Goal: Task Accomplishment & Management: Manage account settings

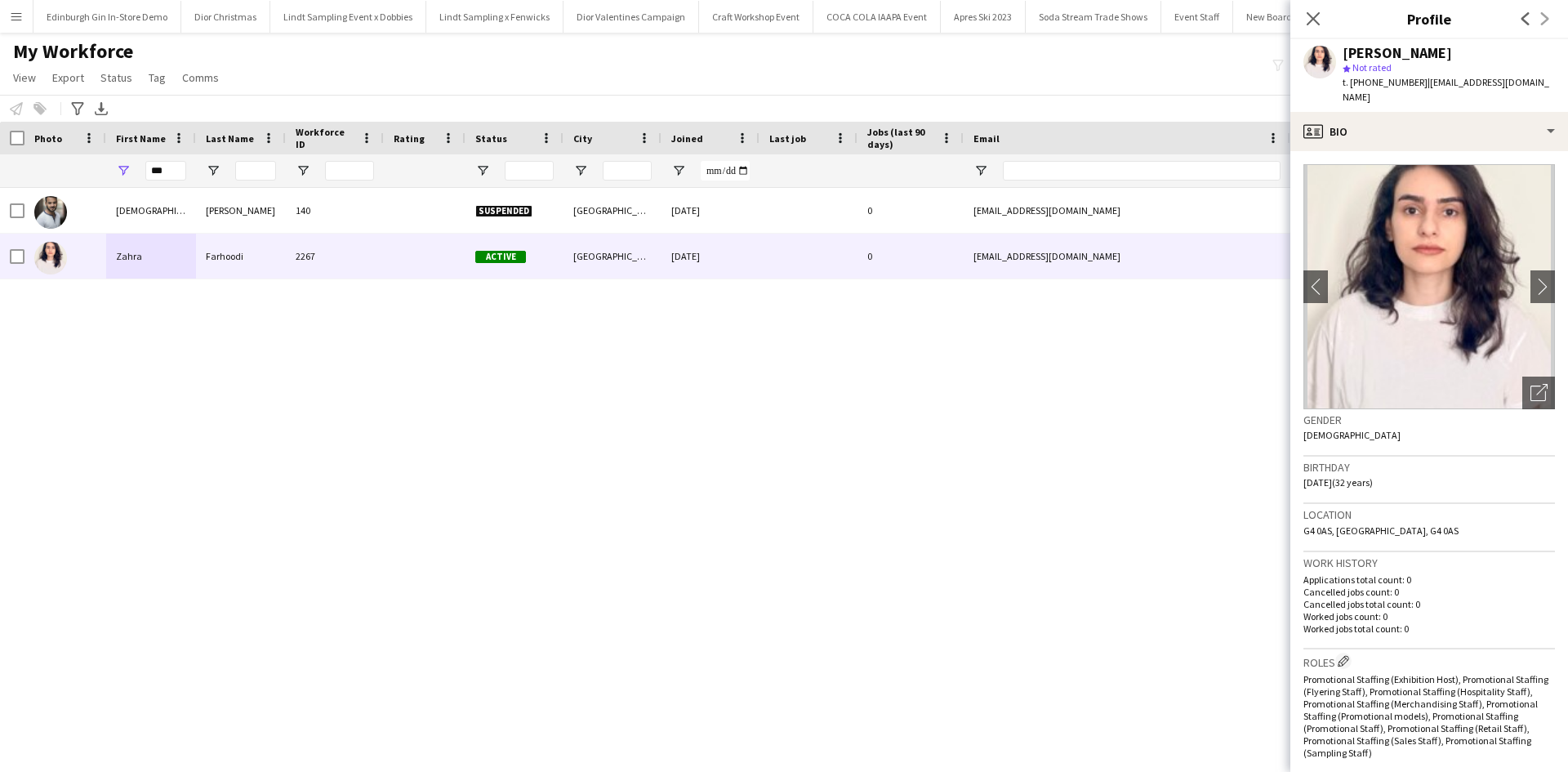
scroll to position [0, 15032]
click at [9, 16] on button "Menu" at bounding box center [16, 16] width 32 height 32
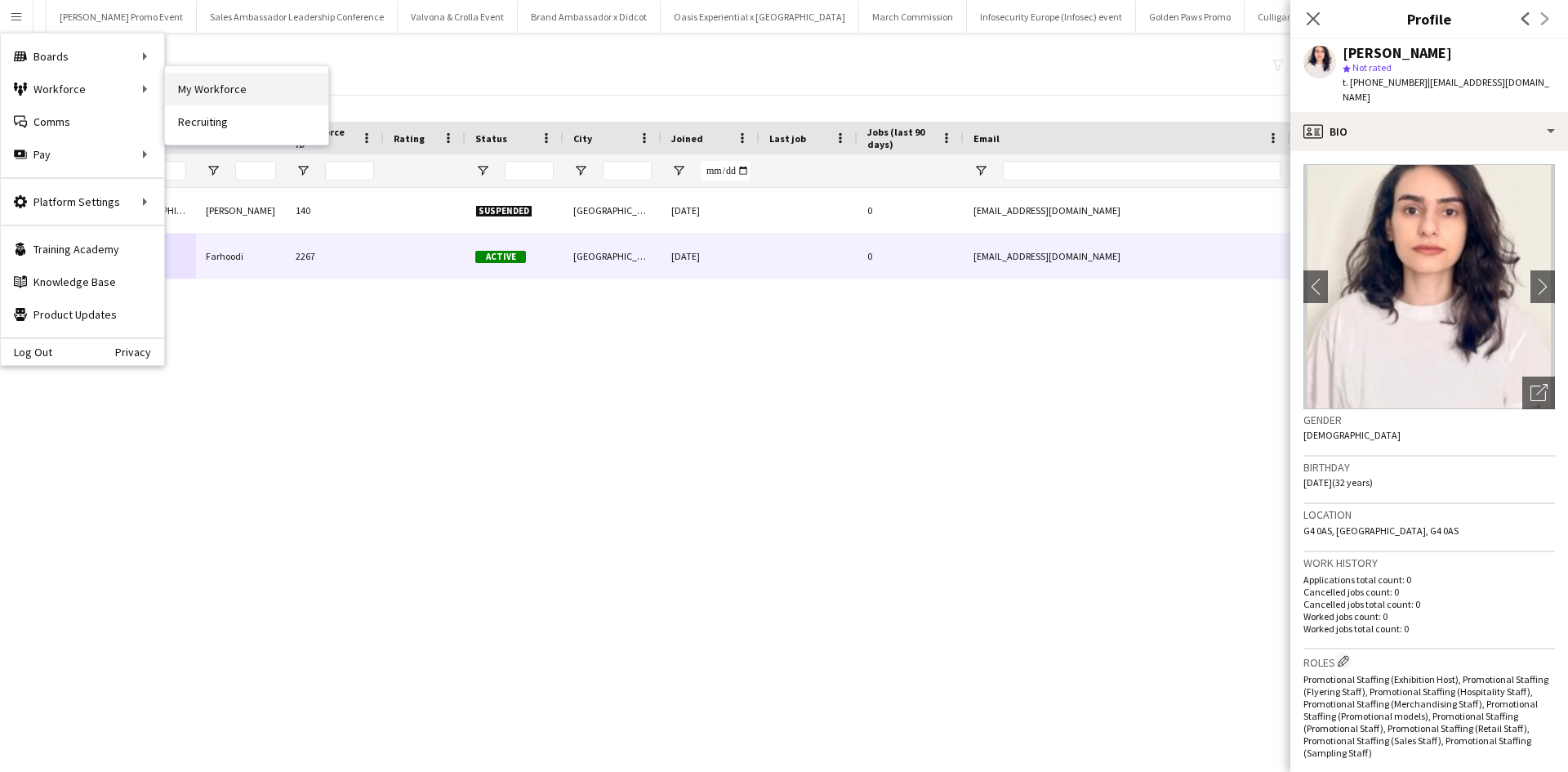
click at [222, 94] on link "My Workforce" at bounding box center [246, 89] width 163 height 32
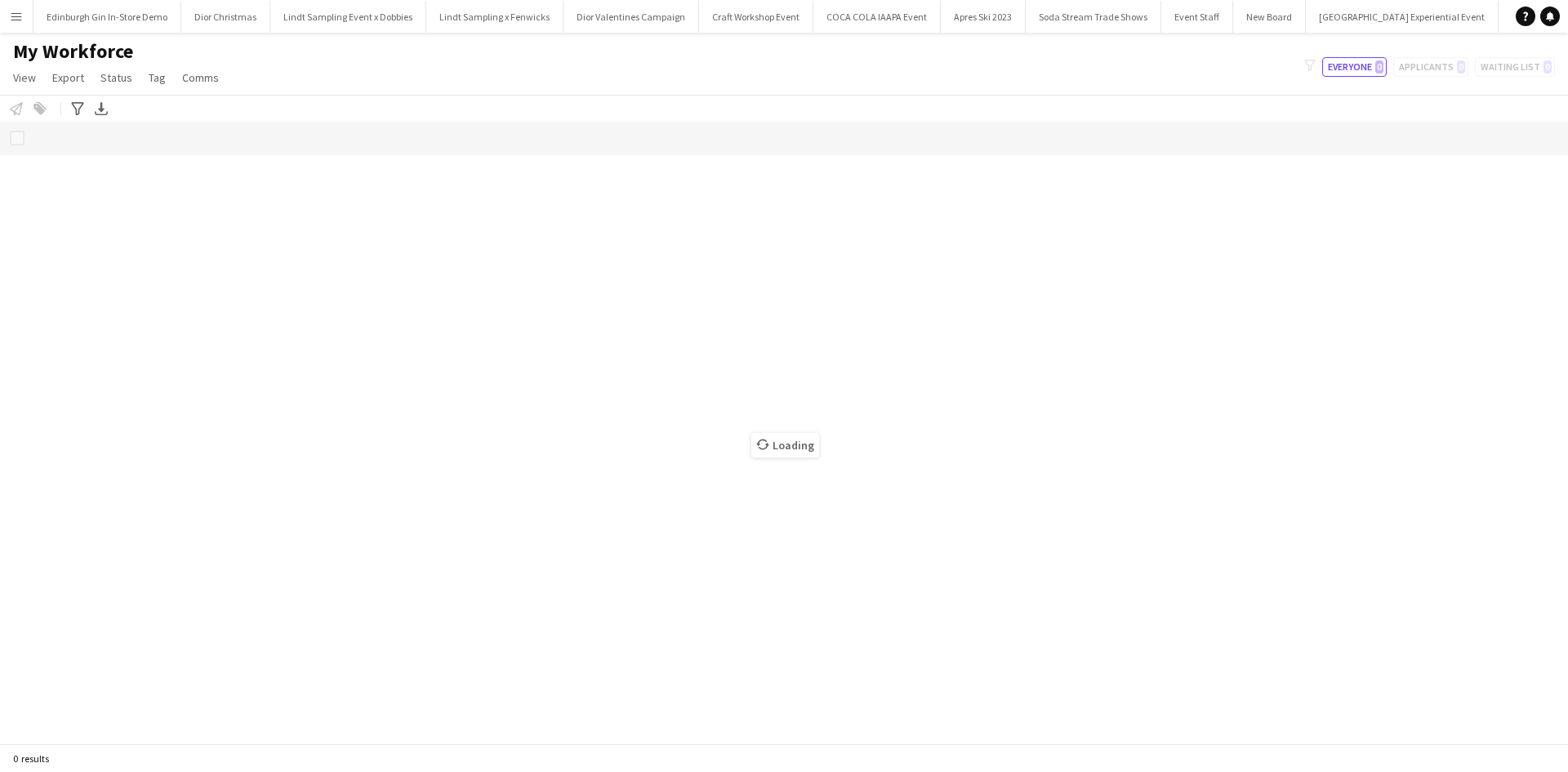
click at [18, 17] on app-icon "Menu" at bounding box center [17, 17] width 13 height 13
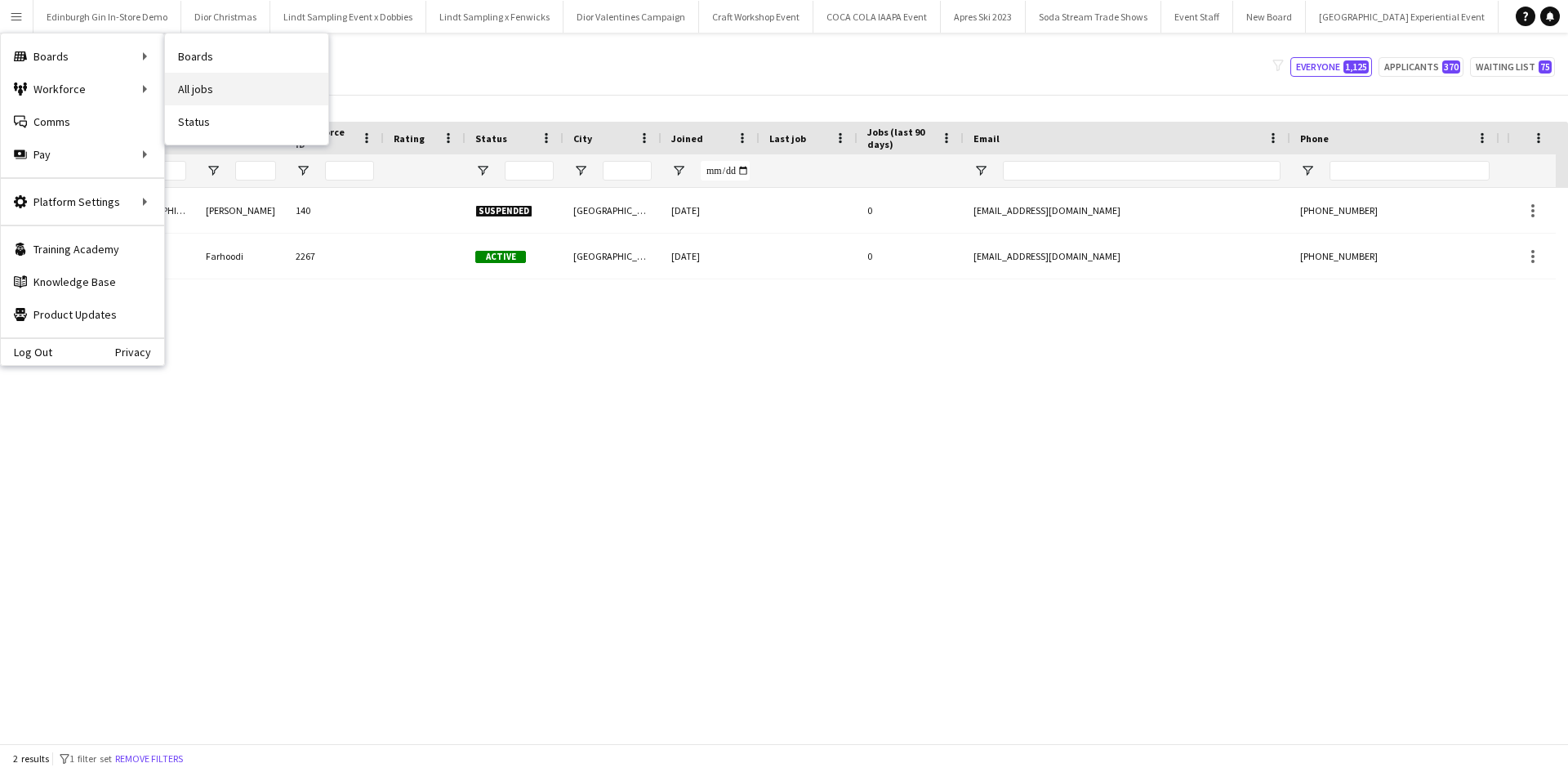
click at [259, 84] on link "All jobs" at bounding box center [246, 89] width 163 height 32
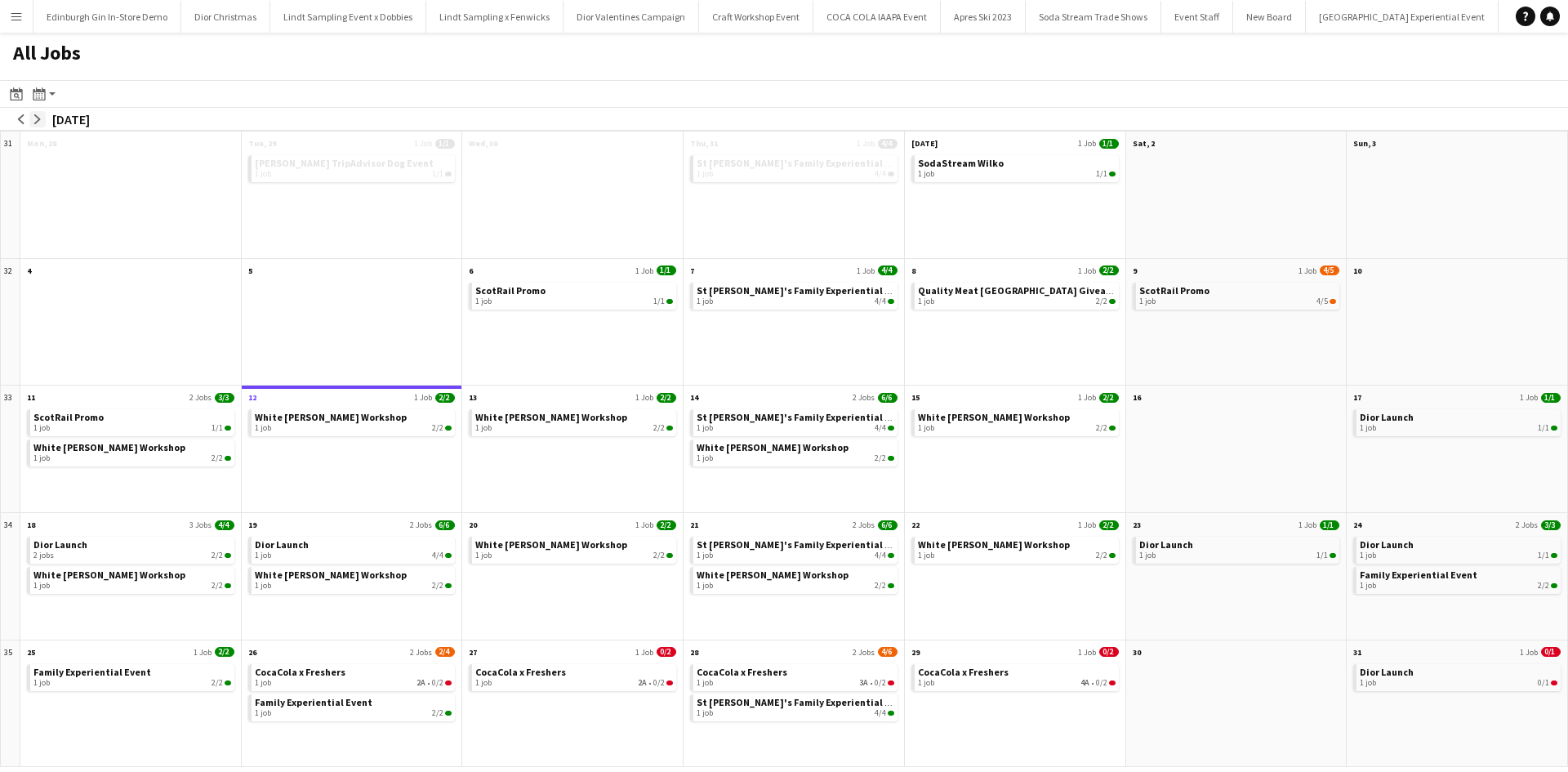
click at [44, 118] on button "arrow-right" at bounding box center [38, 119] width 17 height 17
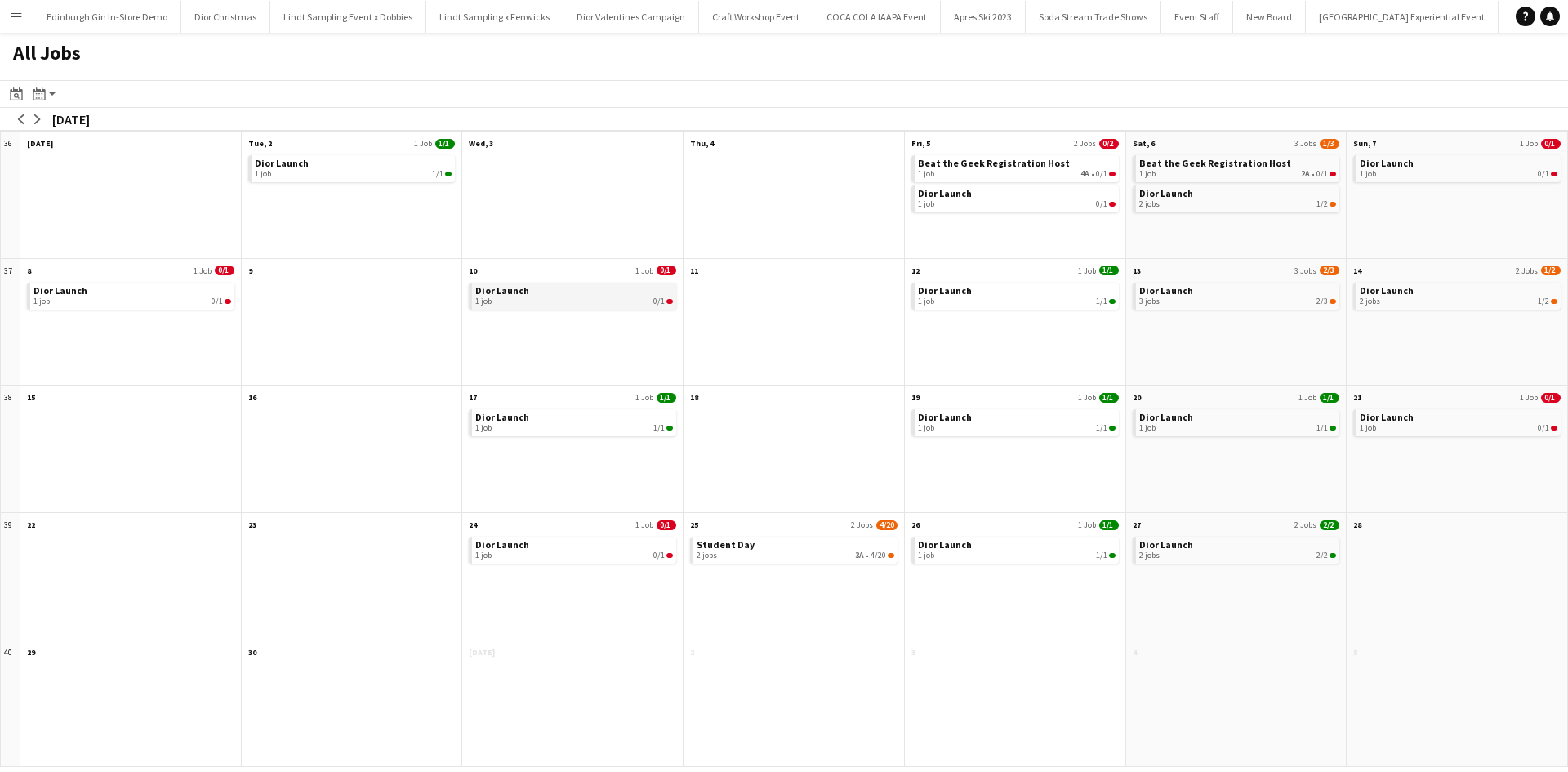
click at [543, 296] on div "1 job 0/1" at bounding box center [574, 301] width 197 height 10
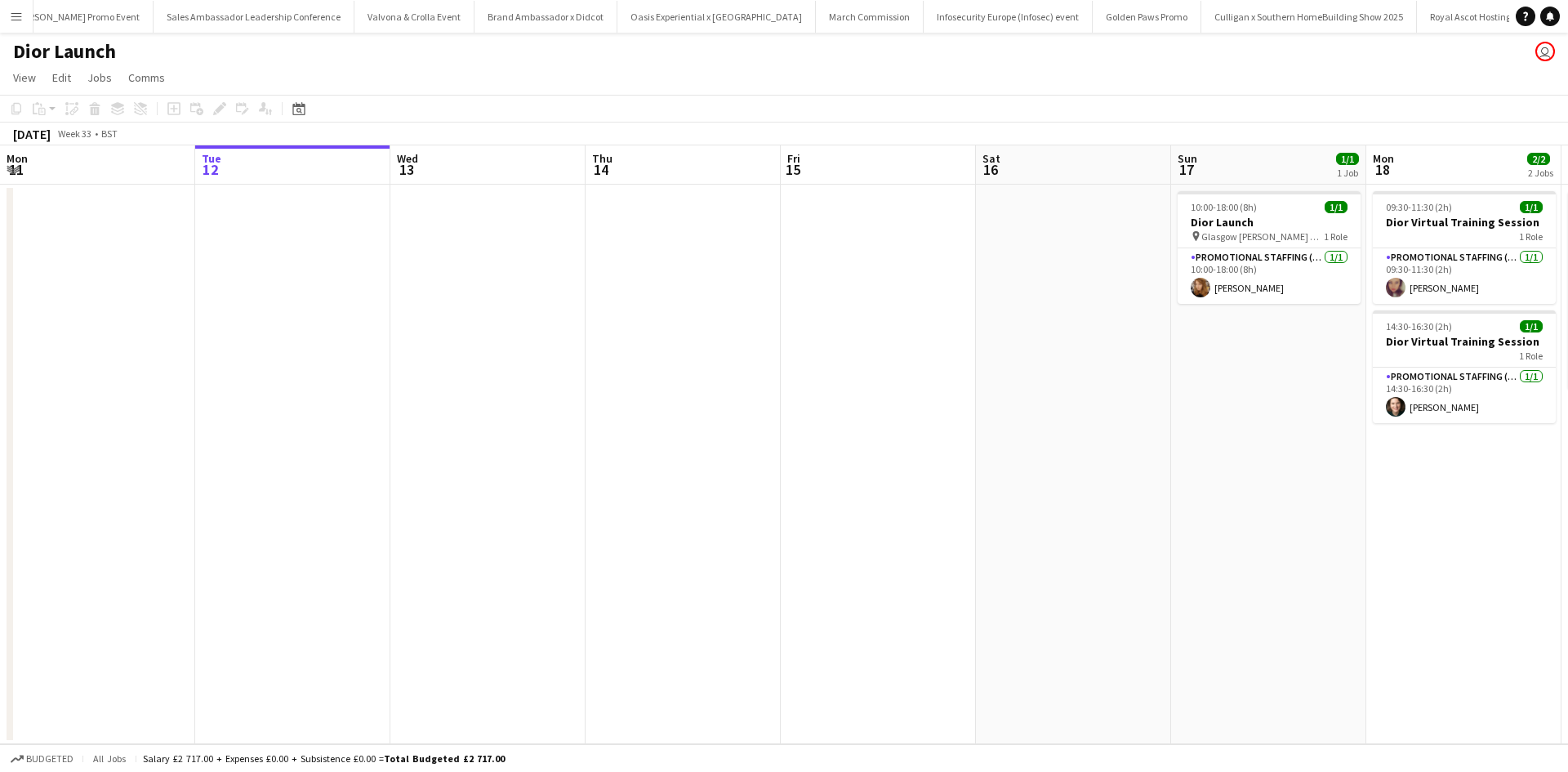
scroll to position [0, 15968]
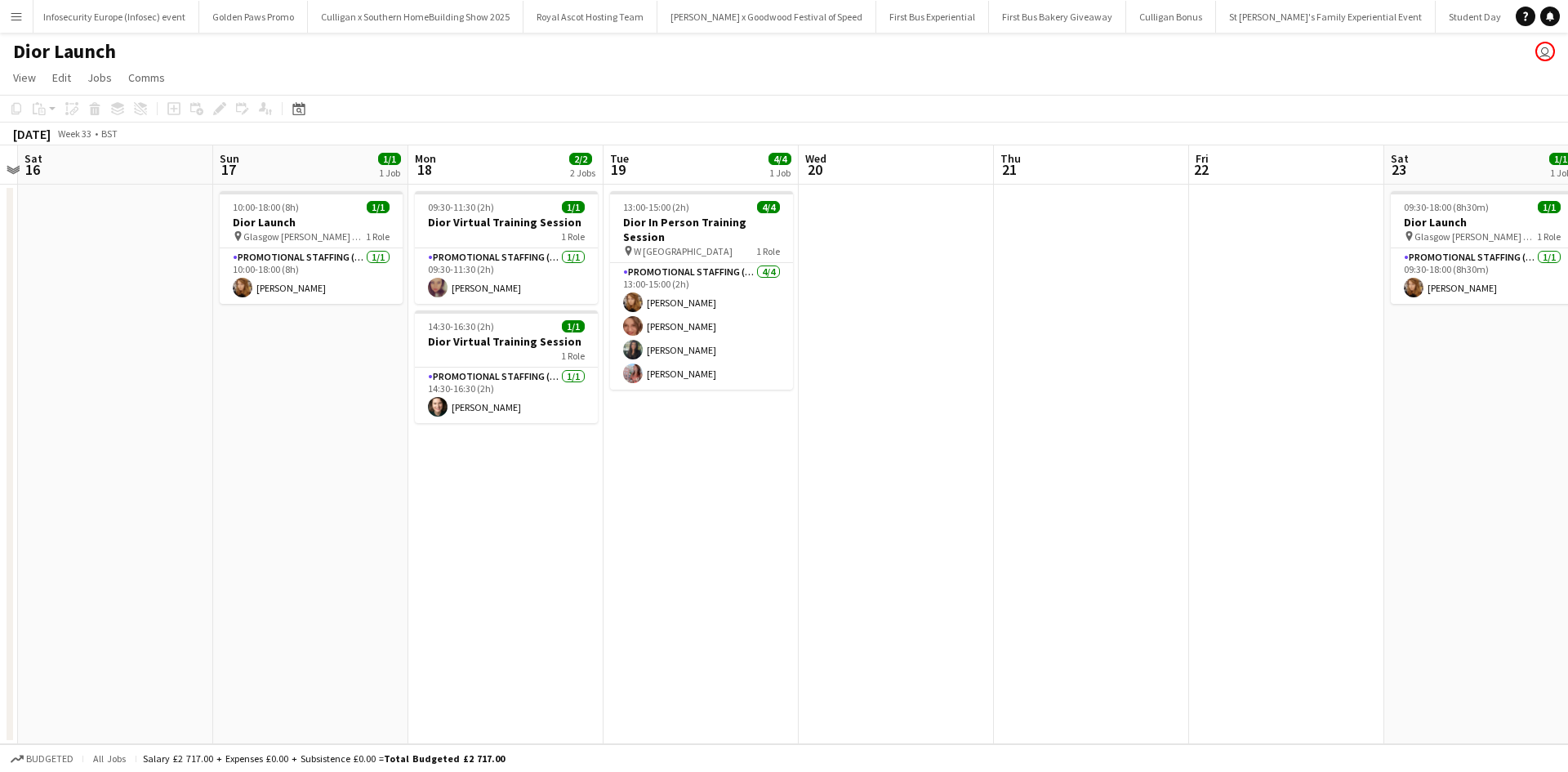
drag, startPoint x: 1406, startPoint y: 534, endPoint x: 370, endPoint y: 503, distance: 1036.5
click at [374, 503] on app-calendar-viewport "Wed 13 Thu 14 Fri 15 Sat 16 Sun 17 1/1 1 Job Mon 18 2/2 2 Jobs Tue 19 4/4 1 Job…" at bounding box center [784, 445] width 1568 height 599
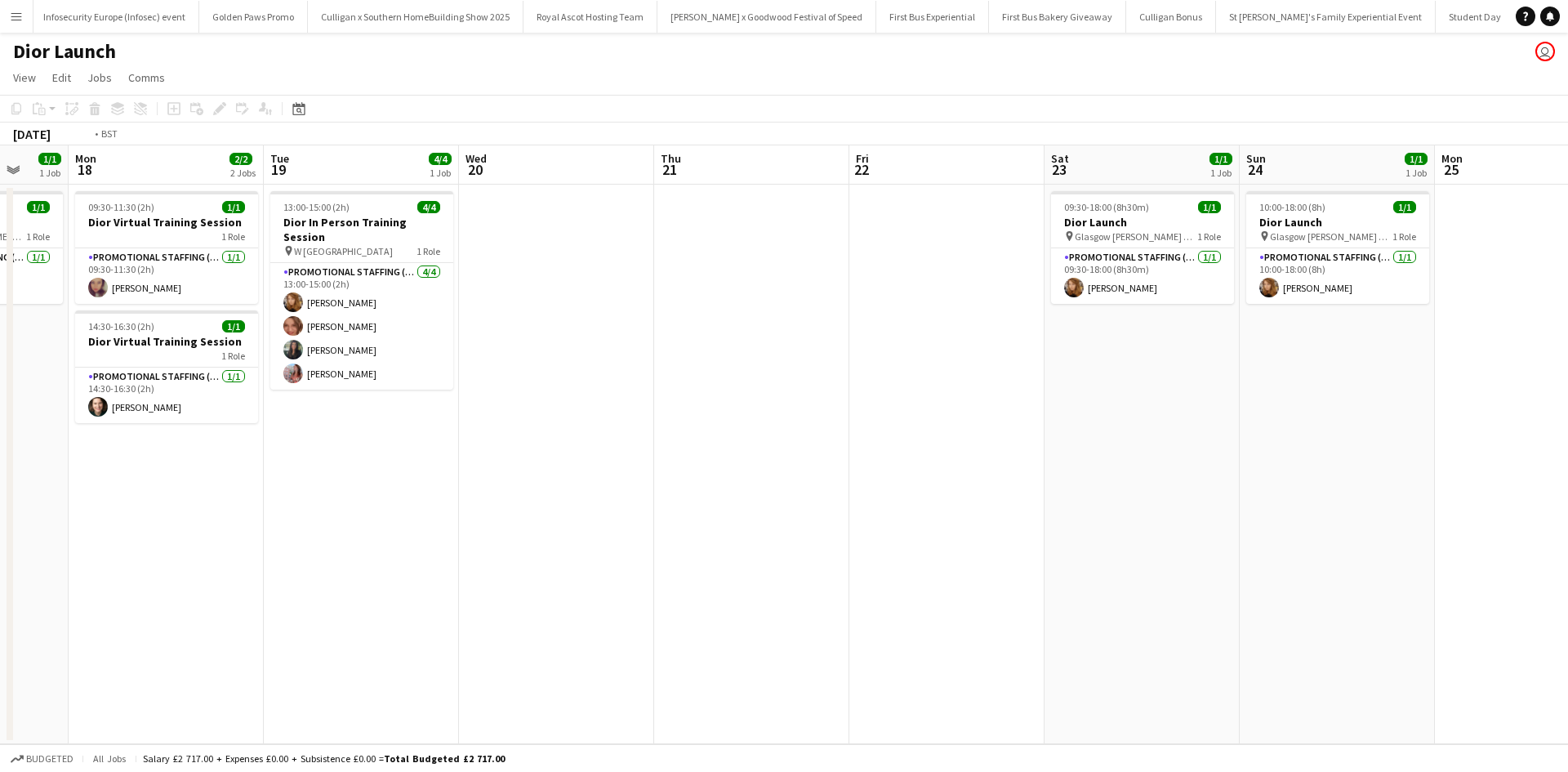
drag, startPoint x: 1109, startPoint y: 570, endPoint x: 284, endPoint y: 488, distance: 829.1
click at [284, 488] on app-calendar-viewport "Fri 15 Sat 16 Sun 17 1/1 1 Job Mon 18 2/2 2 Jobs Tue 19 4/4 1 Job Wed 20 Thu 21…" at bounding box center [784, 445] width 1568 height 599
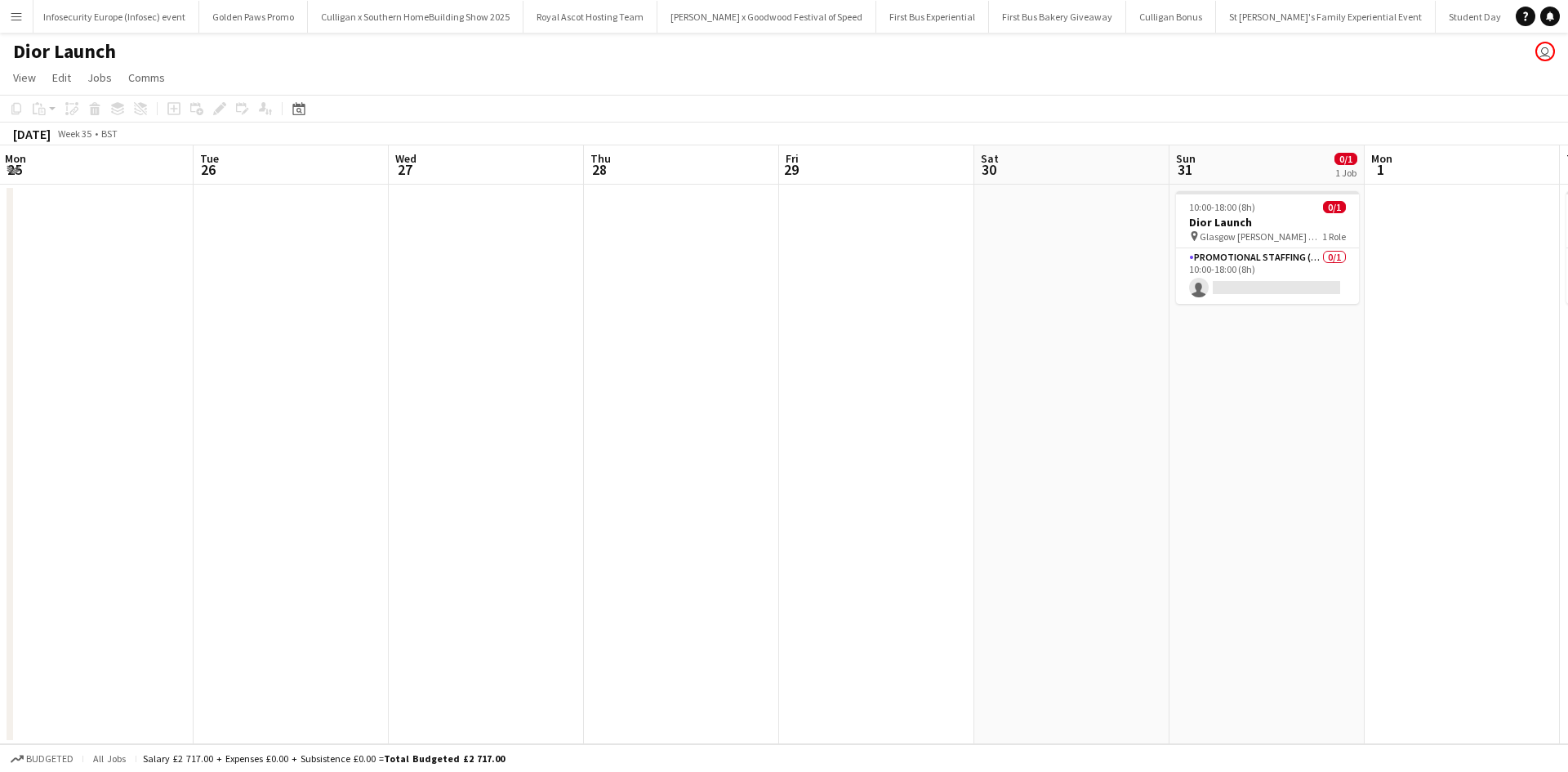
drag, startPoint x: 1142, startPoint y: 551, endPoint x: 220, endPoint y: 480, distance: 924.7
click at [220, 480] on app-calendar-viewport "Thu 21 Fri 22 Sat 23 1/1 1 Job Sun 24 1/1 1 Job Mon 25 Tue 26 Wed 27 Thu 28 Fri…" at bounding box center [784, 445] width 1568 height 599
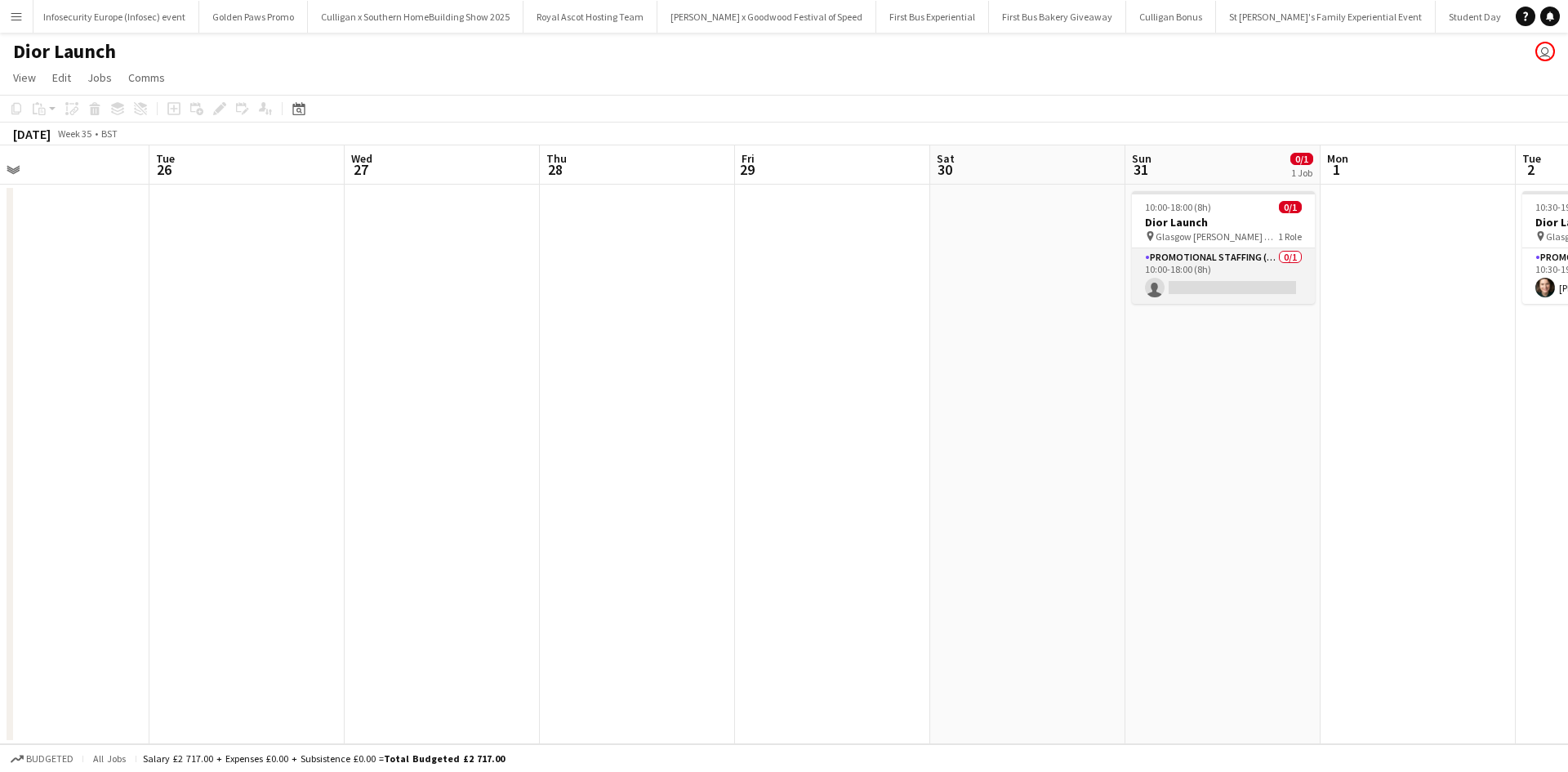
click at [1211, 286] on app-card-role "Promotional Staffing (Sales Staff) 0/1 10:00-18:00 (8h) single-neutral-actions" at bounding box center [1223, 276] width 183 height 55
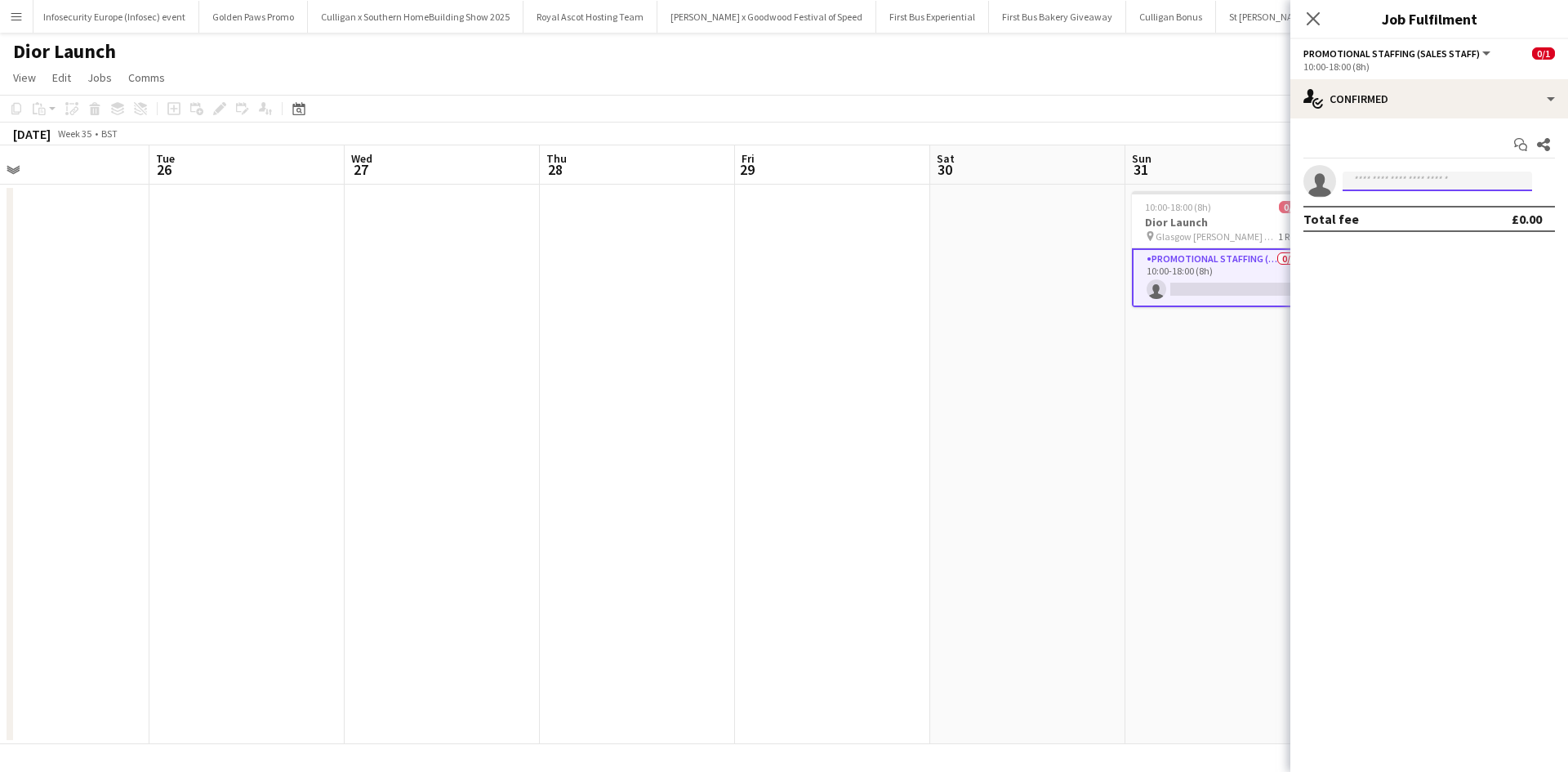
click at [1410, 187] on input at bounding box center [1436, 181] width 189 height 19
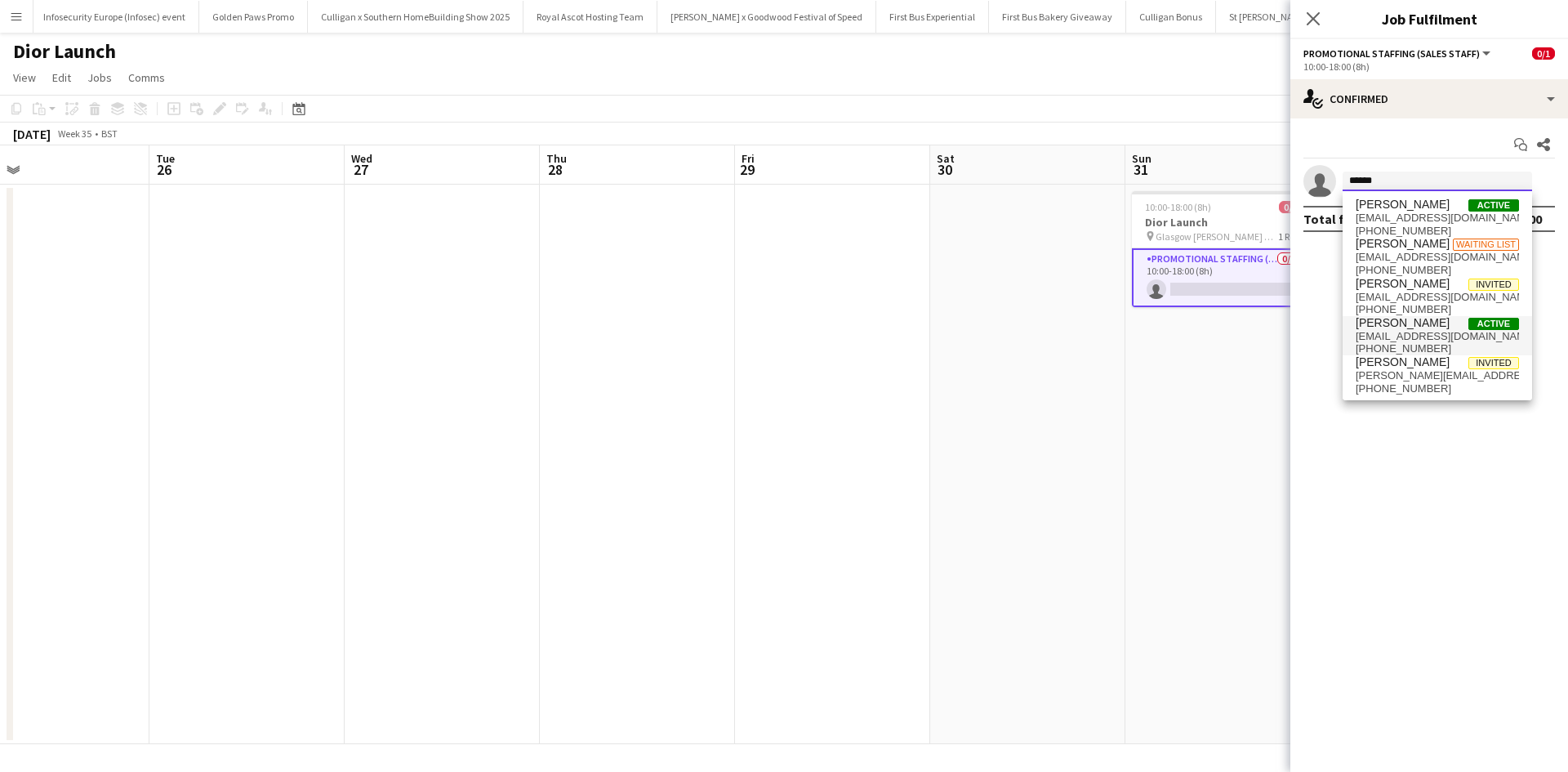
type input "******"
click at [1404, 323] on span "[PERSON_NAME]" at bounding box center [1403, 323] width 94 height 14
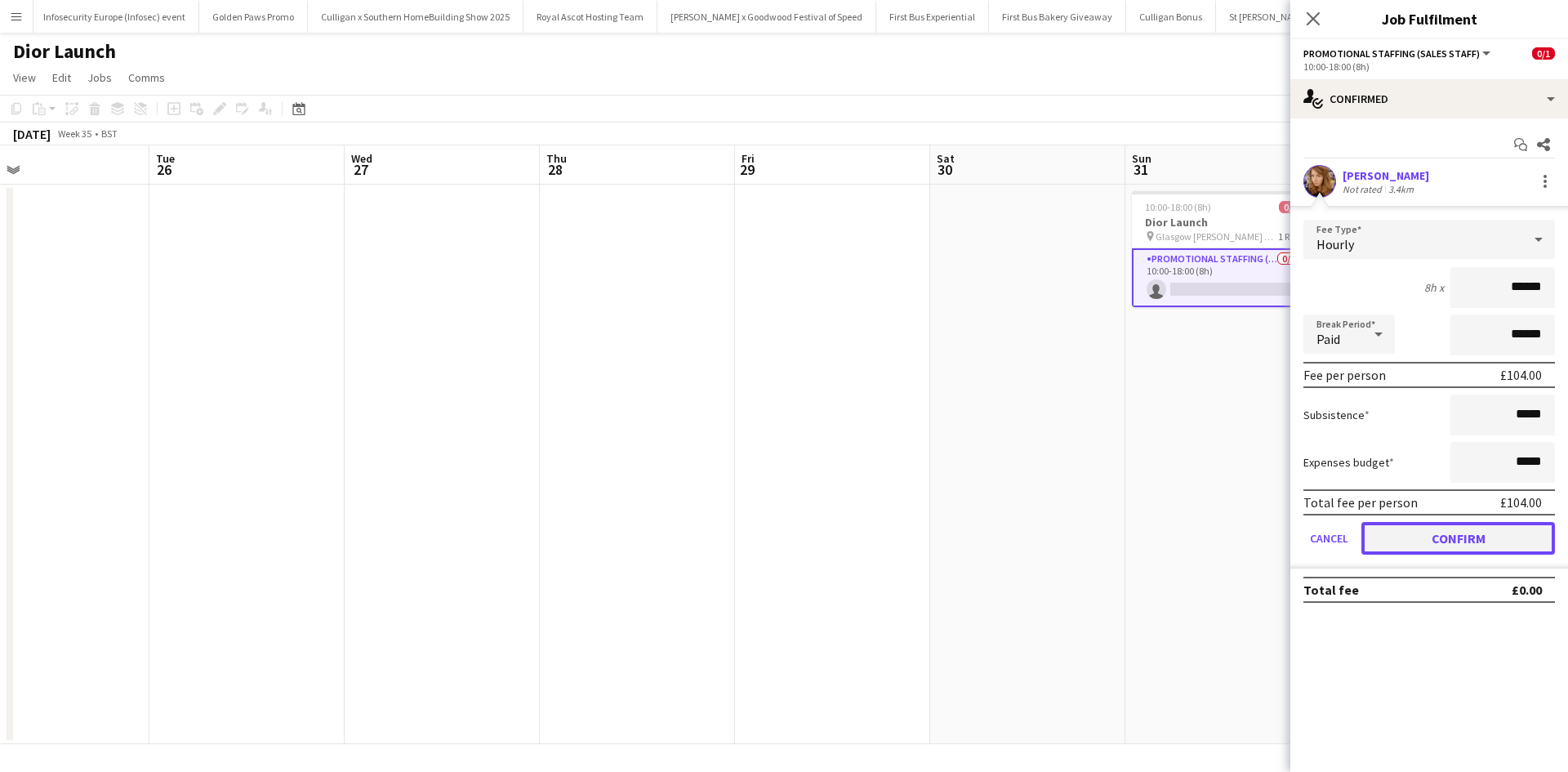
click at [1474, 529] on button "Confirm" at bounding box center [1458, 538] width 194 height 32
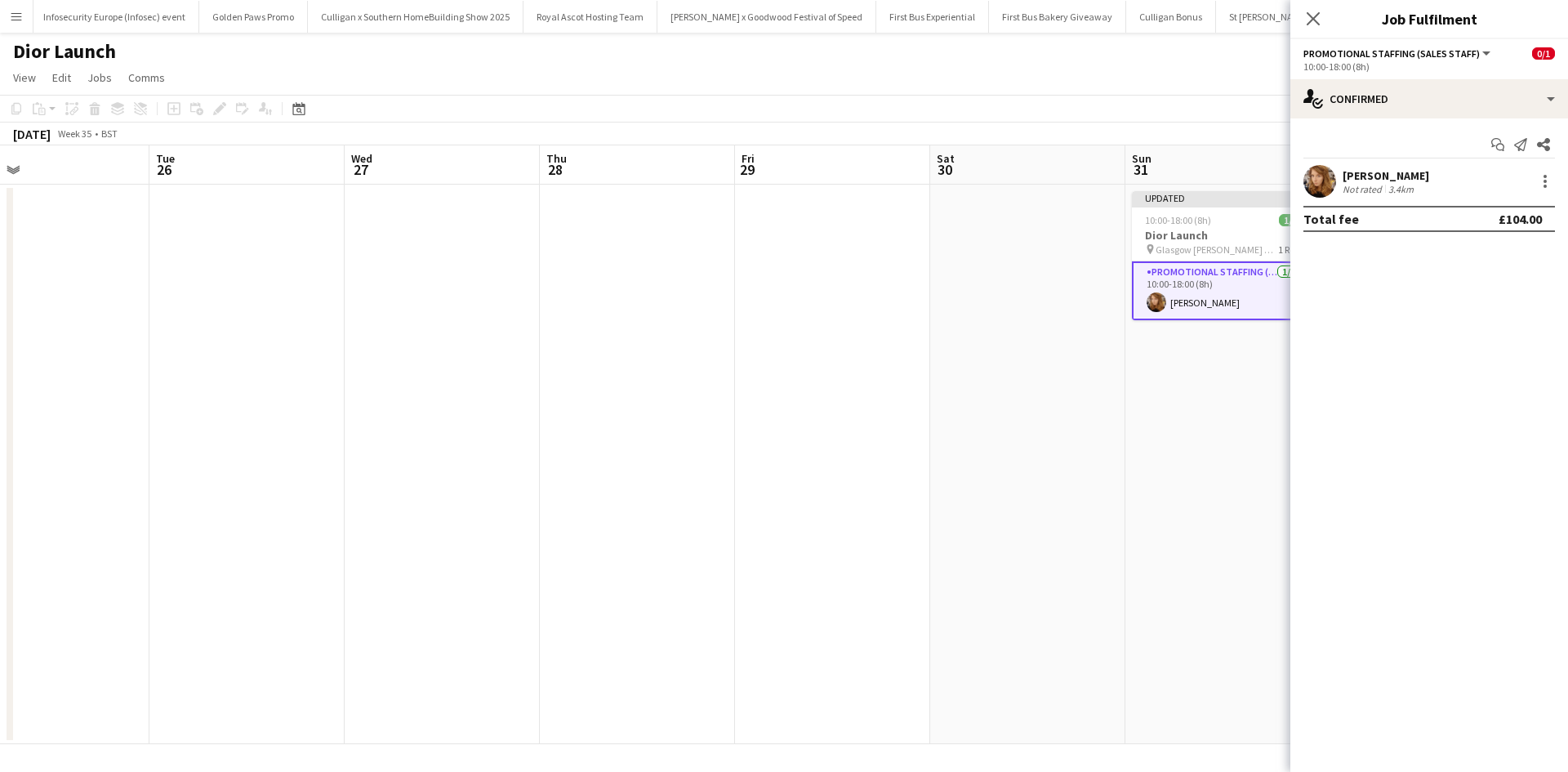
click at [1138, 522] on app-date-cell "Updated 10:00-18:00 (8h) 1/1 Dior Launch pin Glasgow [PERSON_NAME] Galleries Bo…" at bounding box center [1223, 464] width 196 height 559
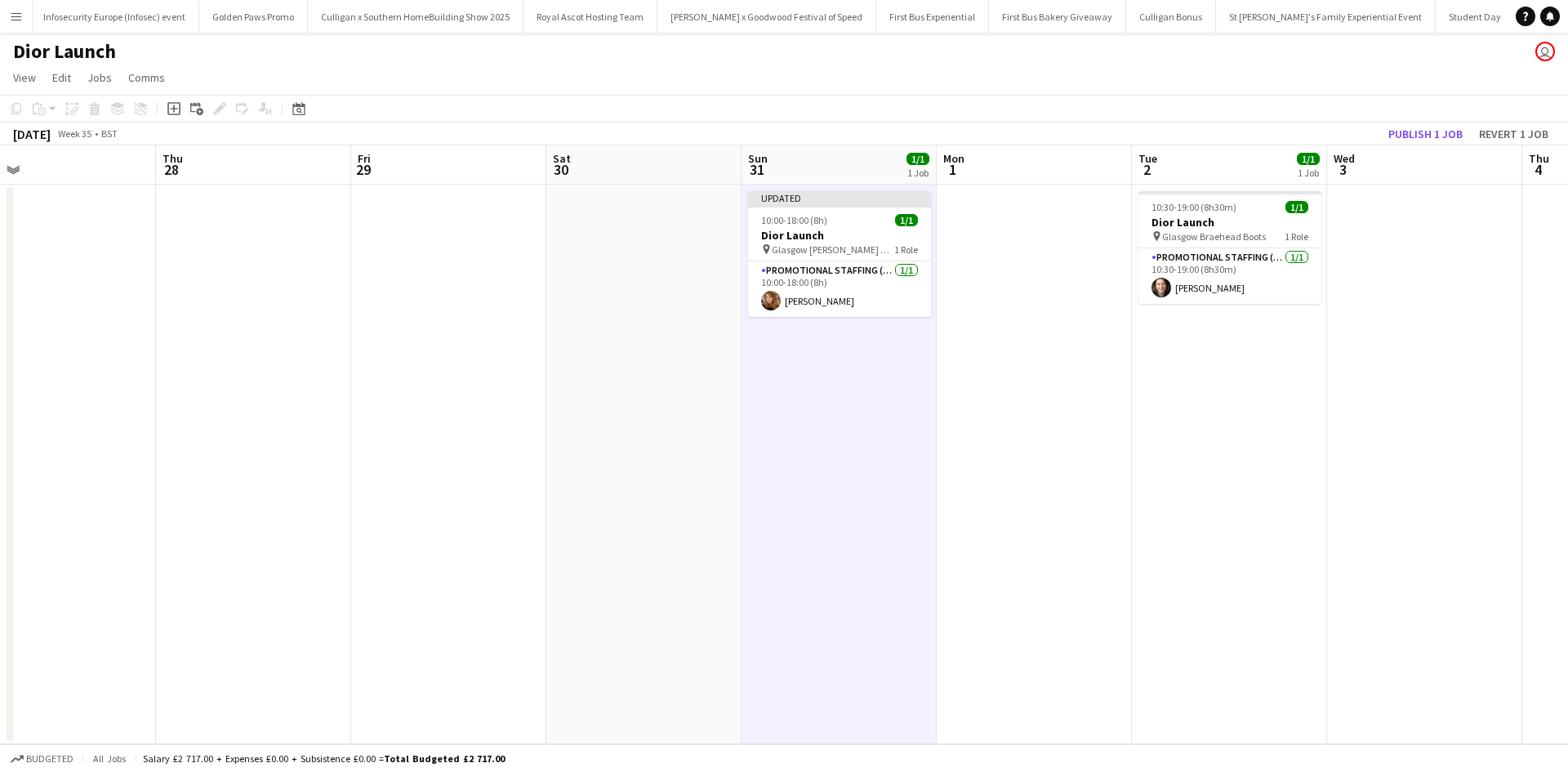
drag, startPoint x: 1210, startPoint y: 478, endPoint x: 476, endPoint y: 432, distance: 735.4
click at [476, 432] on app-calendar-viewport "Sat 23 1/1 1 Job Sun 24 1/1 1 Job Mon 25 Tue 26 Wed 27 Thu 28 Fri 29 Sat 30 Sun…" at bounding box center [784, 445] width 1568 height 599
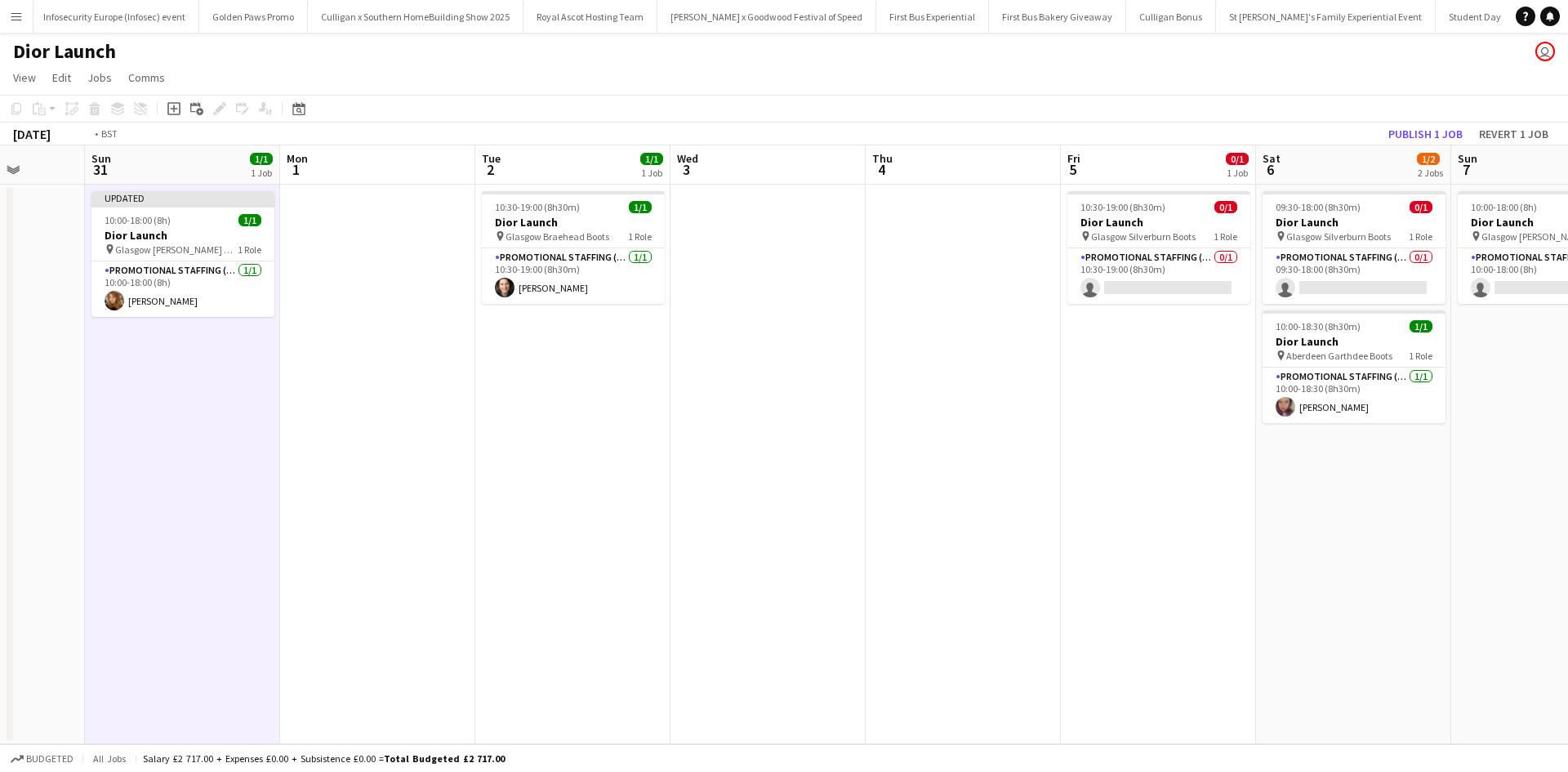
drag, startPoint x: 1324, startPoint y: 489, endPoint x: 651, endPoint y: 407, distance: 678.0
click at [651, 407] on app-calendar-viewport "Wed 27 Thu 28 Fri 29 Sat 30 Sun 31 1/1 1 Job Mon 1 Tue 2 1/1 1 Job Wed 3 Thu 4 …" at bounding box center [784, 445] width 1568 height 599
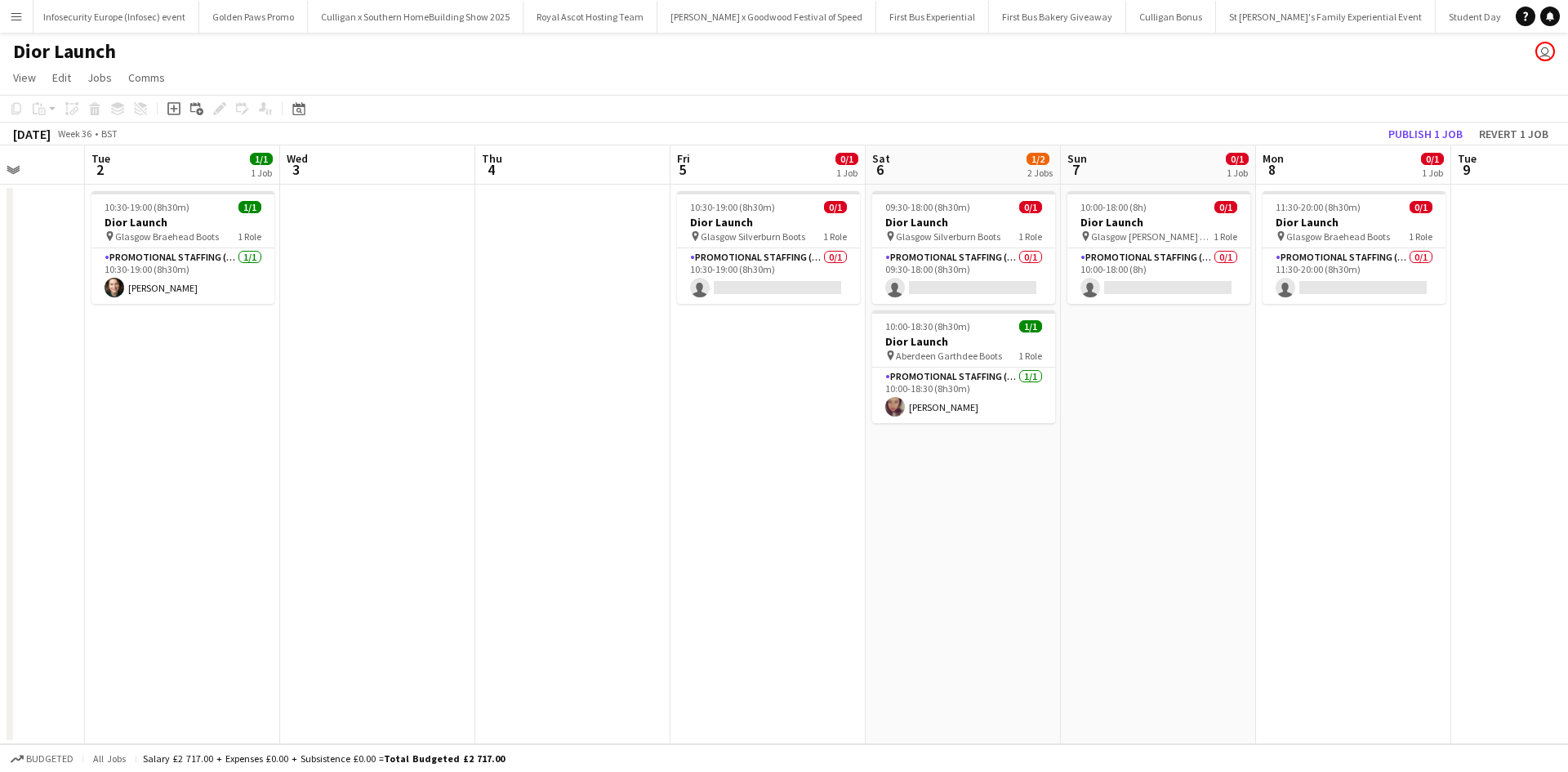
scroll to position [0, 719]
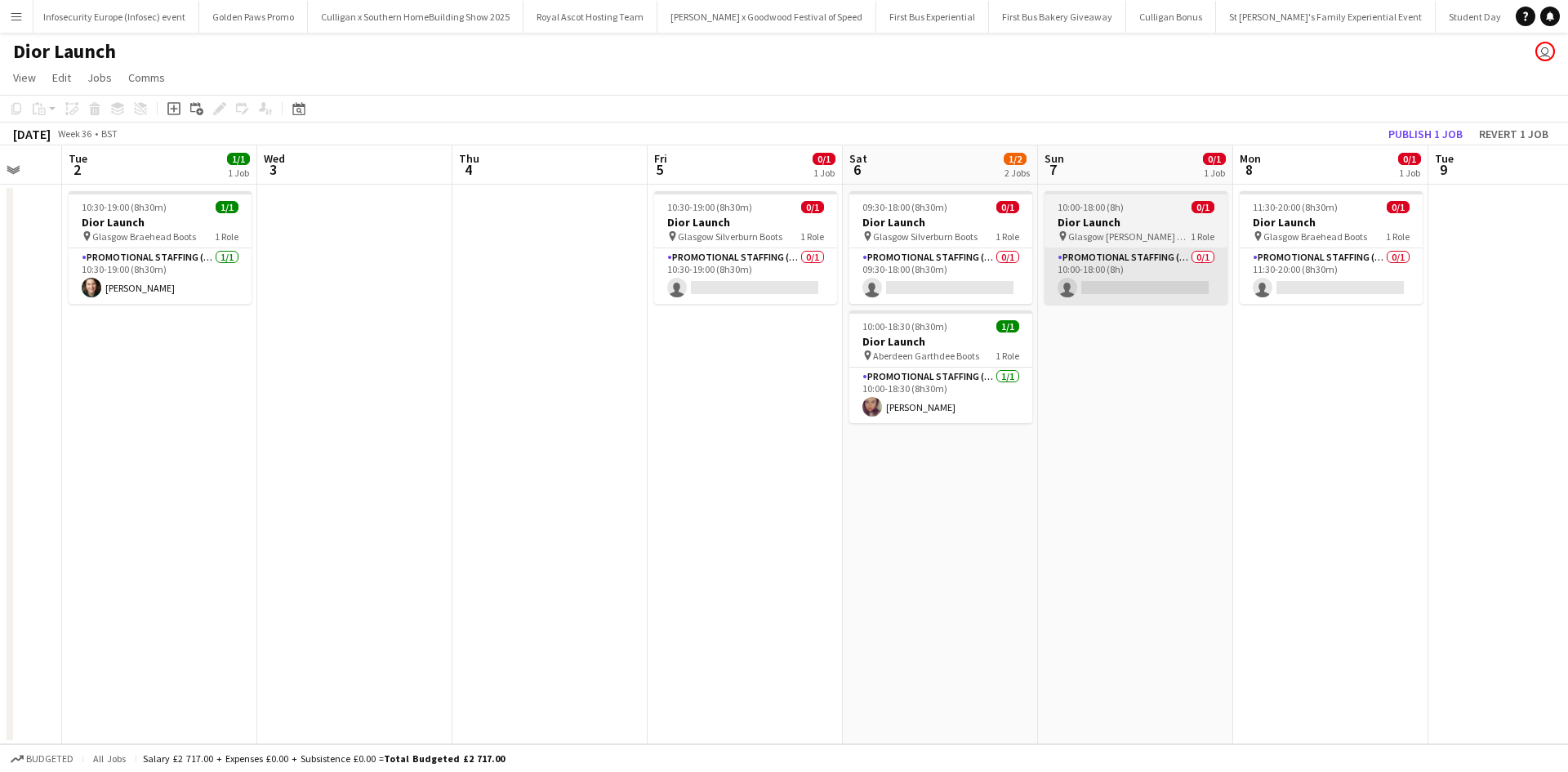
click at [1157, 288] on app-card-role "Promotional Staffing (Sales Staff) 0/1 10:00-18:00 (8h) single-neutral-actions" at bounding box center [1135, 276] width 183 height 55
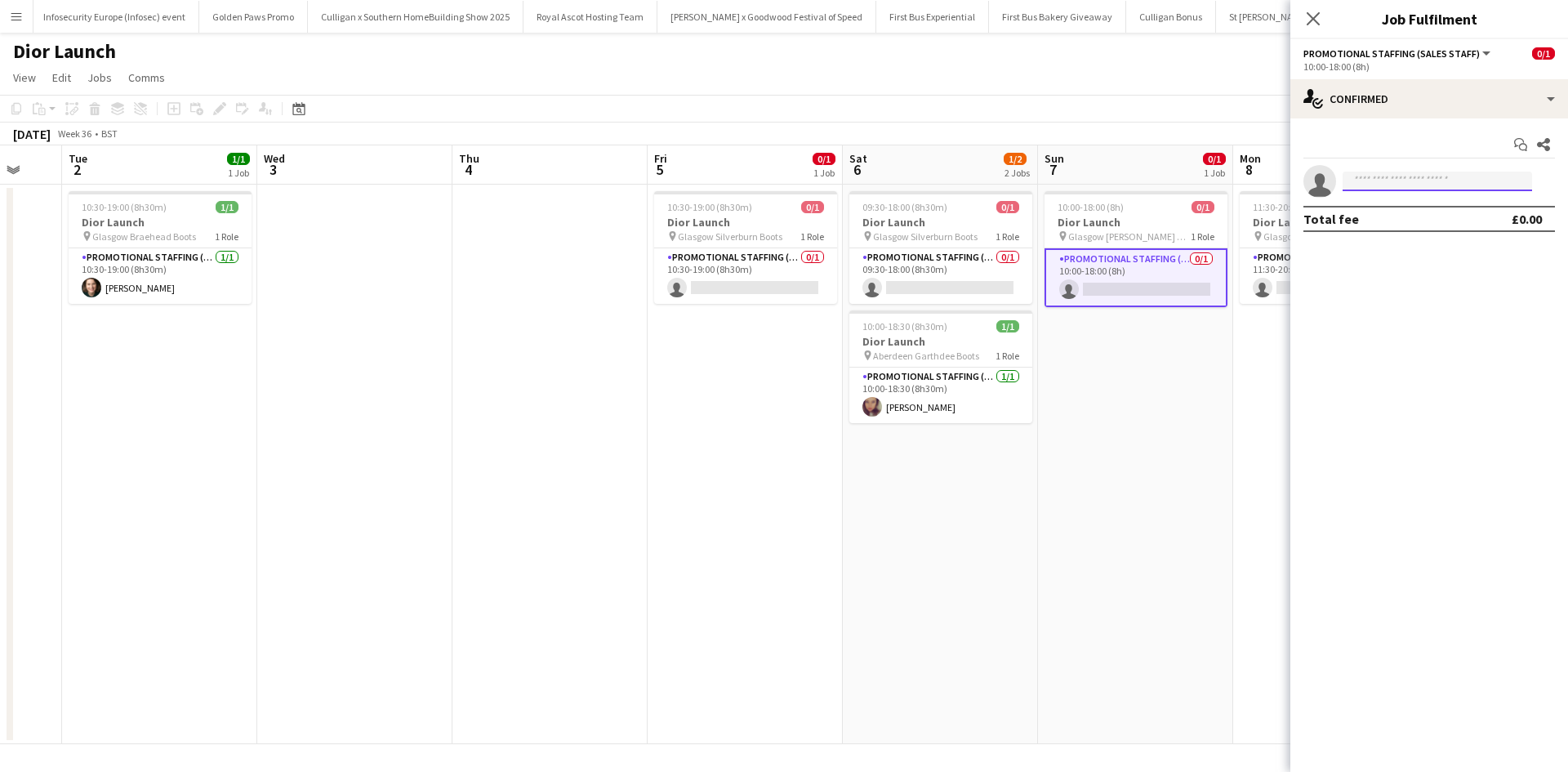
click at [1394, 172] on input at bounding box center [1436, 181] width 189 height 19
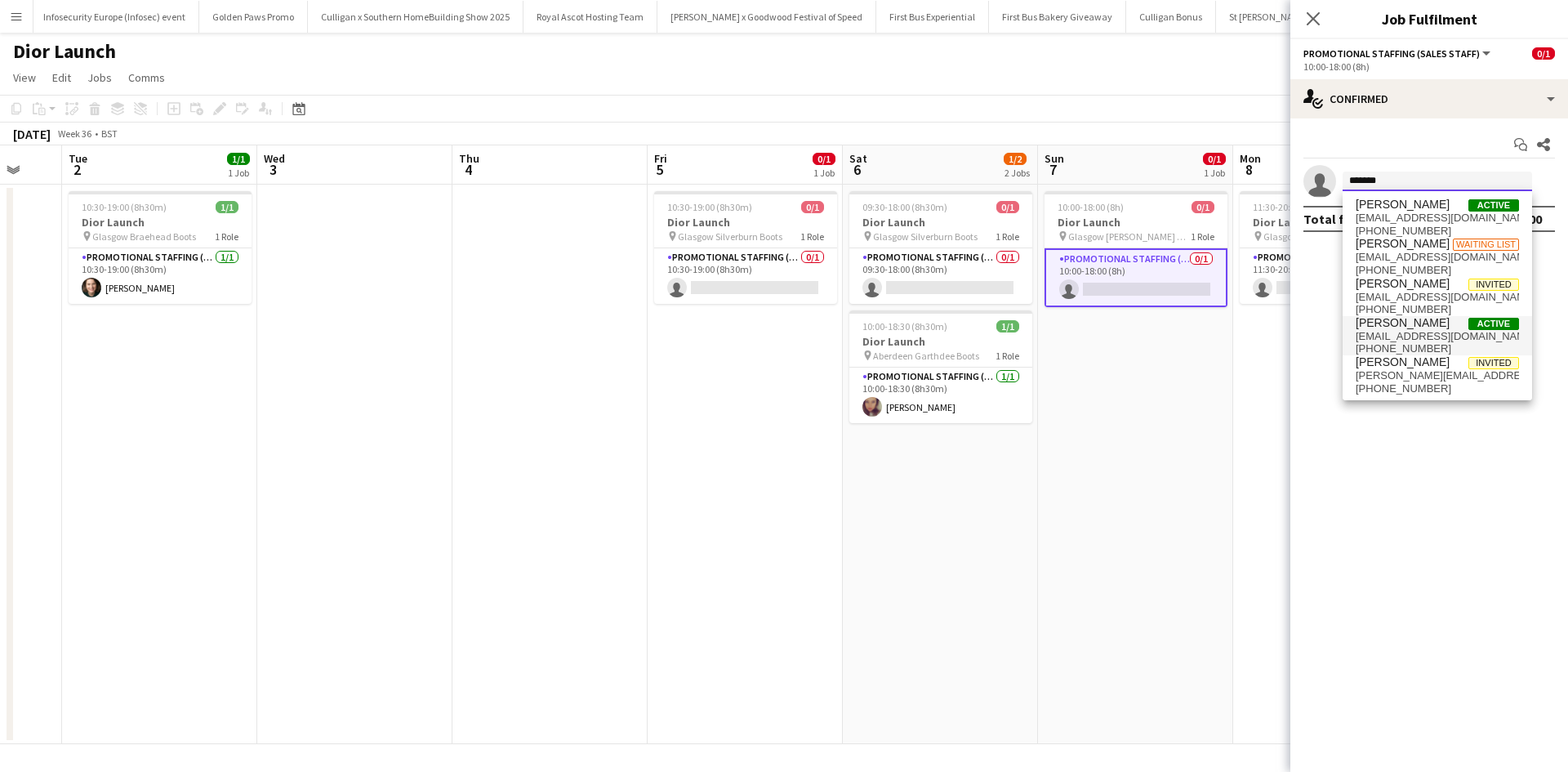
type input "*******"
click at [1420, 330] on span "[EMAIL_ADDRESS][DOMAIN_NAME]" at bounding box center [1437, 337] width 163 height 13
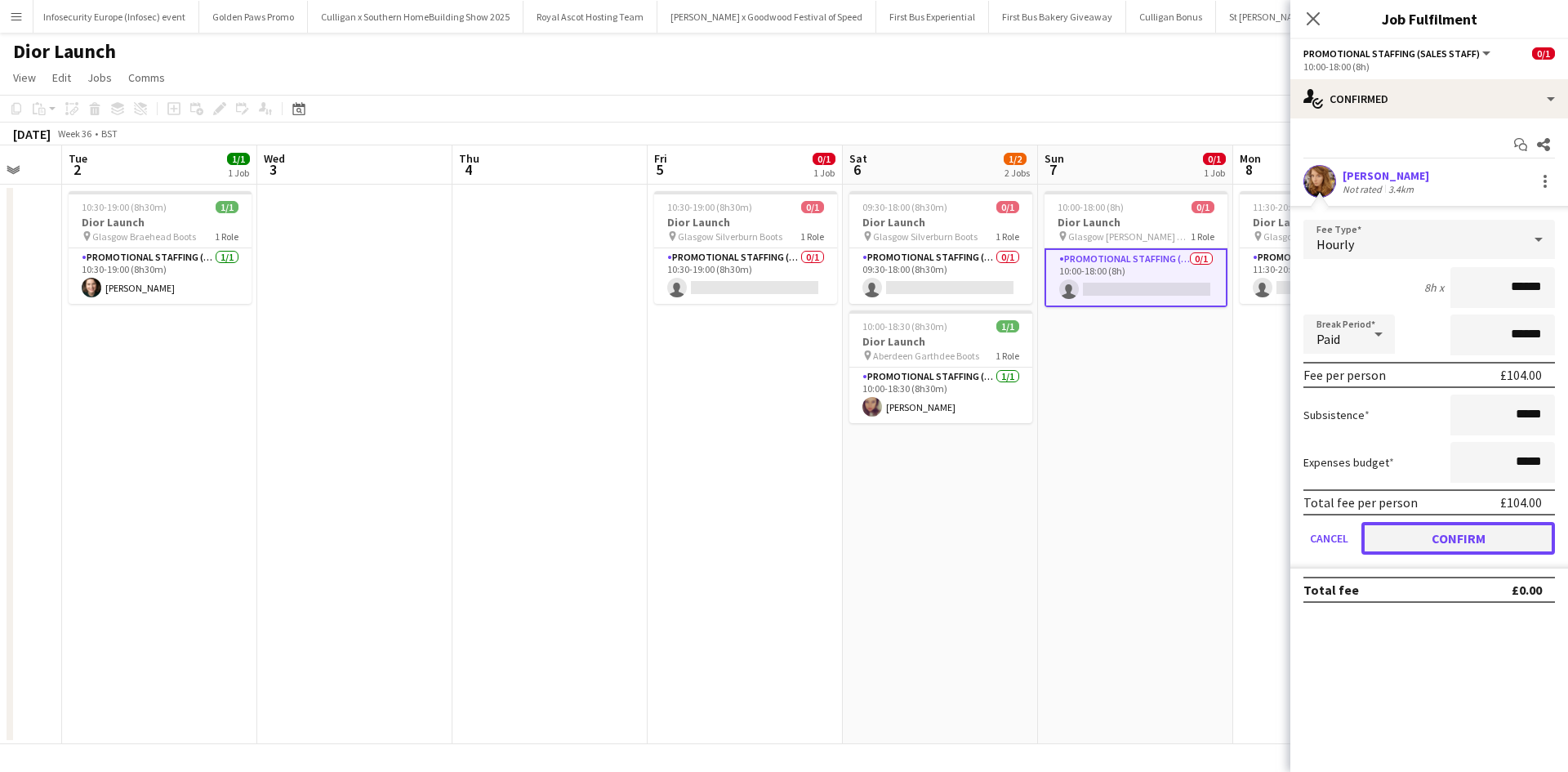
click at [1425, 540] on button "Confirm" at bounding box center [1458, 538] width 194 height 32
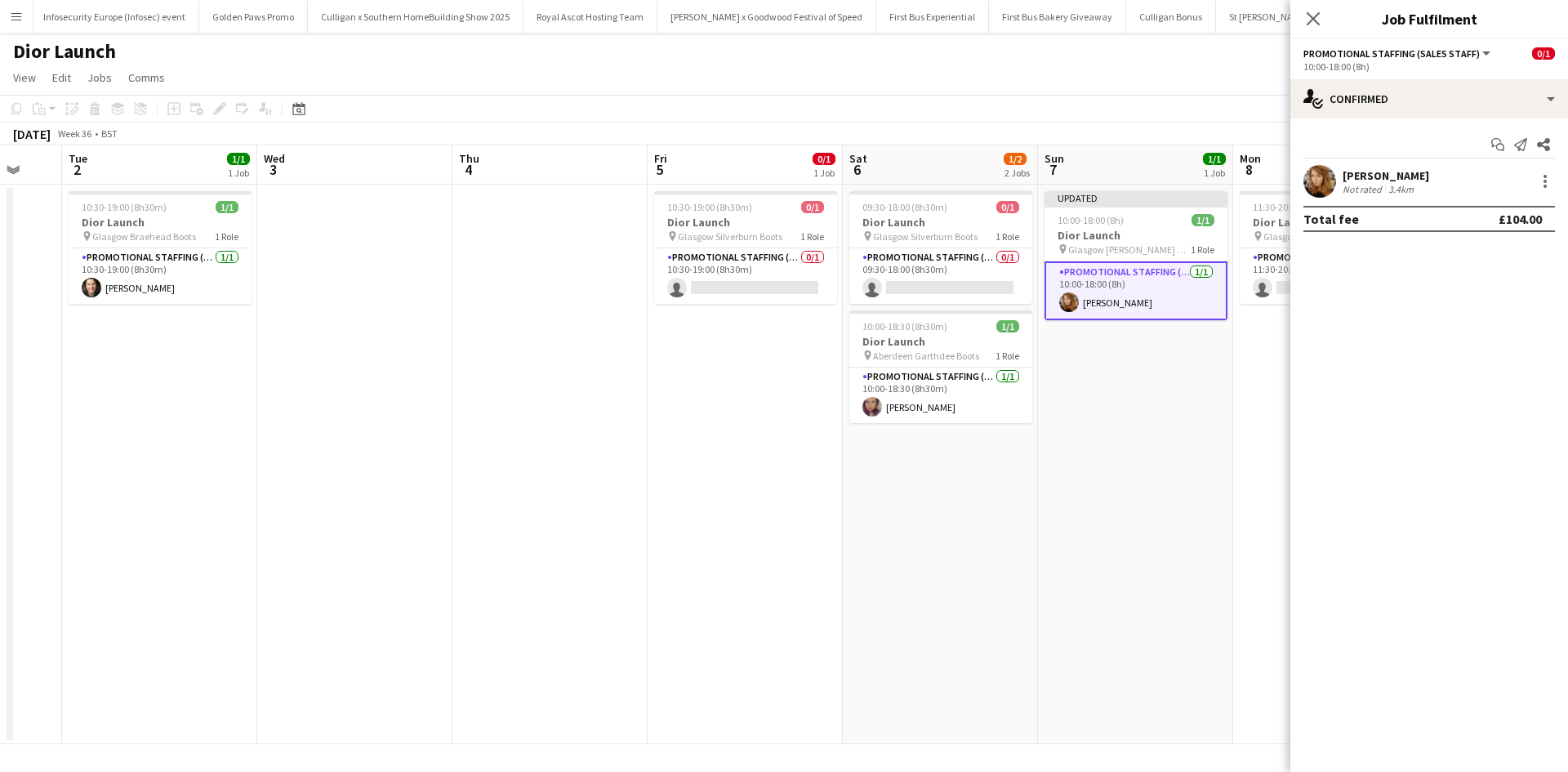
drag, startPoint x: 1157, startPoint y: 552, endPoint x: 1287, endPoint y: 559, distance: 130.2
click at [1155, 552] on app-date-cell "Updated 10:00-18:00 (8h) 1/1 Dior Launch pin Glasgow [PERSON_NAME] Galleries Bo…" at bounding box center [1135, 464] width 196 height 559
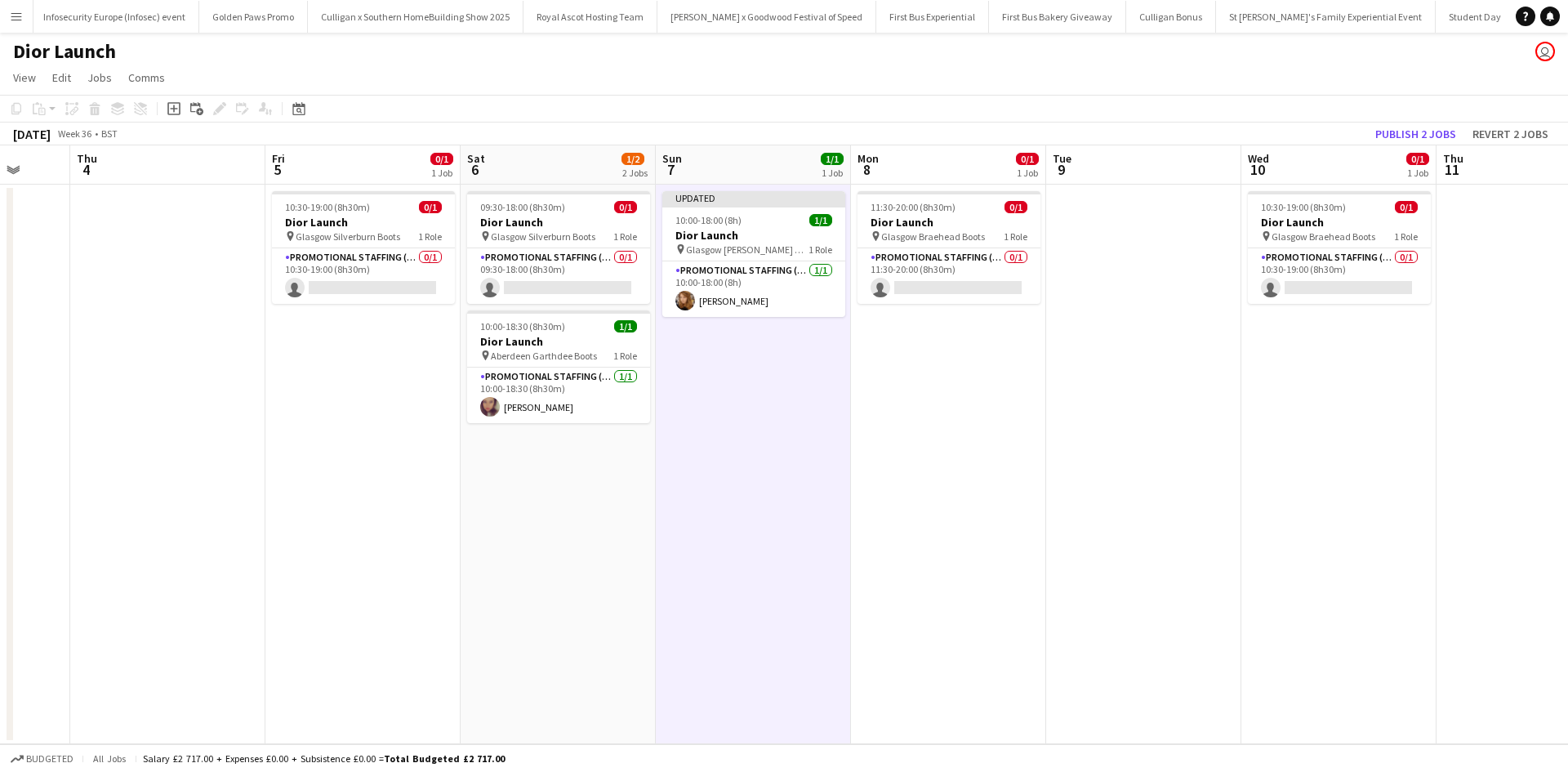
drag, startPoint x: 1392, startPoint y: 566, endPoint x: 613, endPoint y: 542, distance: 779.4
click at [616, 543] on app-calendar-viewport "Sun 31 1/1 1 Job Mon 1 Tue 2 1/1 1 Job Wed 3 Thu 4 Fri 5 0/1 1 Job Sat 6 1/2 2 …" at bounding box center [784, 445] width 1568 height 599
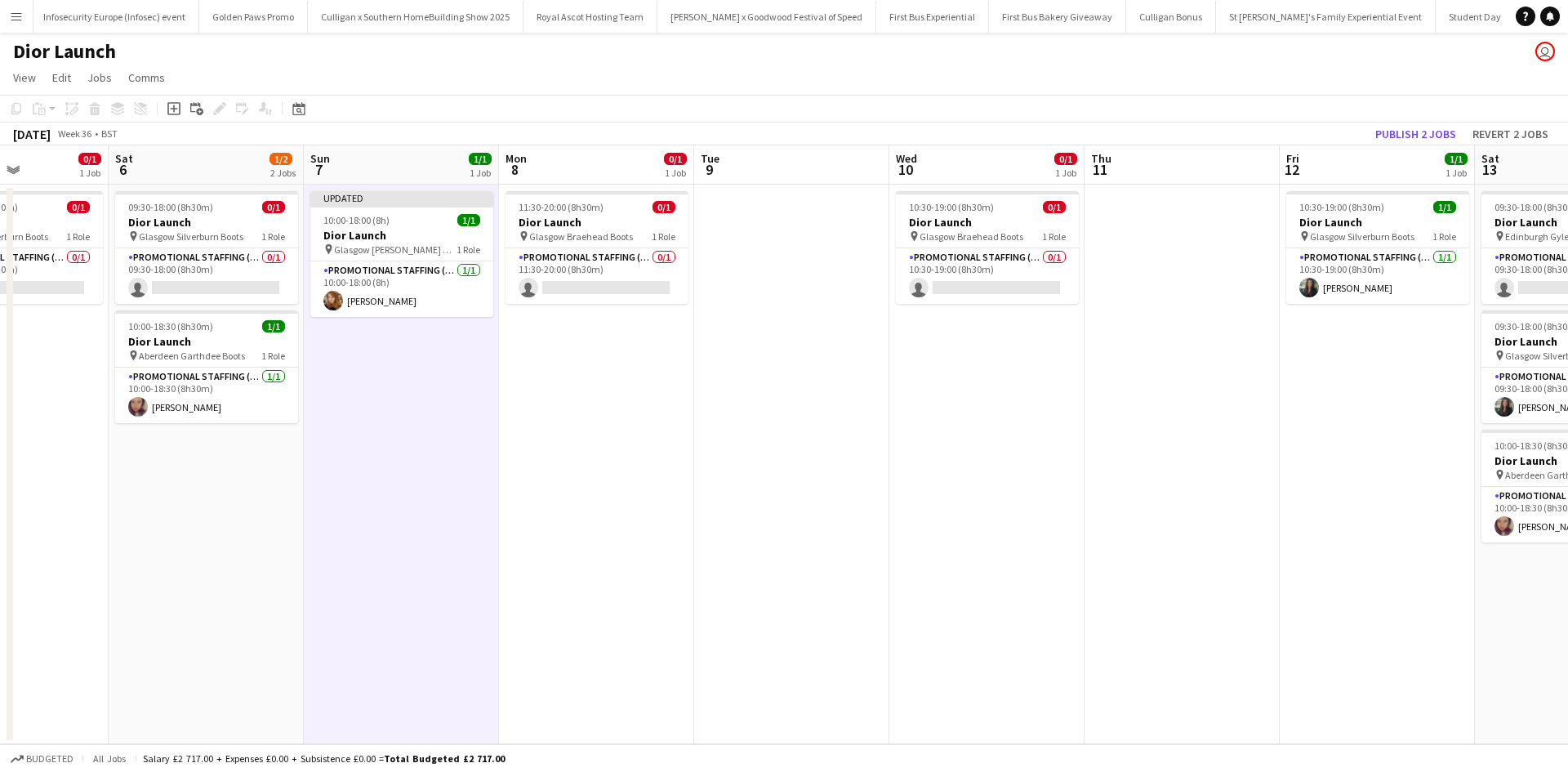
scroll to position [0, 758]
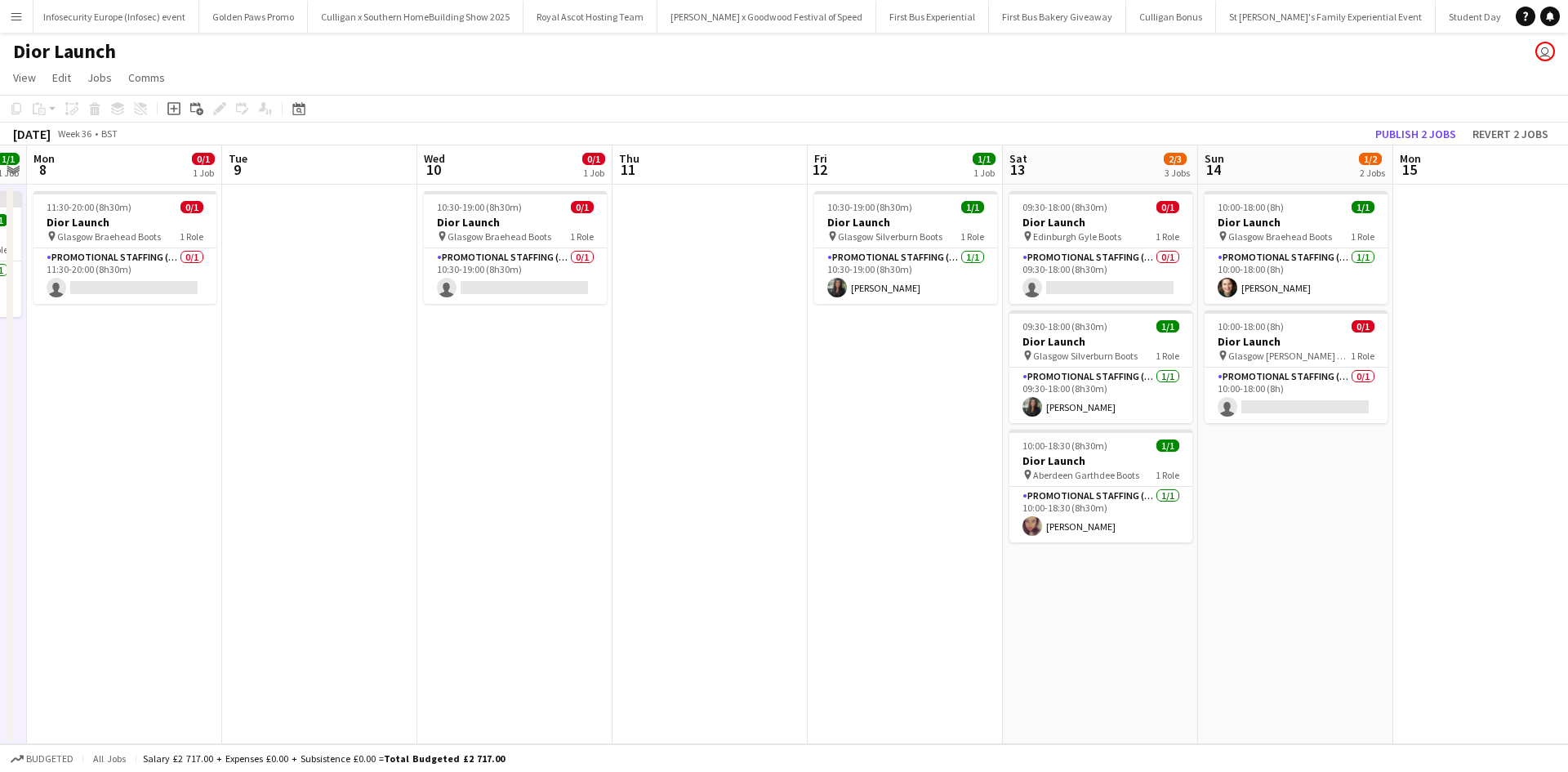
drag, startPoint x: 1316, startPoint y: 477, endPoint x: 881, endPoint y: 464, distance: 435.2
click at [883, 464] on app-calendar-viewport "Thu 4 Fri 5 0/1 1 Job Sat 6 1/2 2 Jobs Sun 7 1/1 1 Job Mon 8 0/1 1 Job Tue 9 We…" at bounding box center [784, 445] width 1568 height 599
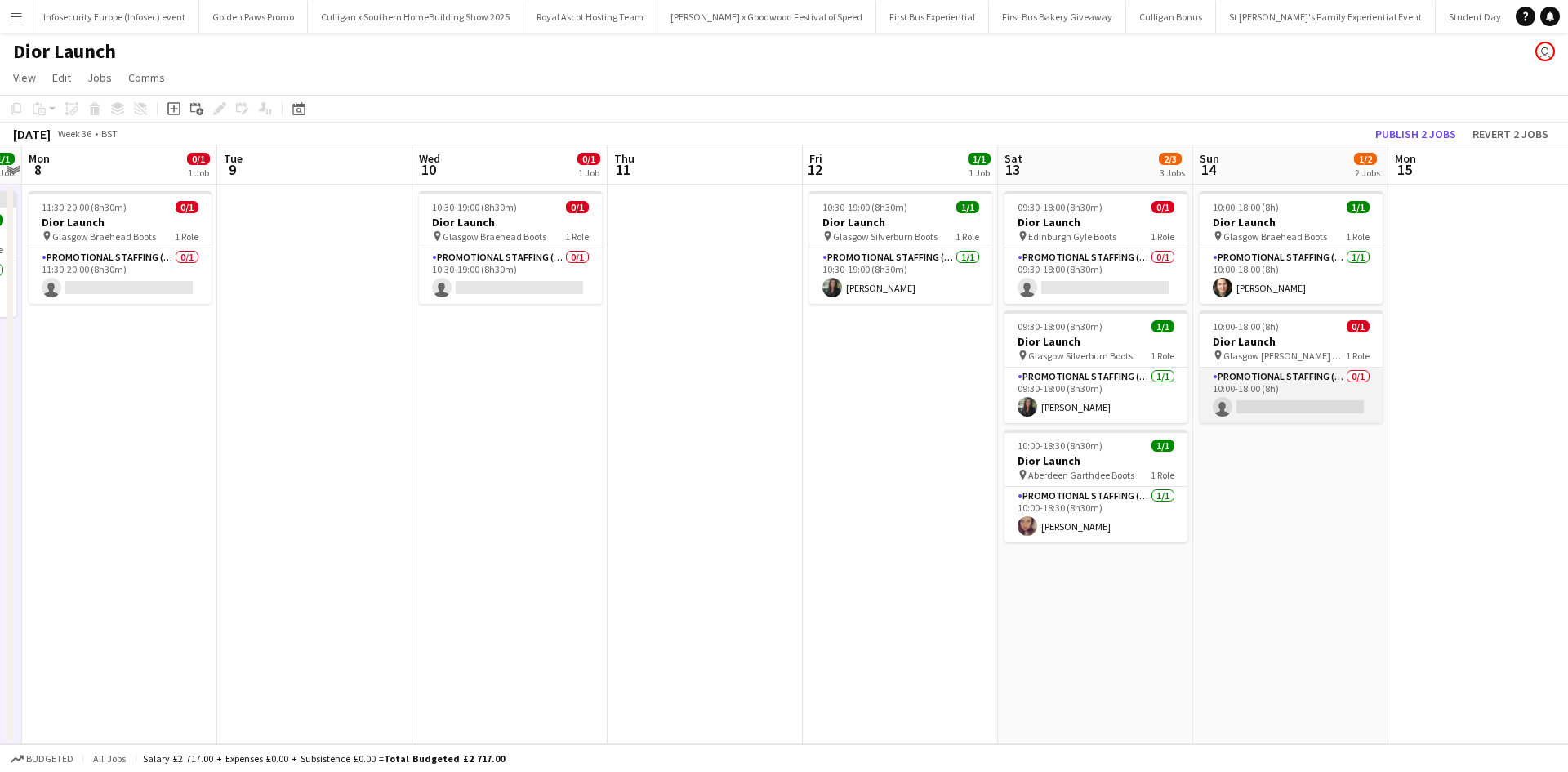
click at [1281, 398] on app-card-role "Promotional Staffing (Sales Staff) 0/1 10:00-18:00 (8h) single-neutral-actions" at bounding box center [1291, 395] width 183 height 55
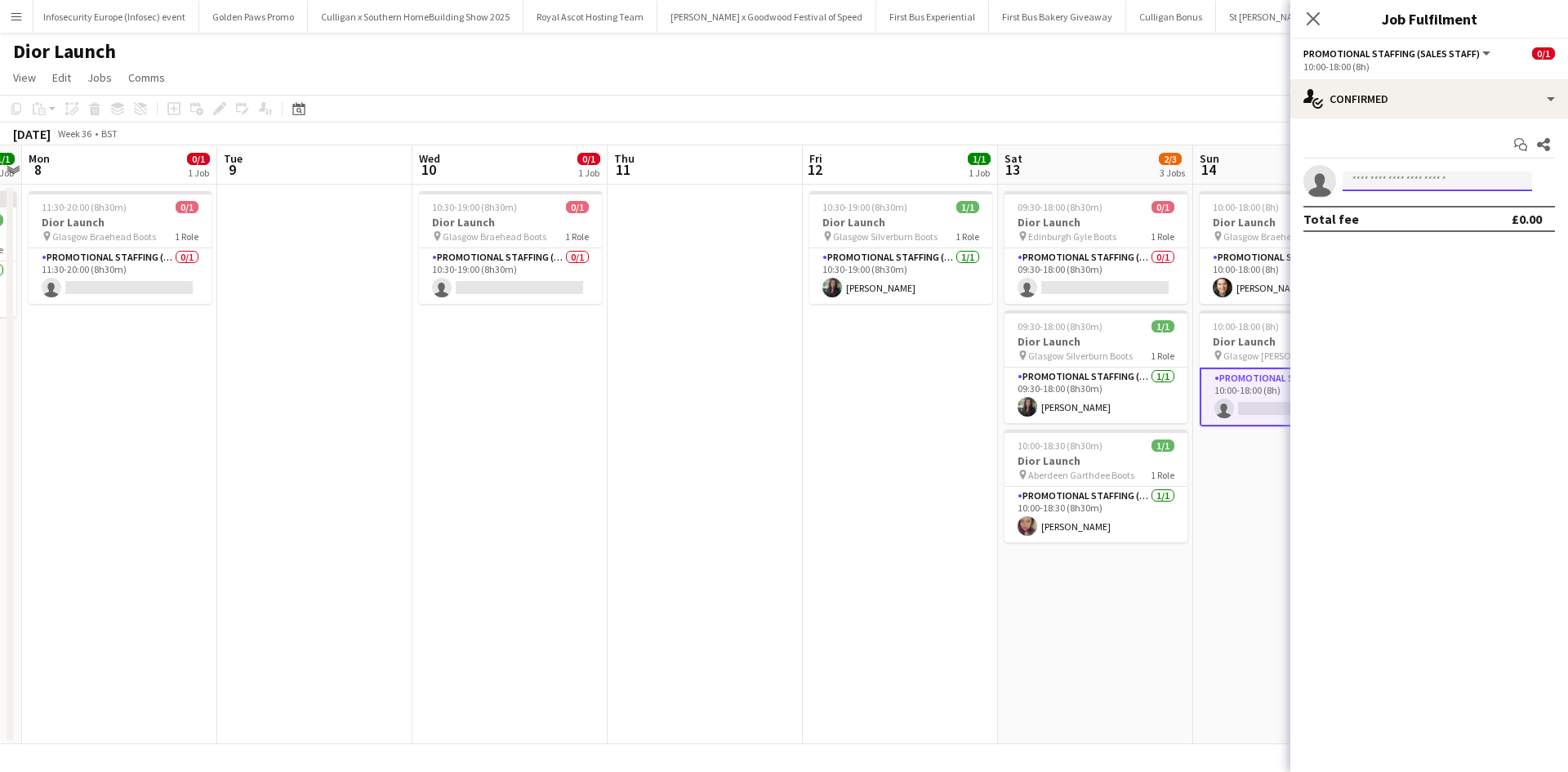
click at [1420, 186] on input at bounding box center [1436, 181] width 189 height 19
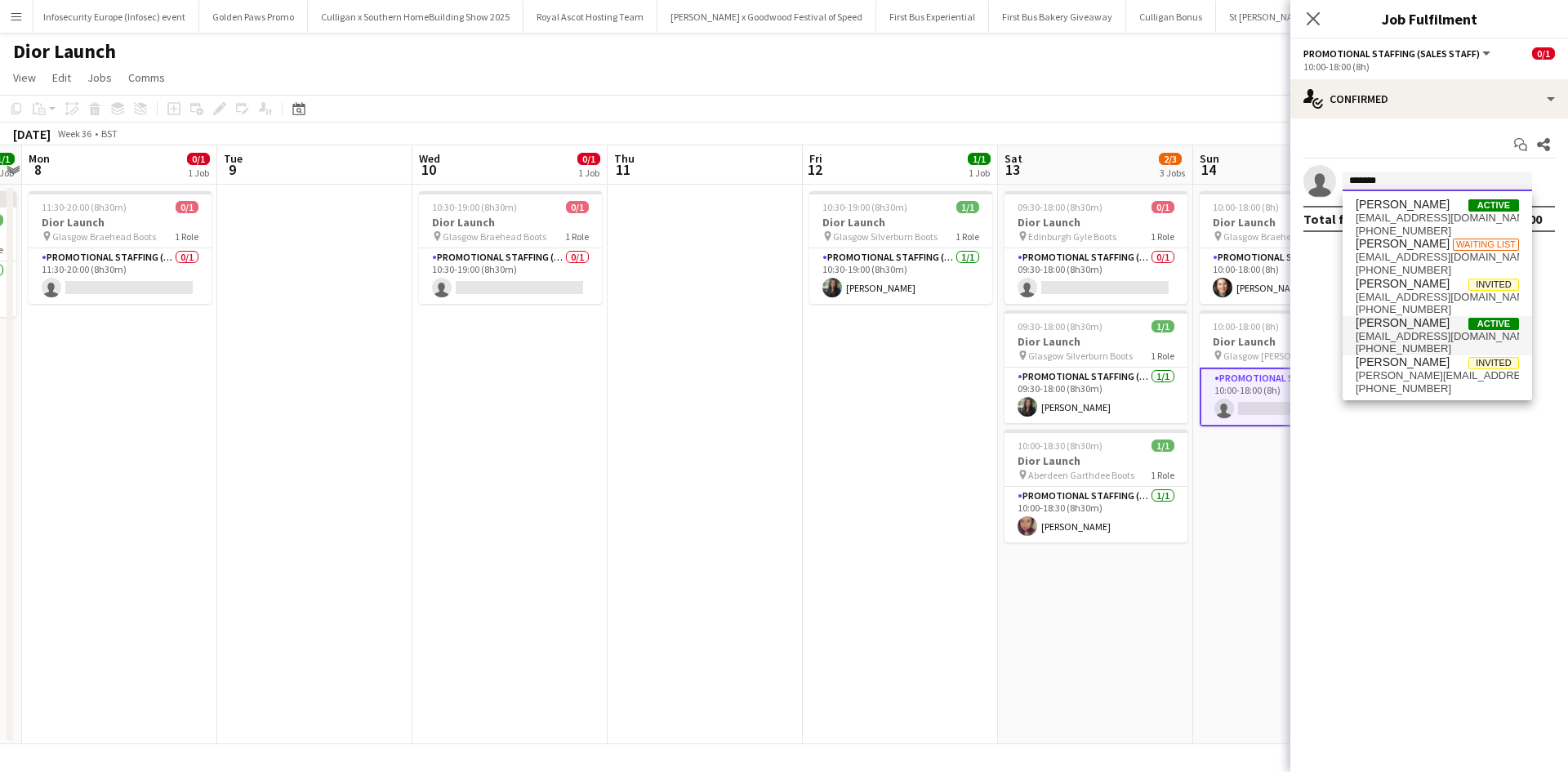
type input "*******"
click at [1396, 325] on span "[PERSON_NAME]" at bounding box center [1403, 323] width 94 height 14
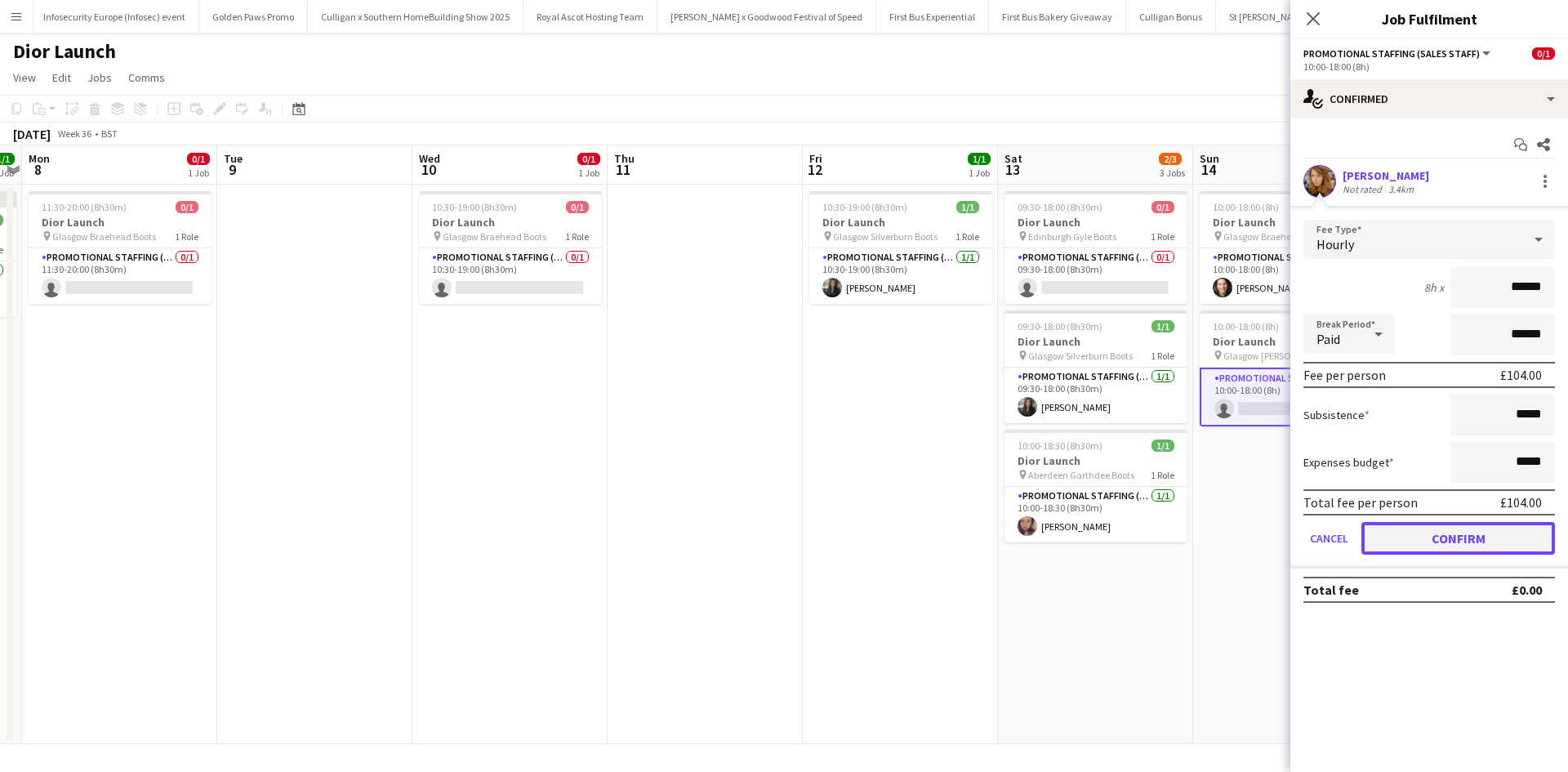
click at [1475, 537] on button "Confirm" at bounding box center [1458, 538] width 194 height 32
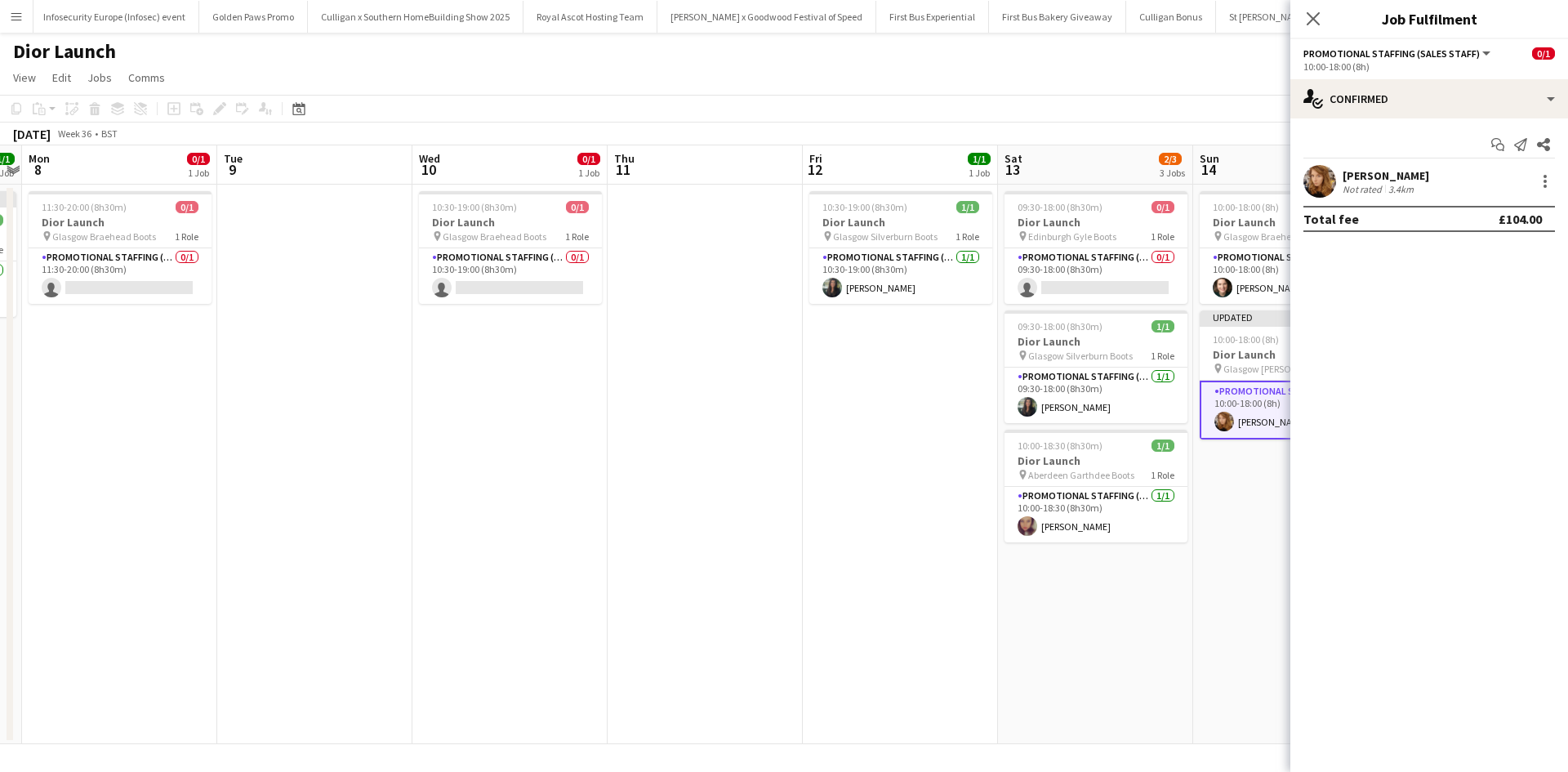
click at [1200, 632] on app-date-cell "10:00-18:00 (8h) 1/1 Dior Launch pin Glasgow Braehead Boots 1 Role Promotional …" at bounding box center [1290, 464] width 196 height 559
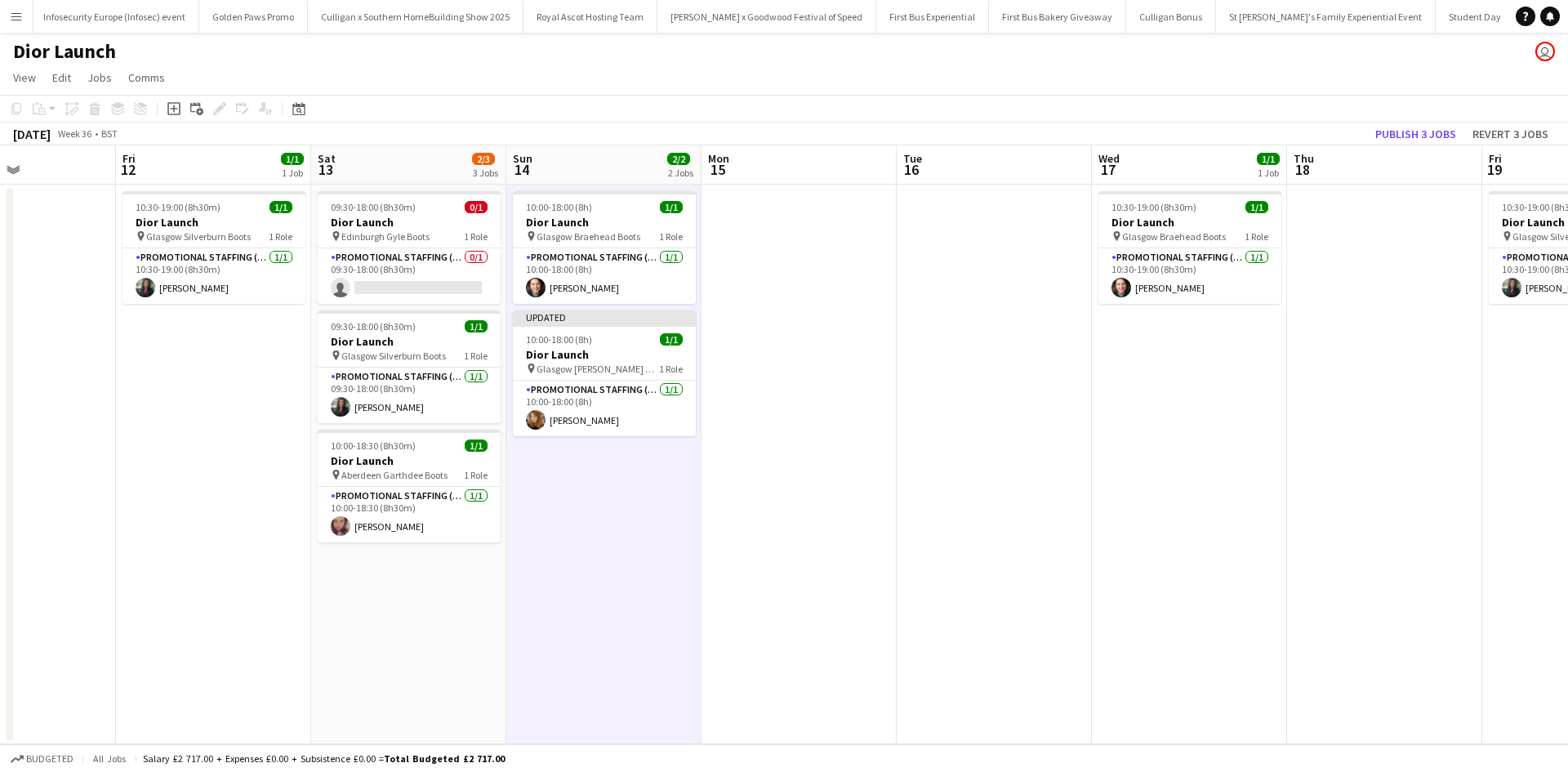
drag, startPoint x: 1307, startPoint y: 587, endPoint x: 588, endPoint y: 530, distance: 721.3
click at [588, 530] on app-calendar-viewport "Mon 8 0/1 1 Job Tue 9 Wed 10 0/1 1 Job Thu 11 Fri 12 1/1 1 Job Sat 13 2/3 3 Job…" at bounding box center [784, 445] width 1568 height 599
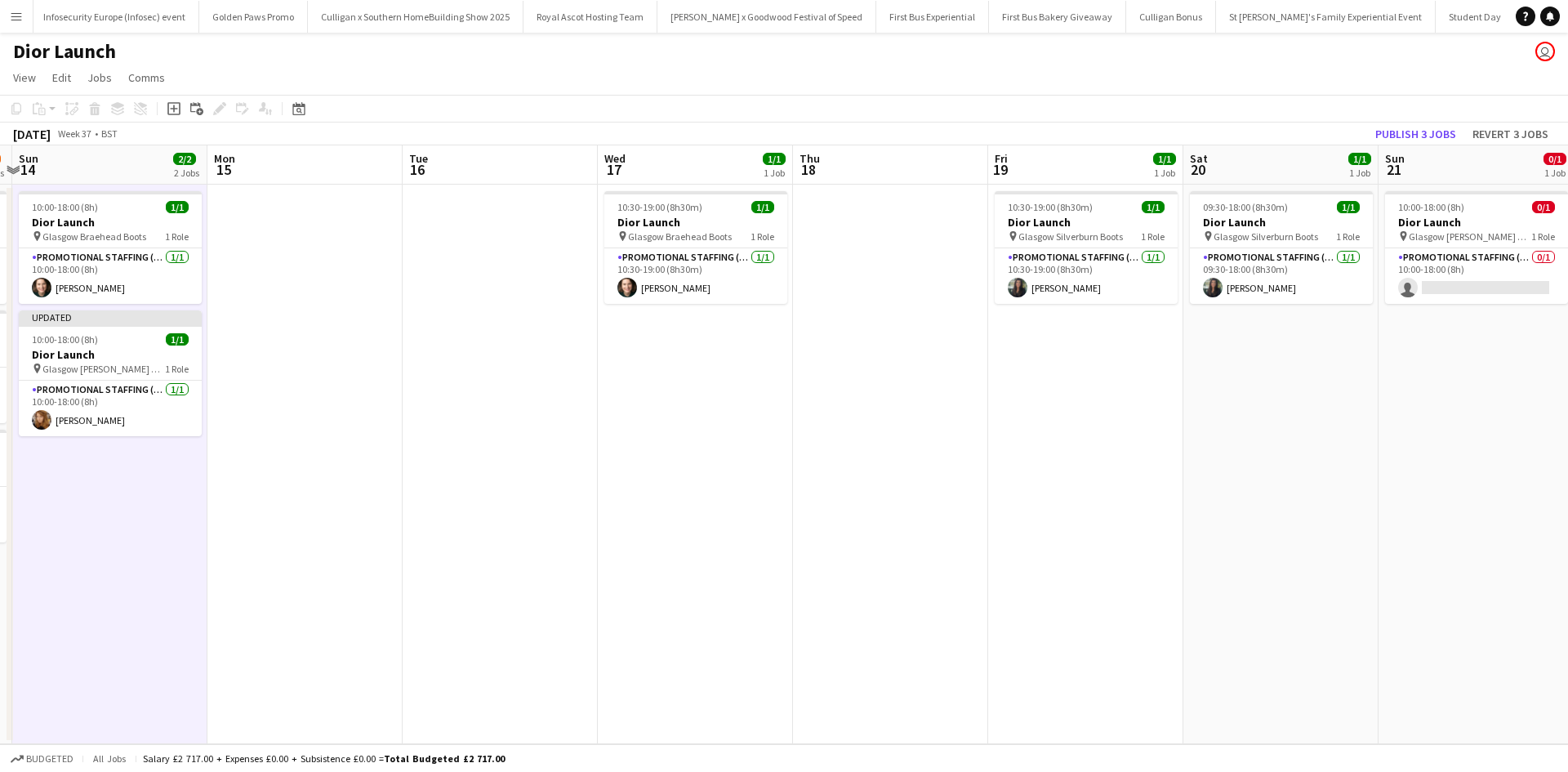
drag, startPoint x: 992, startPoint y: 551, endPoint x: 528, endPoint y: 502, distance: 466.6
click at [529, 502] on app-calendar-viewport "Wed 10 0/1 1 Job Thu 11 Fri 12 1/1 1 Job Sat 13 2/3 3 Jobs Sun 14 2/2 2 Jobs Mo…" at bounding box center [784, 445] width 1568 height 599
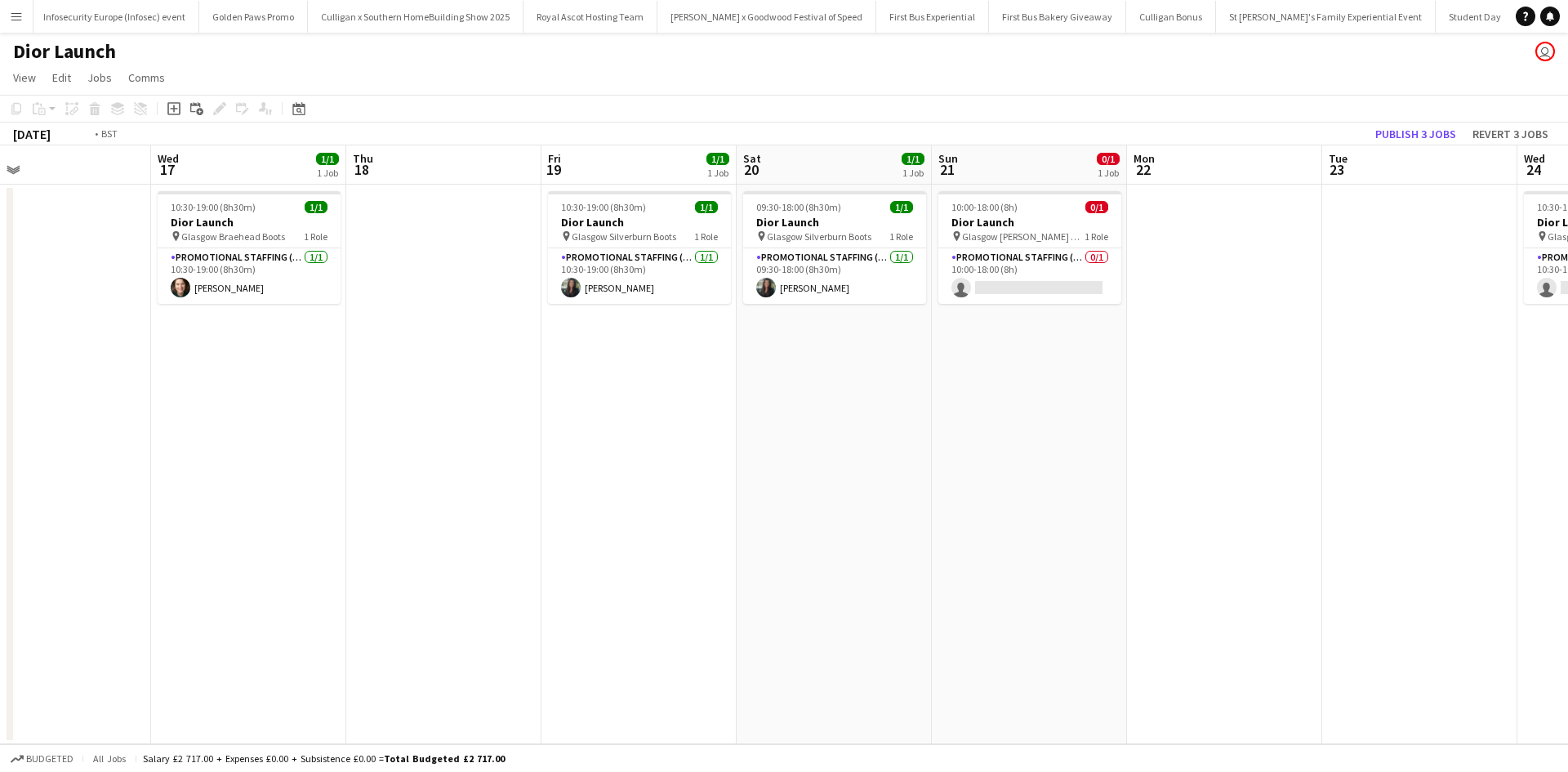
drag, startPoint x: 1110, startPoint y: 557, endPoint x: 711, endPoint y: 509, distance: 401.9
click at [713, 509] on app-calendar-viewport "Fri 12 1/1 1 Job Sat 13 2/3 3 Jobs Sun 14 2/2 2 Jobs Mon 15 Tue 16 Wed 17 1/1 1…" at bounding box center [784, 445] width 1568 height 599
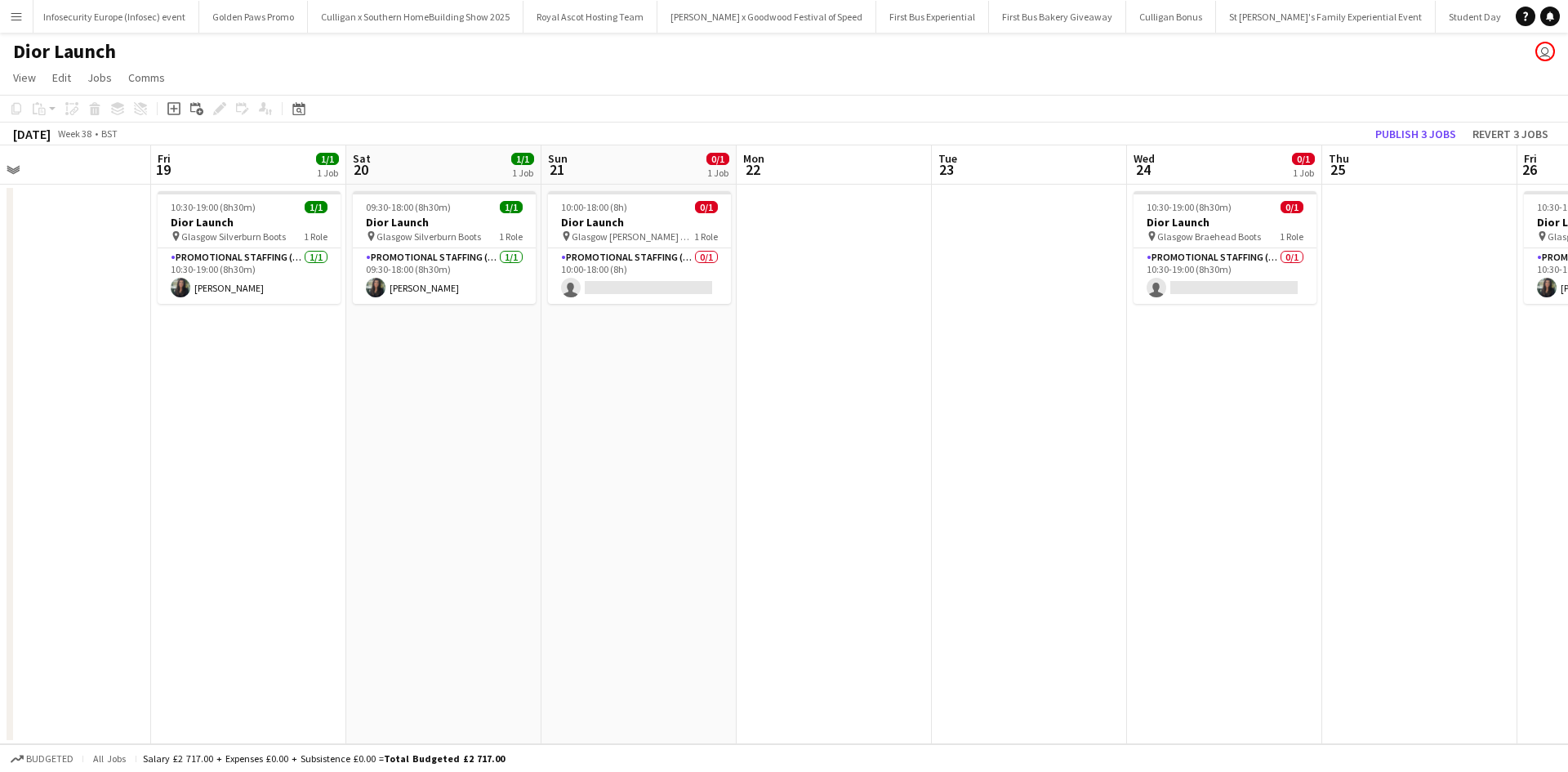
scroll to position [0, 456]
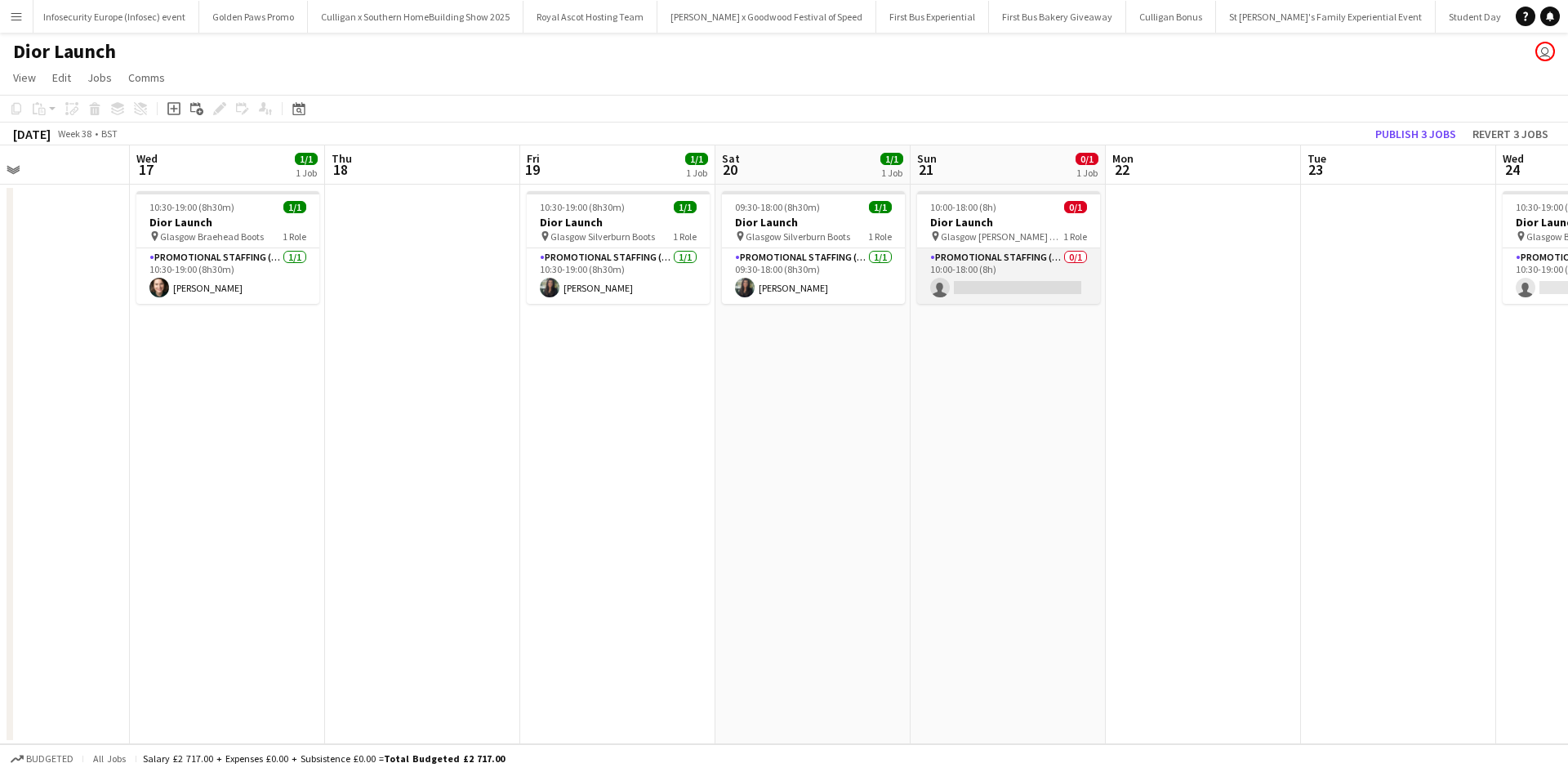
click at [991, 291] on app-card-role "Promotional Staffing (Sales Staff) 0/1 10:00-18:00 (8h) single-neutral-actions" at bounding box center [1008, 276] width 183 height 55
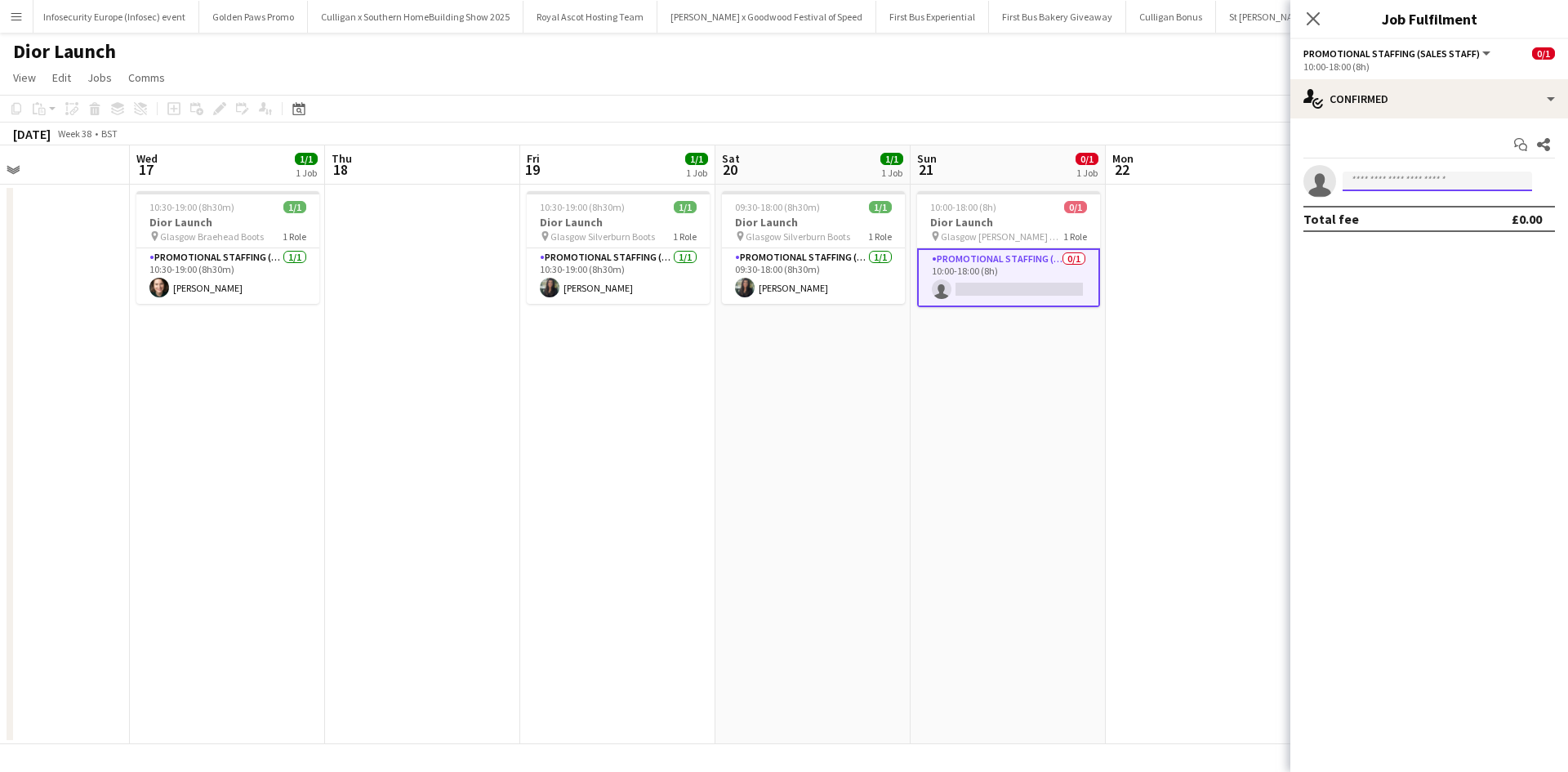
click at [1399, 186] on input at bounding box center [1436, 181] width 189 height 19
type input "*"
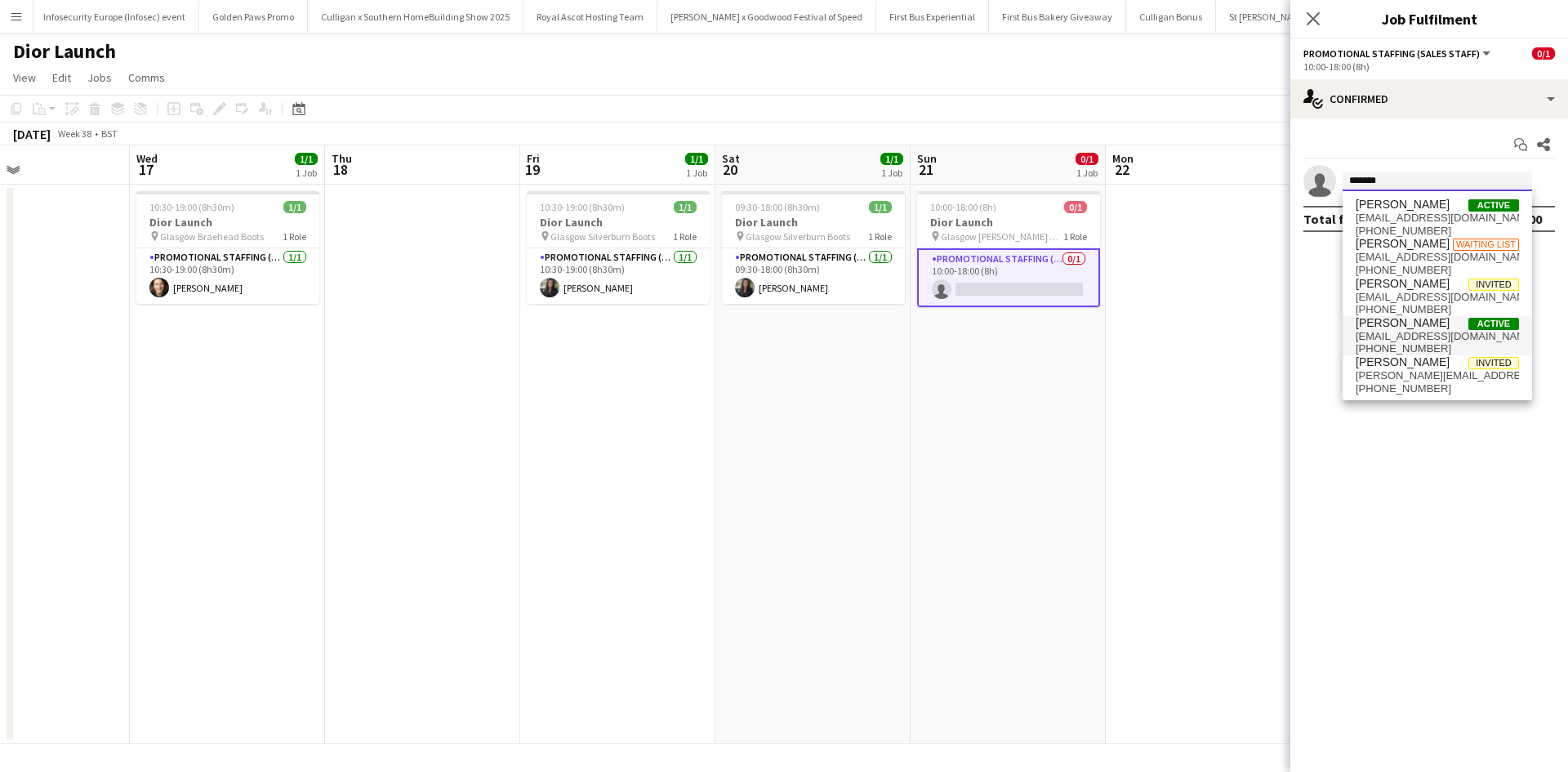
type input "*******"
click at [1417, 332] on span "[EMAIL_ADDRESS][DOMAIN_NAME]" at bounding box center [1437, 337] width 163 height 13
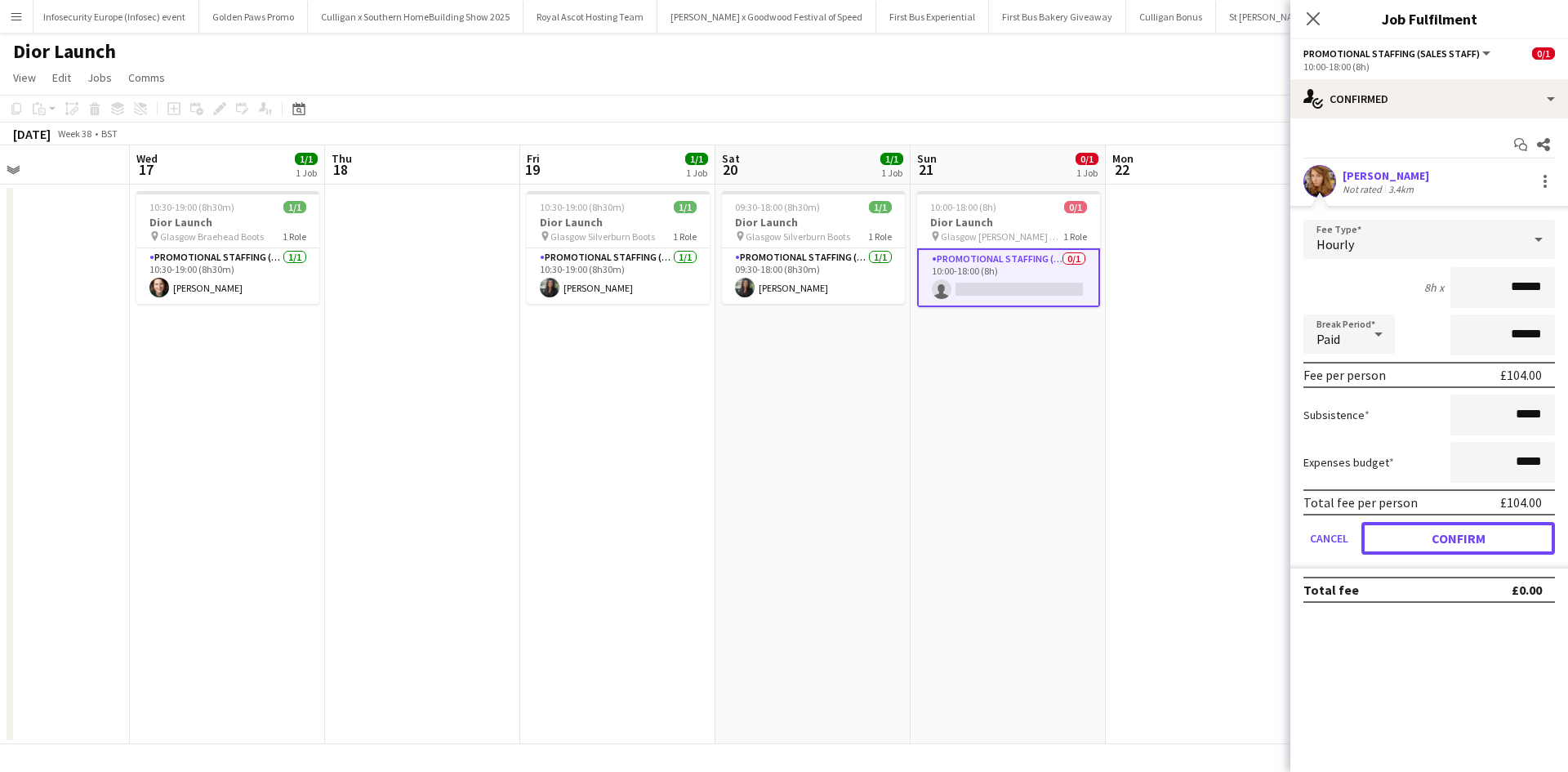
click at [1482, 535] on button "Confirm" at bounding box center [1458, 538] width 194 height 32
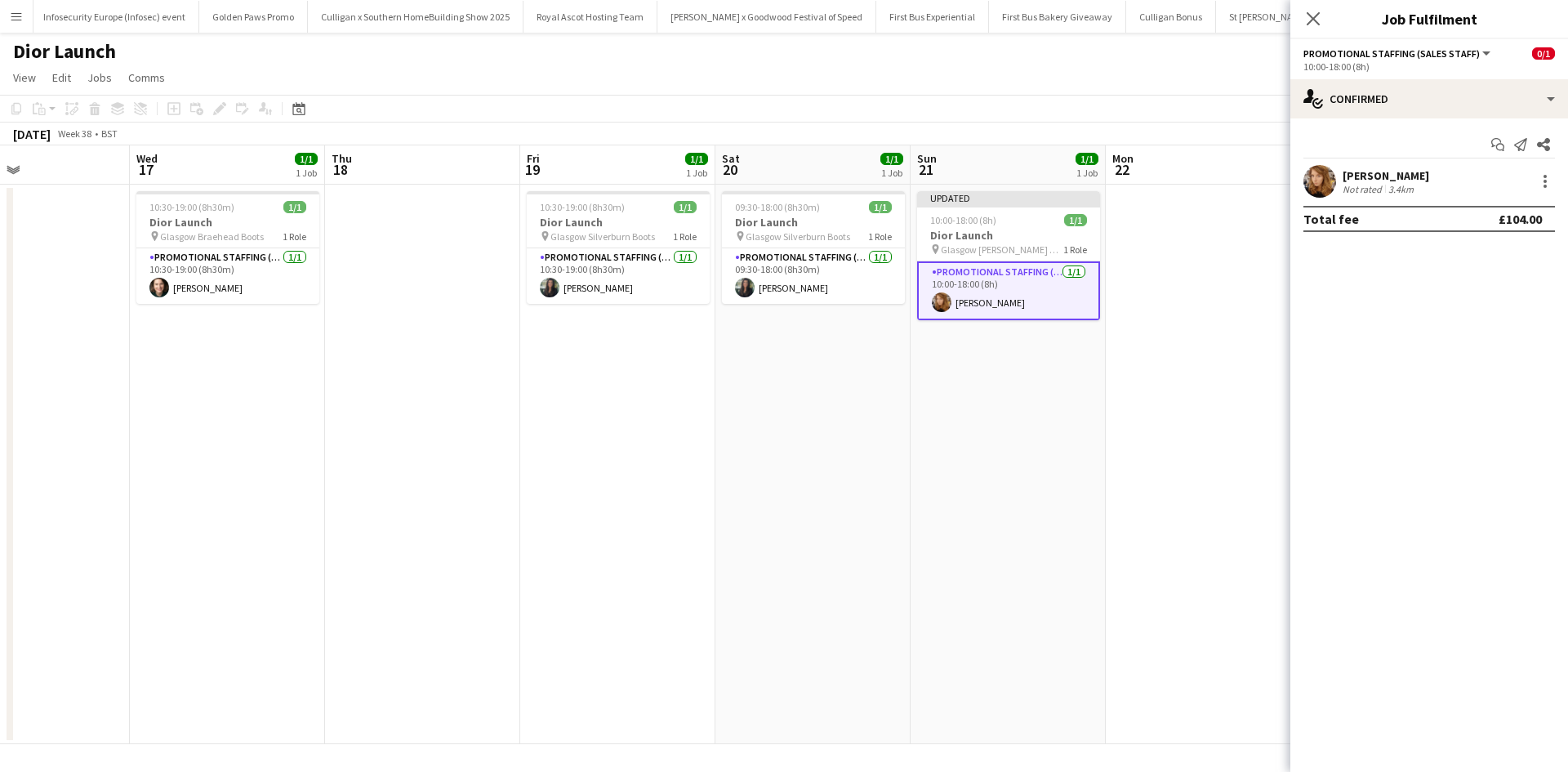
click at [1100, 495] on app-date-cell "Updated 10:00-18:00 (8h) 1/1 Dior Launch pin Glasgow [PERSON_NAME] Galleries Bo…" at bounding box center [1008, 464] width 196 height 559
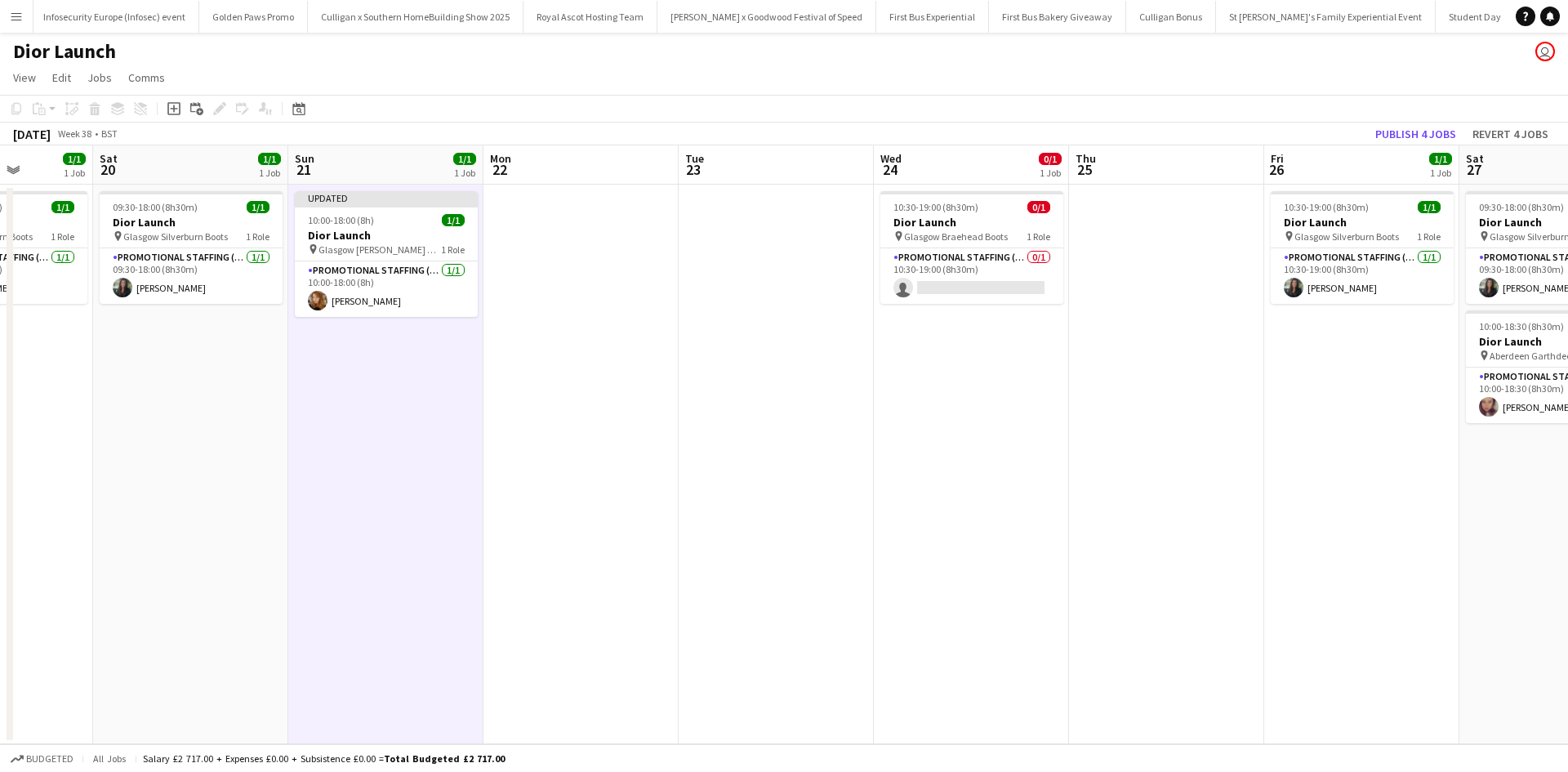
drag, startPoint x: 1358, startPoint y: 522, endPoint x: 736, endPoint y: 450, distance: 626.2
click at [736, 450] on app-calendar-viewport "Tue 16 Wed 17 1/1 1 Job Thu 18 Fri 19 1/1 1 Job Sat 20 1/1 1 Job Sun 21 1/1 1 J…" at bounding box center [784, 445] width 1568 height 599
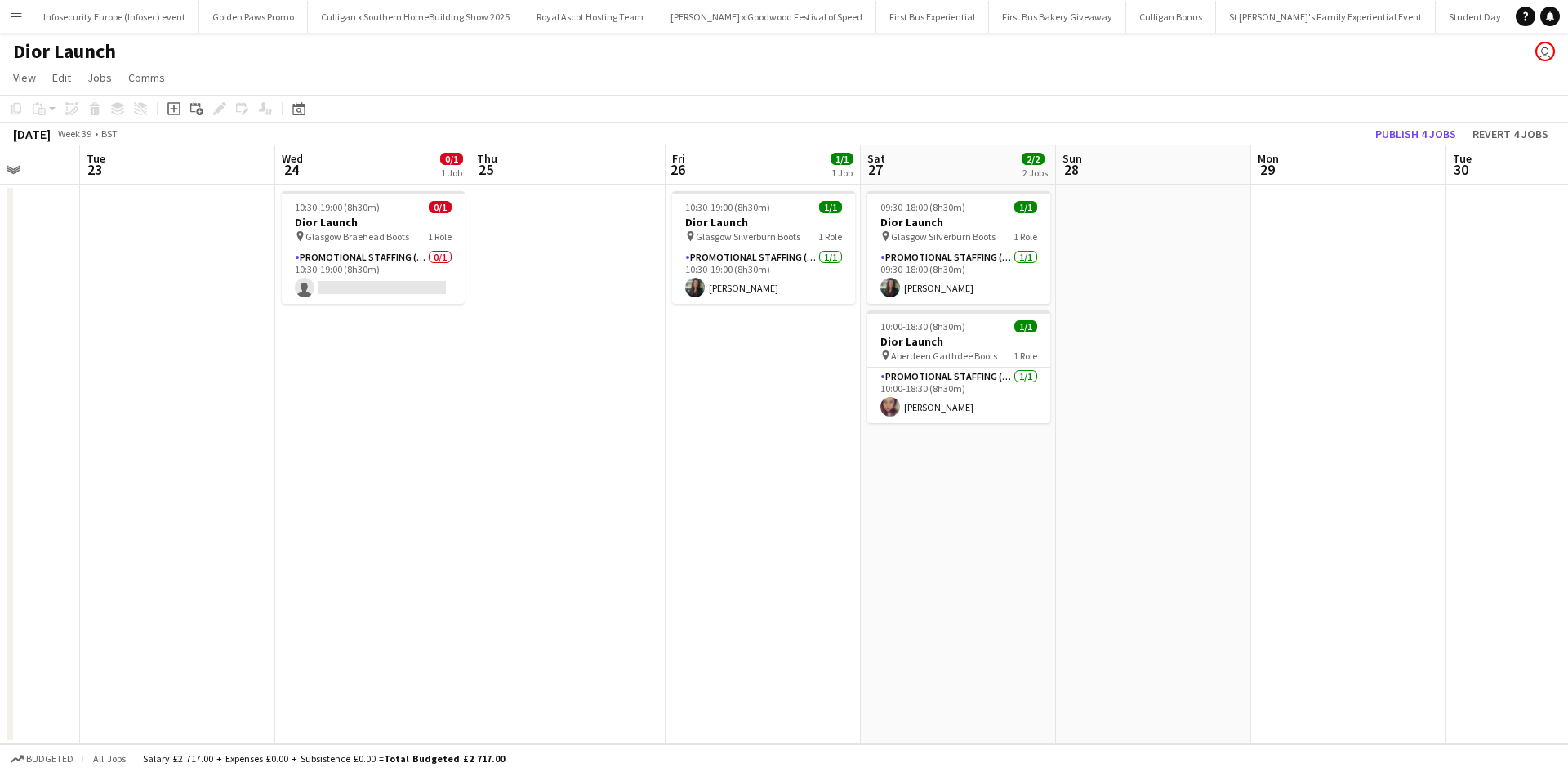
drag, startPoint x: 1199, startPoint y: 508, endPoint x: 604, endPoint y: 431, distance: 600.0
click at [604, 431] on app-calendar-viewport "Sat 20 1/1 1 Job Sun 21 1/1 1 Job Mon 22 Tue 23 Wed 24 0/1 1 Job Thu 25 Fri 26 …" at bounding box center [784, 445] width 1568 height 599
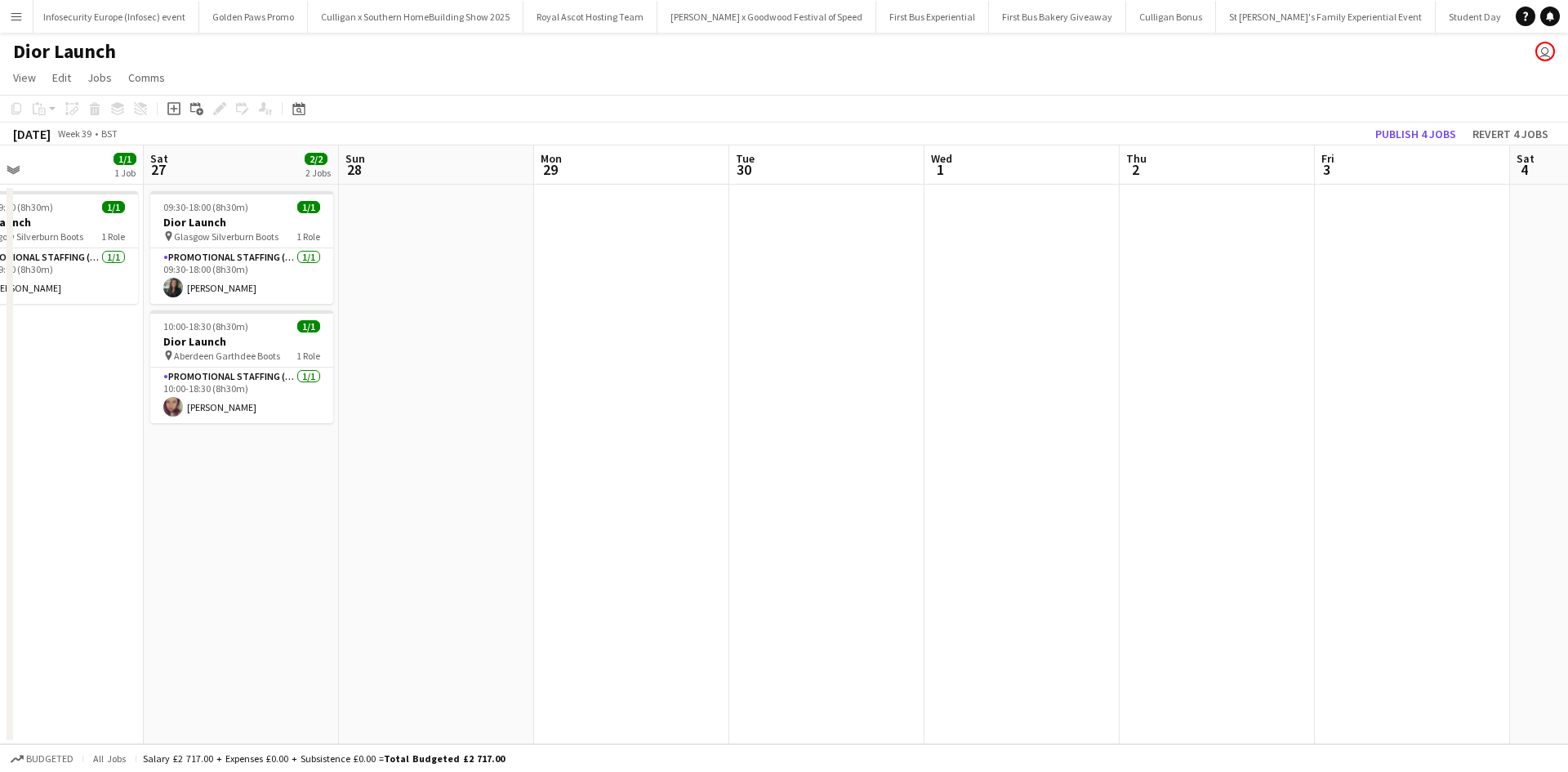
drag, startPoint x: 1273, startPoint y: 555, endPoint x: 446, endPoint y: 460, distance: 832.4
click at [466, 470] on app-calendar-viewport "Mon 22 Tue 23 Wed 24 0/1 1 Job Thu 25 Fri 26 1/1 1 Job Sat 27 2/2 2 Jobs Sun 28…" at bounding box center [784, 445] width 1568 height 599
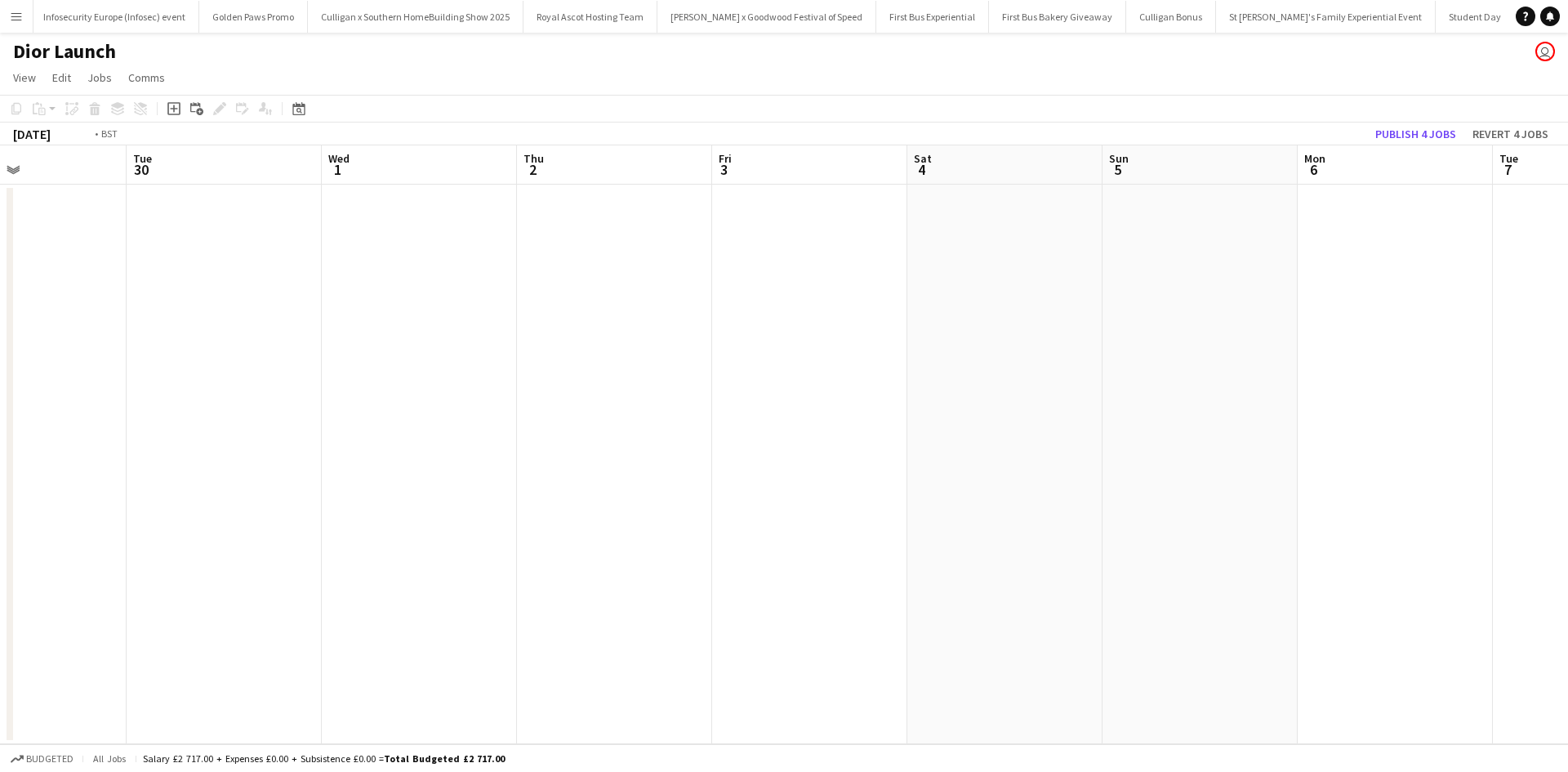
drag, startPoint x: 752, startPoint y: 473, endPoint x: 545, endPoint y: 404, distance: 218.2
click at [596, 449] on app-calendar-viewport "Fri 26 1/1 1 Job Sat 27 2/2 2 Jobs Sun 28 Mon 29 Tue 30 Wed 1 Thu 2 Fri 3 Sat 4…" at bounding box center [784, 445] width 1568 height 599
drag, startPoint x: 1410, startPoint y: 134, endPoint x: 1390, endPoint y: 161, distance: 33.6
click at [1409, 136] on button "Publish 4 jobs" at bounding box center [1416, 134] width 94 height 21
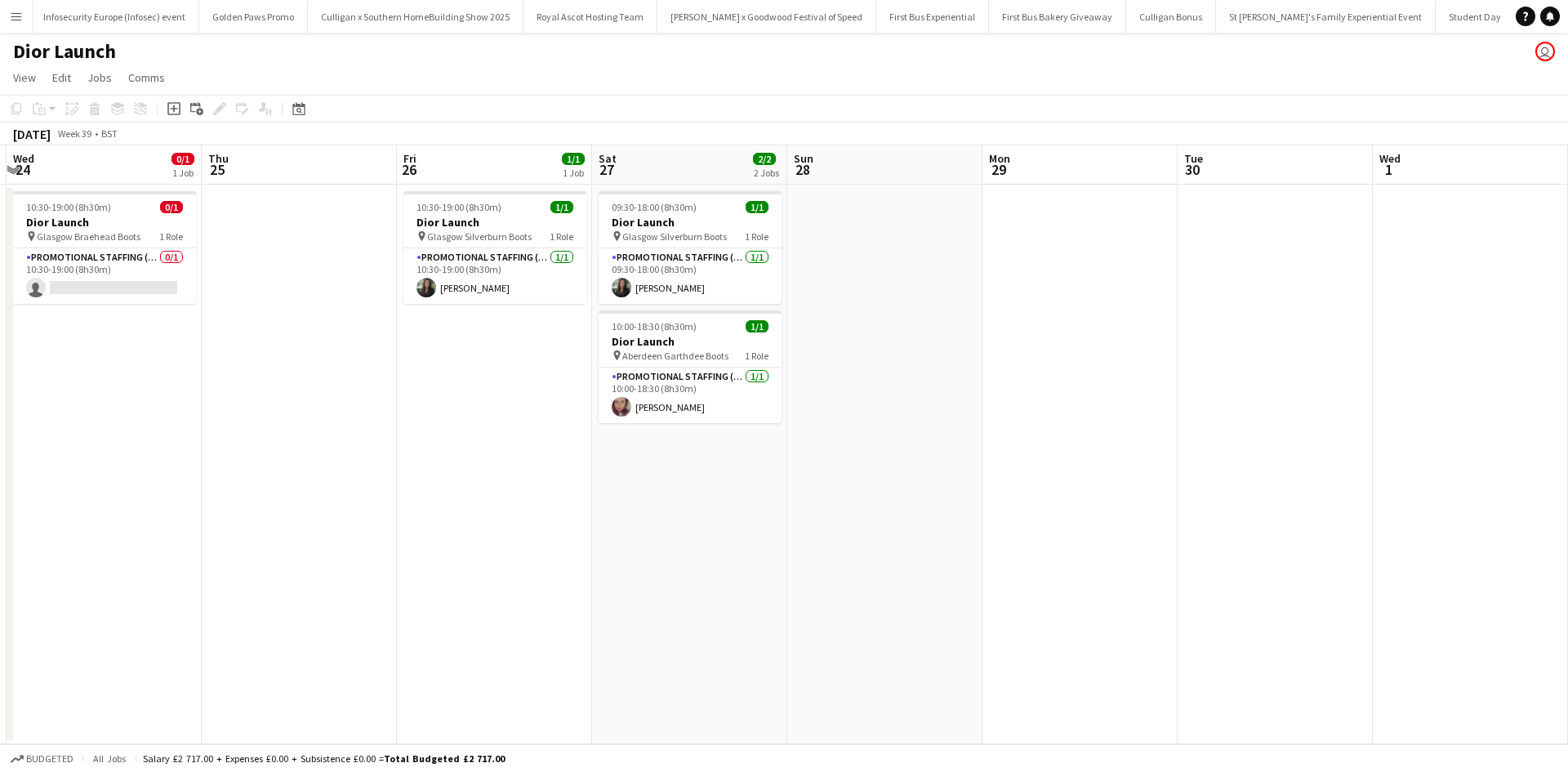
drag, startPoint x: 372, startPoint y: 397, endPoint x: 1180, endPoint y: 423, distance: 808.4
click at [1180, 423] on app-calendar-viewport "Tue 23 Wed 24 0/1 1 Job Thu 25 Fri 26 1/1 1 Job Sat 27 2/2 2 Jobs Sun 28 Mon 29…" at bounding box center [784, 445] width 1568 height 599
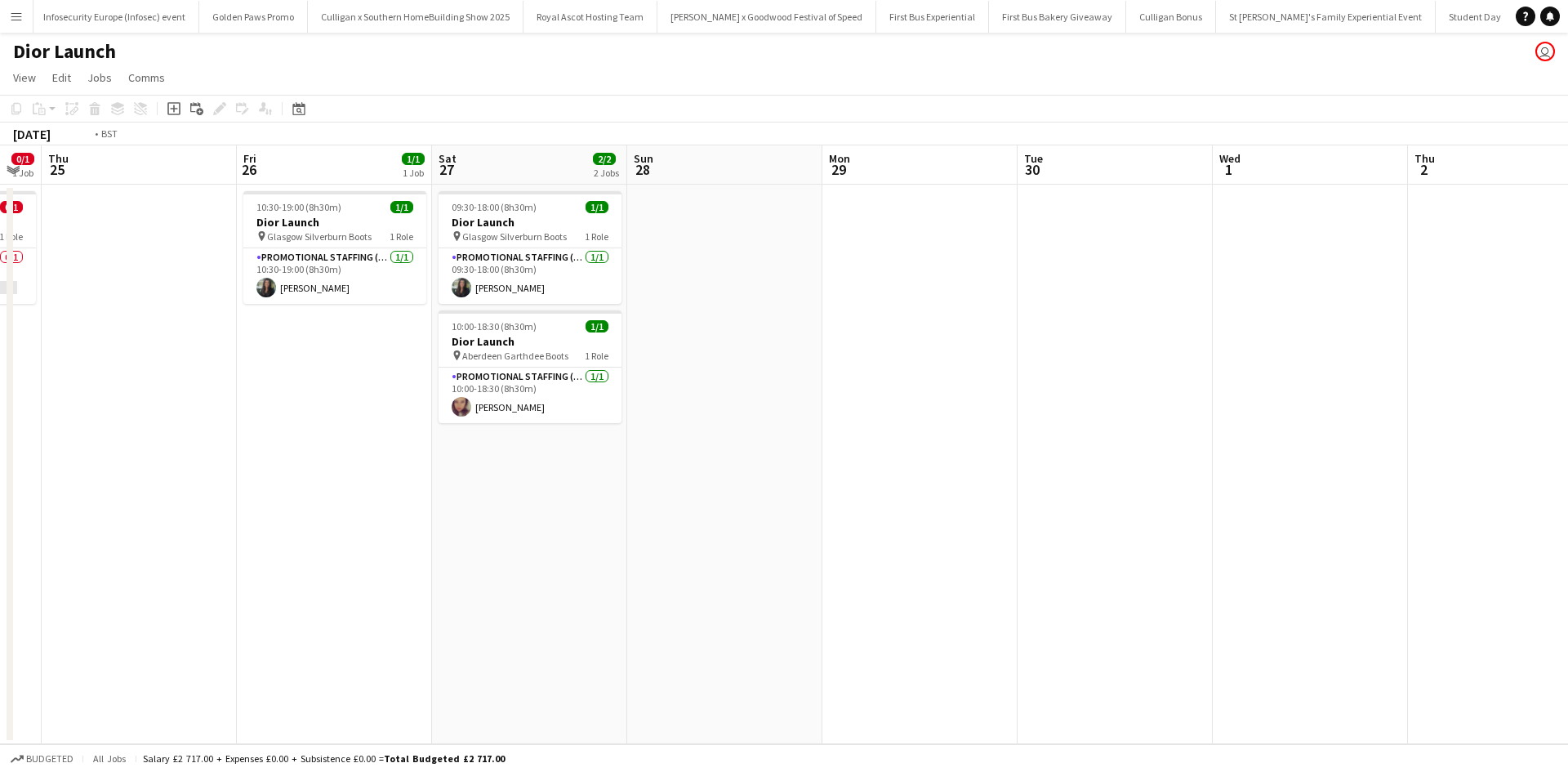
scroll to position [0, 374]
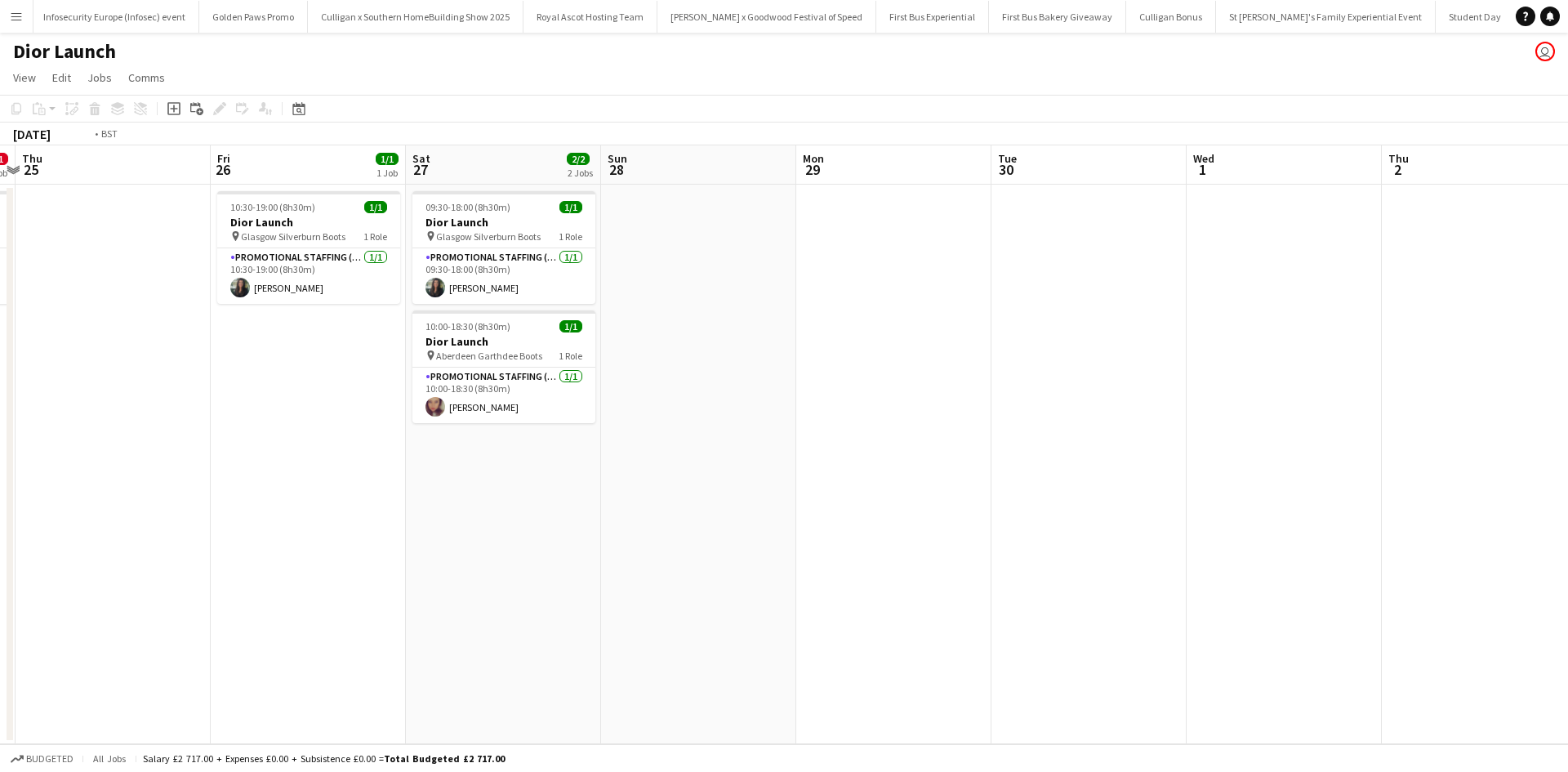
drag, startPoint x: 272, startPoint y: 469, endPoint x: 825, endPoint y: 467, distance: 553.0
click at [825, 467] on app-calendar-viewport "Tue 23 Wed 24 0/1 1 Job Thu 25 Fri 26 1/1 1 Job Sat 27 2/2 2 Jobs Sun 28 Mon 29…" at bounding box center [784, 445] width 1568 height 599
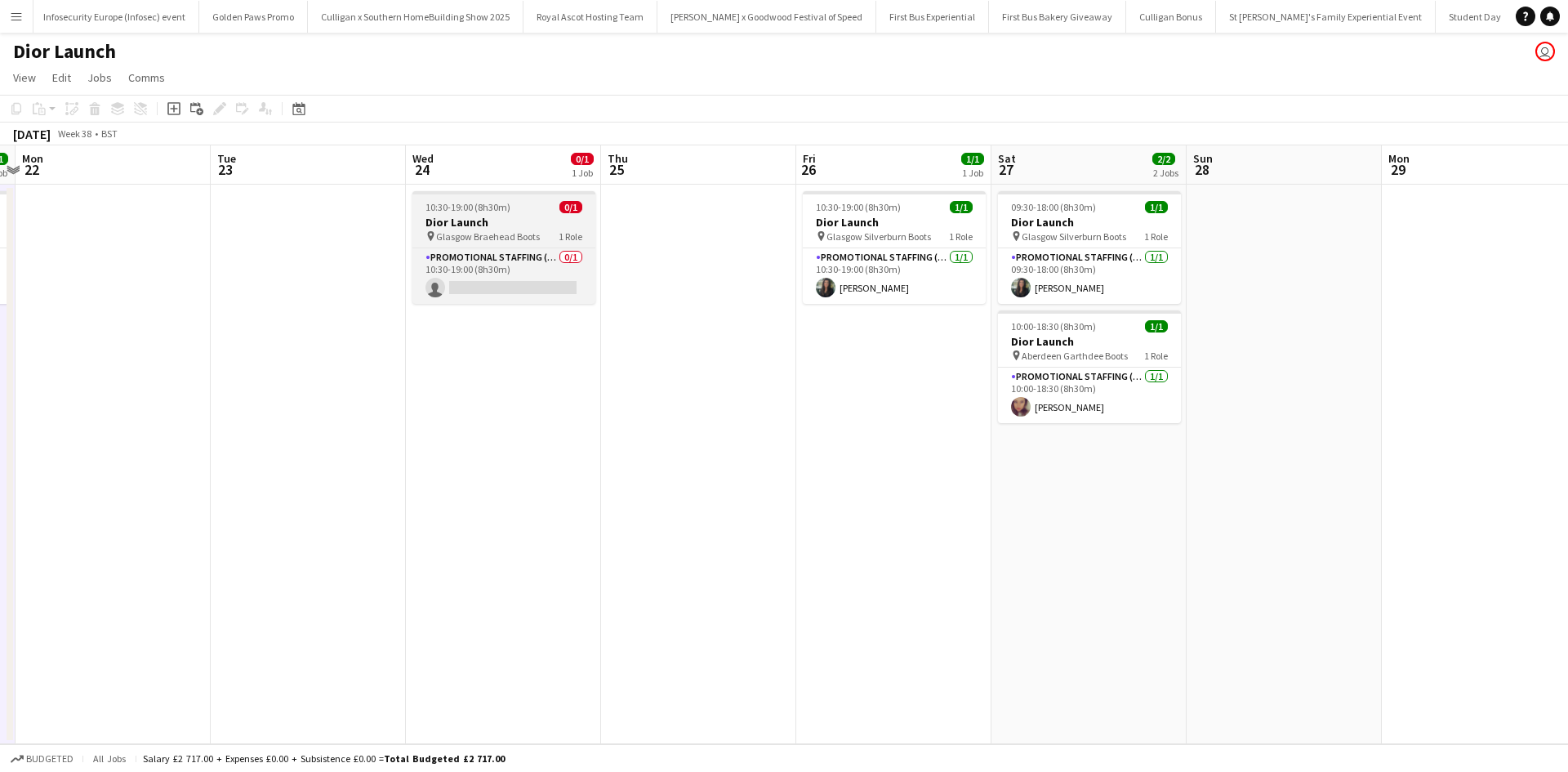
click at [530, 211] on div "10:30-19:00 (8h30m) 0/1" at bounding box center [504, 207] width 183 height 12
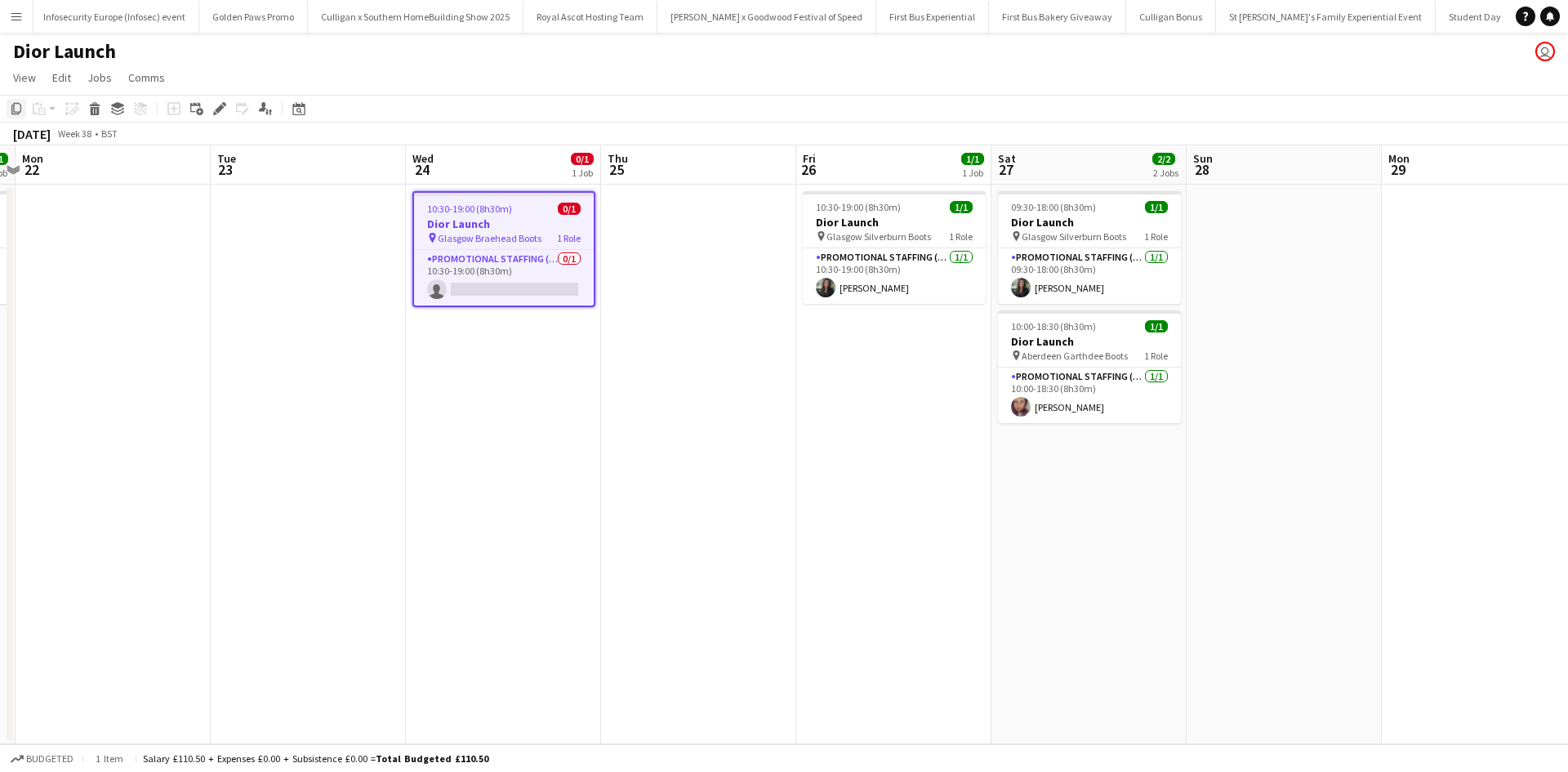
click at [17, 105] on icon "Copy" at bounding box center [17, 109] width 13 height 13
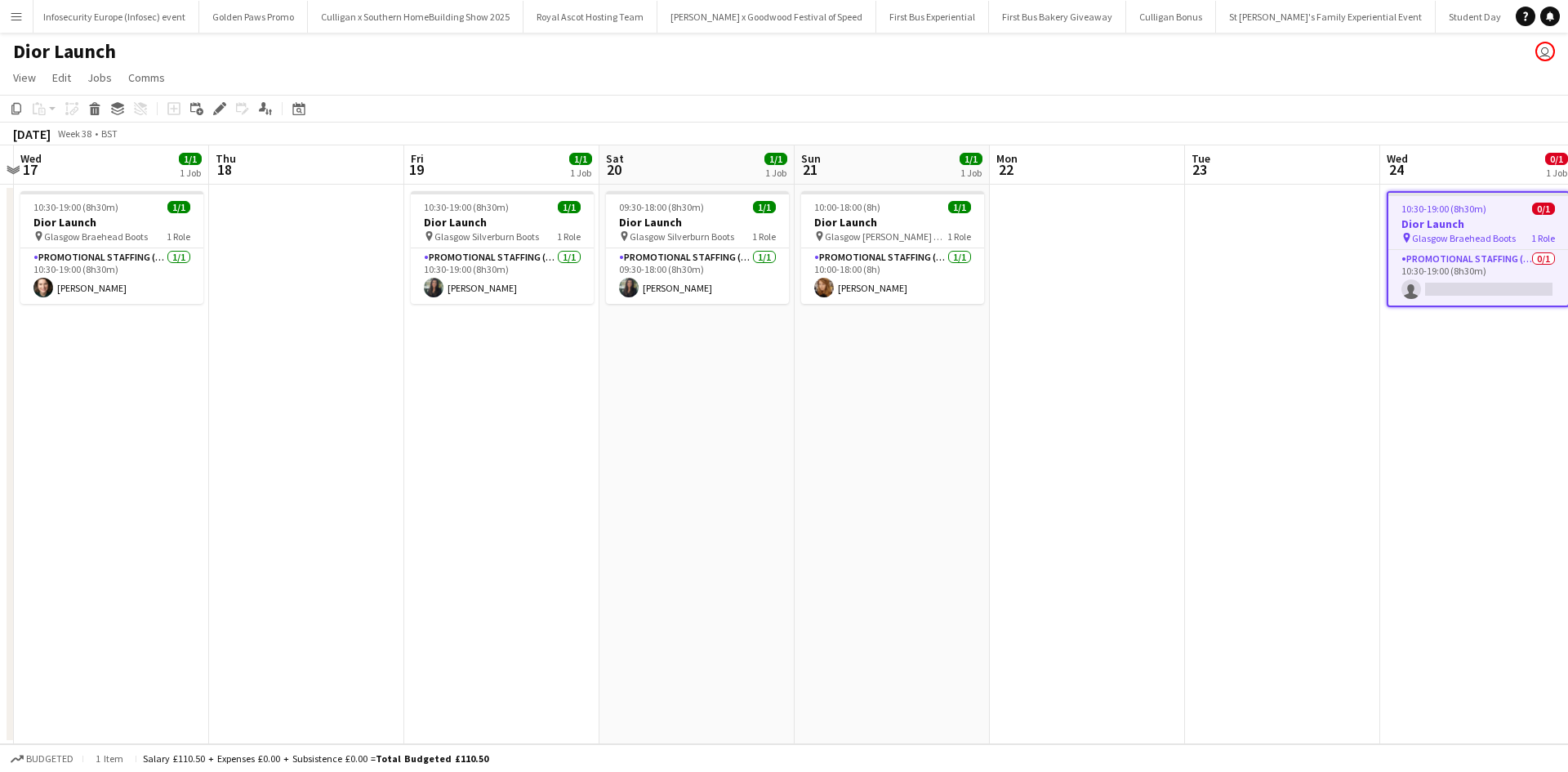
drag, startPoint x: 116, startPoint y: 459, endPoint x: 1096, endPoint y: 471, distance: 980.1
click at [1096, 471] on app-calendar-viewport "Mon 15 Tue 16 Wed 17 1/1 1 Job Thu 18 Fri 19 1/1 1 Job Sat 20 1/1 1 Job Sun 21 …" at bounding box center [784, 445] width 1568 height 599
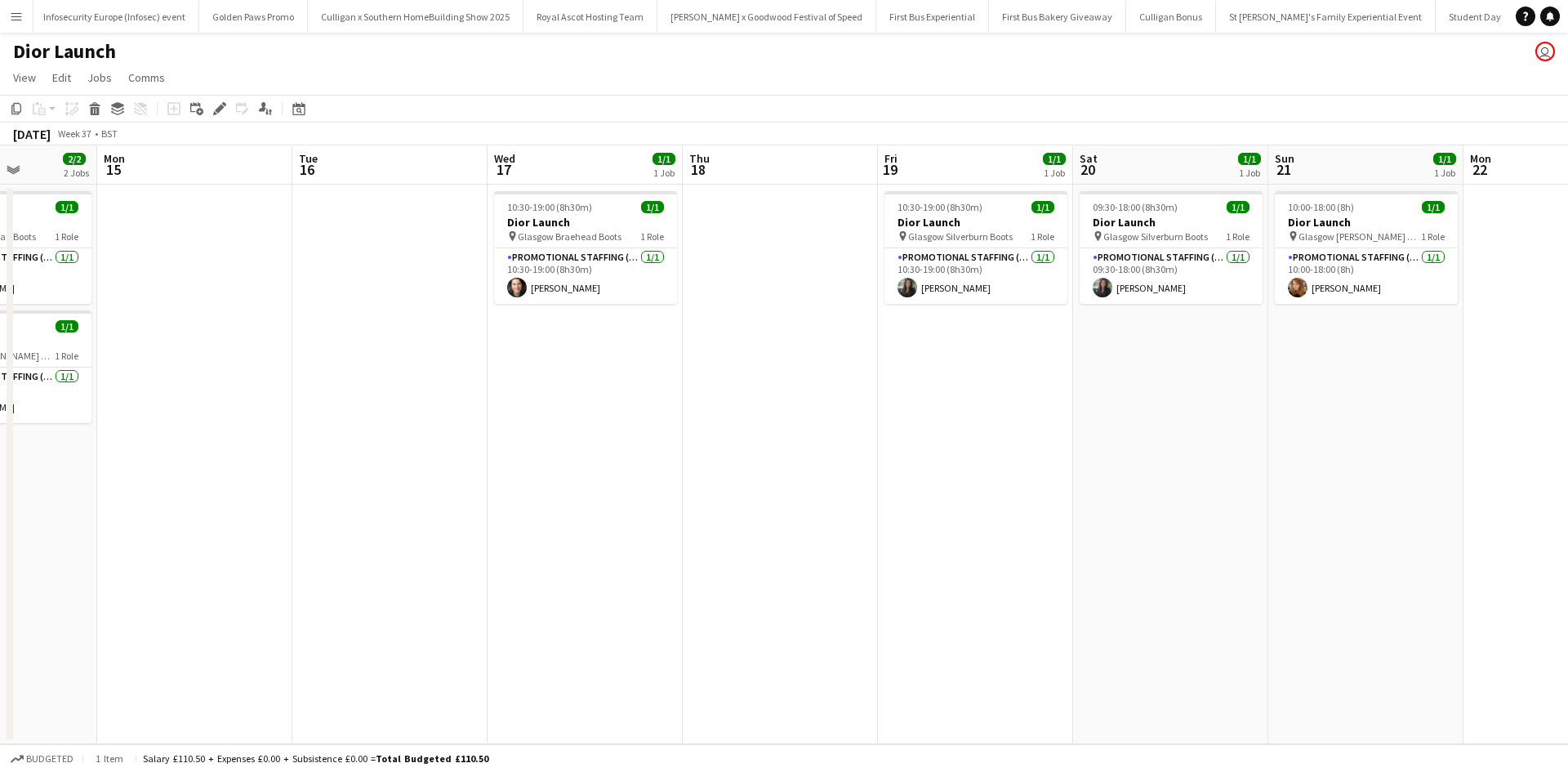
drag, startPoint x: 314, startPoint y: 578, endPoint x: 1091, endPoint y: 565, distance: 777.1
click at [1175, 550] on app-calendar-viewport "Fri 12 1/1 1 Job Sat 13 2/3 3 Jobs Sun 14 2/2 2 Jobs Mon 15 Tue 16 Wed 17 1/1 1…" at bounding box center [784, 445] width 1568 height 599
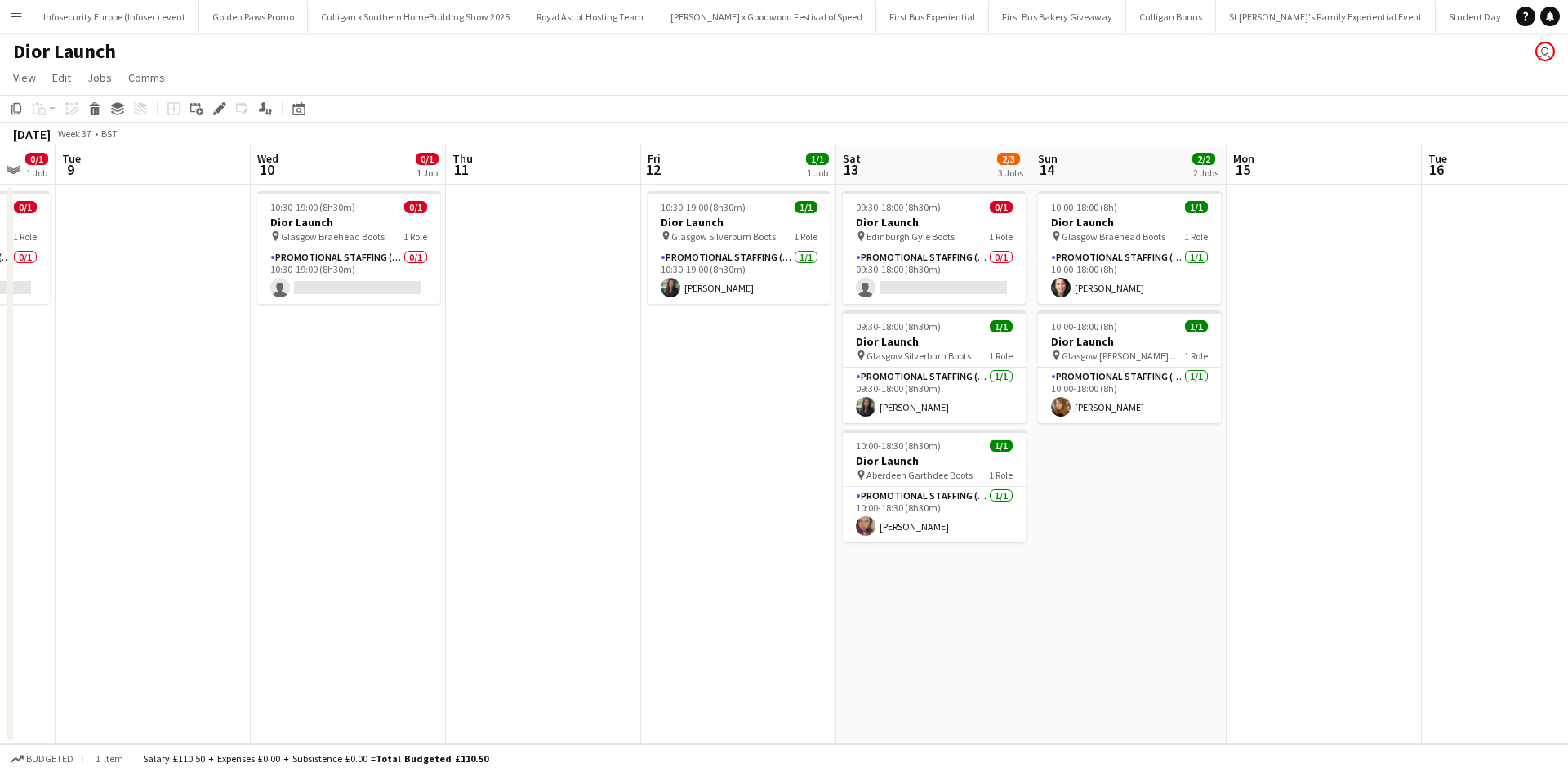
drag, startPoint x: 332, startPoint y: 592, endPoint x: 1085, endPoint y: 600, distance: 753.0
click at [1082, 600] on app-calendar-viewport "Sun 7 1/1 1 Job Mon 8 0/1 1 Job Tue 9 Wed 10 0/1 1 Job Thu 11 Fri 12 1/1 1 Job …" at bounding box center [784, 445] width 1568 height 599
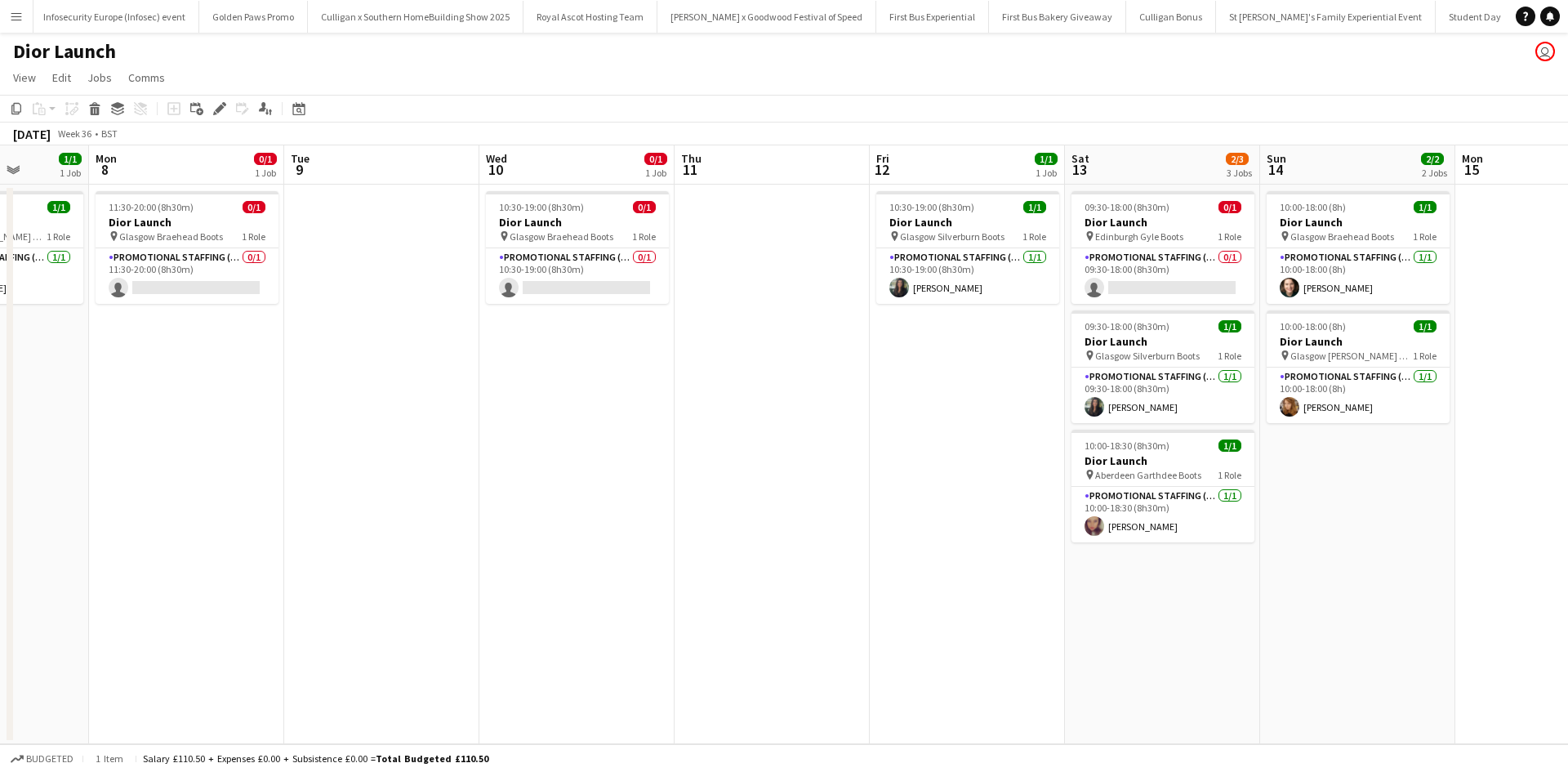
drag, startPoint x: 335, startPoint y: 589, endPoint x: 1247, endPoint y: 555, distance: 912.6
click at [1214, 558] on app-calendar-viewport "Fri 5 0/1 1 Job Sat 6 1/2 2 Jobs Sun 7 1/1 1 Job Mon 8 0/1 1 Job Tue 9 Wed 10 0…" at bounding box center [784, 445] width 1568 height 599
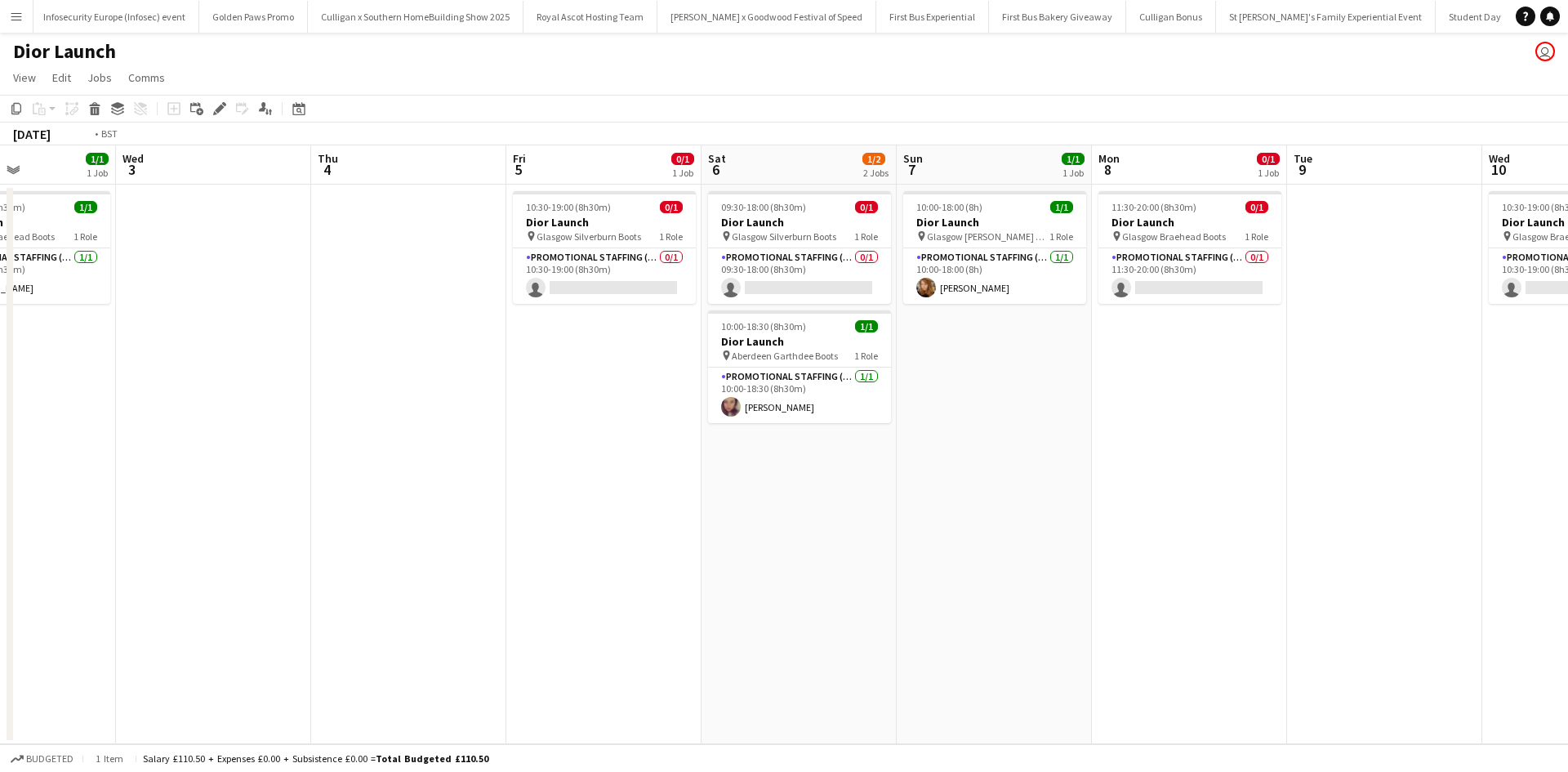
drag, startPoint x: 465, startPoint y: 595, endPoint x: 1339, endPoint y: 570, distance: 874.4
click at [1324, 570] on app-calendar-viewport "Sun 31 1/1 1 Job Mon 1 Tue 2 1/1 1 Job Wed 3 Thu 4 Fri 5 0/1 1 Job Sat 6 1/2 2 …" at bounding box center [784, 445] width 1568 height 599
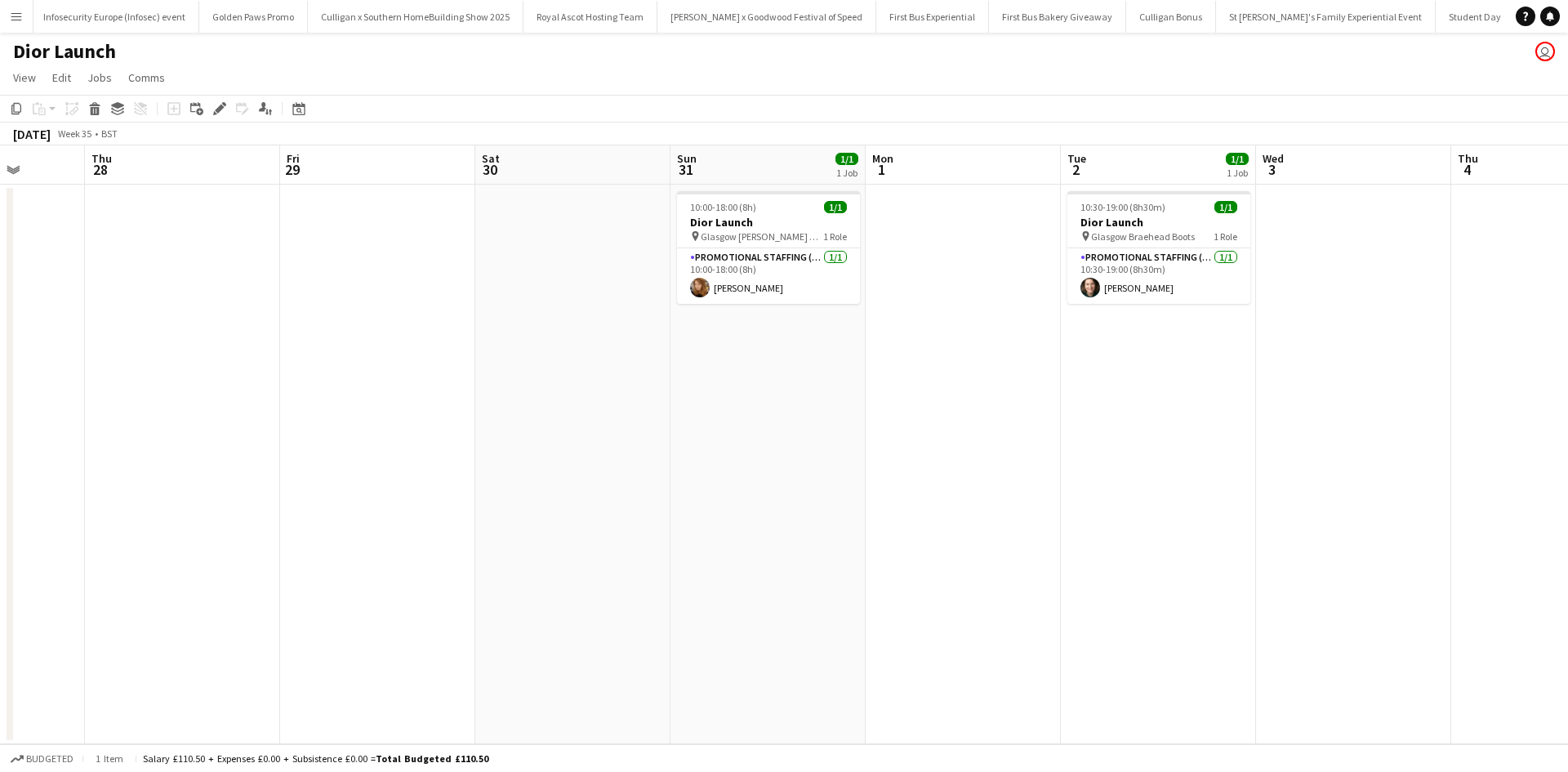
scroll to position [0, 394]
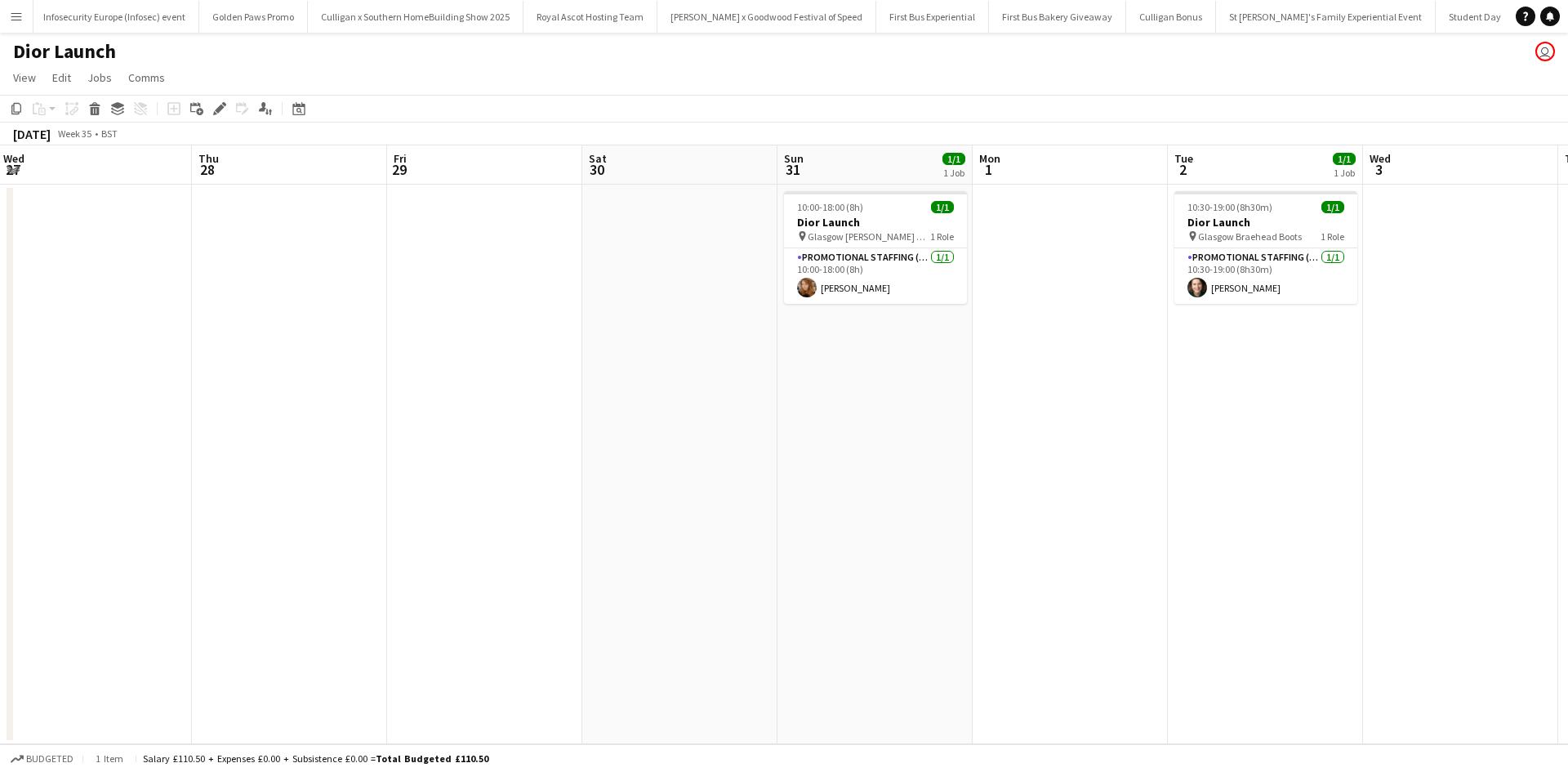
drag, startPoint x: 390, startPoint y: 620, endPoint x: 1023, endPoint y: 609, distance: 633.1
click at [1023, 609] on app-calendar-viewport "Mon 25 Tue 26 Wed 27 Thu 28 Fri 29 Sat 30 Sun 31 1/1 1 Job Mon 1 Tue 2 1/1 1 Jo…" at bounding box center [784, 445] width 1568 height 599
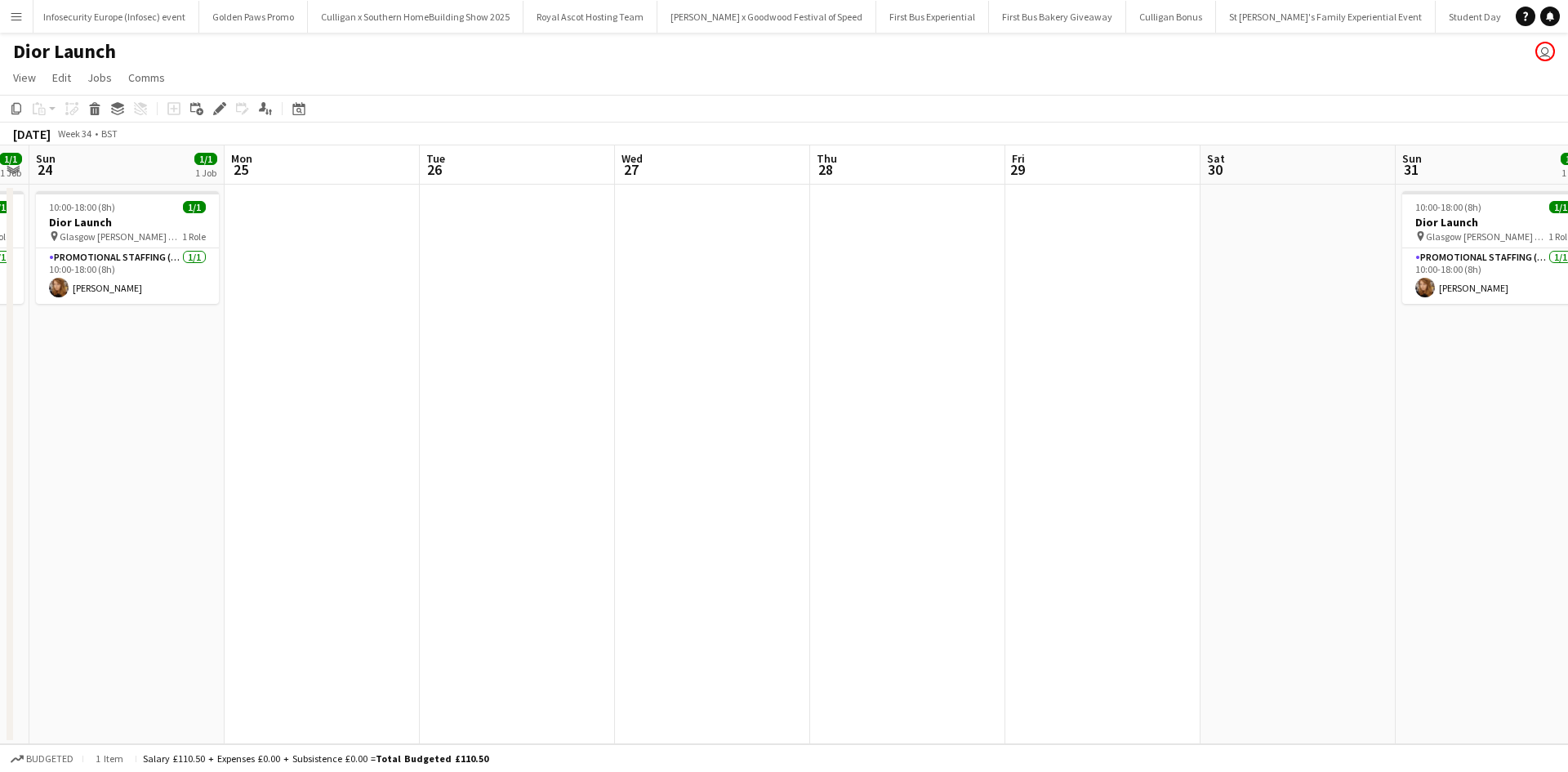
drag, startPoint x: 303, startPoint y: 492, endPoint x: 998, endPoint y: 526, distance: 695.8
click at [995, 526] on app-calendar-viewport "Fri 22 Sat 23 1/1 1 Job Sun 24 1/1 1 Job Mon 25 Tue 26 Wed 27 Thu 28 Fri 29 Sat…" at bounding box center [784, 445] width 1568 height 599
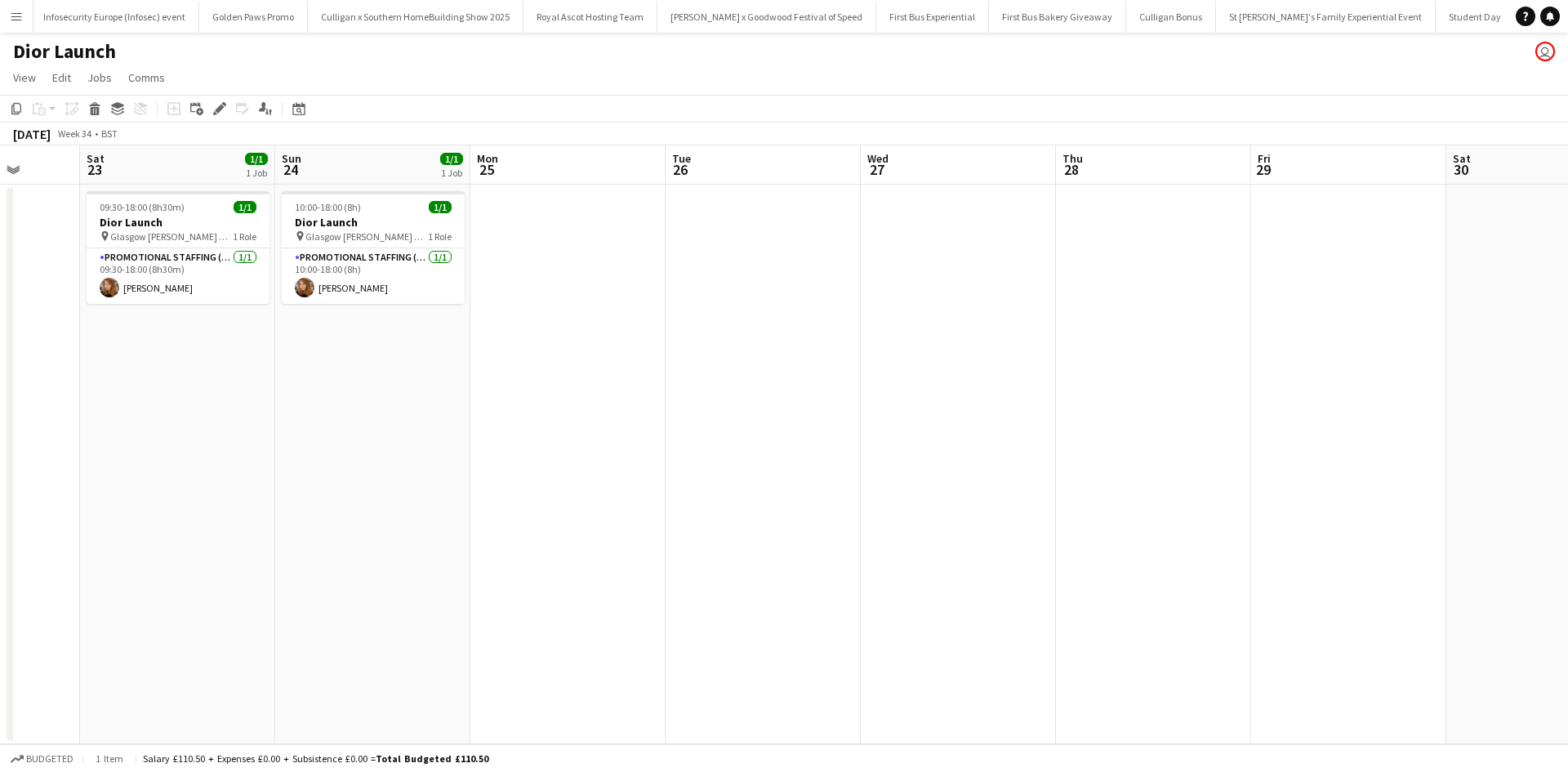
drag, startPoint x: 296, startPoint y: 509, endPoint x: 935, endPoint y: 518, distance: 639.1
click at [935, 518] on app-calendar-viewport "Wed 20 Thu 21 Fri 22 Sat 23 1/1 1 Job Sun 24 1/1 1 Job Mon 25 Tue 26 Wed 27 Thu…" at bounding box center [784, 445] width 1568 height 599
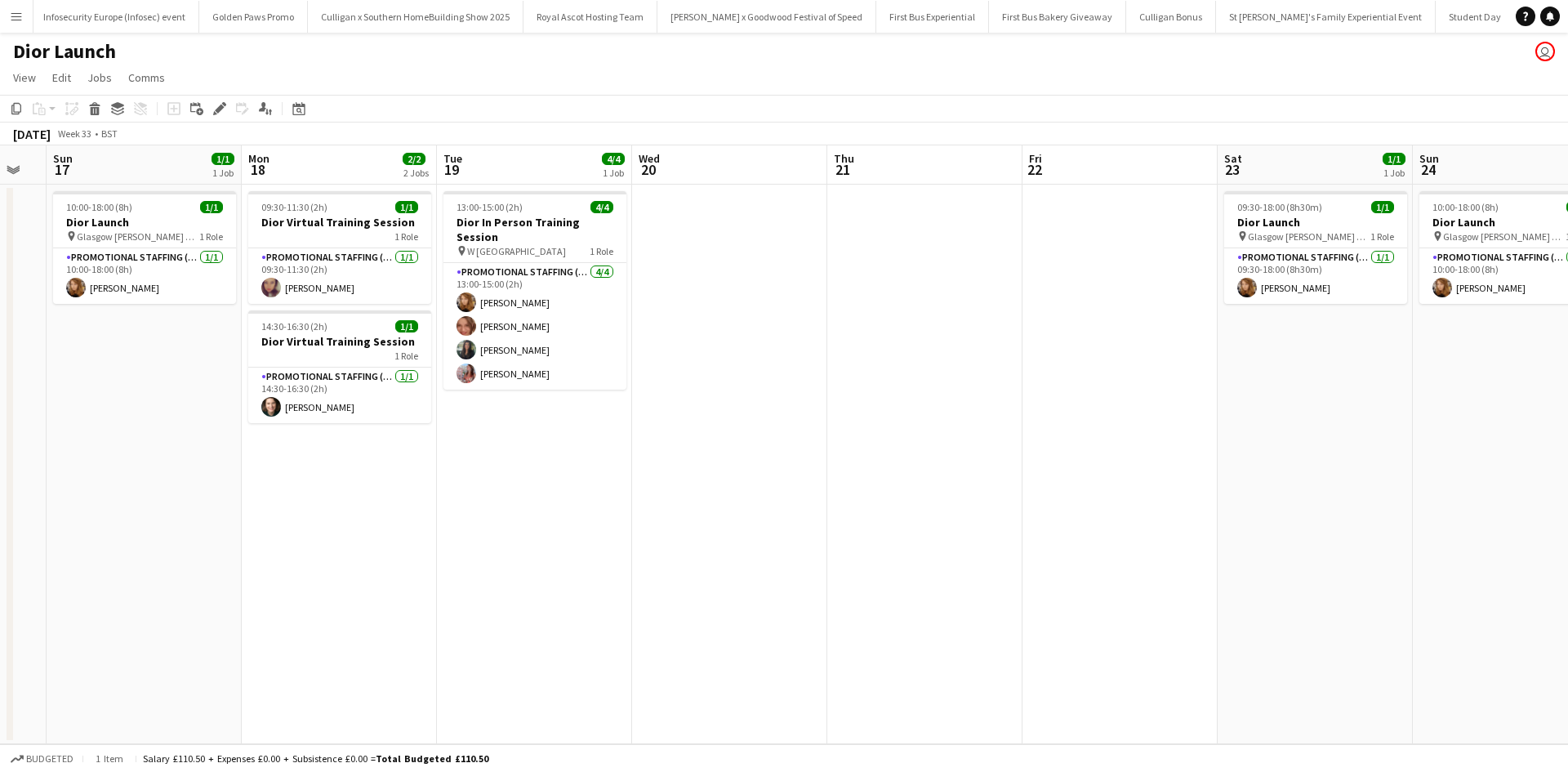
drag, startPoint x: 118, startPoint y: 431, endPoint x: 791, endPoint y: 445, distance: 673.1
click at [791, 445] on app-calendar-viewport "Fri 15 Sat 16 Sun 17 1/1 1 Job Mon 18 2/2 2 Jobs Tue 19 4/4 1 Job Wed 20 Thu 21…" at bounding box center [784, 445] width 1568 height 599
click at [711, 298] on app-date-cell at bounding box center [731, 464] width 196 height 559
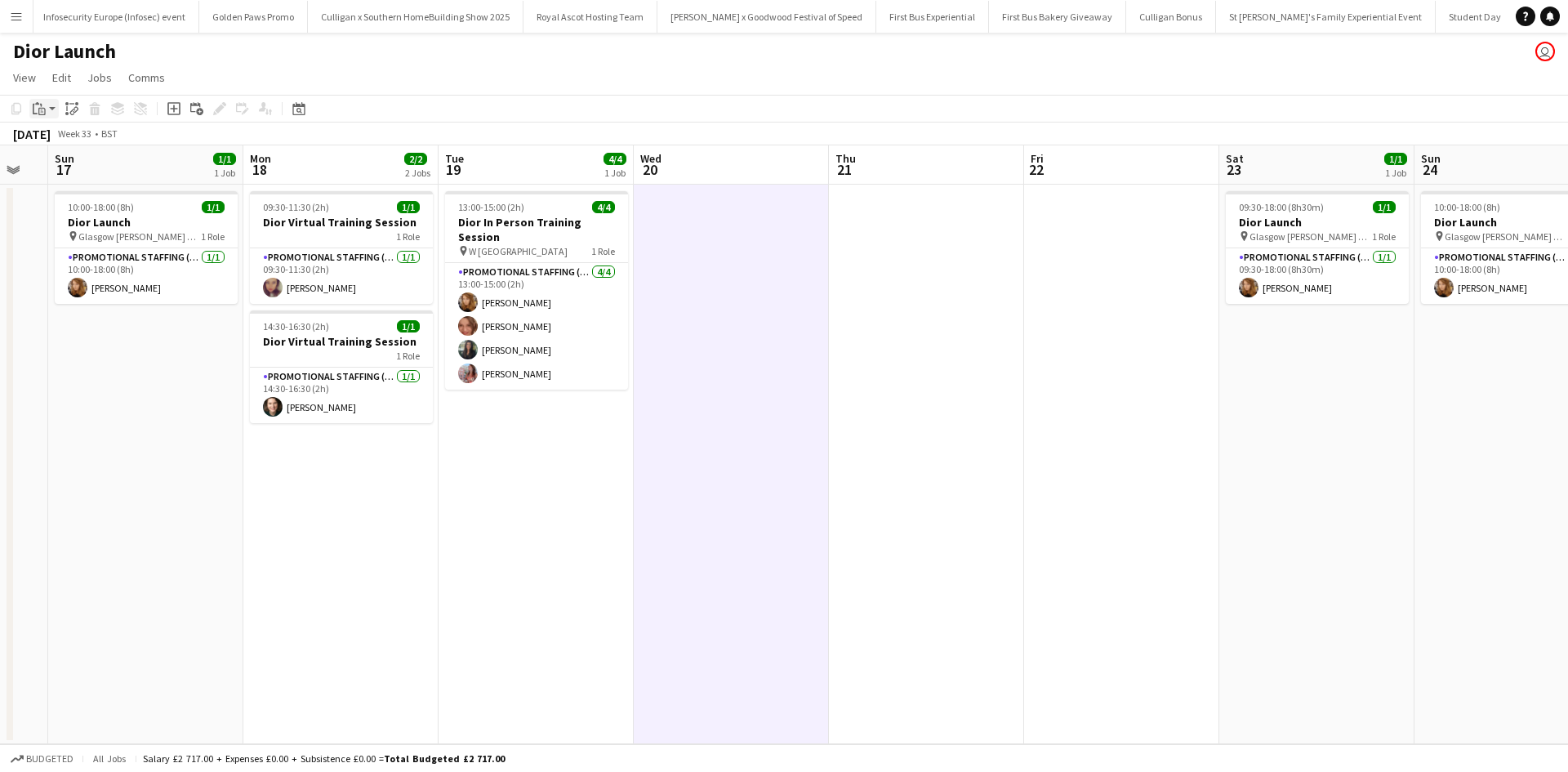
click at [36, 110] on icon "Paste" at bounding box center [39, 109] width 13 height 13
click at [61, 144] on link "Paste Ctrl+V" at bounding box center [120, 139] width 153 height 15
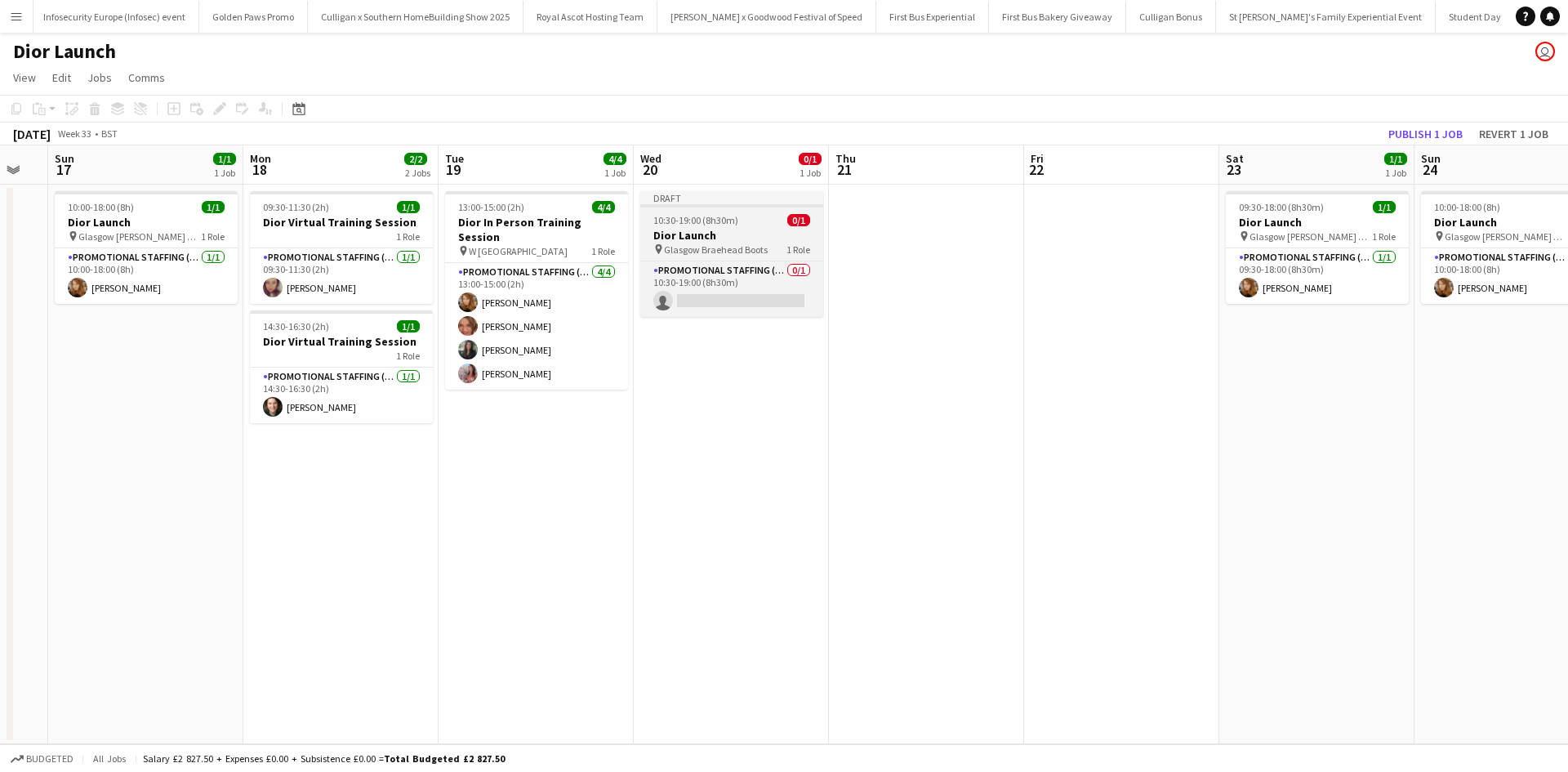
click at [759, 233] on h3 "Dior Launch" at bounding box center [731, 235] width 183 height 15
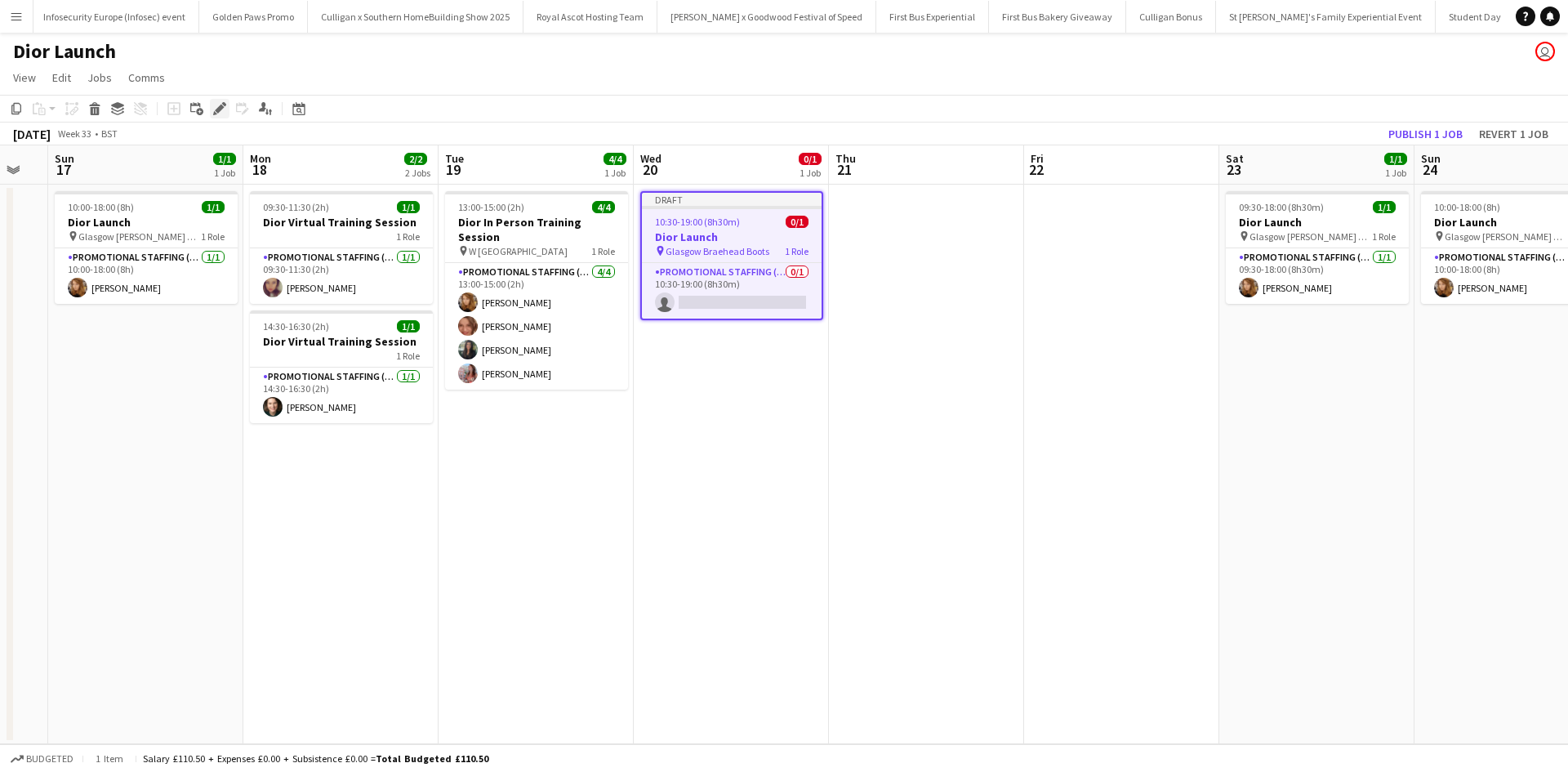
click at [222, 111] on icon "Edit" at bounding box center [220, 109] width 13 height 13
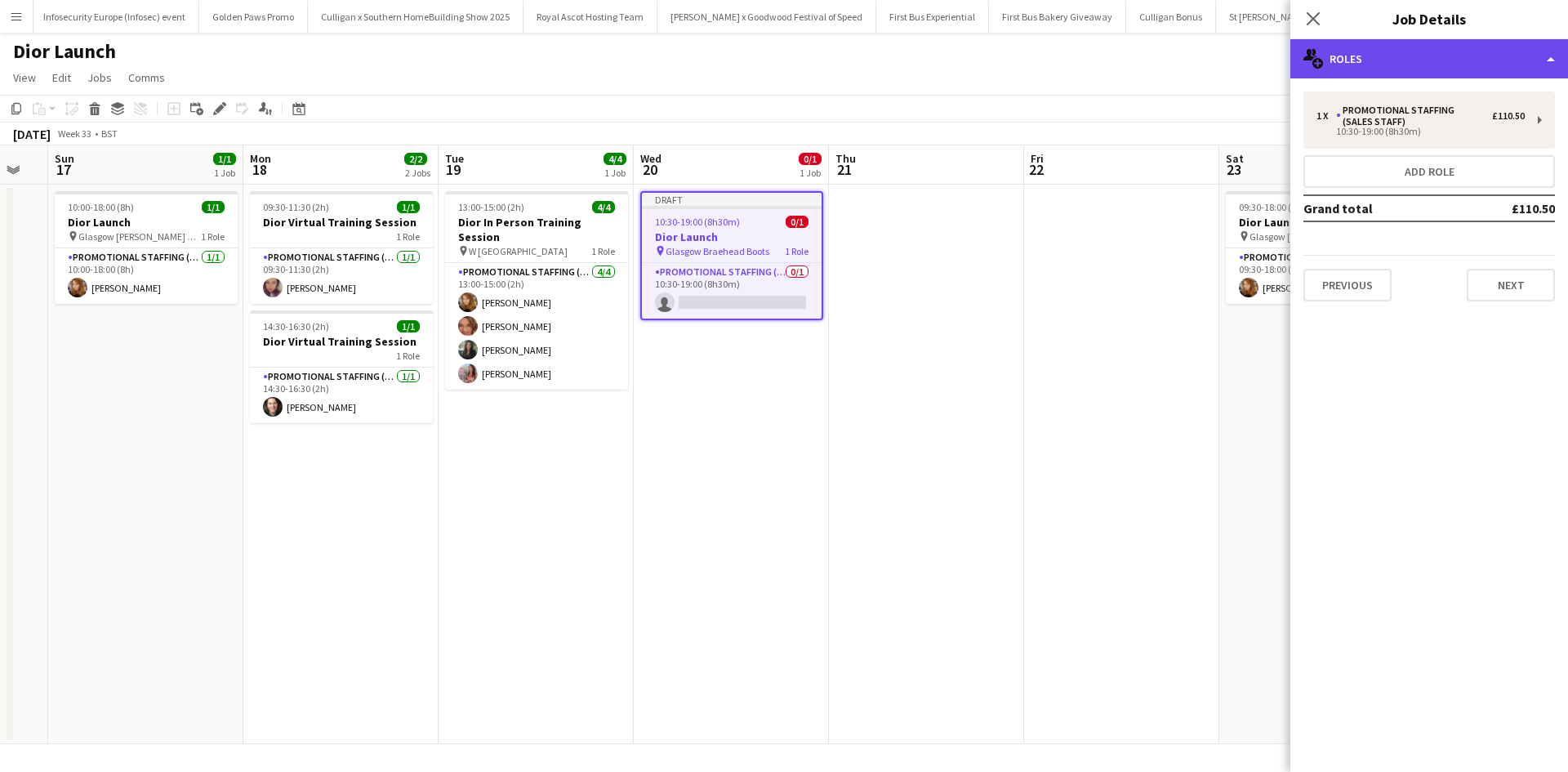
click at [1439, 62] on div "multiple-users-add Roles" at bounding box center [1429, 58] width 278 height 39
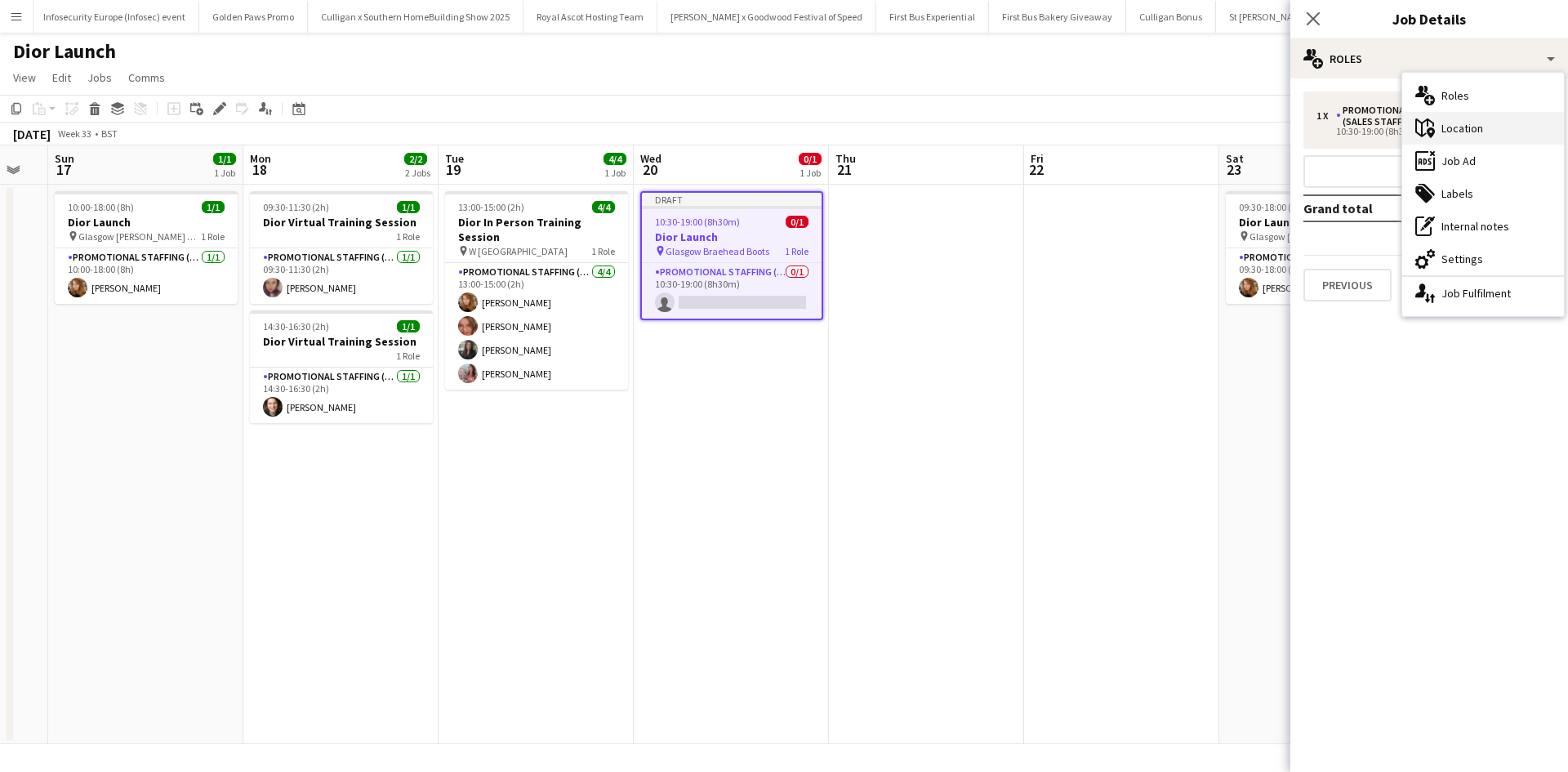
click at [1479, 129] on div "maps-pin-1 Location" at bounding box center [1482, 127] width 161 height 32
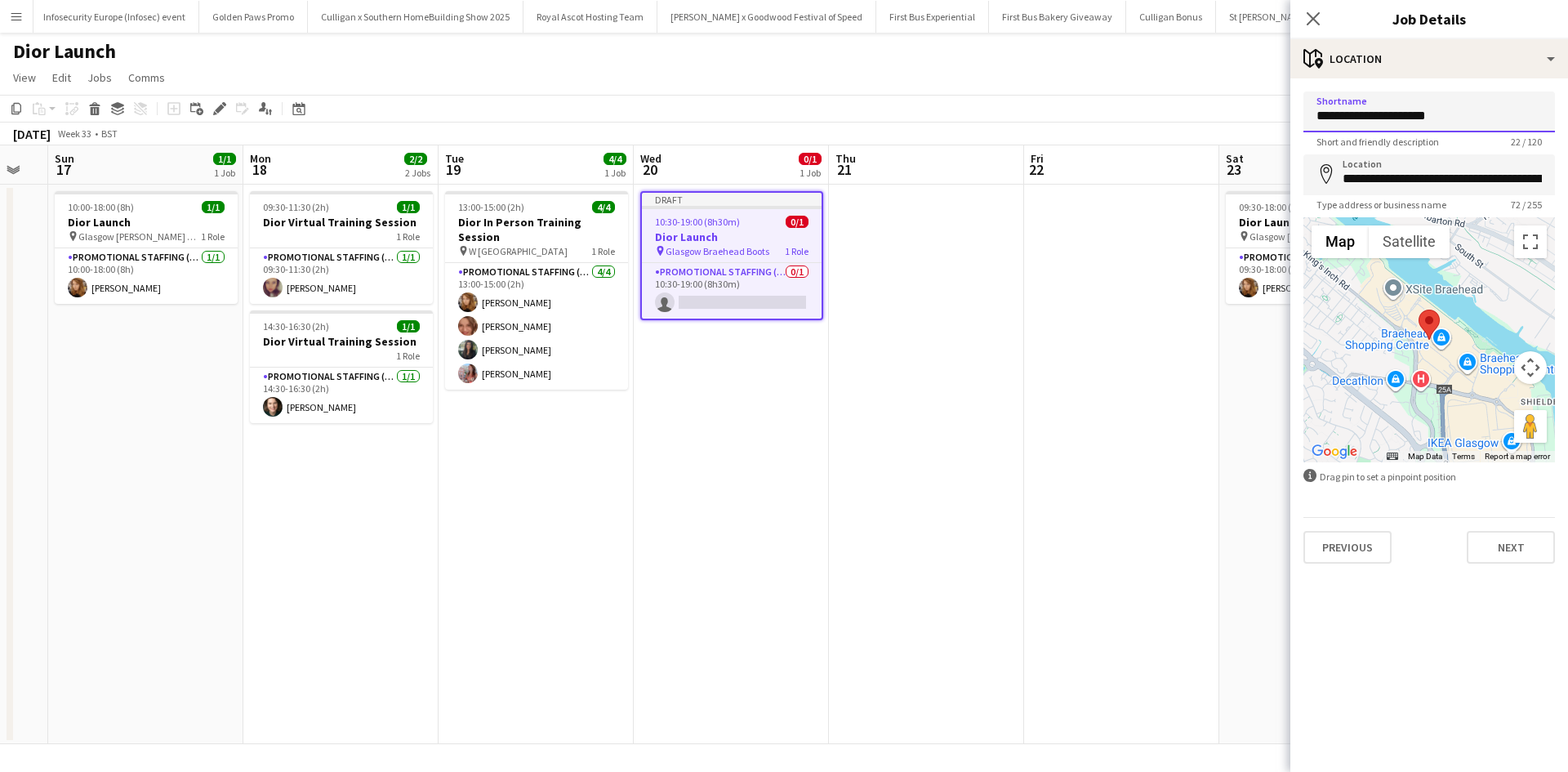
drag, startPoint x: 1450, startPoint y: 112, endPoint x: 1366, endPoint y: 113, distance: 84.0
click at [1366, 113] on input "**********" at bounding box center [1429, 112] width 252 height 41
type input "**********"
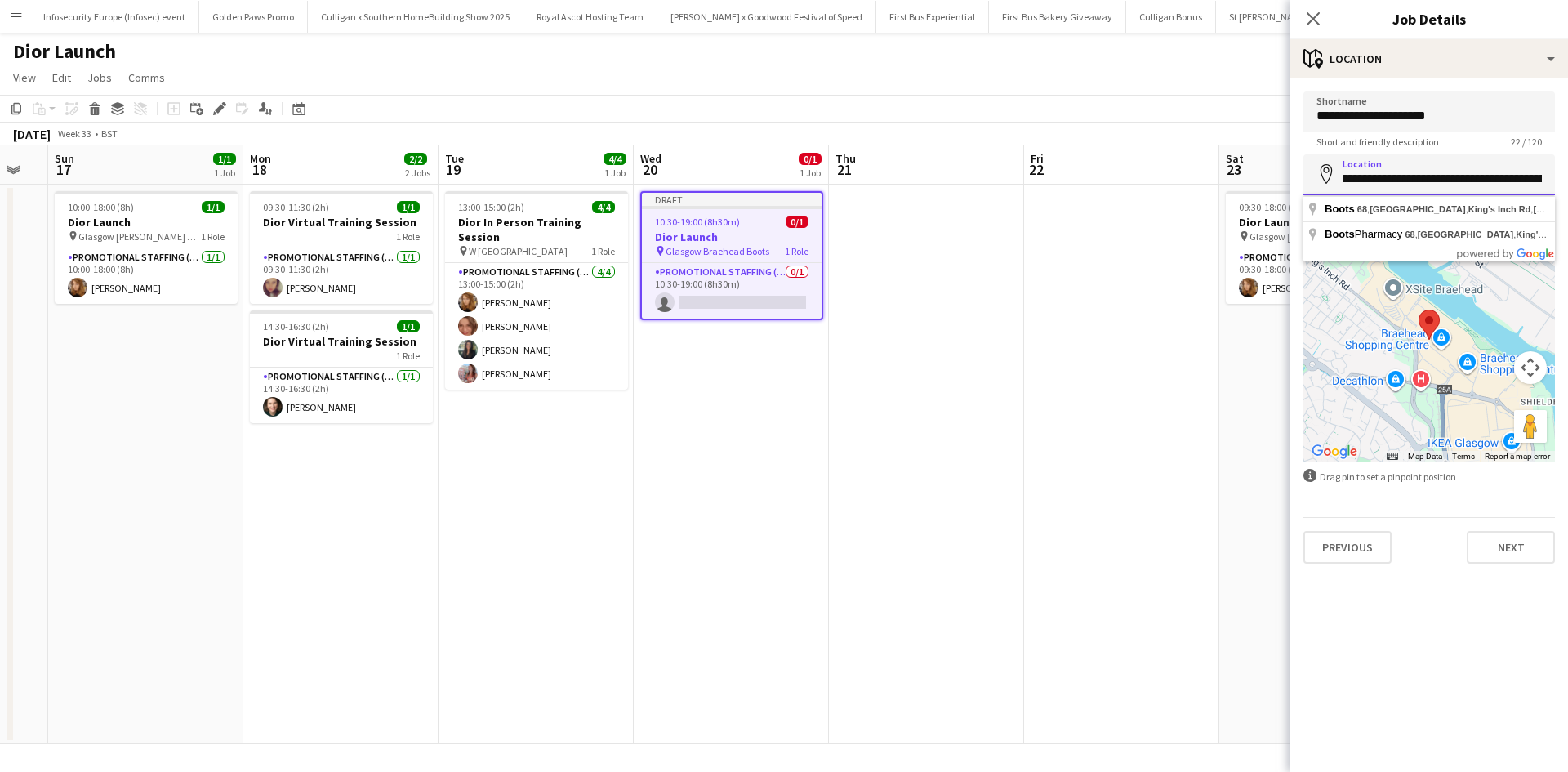
scroll to position [0, 206]
drag, startPoint x: 1342, startPoint y: 179, endPoint x: 1567, endPoint y: 189, distance: 225.2
click at [1567, 189] on form "**********" at bounding box center [1429, 327] width 278 height 472
type input "**********"
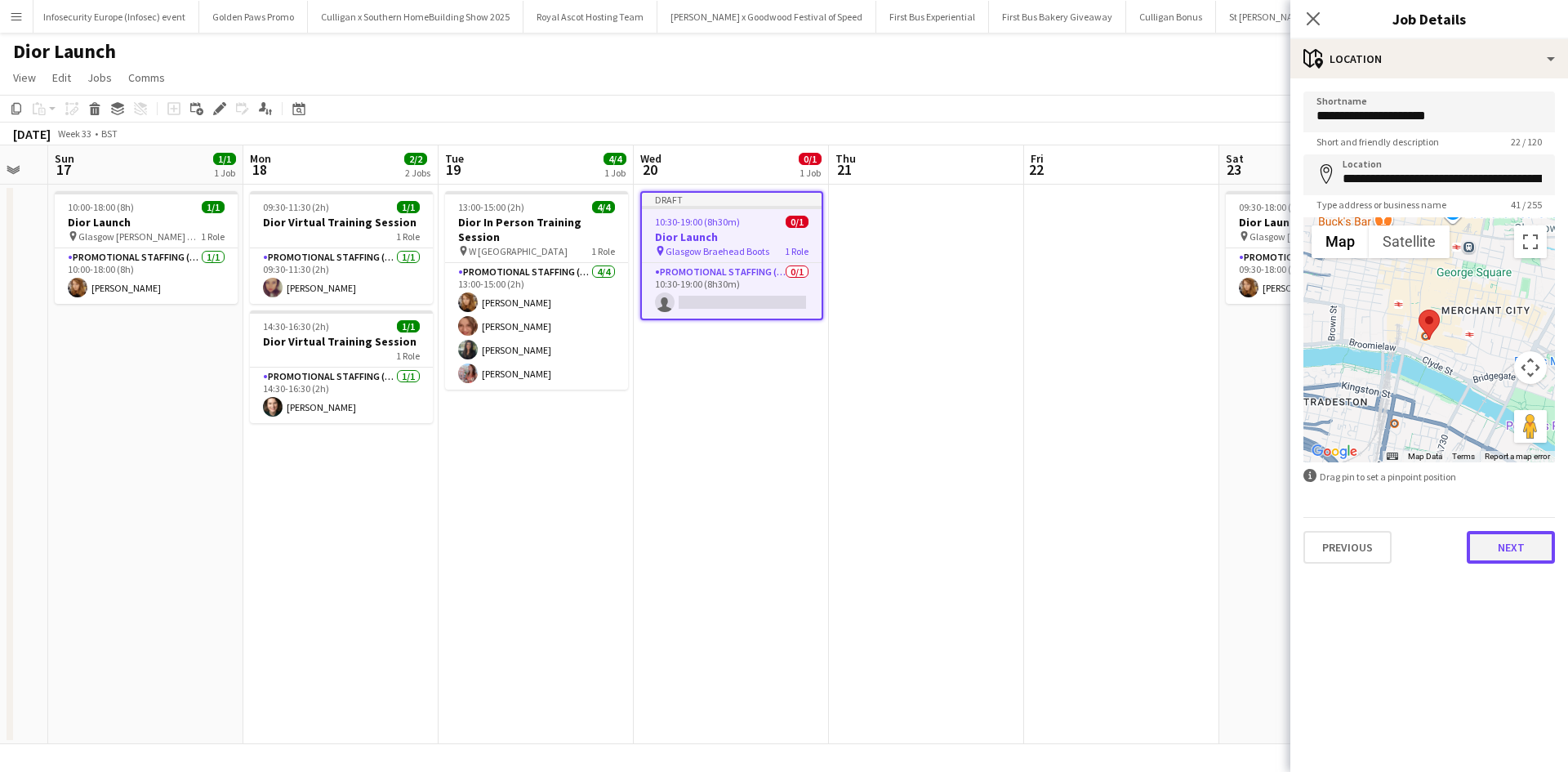
click at [1505, 554] on button "Next" at bounding box center [1511, 546] width 89 height 32
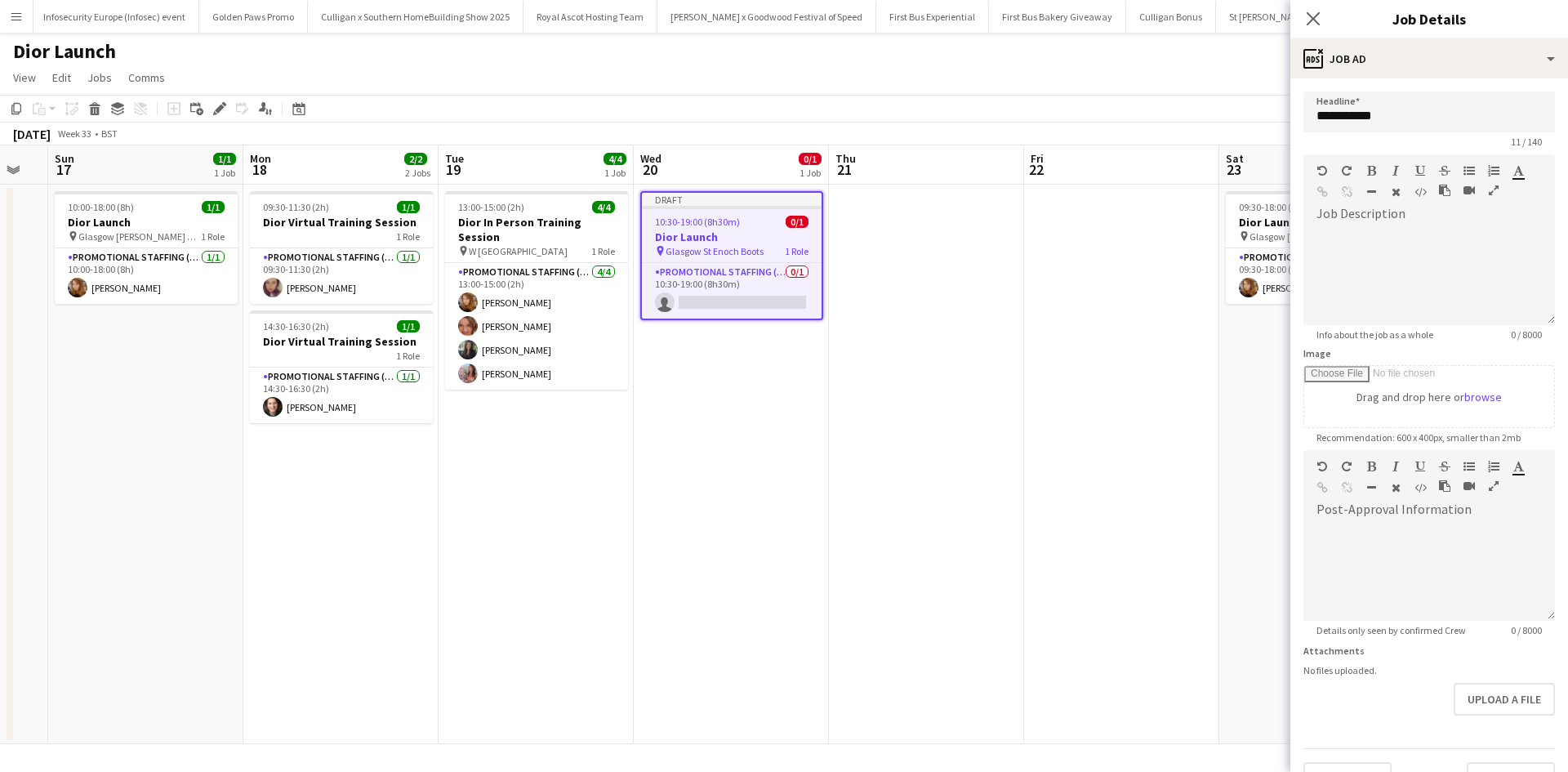
click at [1188, 538] on app-date-cell at bounding box center [1122, 464] width 196 height 559
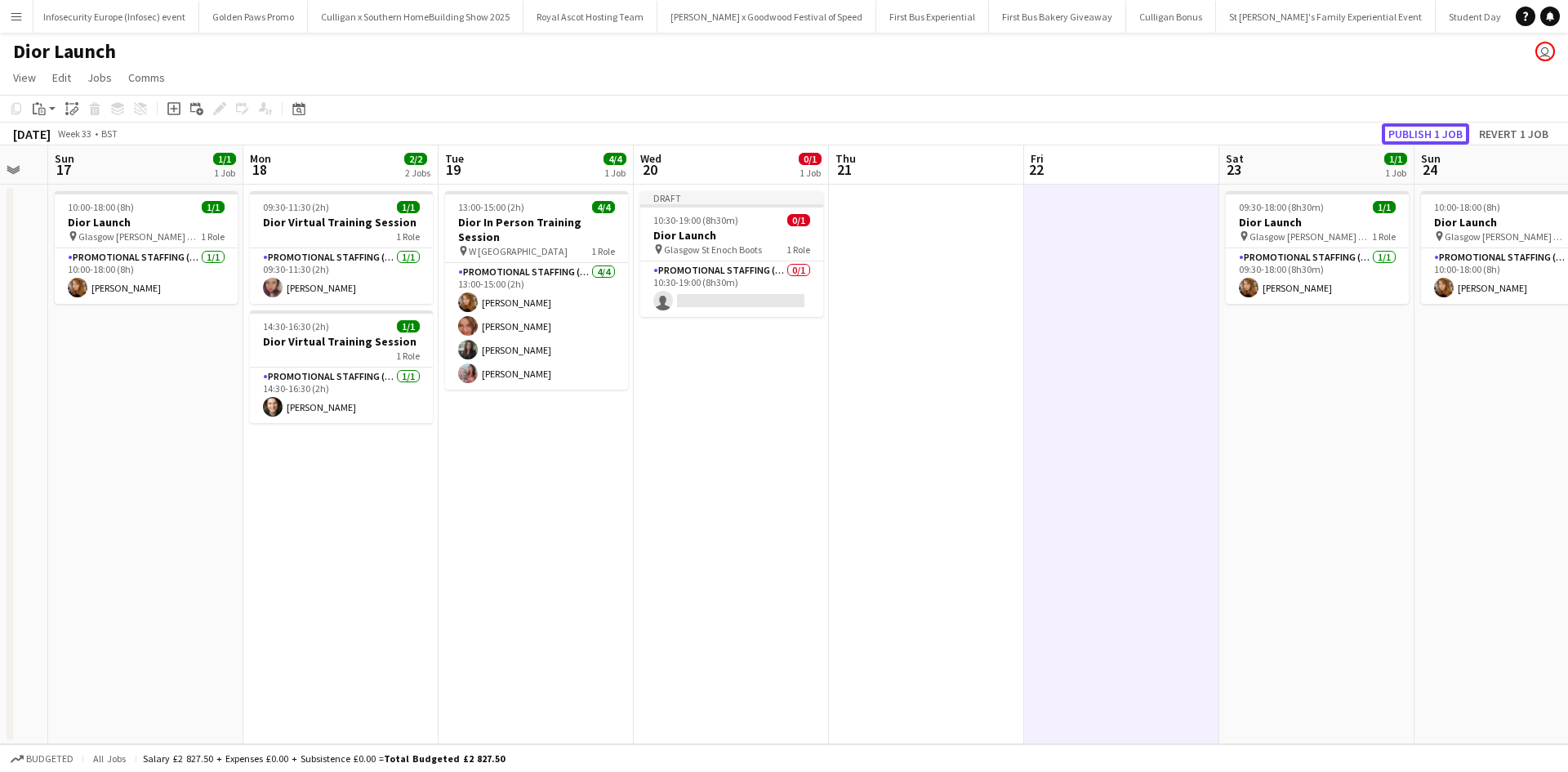
click at [1453, 137] on button "Publish 1 job" at bounding box center [1425, 134] width 88 height 21
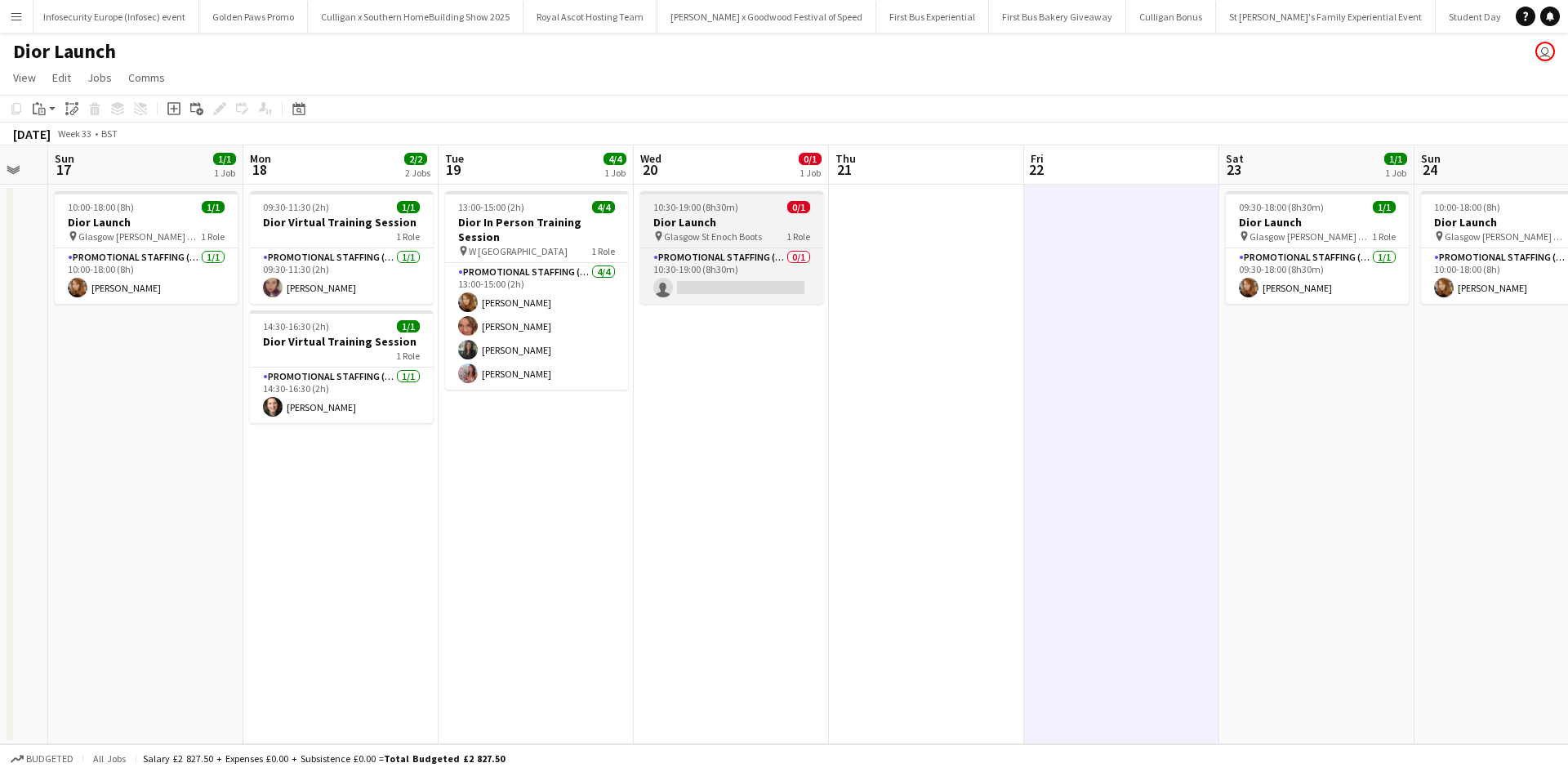
click at [749, 222] on h3 "Dior Launch" at bounding box center [731, 222] width 183 height 15
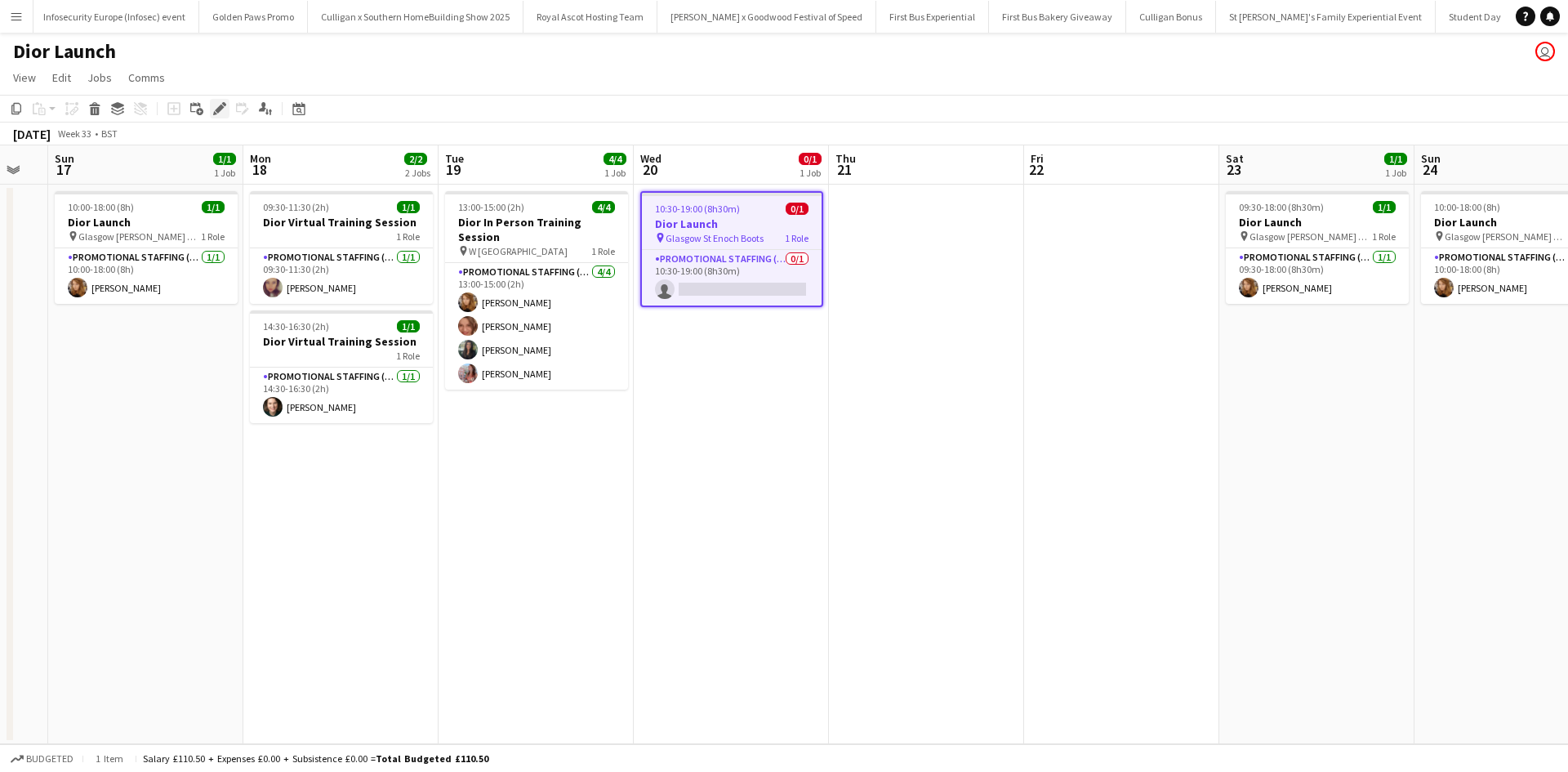
click at [212, 107] on div "Edit" at bounding box center [220, 108] width 19 height 19
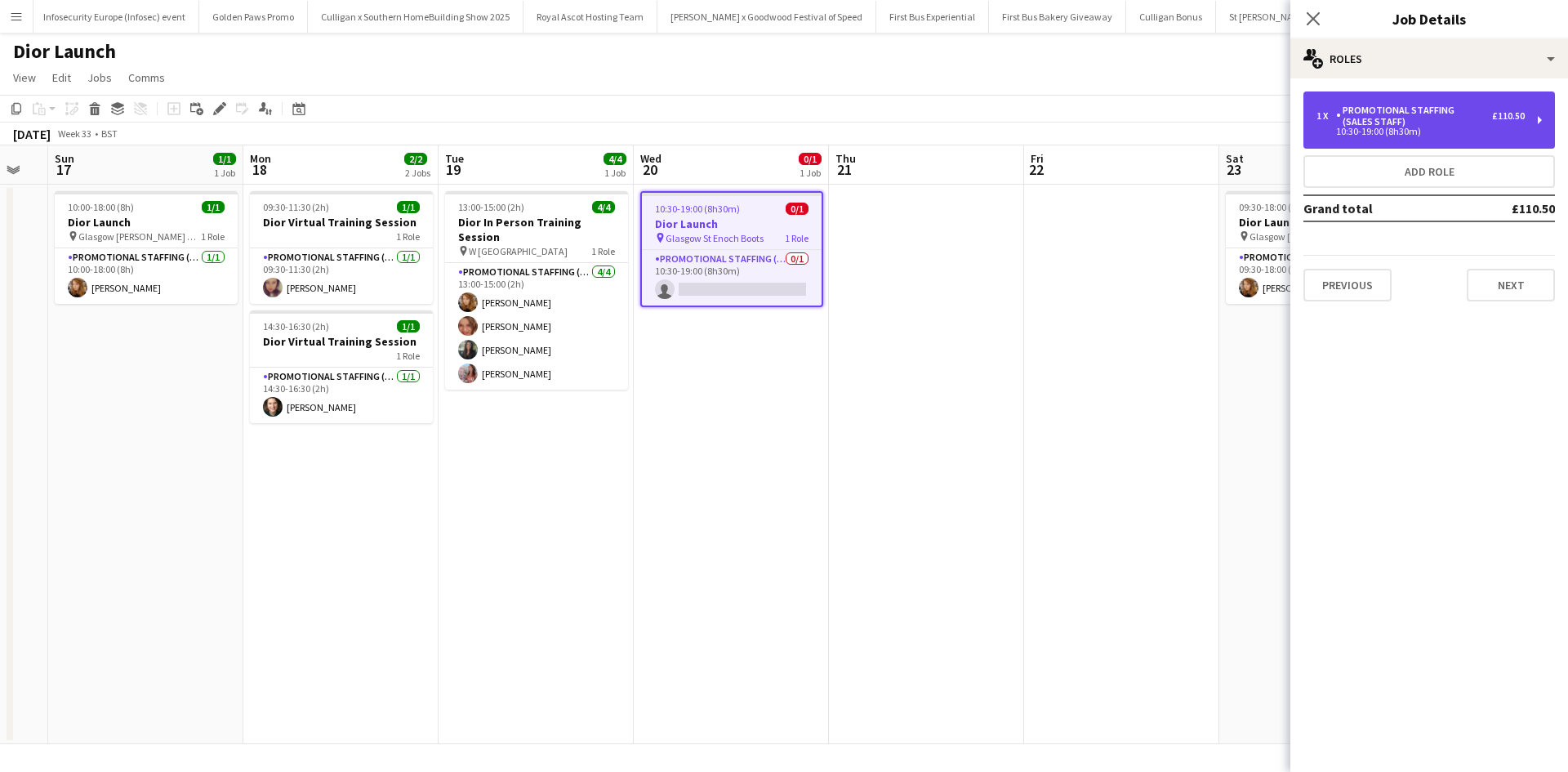
click at [1368, 125] on div "Promotional Staffing (Sales Staff)" at bounding box center [1413, 115] width 156 height 23
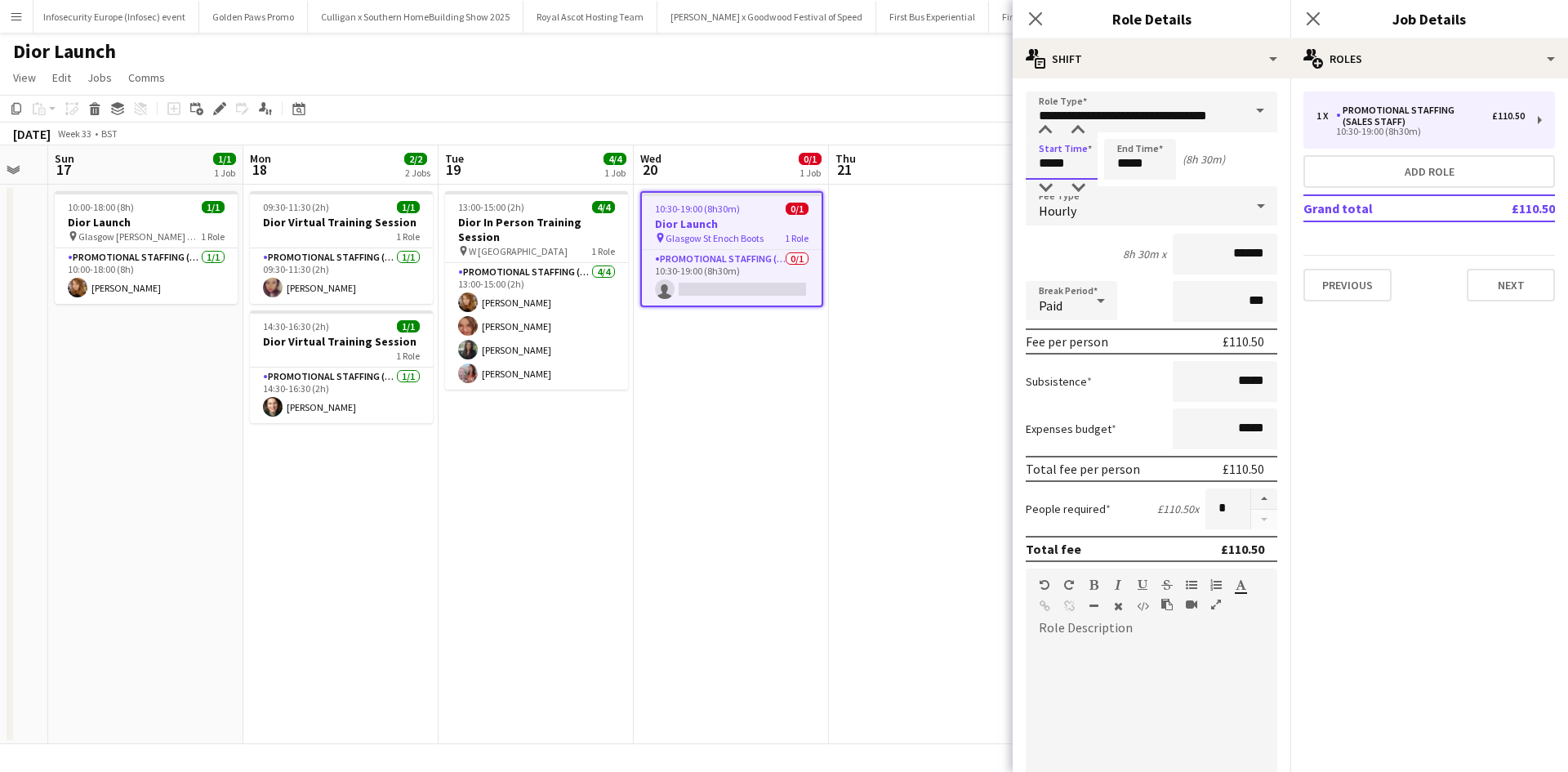
drag, startPoint x: 1051, startPoint y: 160, endPoint x: 1032, endPoint y: 161, distance: 19.0
click at [1032, 161] on input "*****" at bounding box center [1062, 160] width 72 height 41
type input "*****"
click at [885, 417] on app-date-cell at bounding box center [927, 464] width 196 height 559
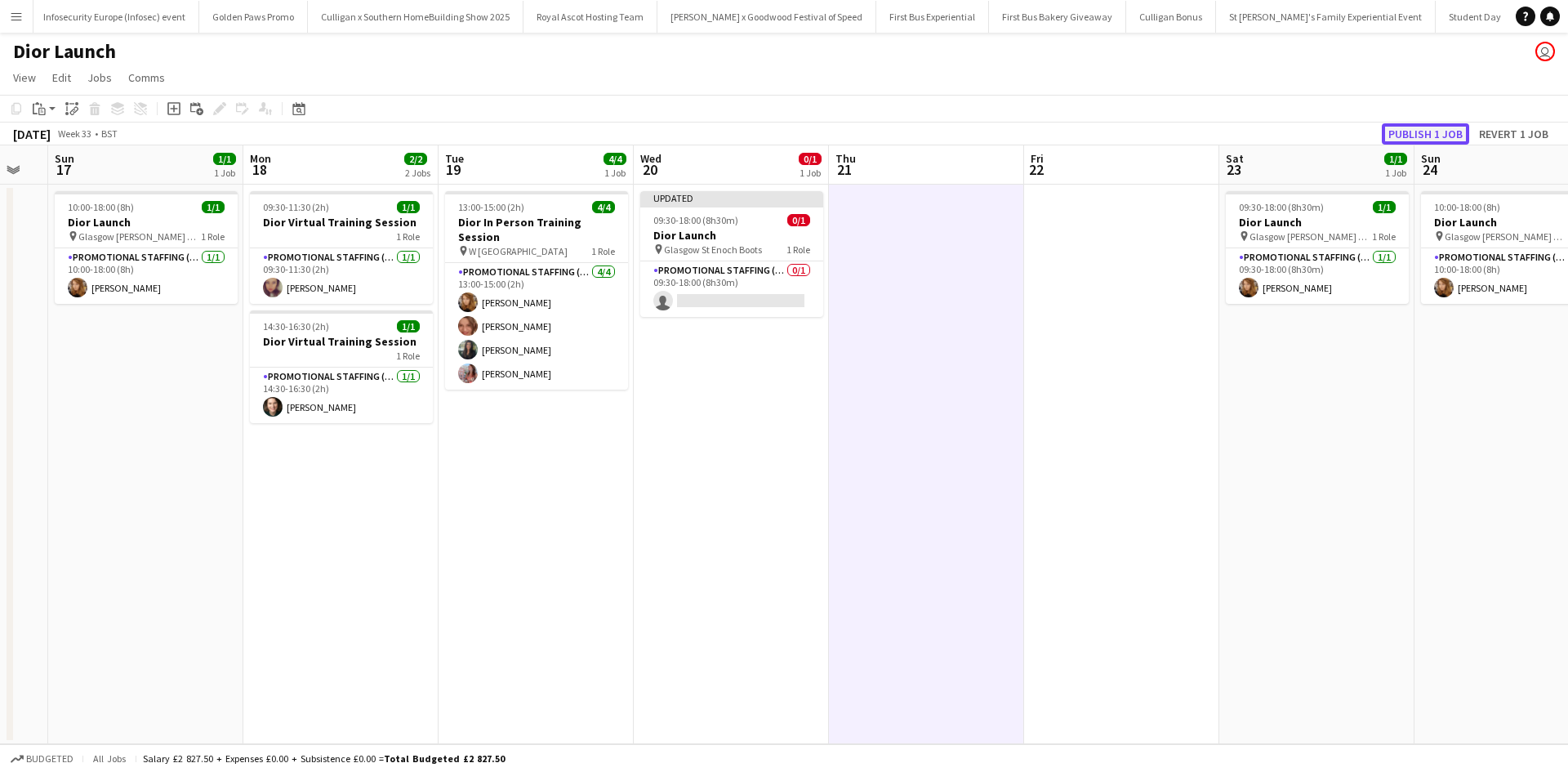
click at [1438, 130] on button "Publish 1 job" at bounding box center [1425, 134] width 88 height 21
click at [731, 284] on app-card-role "Promotional Staffing (Sales Staff) 0/1 09:30-18:00 (8h30m) single-neutral-actio…" at bounding box center [731, 276] width 183 height 55
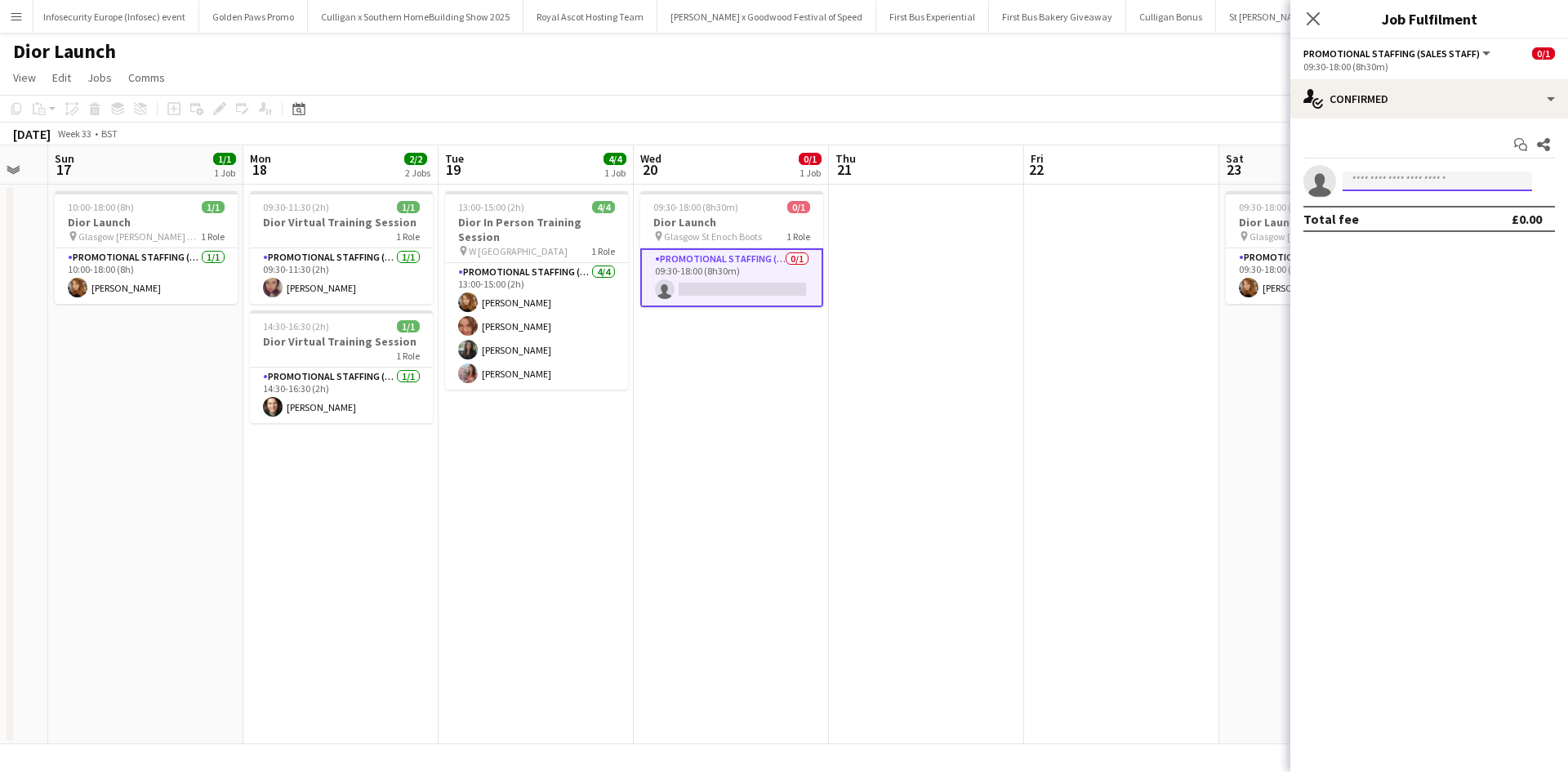
click at [1364, 178] on input at bounding box center [1436, 181] width 189 height 19
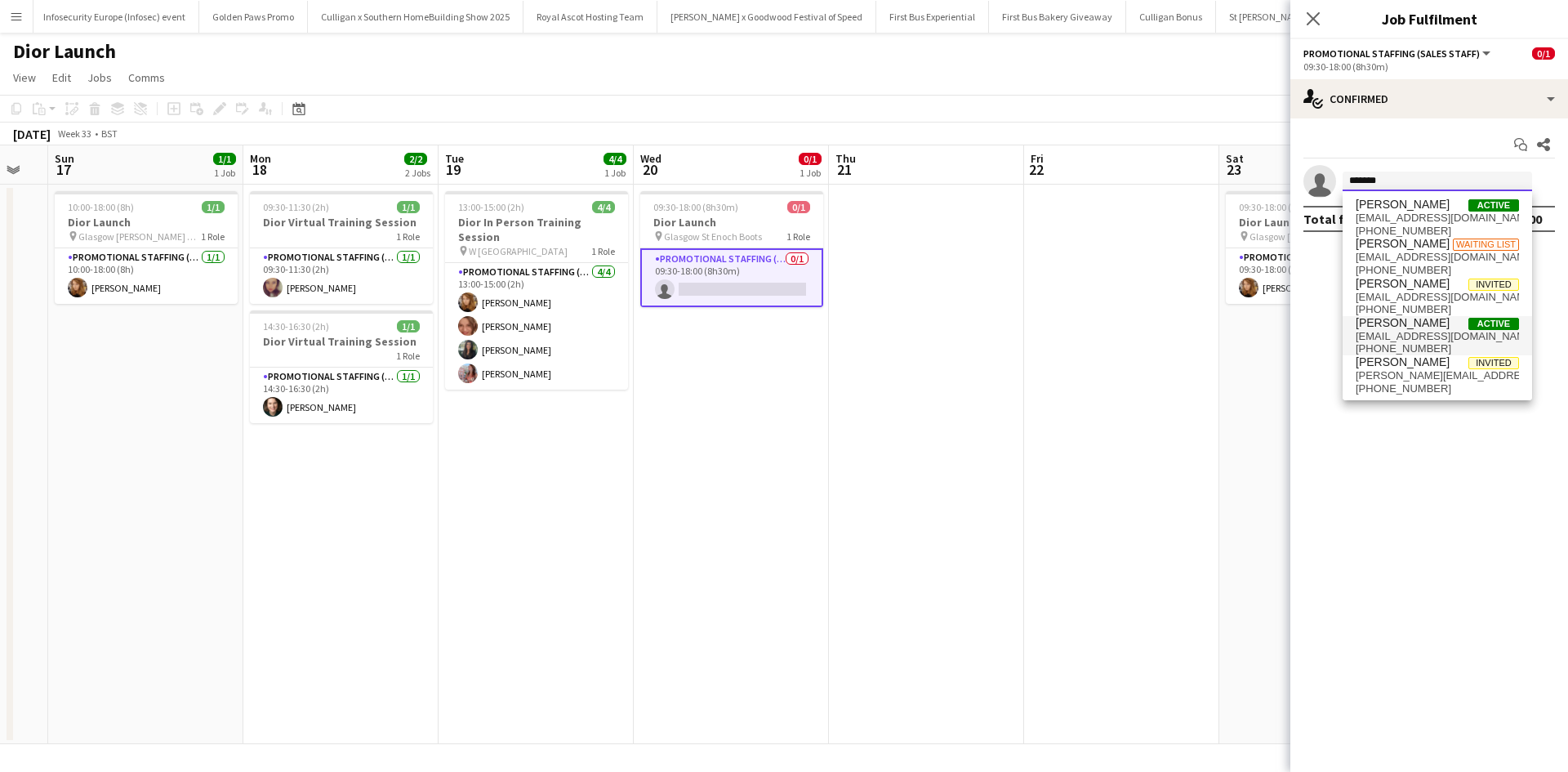
type input "*******"
click at [1401, 322] on span "[PERSON_NAME]" at bounding box center [1403, 323] width 94 height 14
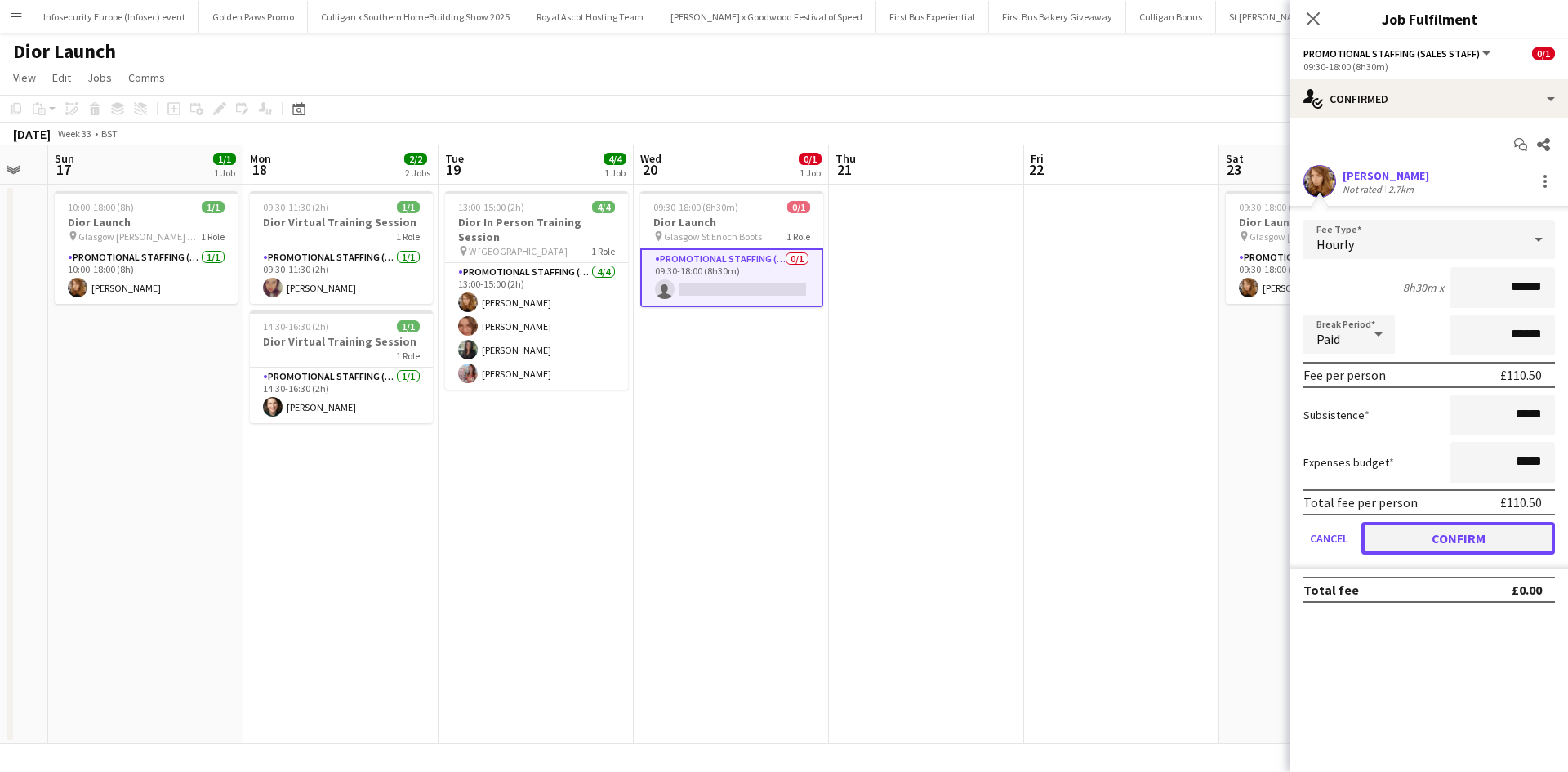
click at [1456, 529] on button "Confirm" at bounding box center [1458, 538] width 194 height 32
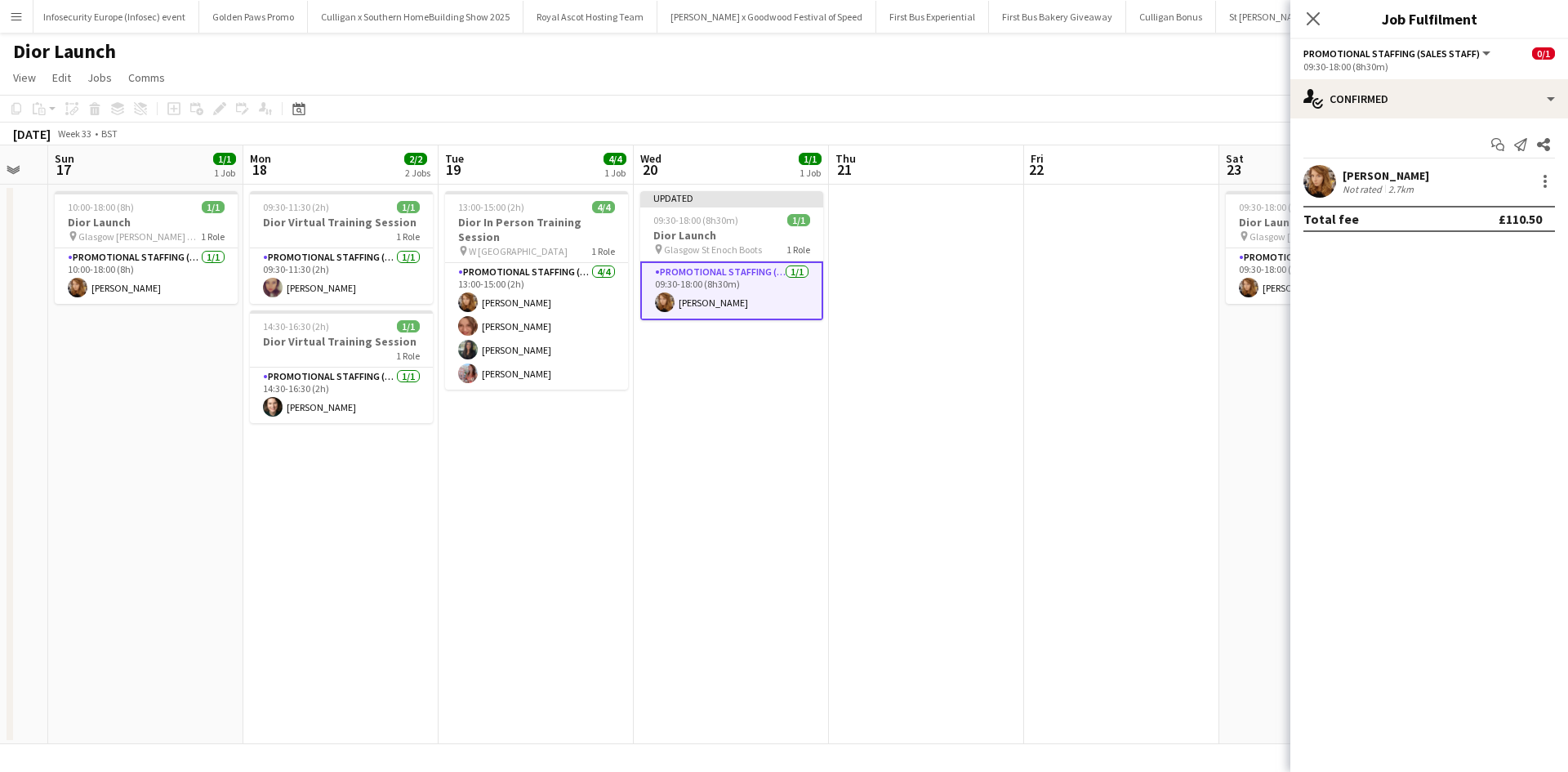
click at [1146, 530] on app-date-cell at bounding box center [1122, 464] width 196 height 559
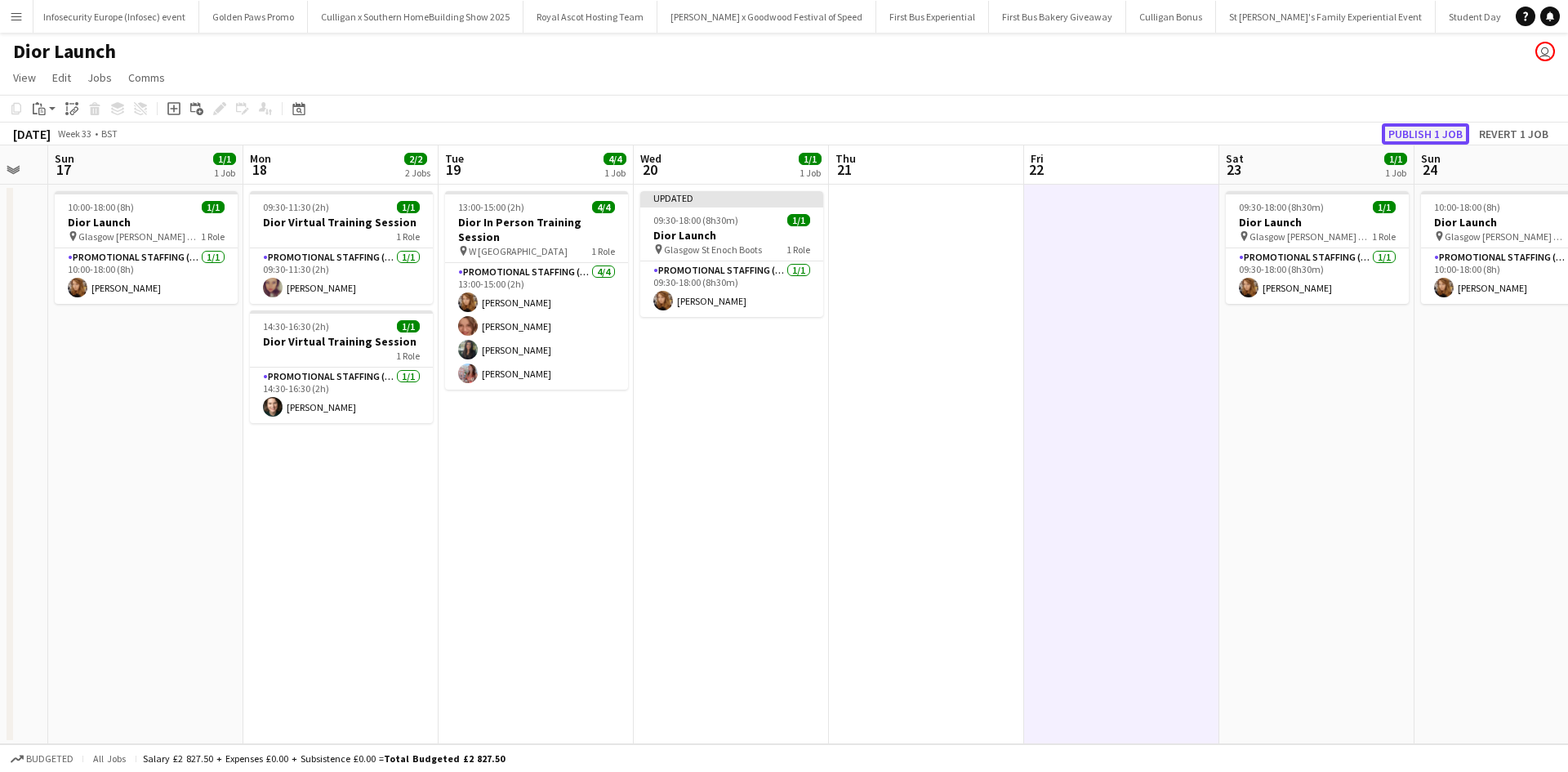
click at [1446, 132] on button "Publish 1 job" at bounding box center [1425, 134] width 88 height 21
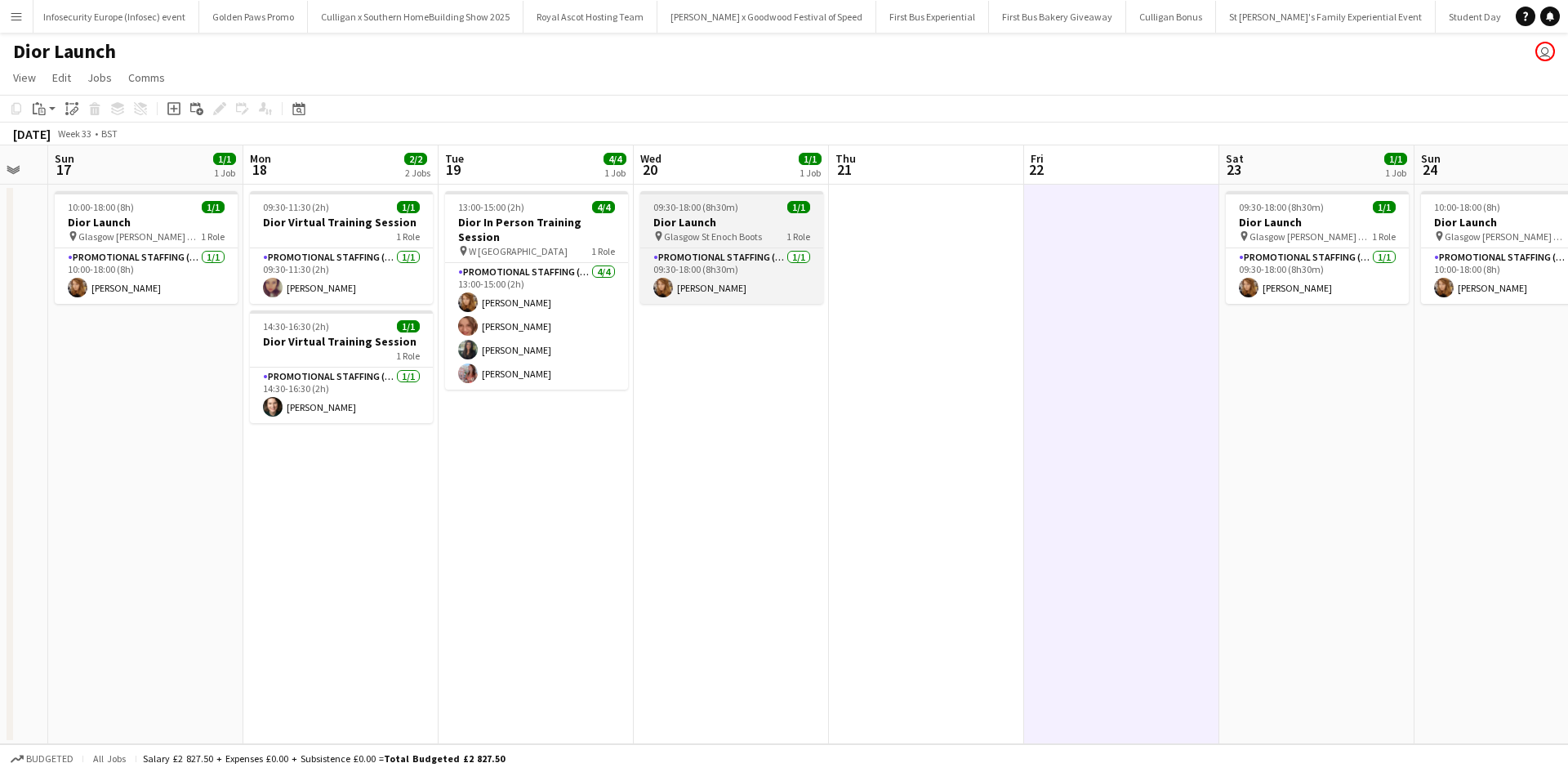
click at [747, 210] on div "09:30-18:00 (8h30m) 1/1" at bounding box center [731, 207] width 183 height 12
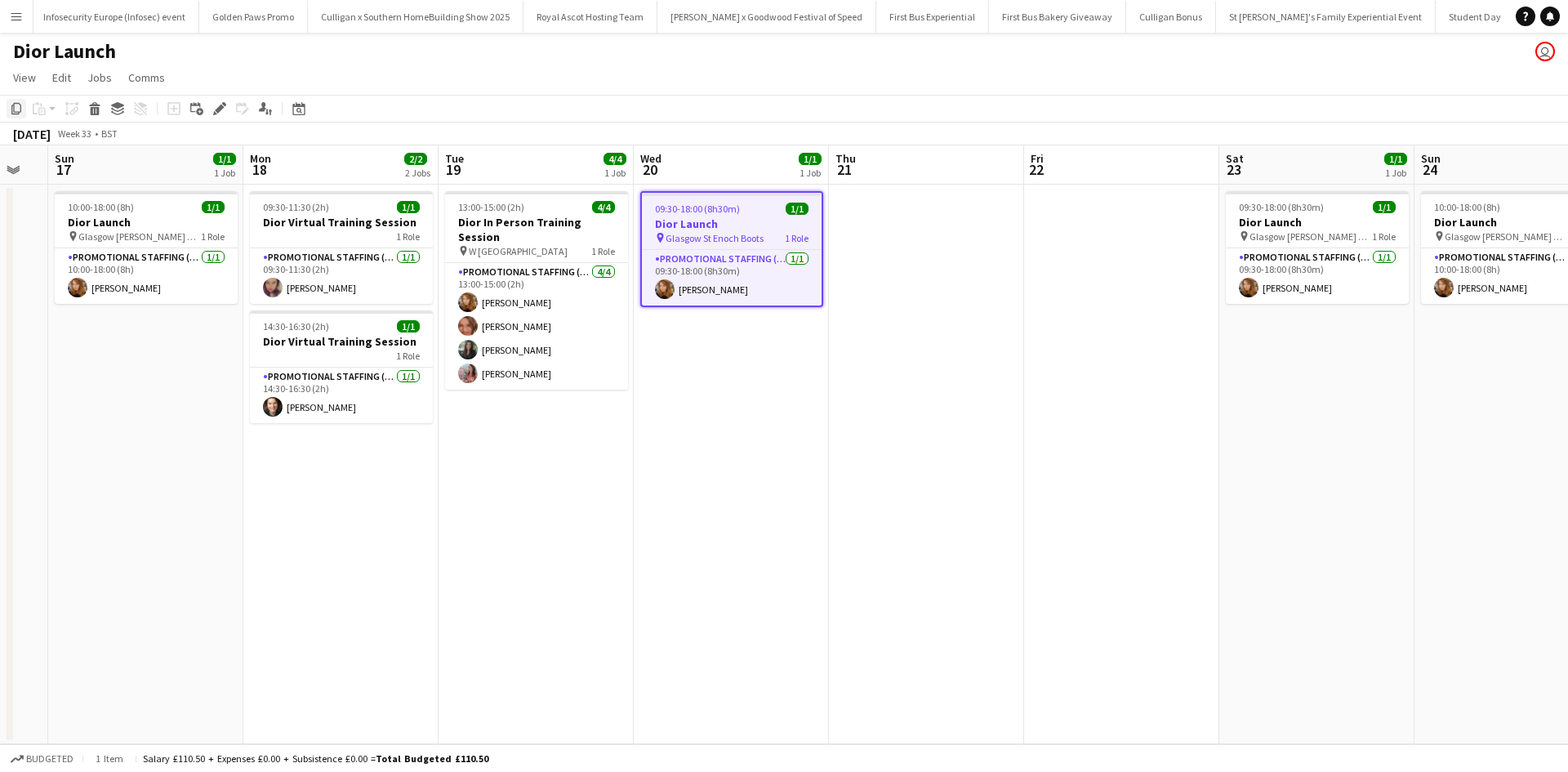
click at [13, 111] on icon "Copy" at bounding box center [17, 109] width 13 height 13
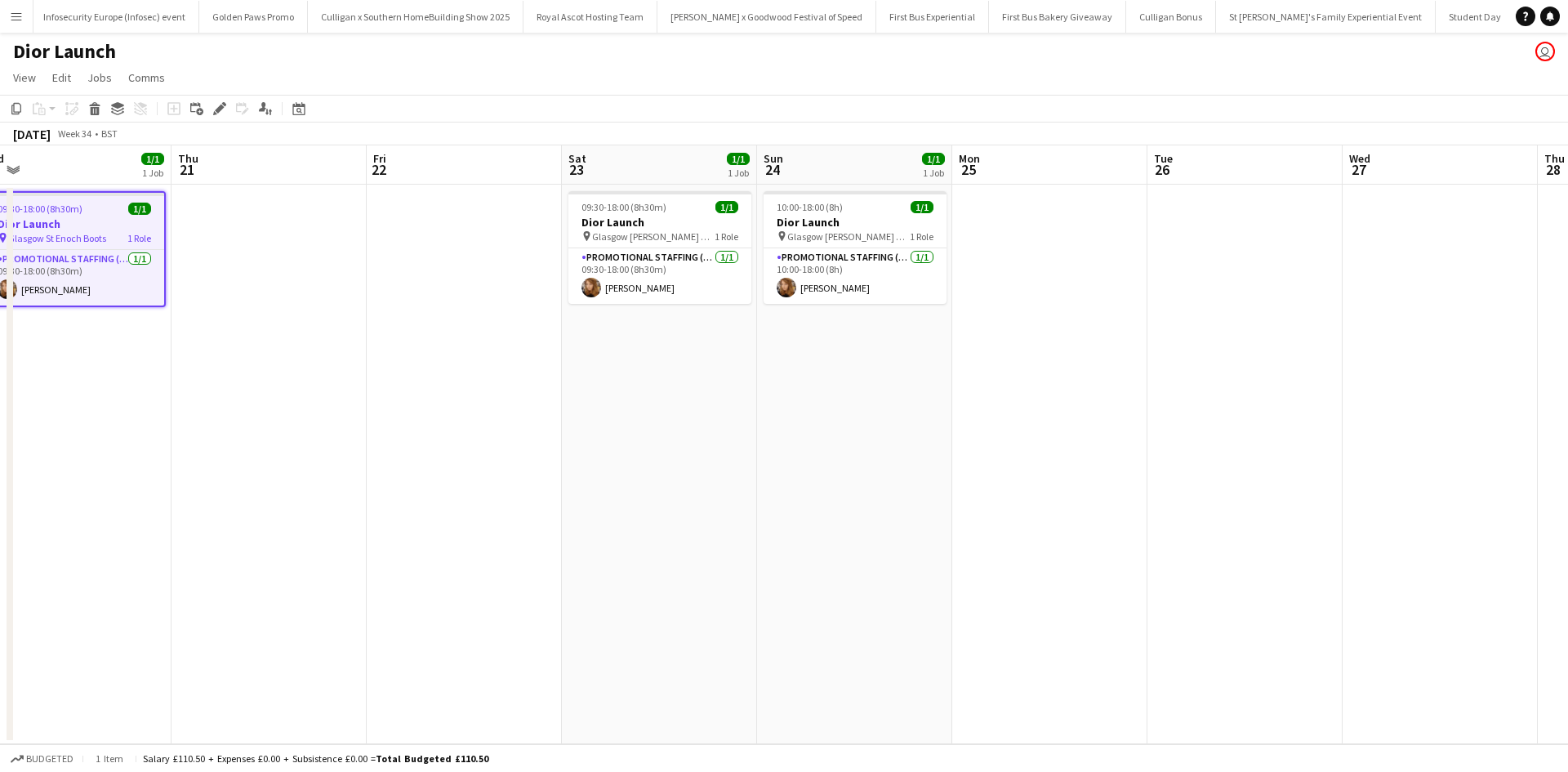
drag, startPoint x: 1336, startPoint y: 359, endPoint x: 664, endPoint y: 331, distance: 672.6
click at [665, 331] on app-calendar-viewport "Sun 17 1/1 1 Job Mon 18 2/2 2 Jobs Tue 19 4/4 1 Job Wed 20 1/1 1 Job Thu 21 Fri…" at bounding box center [784, 445] width 1568 height 599
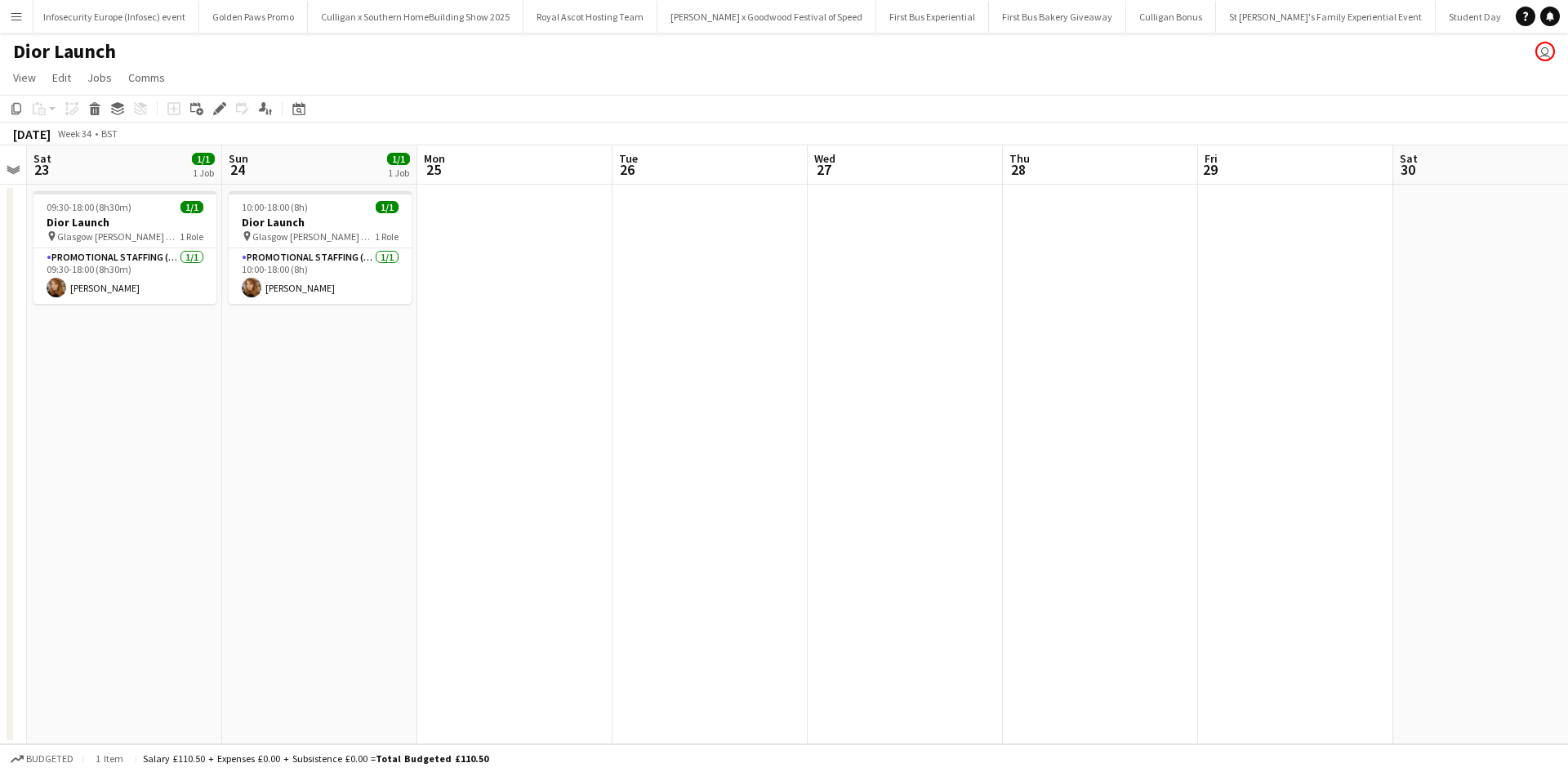
drag, startPoint x: 1325, startPoint y: 385, endPoint x: 805, endPoint y: 357, distance: 520.8
click at [805, 357] on app-calendar-viewport "Wed 20 1/1 1 Job Thu 21 Fri 22 Sat 23 1/1 1 Job Sun 24 1/1 1 Job Mon 25 Tue 26 …" at bounding box center [784, 445] width 1568 height 599
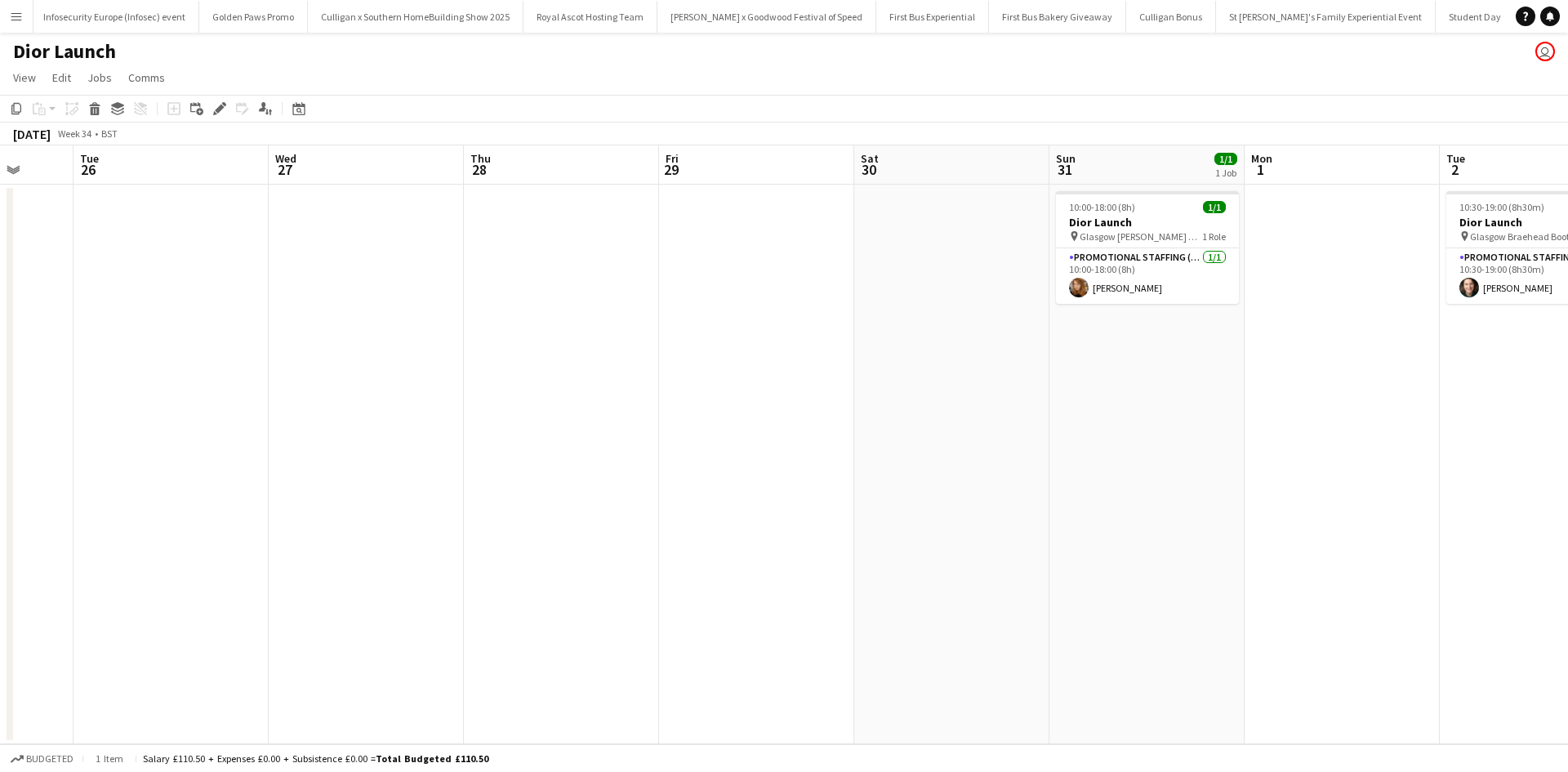
scroll to position [0, 539]
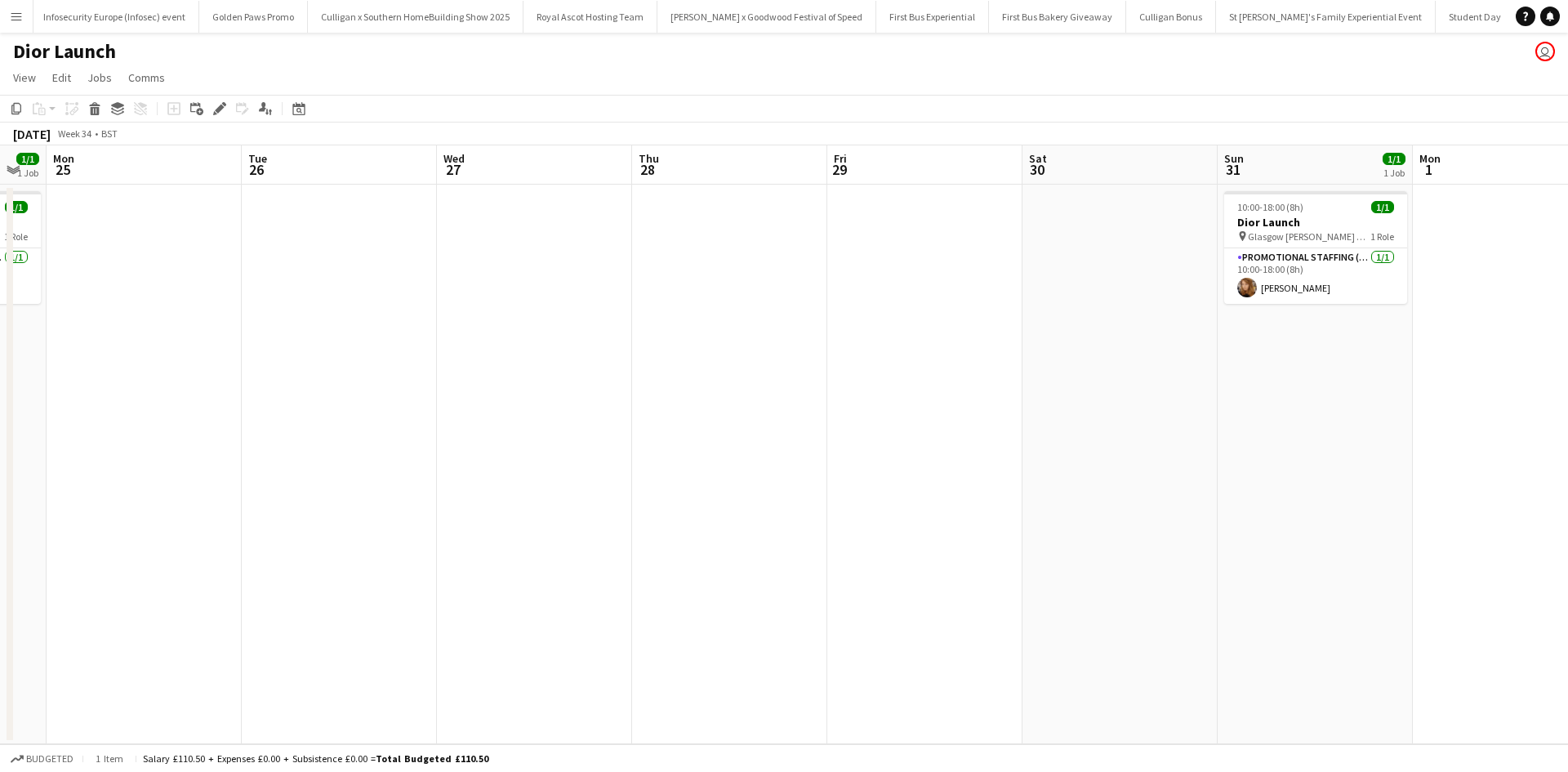
drag, startPoint x: 1286, startPoint y: 400, endPoint x: 962, endPoint y: 378, distance: 324.7
click at [962, 378] on app-calendar-viewport "Fri 22 Sat 23 1/1 1 Job Sun 24 1/1 1 Job Mon 25 Tue 26 Wed 27 Thu 28 Fri 29 Sat…" at bounding box center [784, 445] width 1568 height 599
click at [1075, 228] on app-date-cell at bounding box center [1120, 464] width 196 height 559
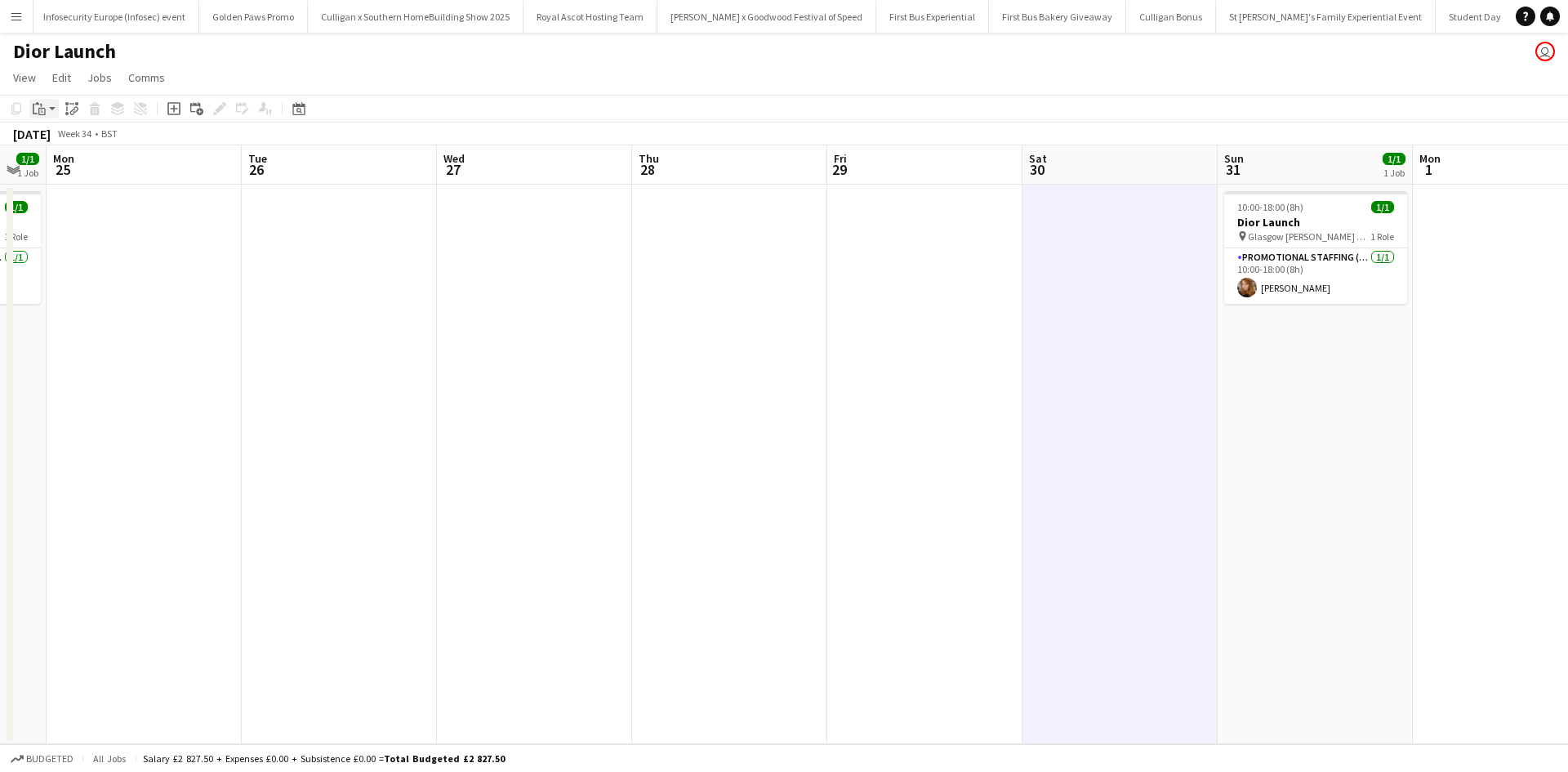
click at [44, 109] on icon at bounding box center [42, 112] width 7 height 7
click at [59, 139] on link "Paste Ctrl+V" at bounding box center [120, 139] width 153 height 15
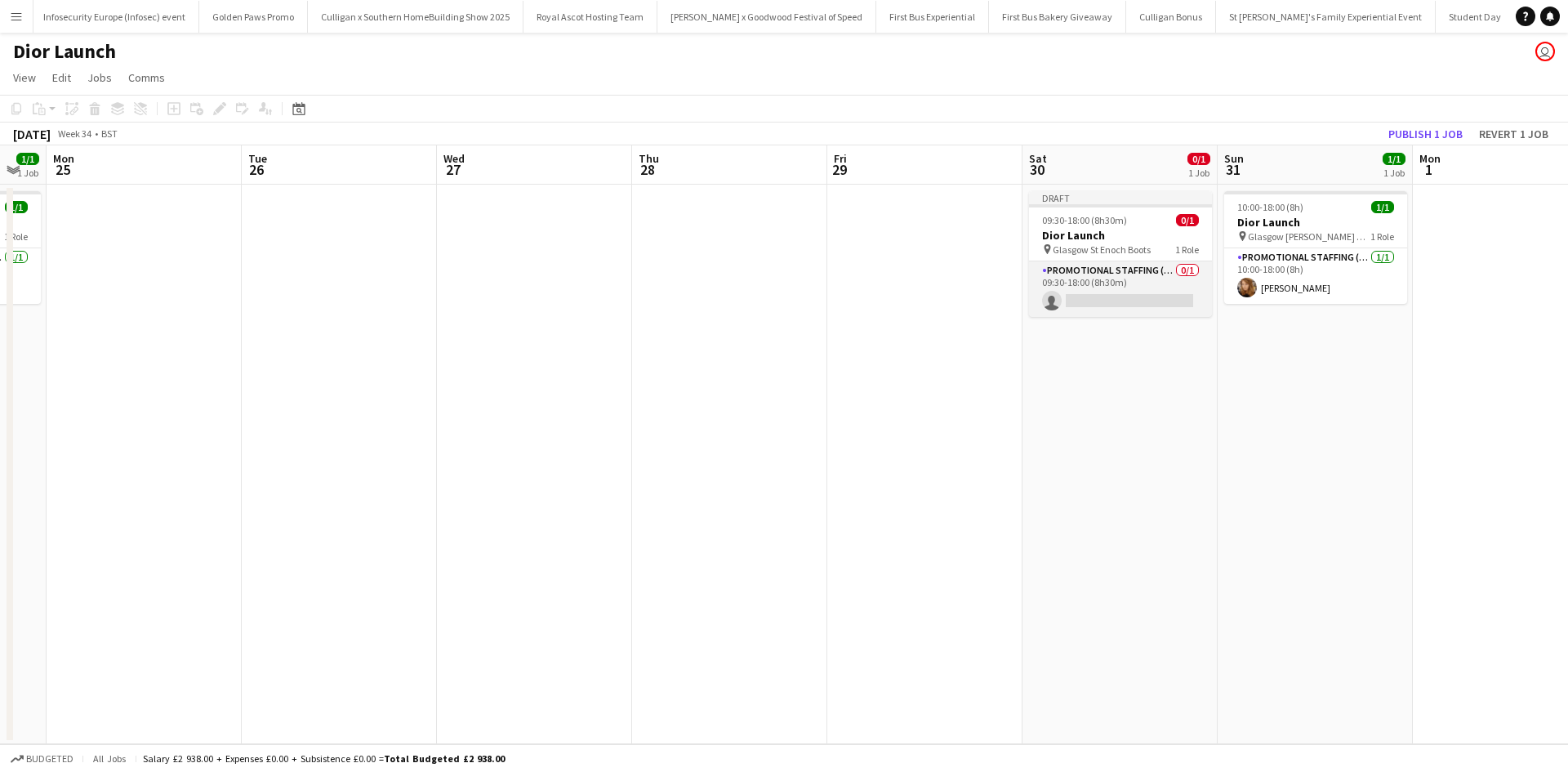
click at [1141, 281] on app-card-role "Promotional Staffing (Sales Staff) 0/1 09:30-18:00 (8h30m) single-neutral-actio…" at bounding box center [1120, 289] width 183 height 55
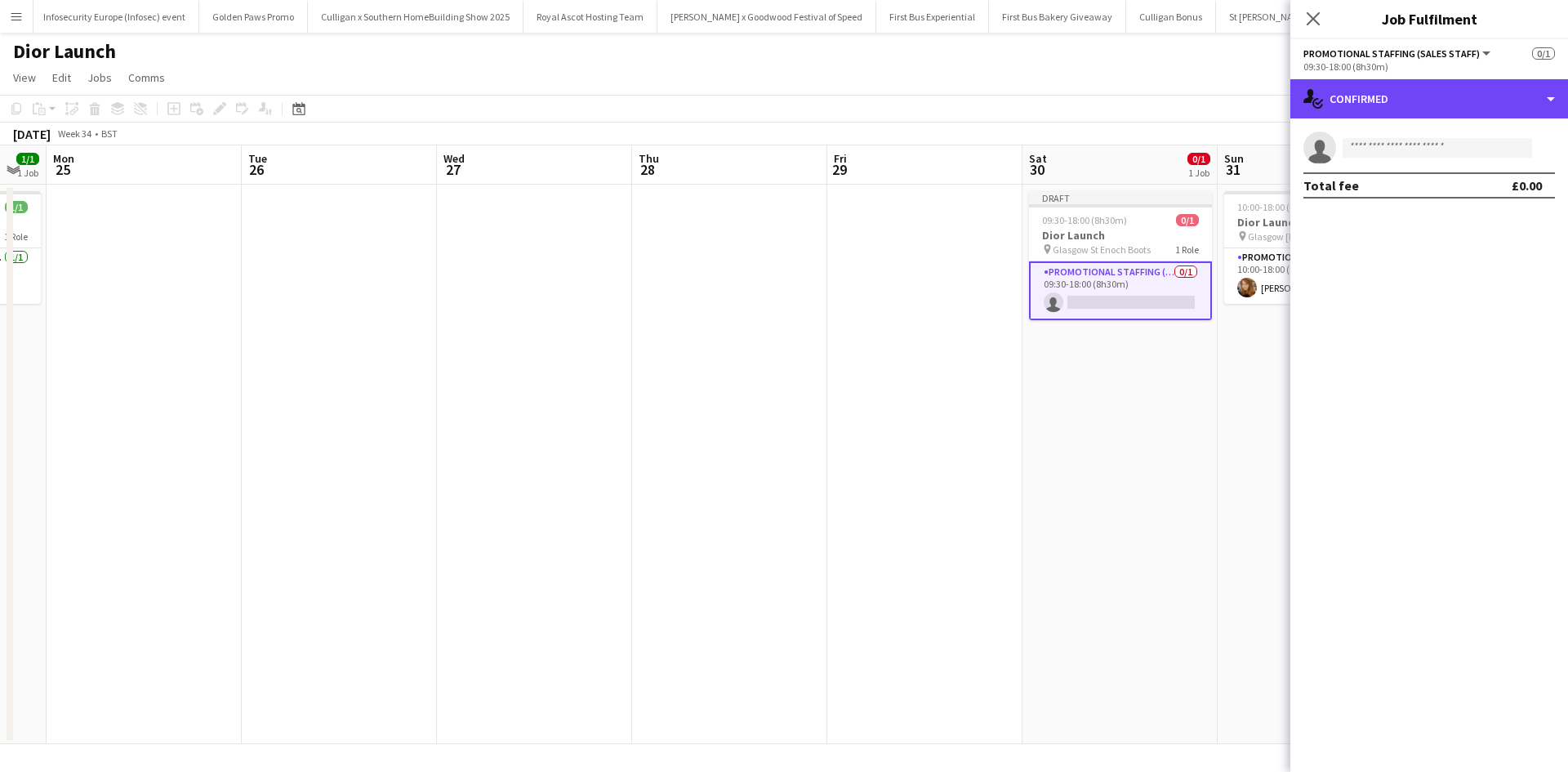
drag, startPoint x: 1384, startPoint y: 98, endPoint x: 1408, endPoint y: 121, distance: 33.2
click at [1385, 98] on div "single-neutral-actions-check-2 Confirmed" at bounding box center [1429, 99] width 278 height 39
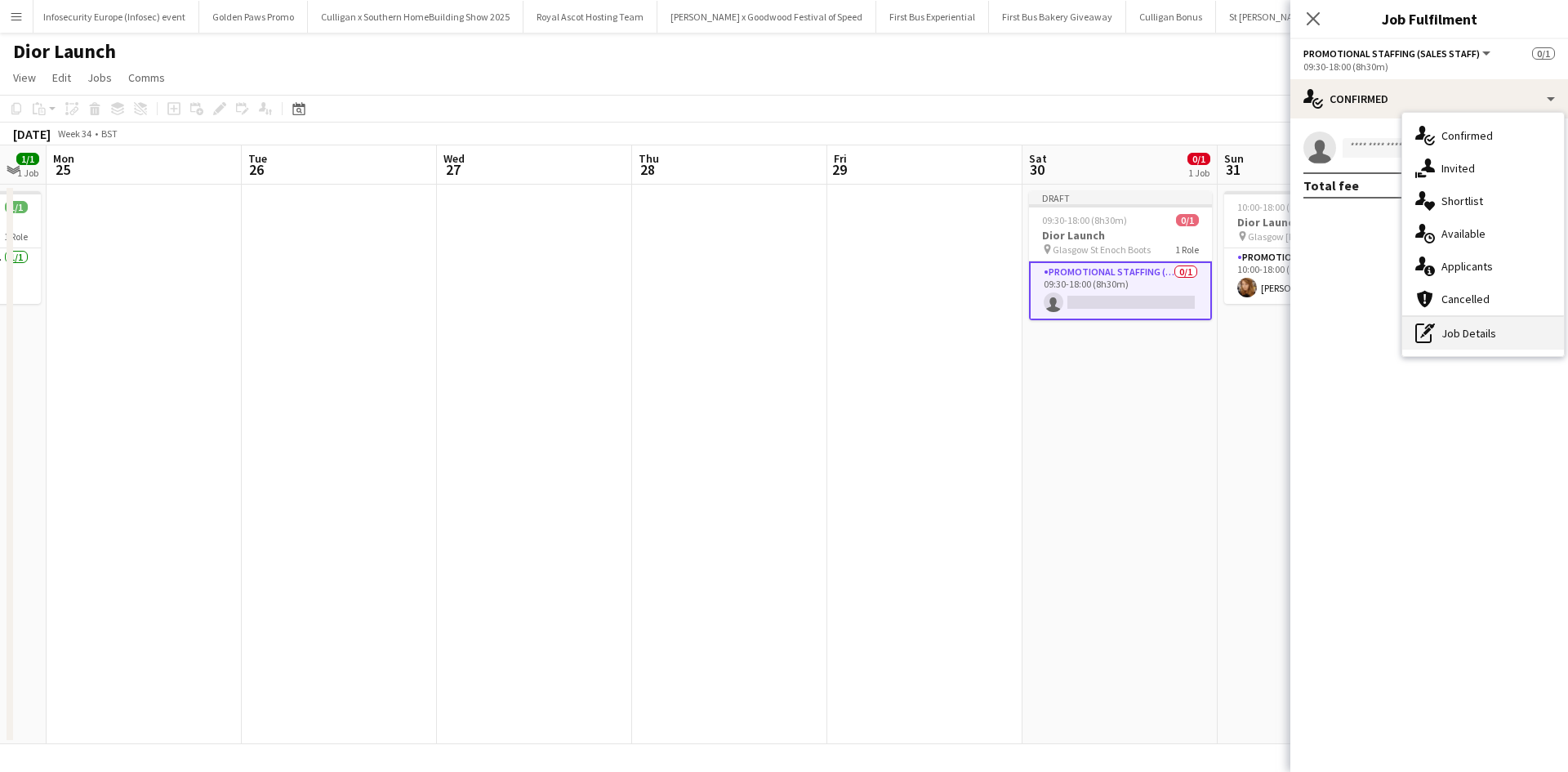
click at [1478, 338] on div "pen-write Job Details" at bounding box center [1482, 333] width 161 height 32
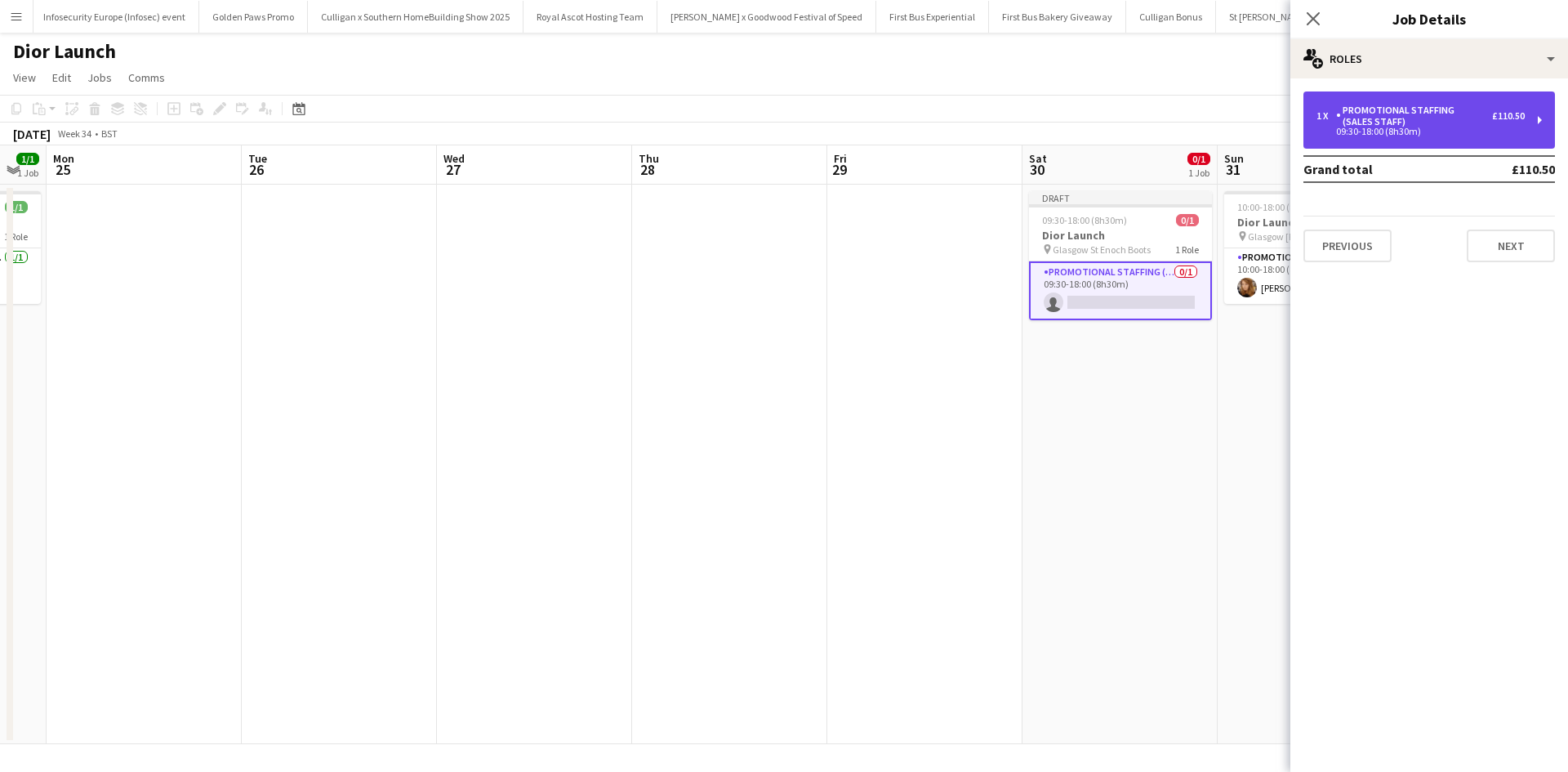
click at [1393, 121] on div "Promotional Staffing (Sales Staff)" at bounding box center [1413, 115] width 156 height 23
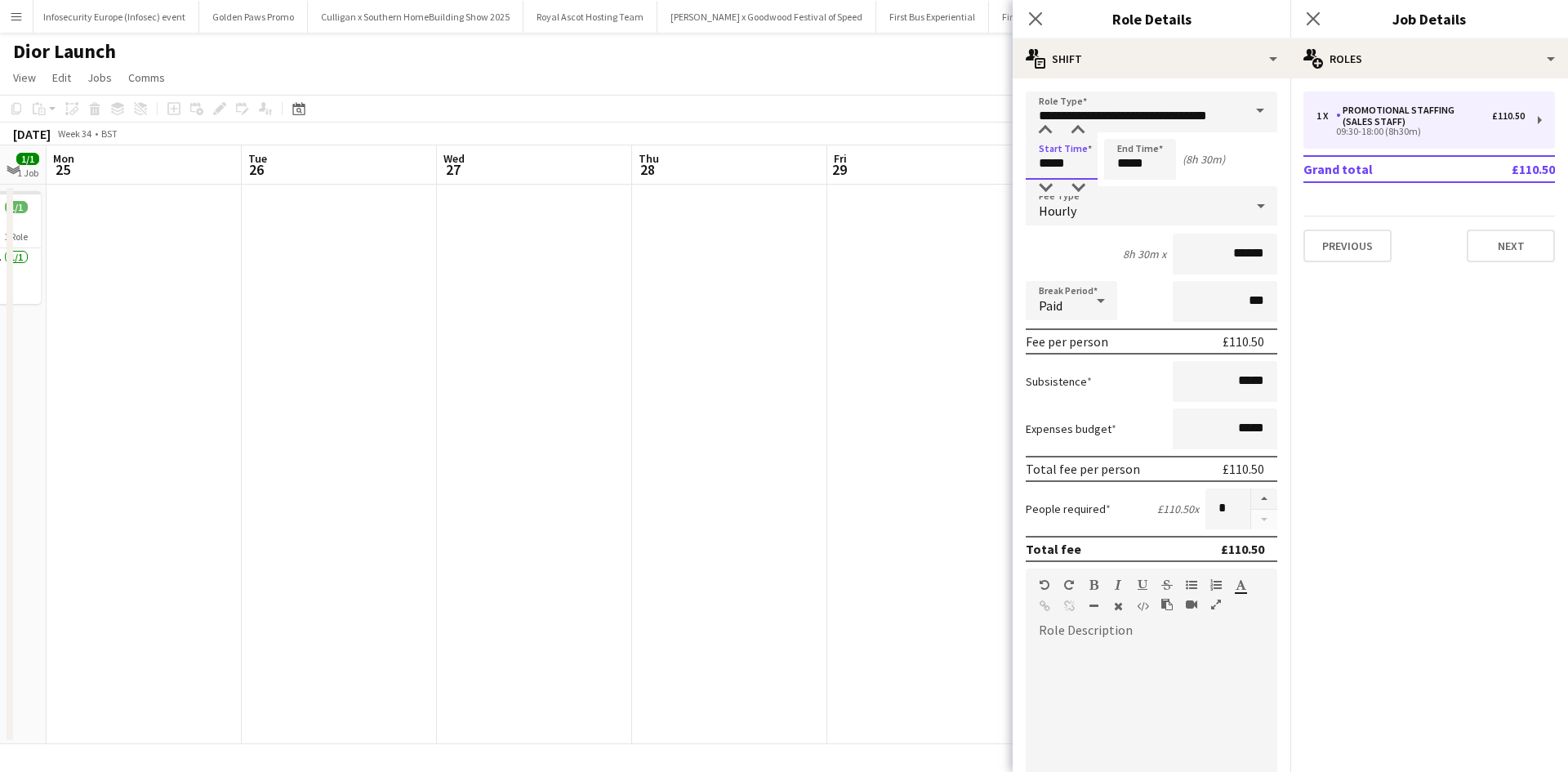
drag, startPoint x: 1072, startPoint y: 167, endPoint x: 1023, endPoint y: 166, distance: 49.0
click at [1023, 166] on form "**********" at bounding box center [1151, 599] width 278 height 1015
type input "*****"
click at [945, 281] on app-date-cell at bounding box center [925, 464] width 196 height 559
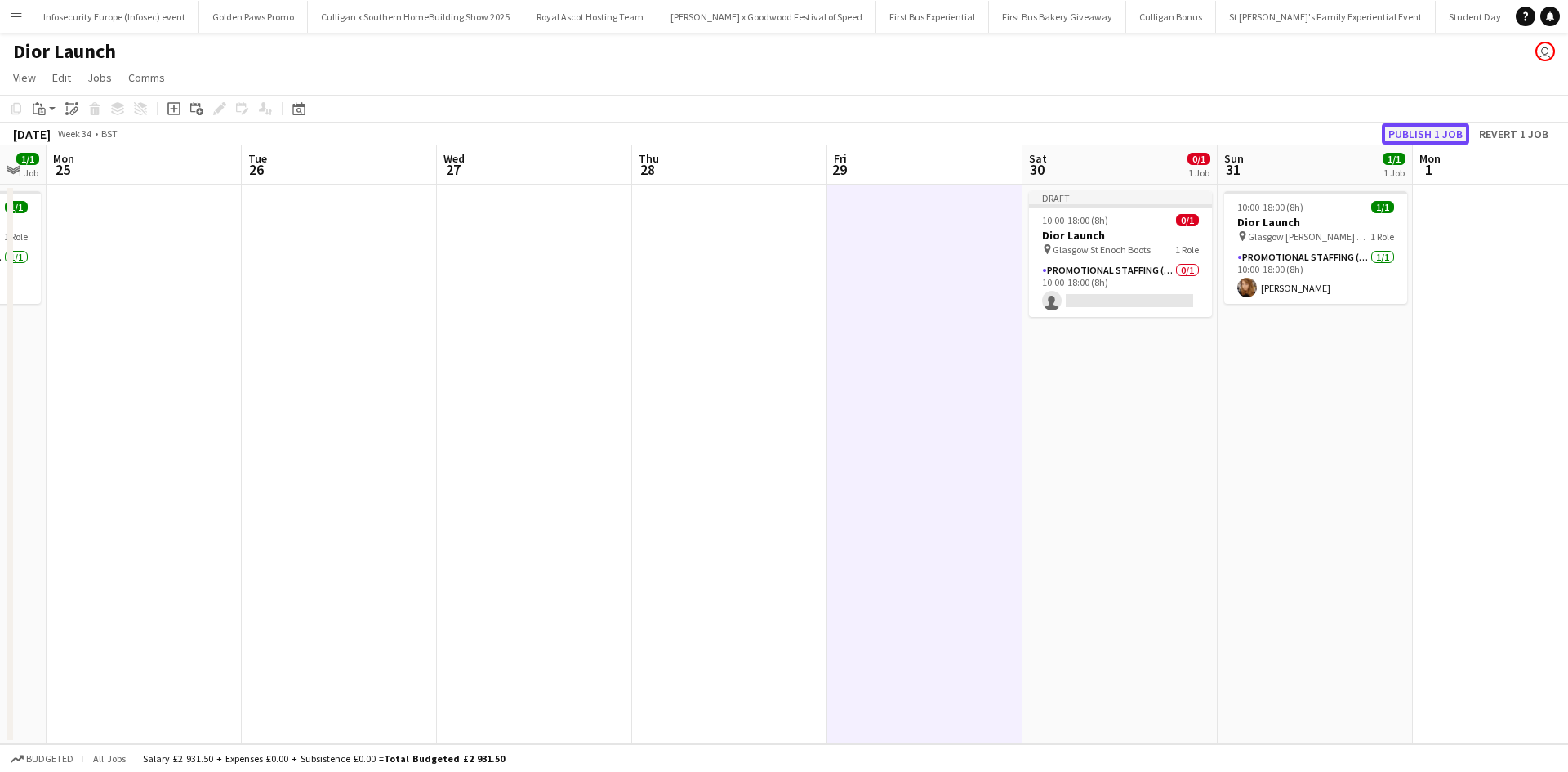
click at [1404, 137] on button "Publish 1 job" at bounding box center [1425, 134] width 88 height 21
click at [1129, 197] on app-job-card "10:00-18:00 (8h) 0/1 Dior Launch pin Glasgow St Enoch Boots 1 Role Promotional …" at bounding box center [1120, 247] width 183 height 113
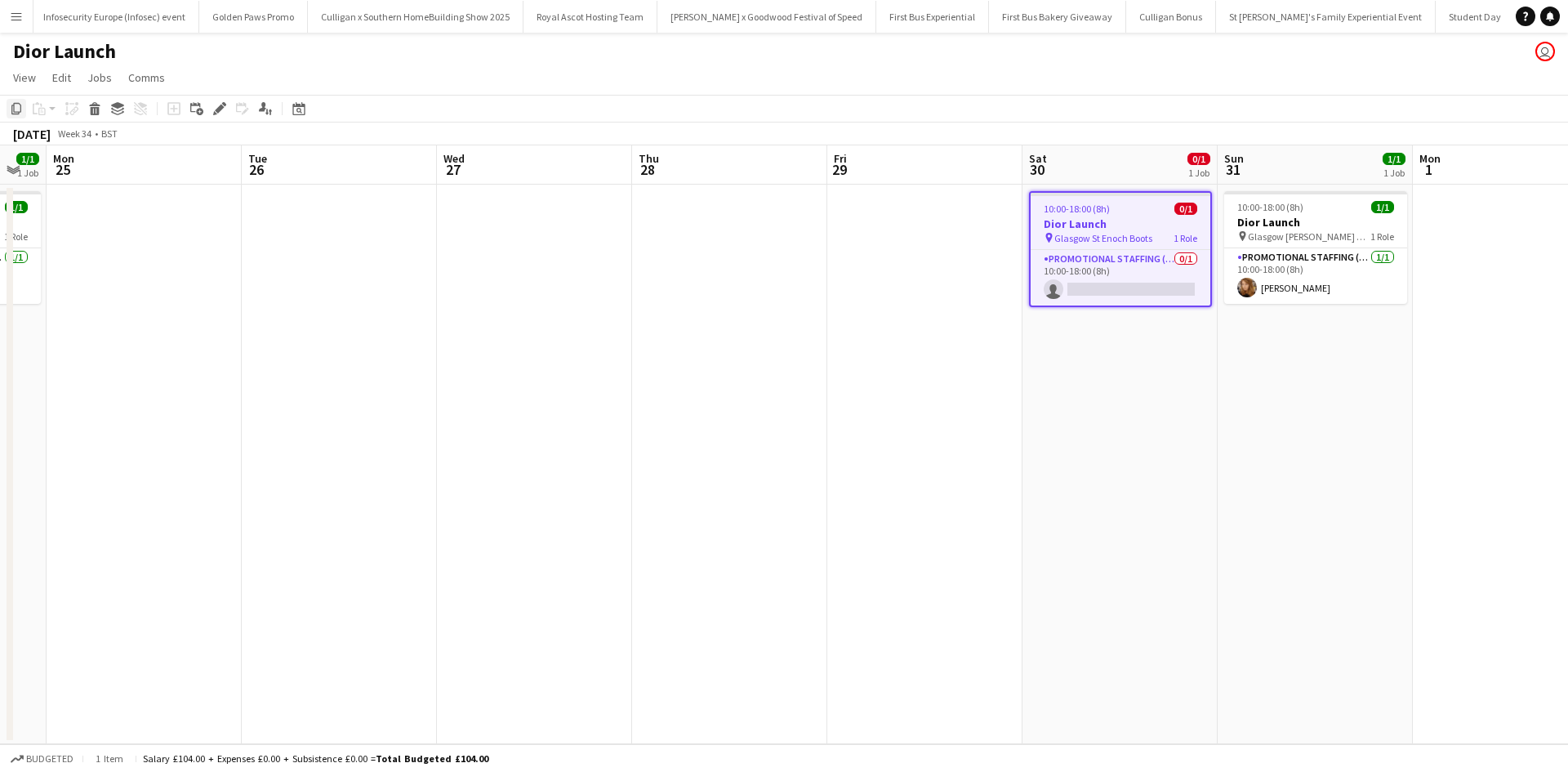
click at [18, 111] on icon "Copy" at bounding box center [17, 109] width 13 height 13
click at [1313, 345] on app-date-cell "10:00-18:00 (8h) 1/1 Dior Launch pin Glasgow [PERSON_NAME] Galleries Boots 1 Ro…" at bounding box center [1315, 464] width 196 height 559
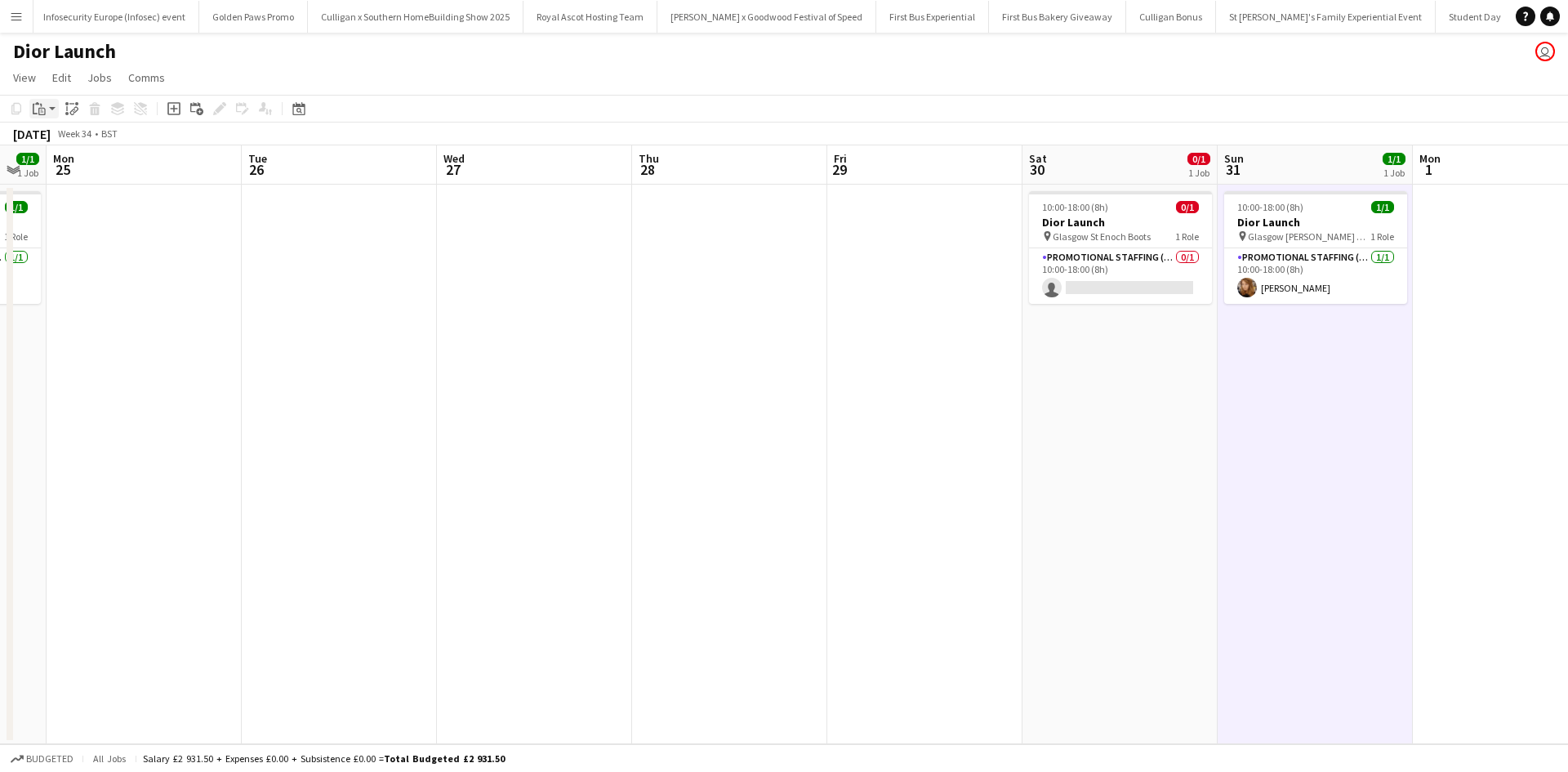
click at [41, 107] on icon "Paste" at bounding box center [39, 109] width 13 height 13
click at [59, 141] on link "Paste Ctrl+V" at bounding box center [120, 139] width 153 height 15
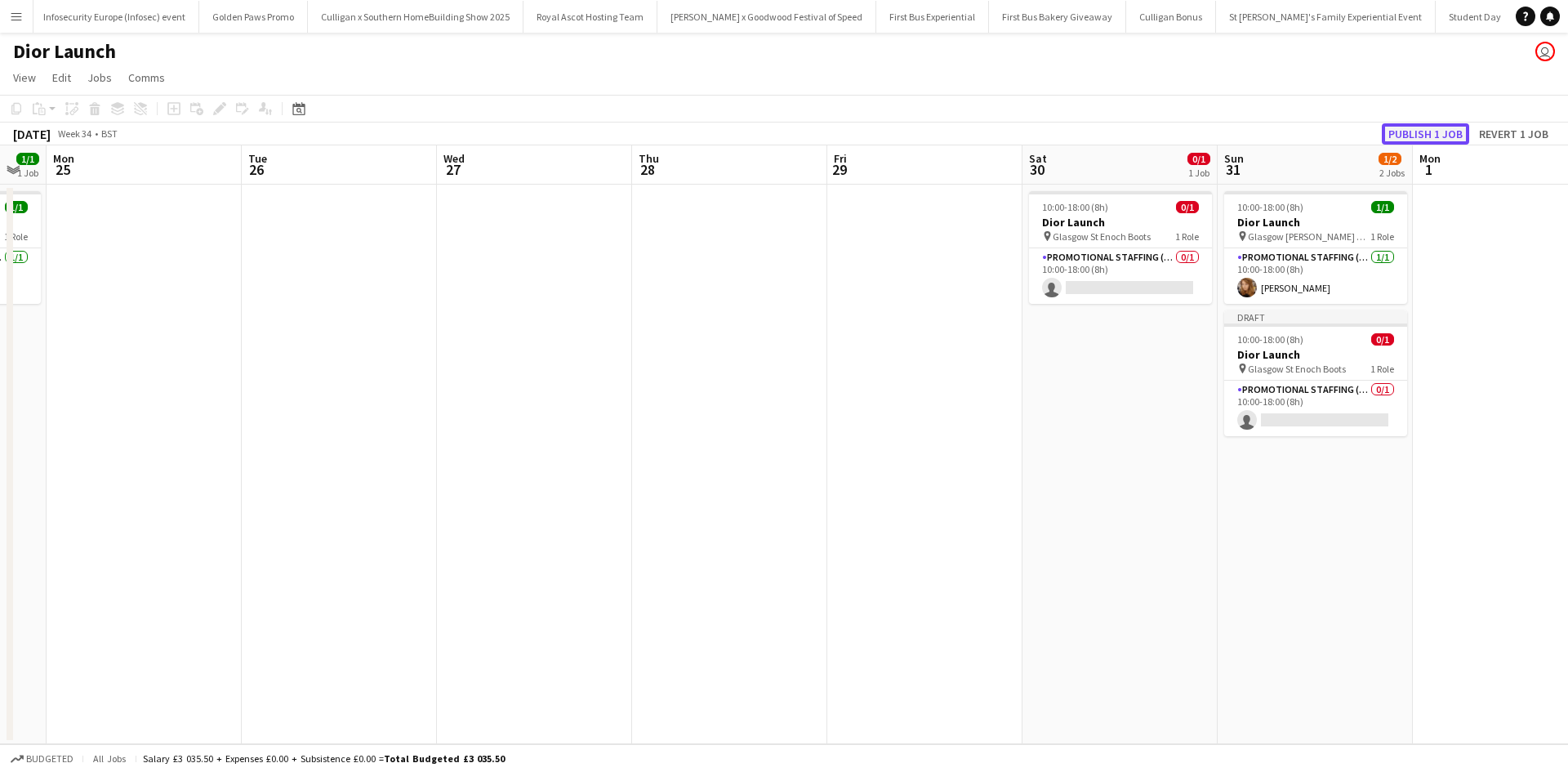
click at [1409, 134] on button "Publish 1 job" at bounding box center [1425, 134] width 88 height 21
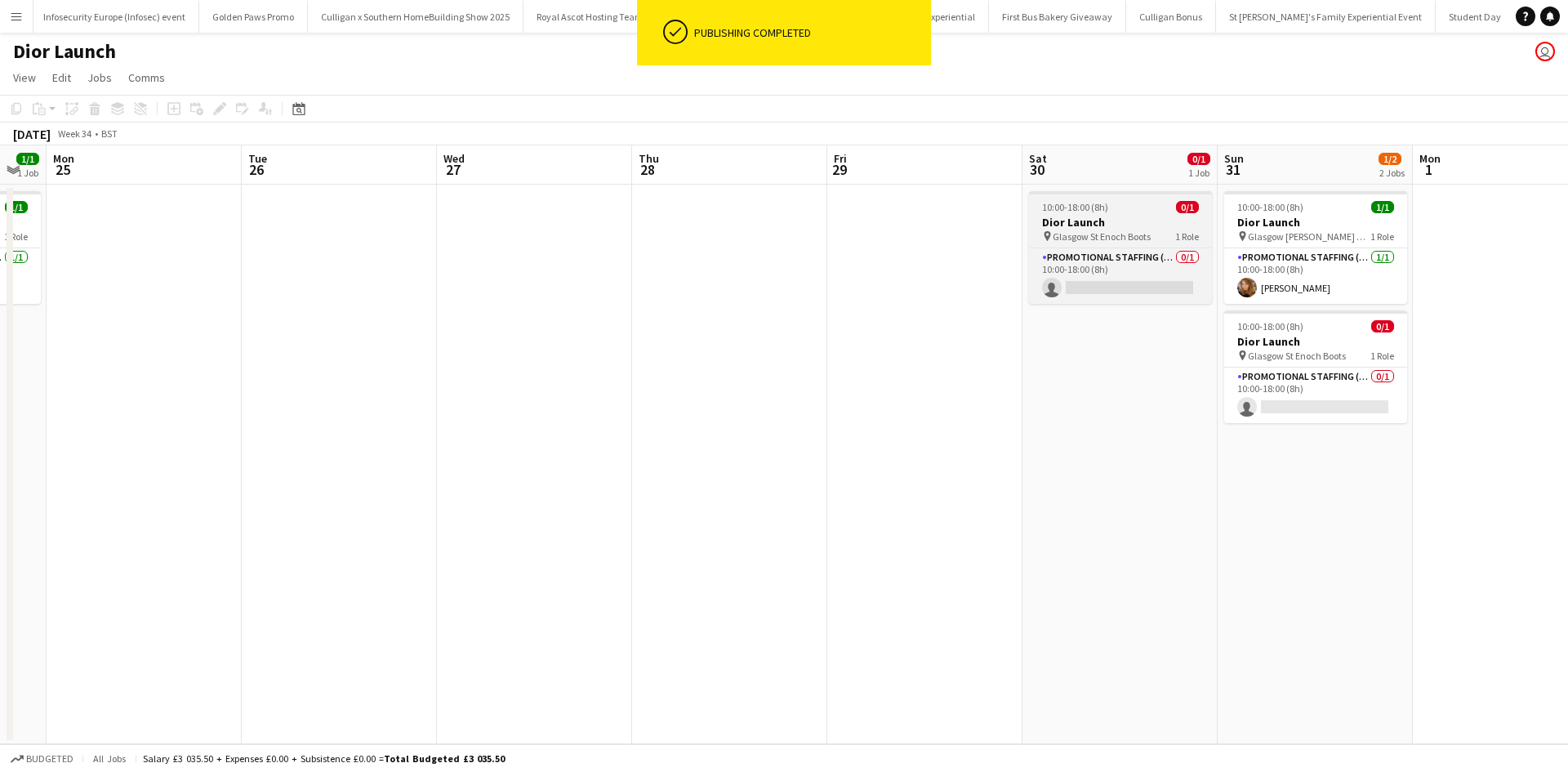
click at [1134, 211] on div "10:00-18:00 (8h) 0/1" at bounding box center [1120, 207] width 183 height 12
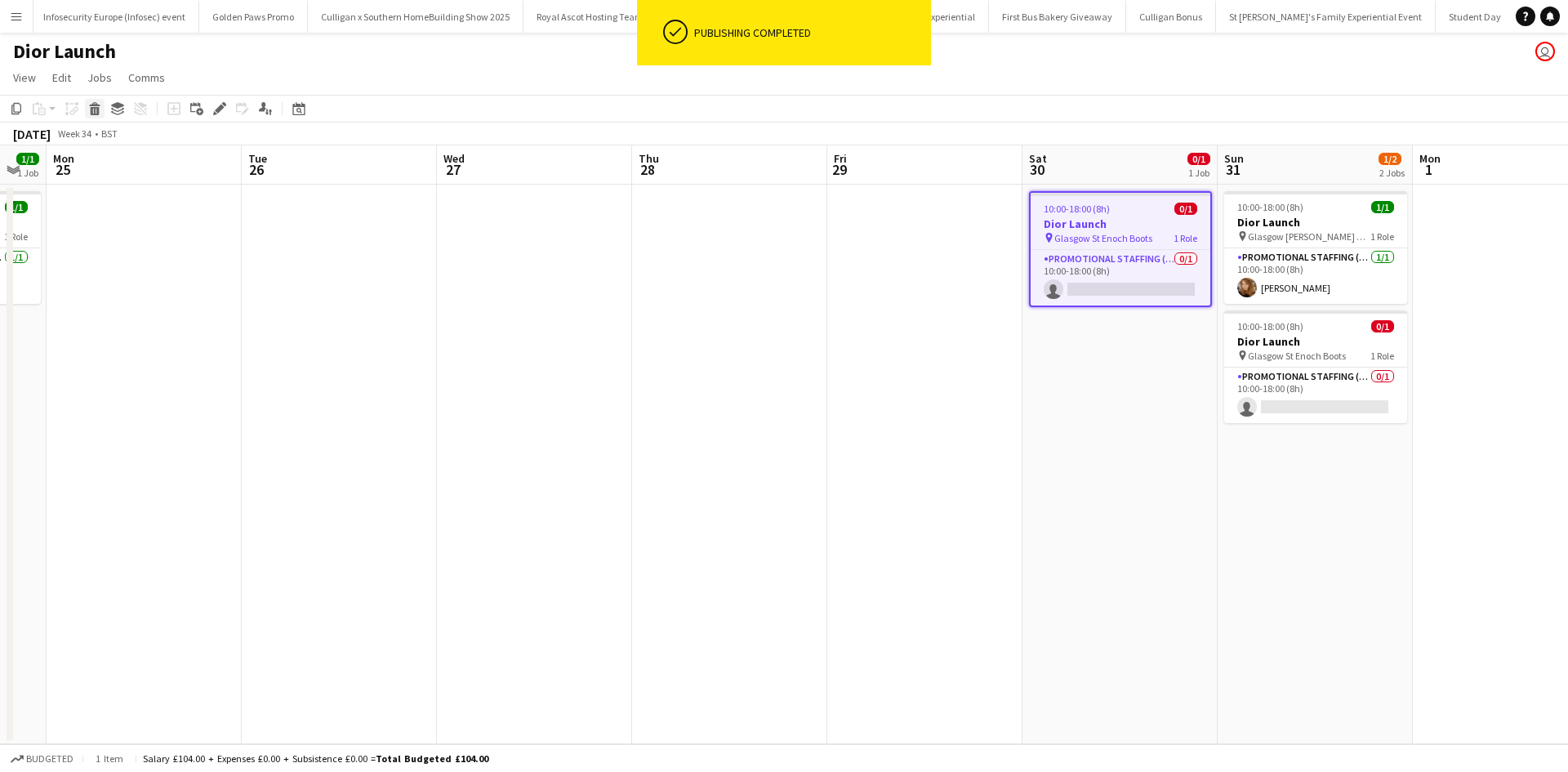
click at [95, 113] on icon at bounding box center [95, 111] width 9 height 8
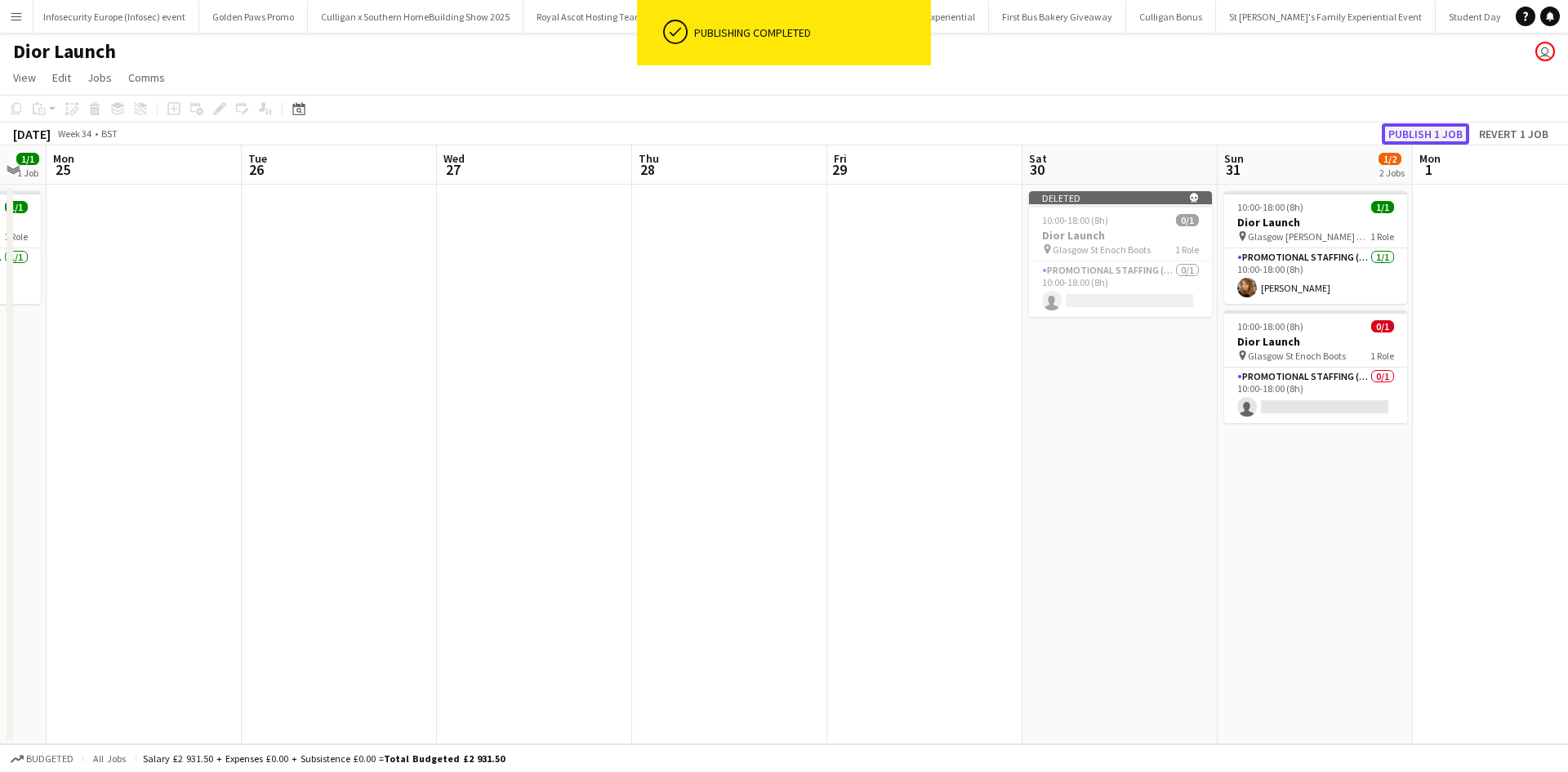
click at [1451, 134] on button "Publish 1 job" at bounding box center [1425, 134] width 88 height 21
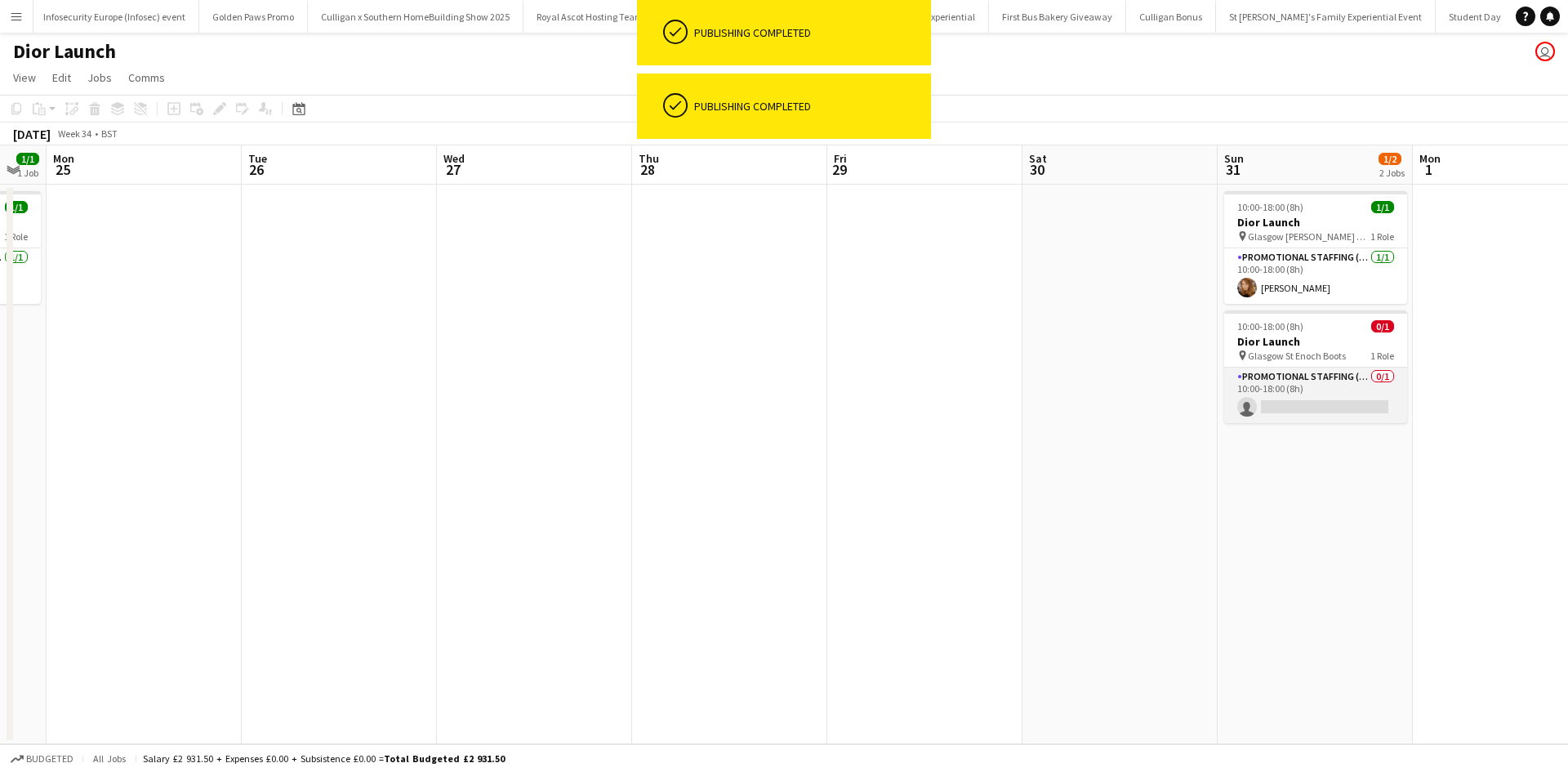
click at [1309, 404] on app-card-role "Promotional Staffing (Sales Staff) 0/1 10:00-18:00 (8h) single-neutral-actions" at bounding box center [1315, 395] width 183 height 55
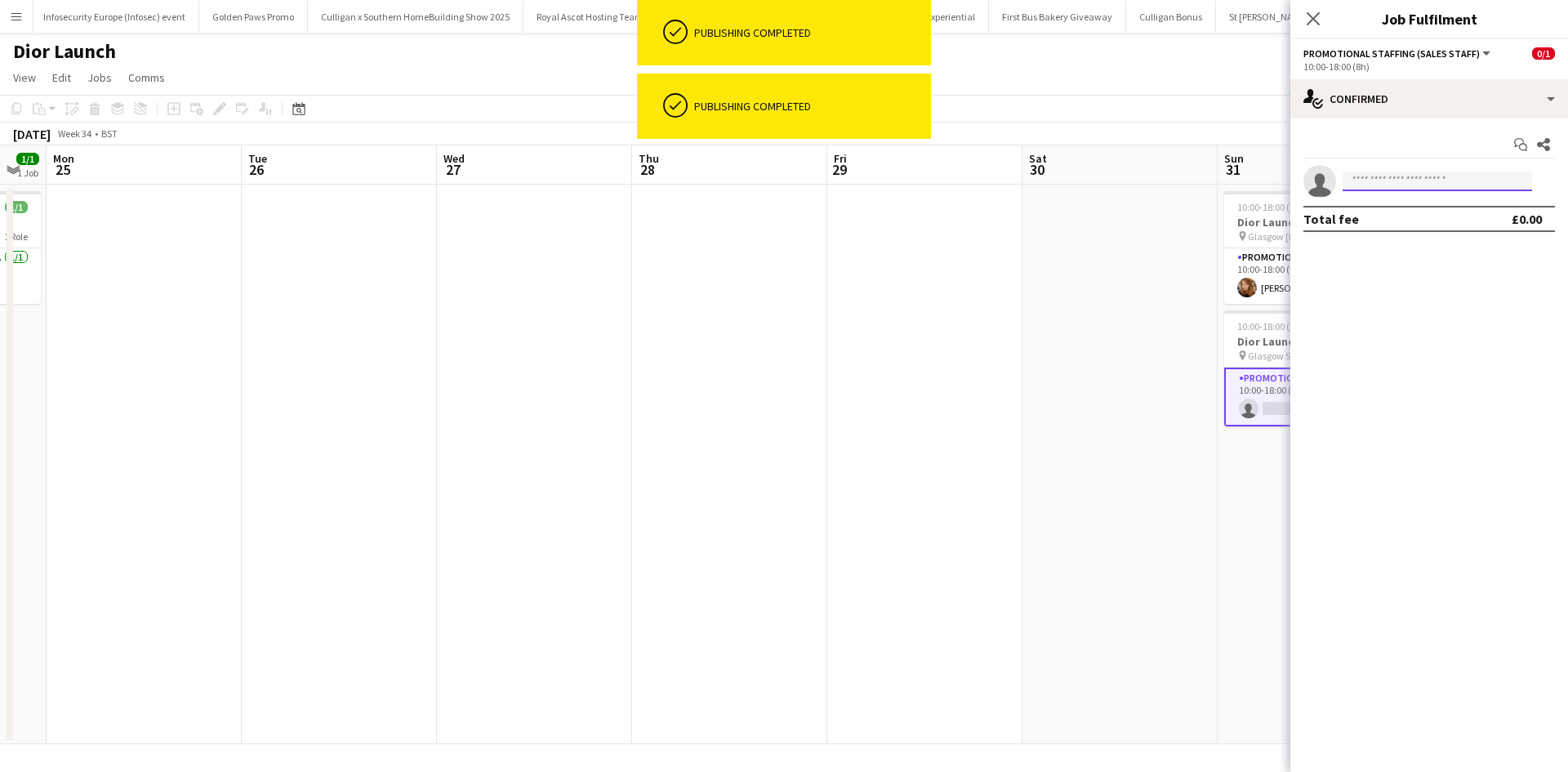
click at [1420, 184] on input at bounding box center [1436, 181] width 189 height 19
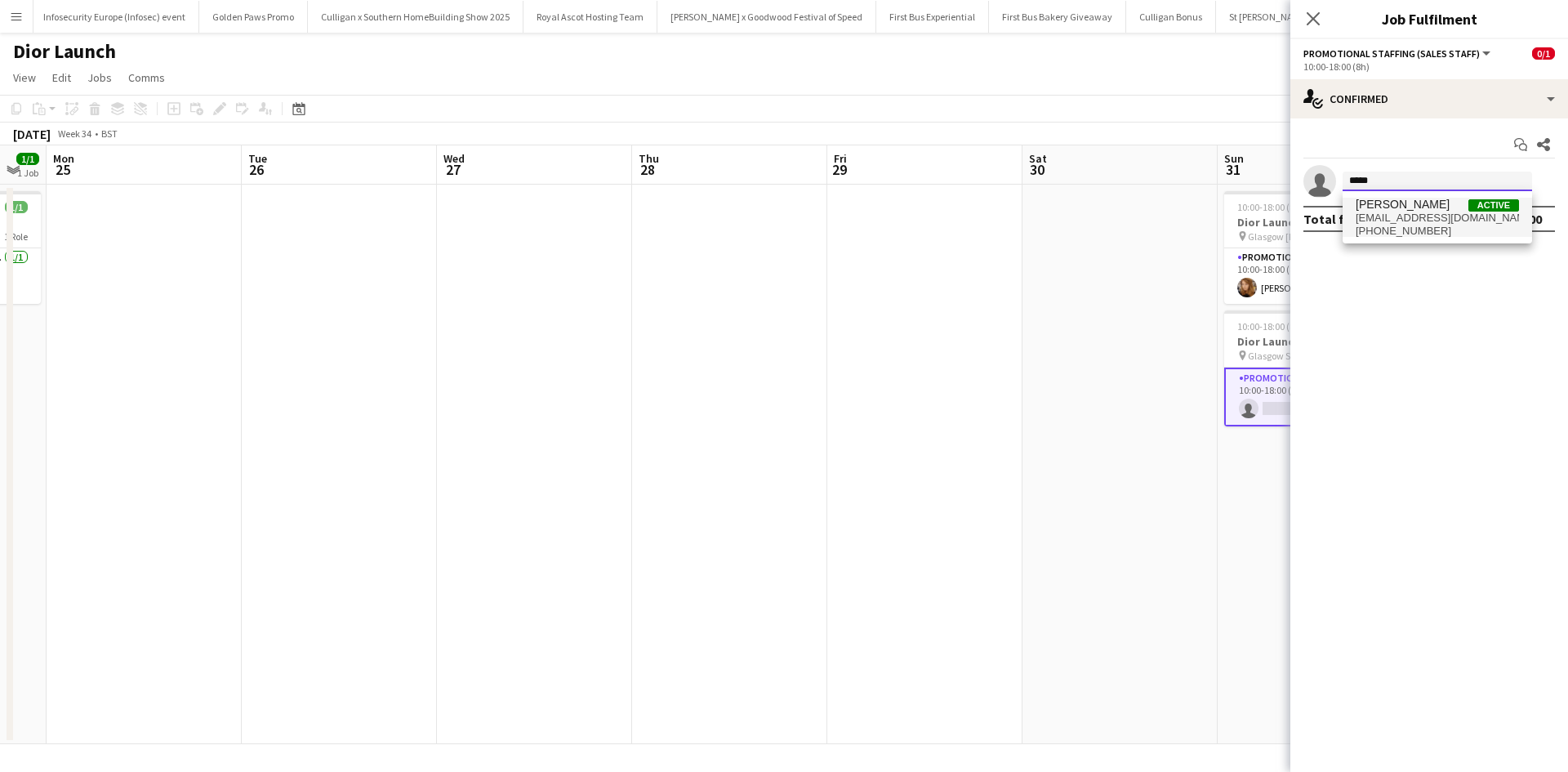
type input "*****"
click at [1415, 215] on span "[EMAIL_ADDRESS][DOMAIN_NAME]" at bounding box center [1437, 218] width 163 height 13
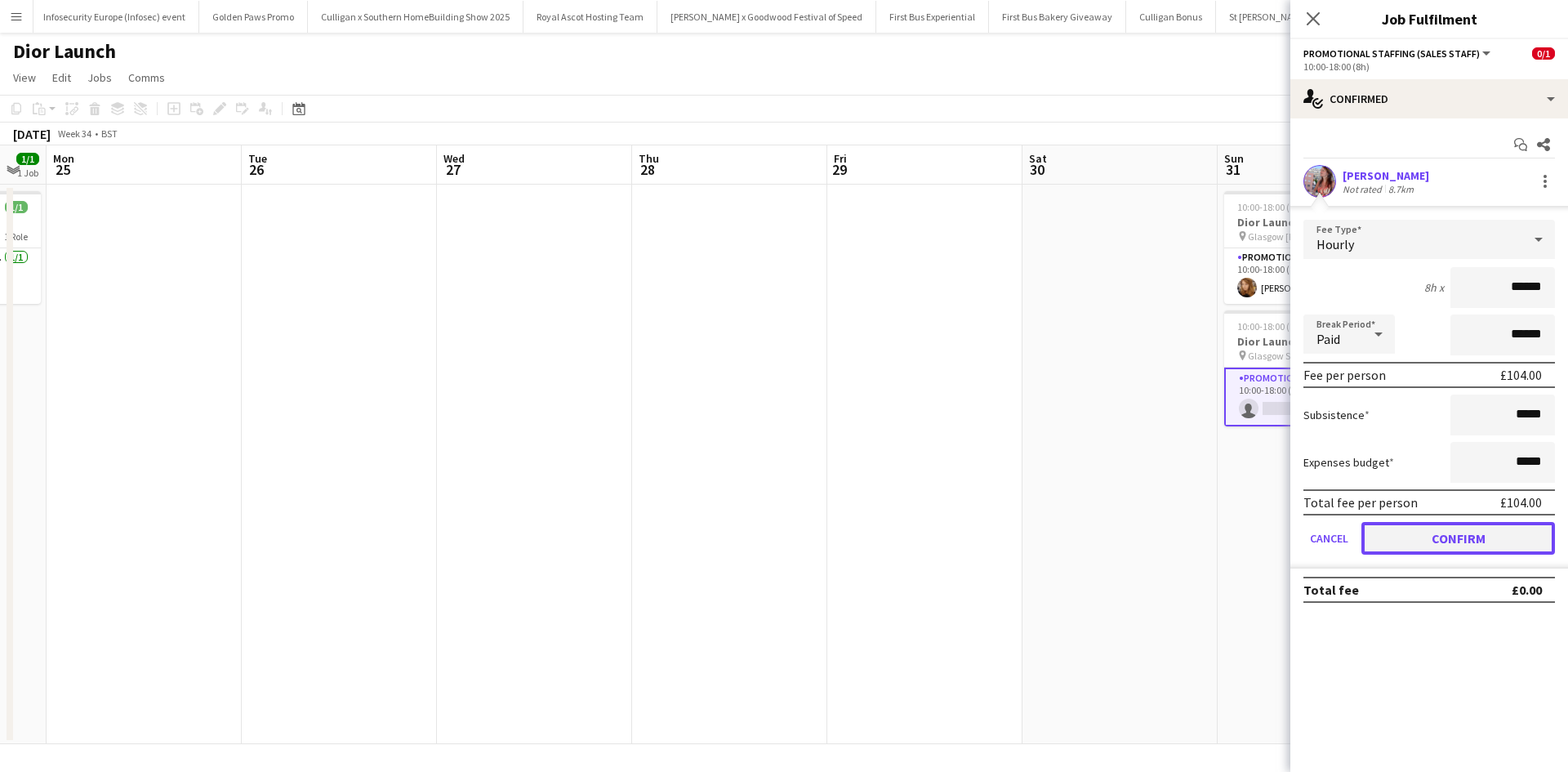
click at [1478, 538] on button "Confirm" at bounding box center [1458, 538] width 194 height 32
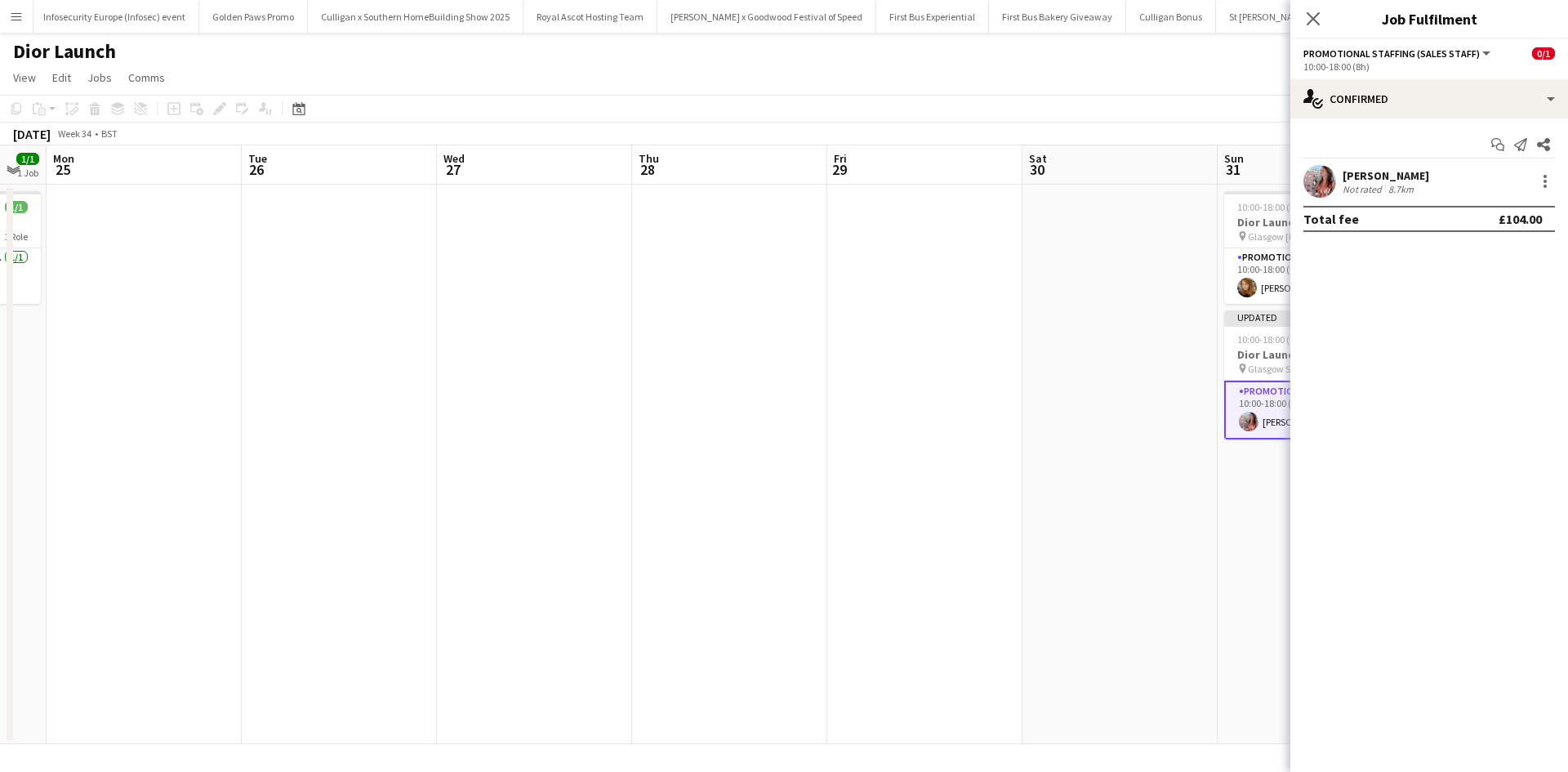
click at [1176, 513] on app-date-cell at bounding box center [1120, 464] width 196 height 559
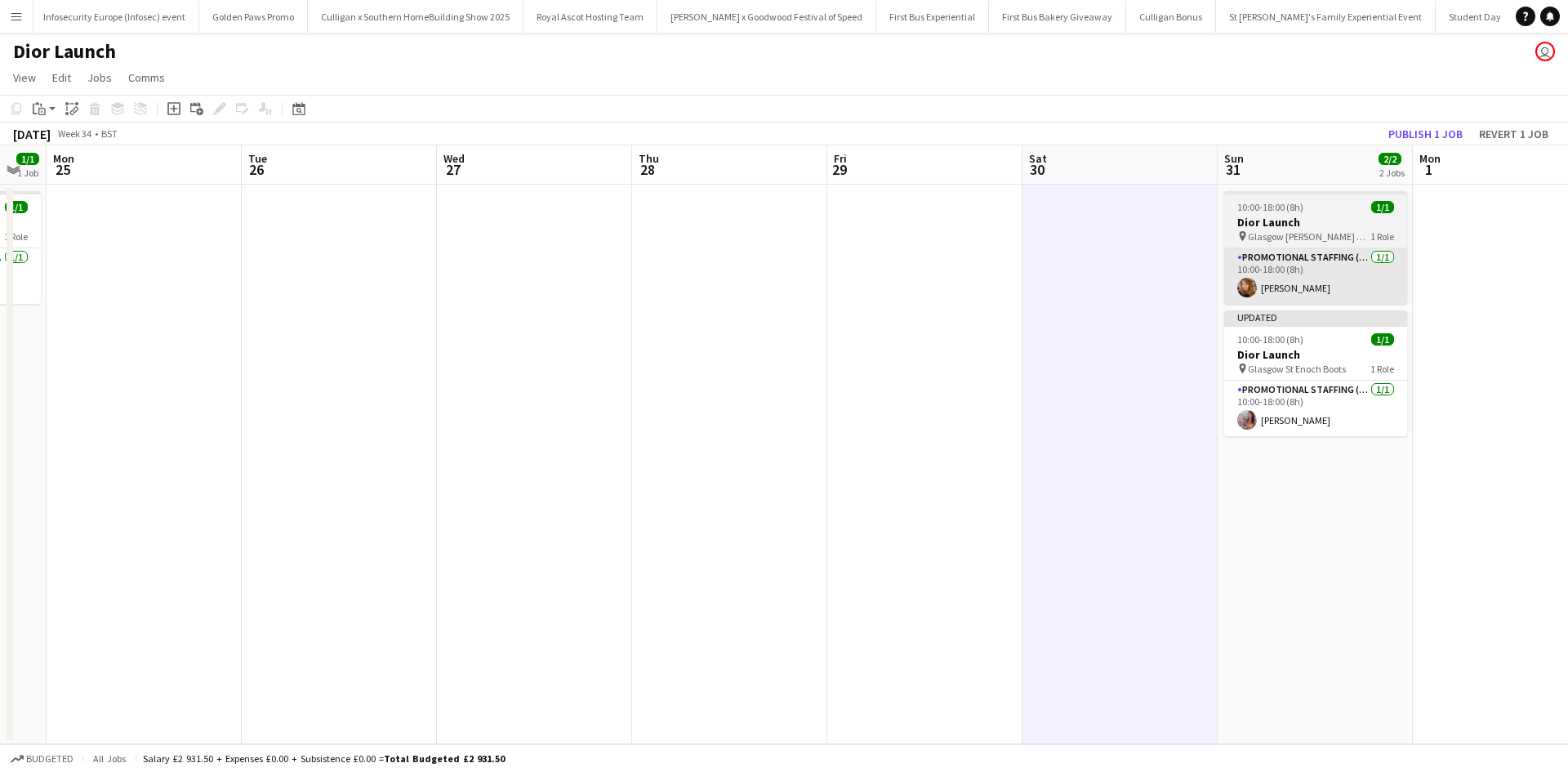
scroll to position [0, 540]
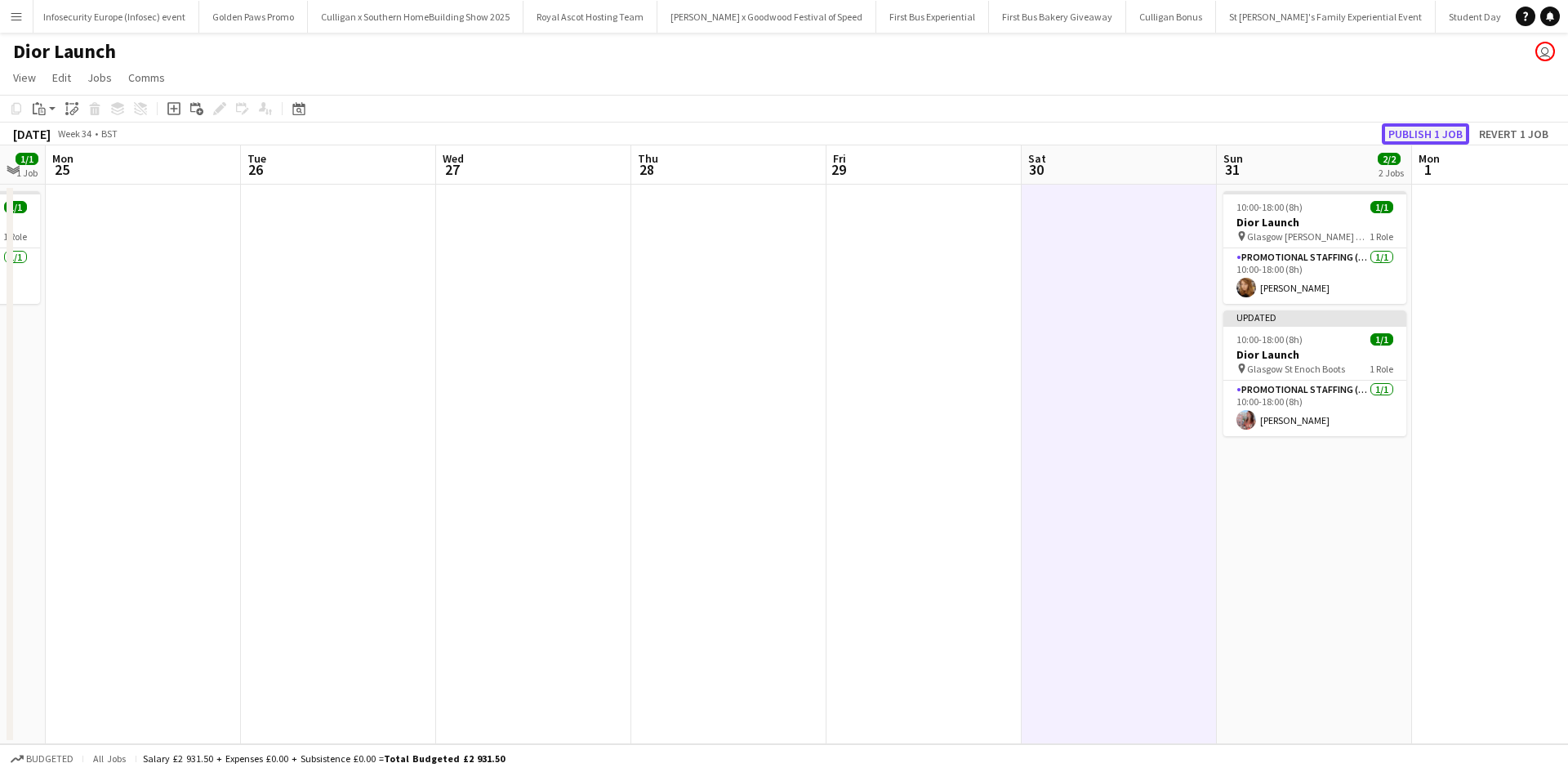
click at [1409, 133] on button "Publish 1 job" at bounding box center [1425, 134] width 88 height 21
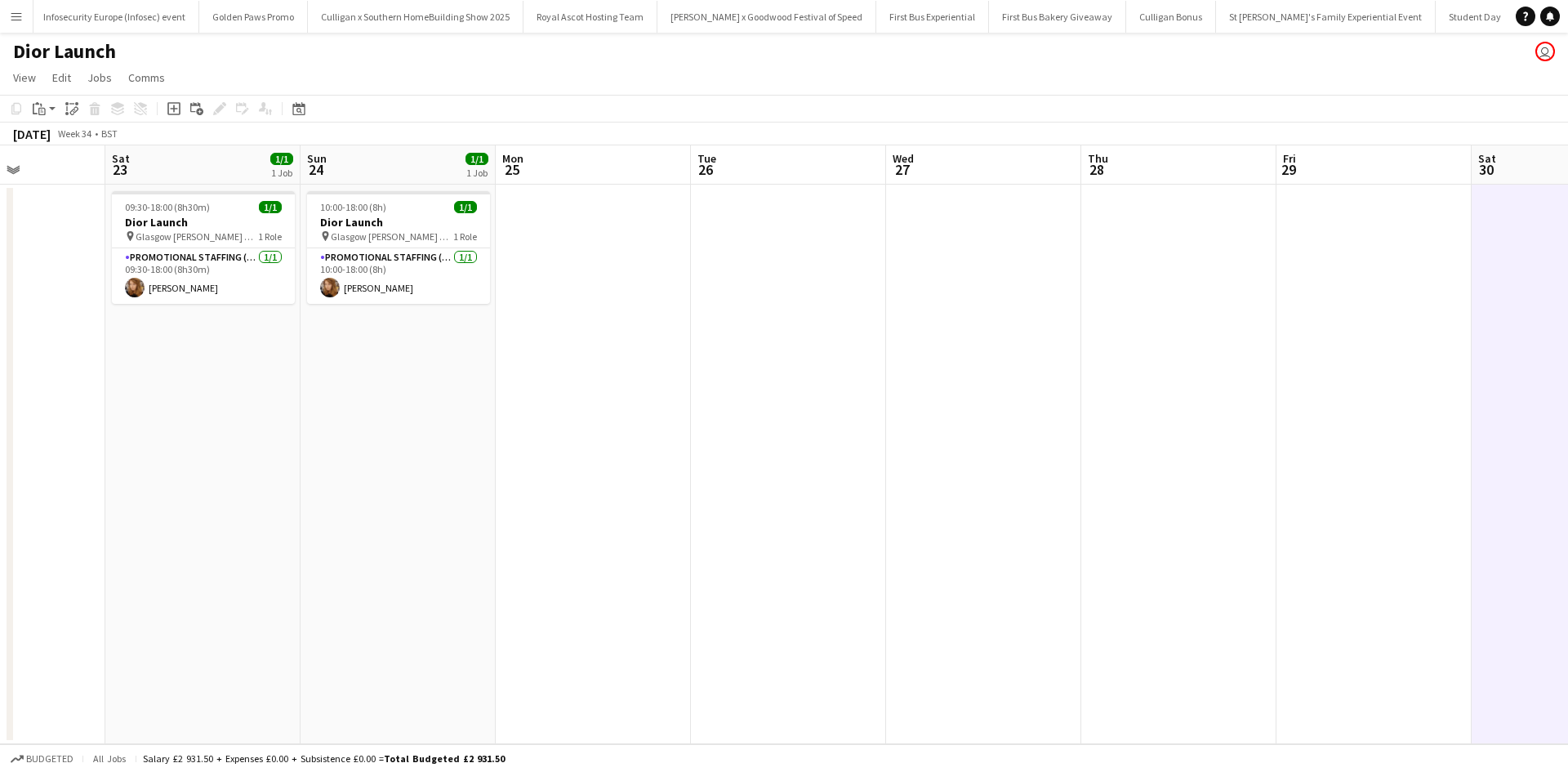
scroll to position [0, 417]
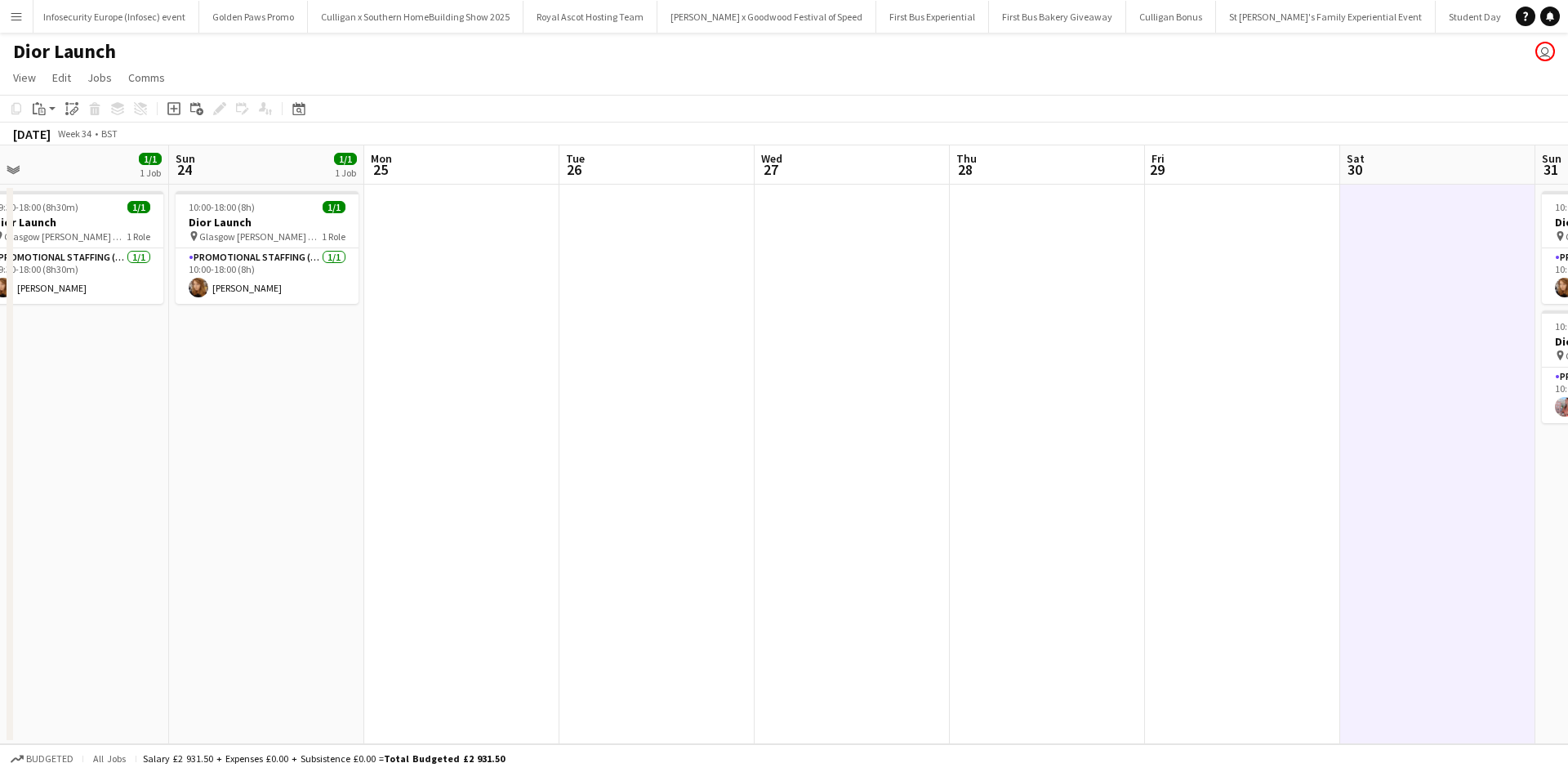
drag, startPoint x: 541, startPoint y: 578, endPoint x: 860, endPoint y: 566, distance: 319.2
click at [860, 566] on app-calendar-viewport "Thu 21 Fri 22 Sat 23 1/1 1 Job Sun 24 1/1 1 Job Mon 25 Tue 26 Wed 27 Thu 28 Fri…" at bounding box center [784, 445] width 1568 height 599
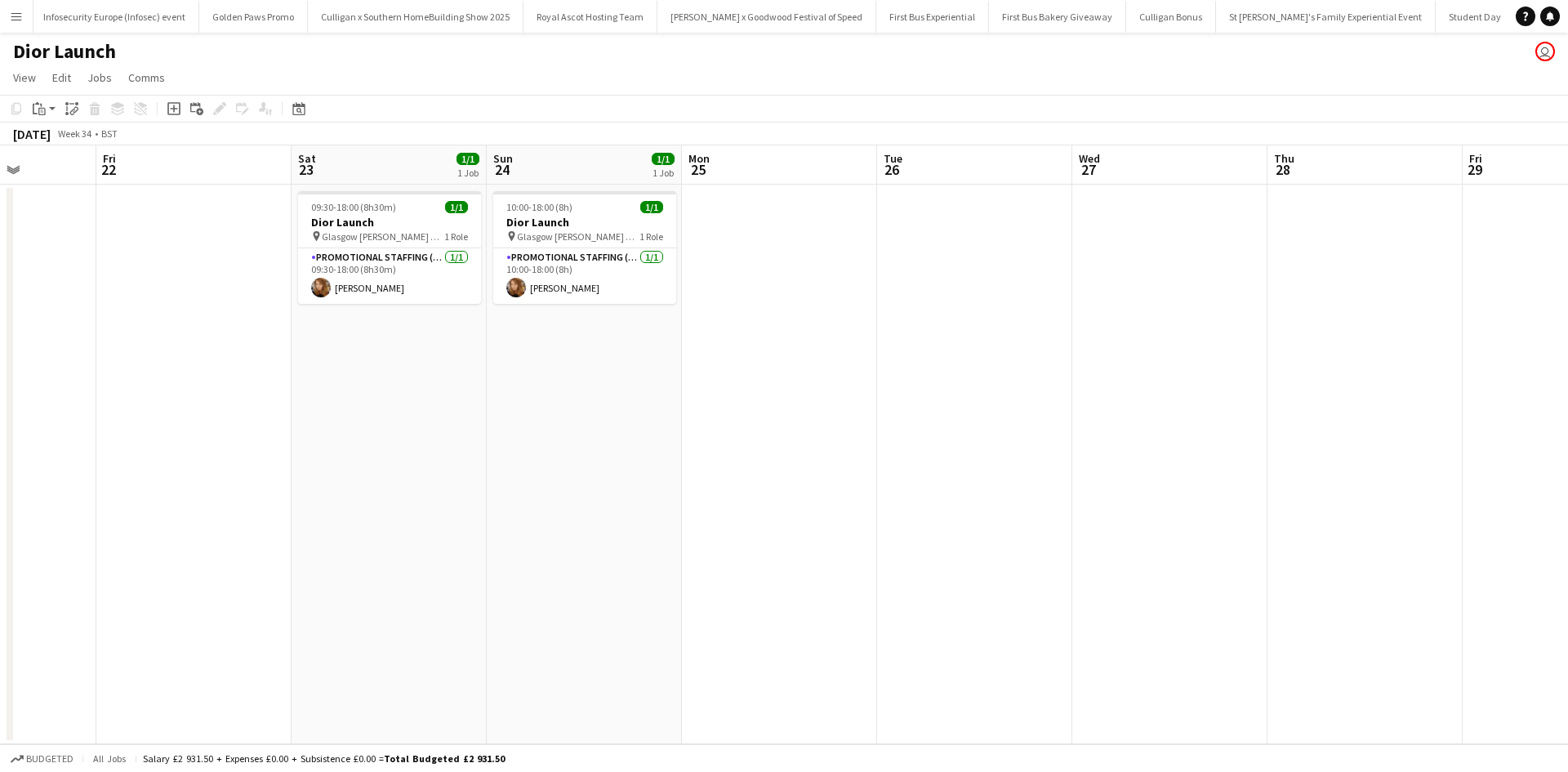
drag, startPoint x: 307, startPoint y: 405, endPoint x: 624, endPoint y: 408, distance: 317.0
click at [624, 408] on app-calendar-viewport "Tue 19 4/4 1 Job Wed 20 1/1 1 Job Thu 21 Fri 22 Sat 23 1/1 1 Job Sun 24 1/1 1 J…" at bounding box center [784, 445] width 1568 height 599
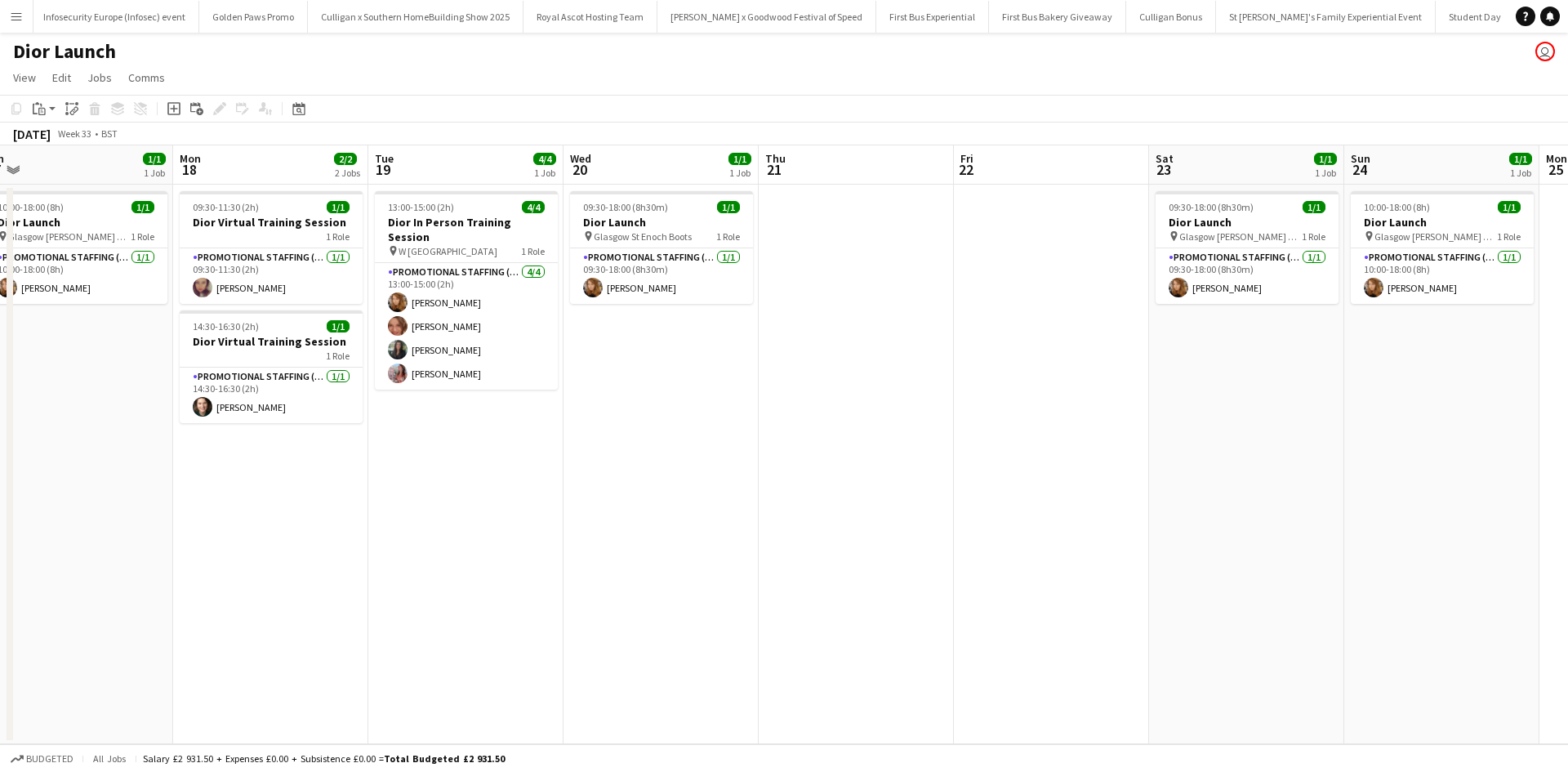
scroll to position [0, 468]
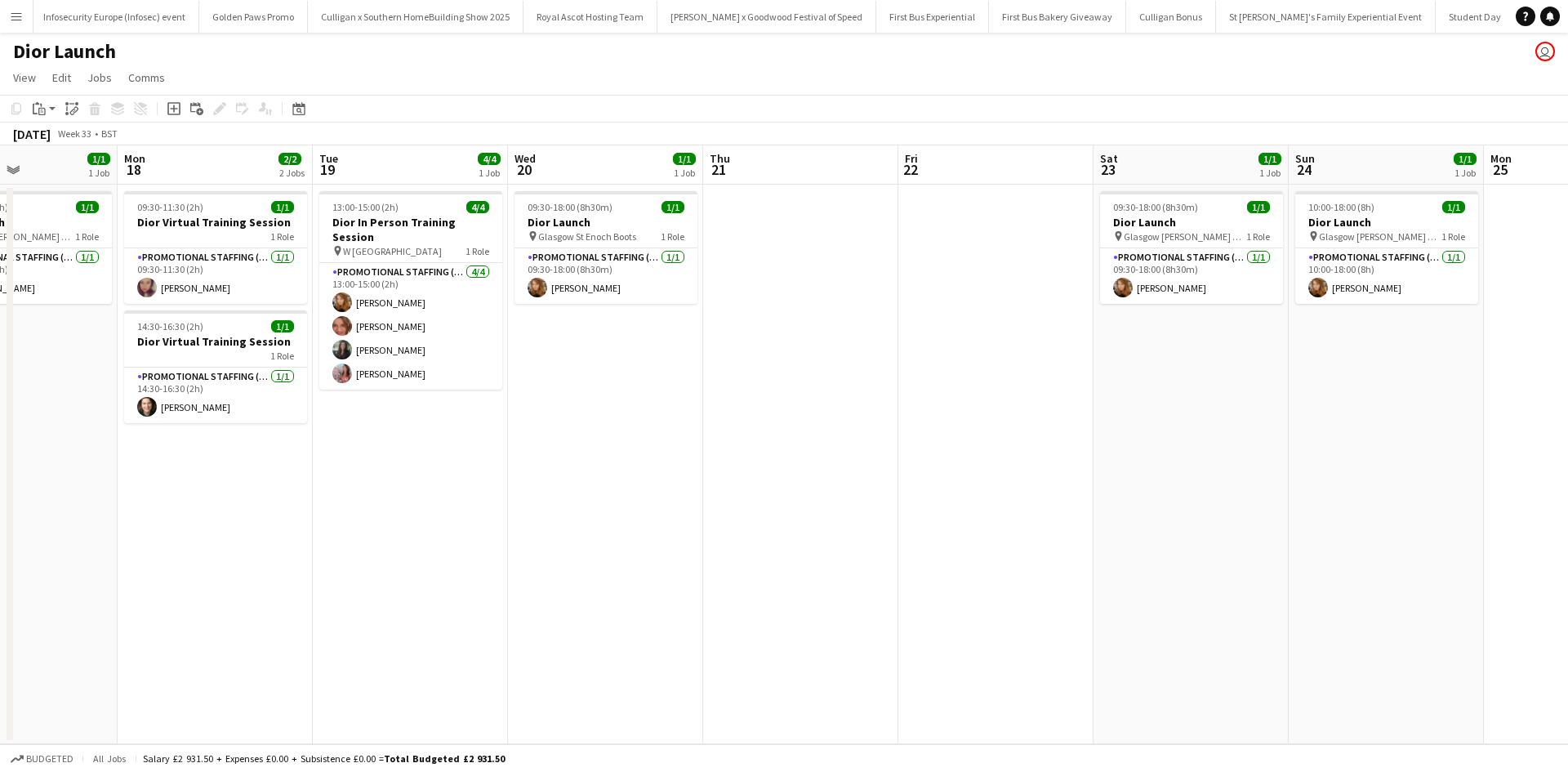
drag, startPoint x: 341, startPoint y: 447, endPoint x: 1111, endPoint y: 444, distance: 770.0
click at [1111, 444] on app-calendar-viewport "Fri 15 Sat 16 Sun 17 1/1 1 Job Mon 18 2/2 2 Jobs Tue 19 4/4 1 Job Wed 20 1/1 1 …" at bounding box center [784, 445] width 1568 height 599
click at [616, 215] on h3 "Dior Launch" at bounding box center [606, 222] width 183 height 15
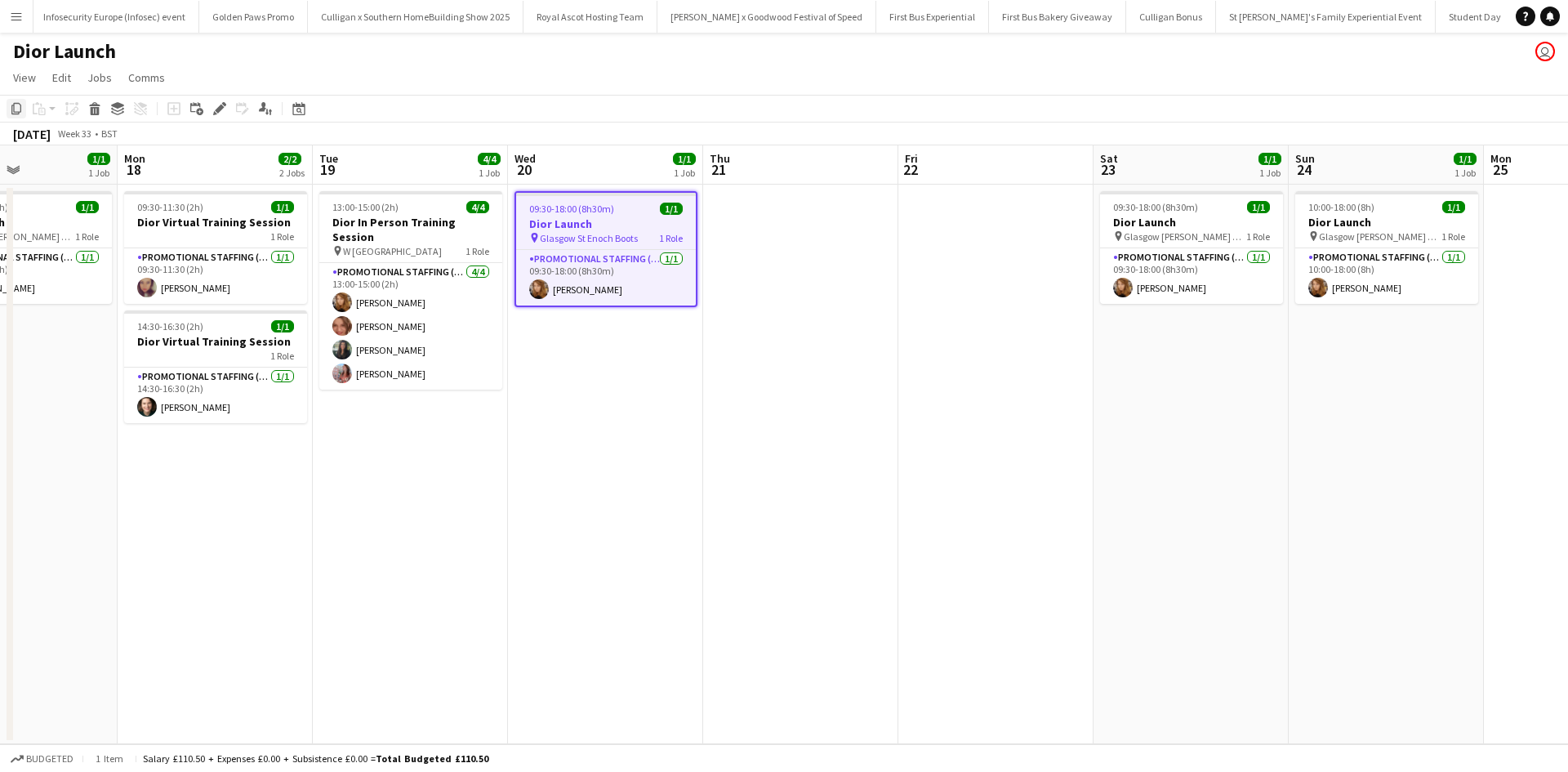
click at [18, 105] on icon "Copy" at bounding box center [17, 109] width 13 height 13
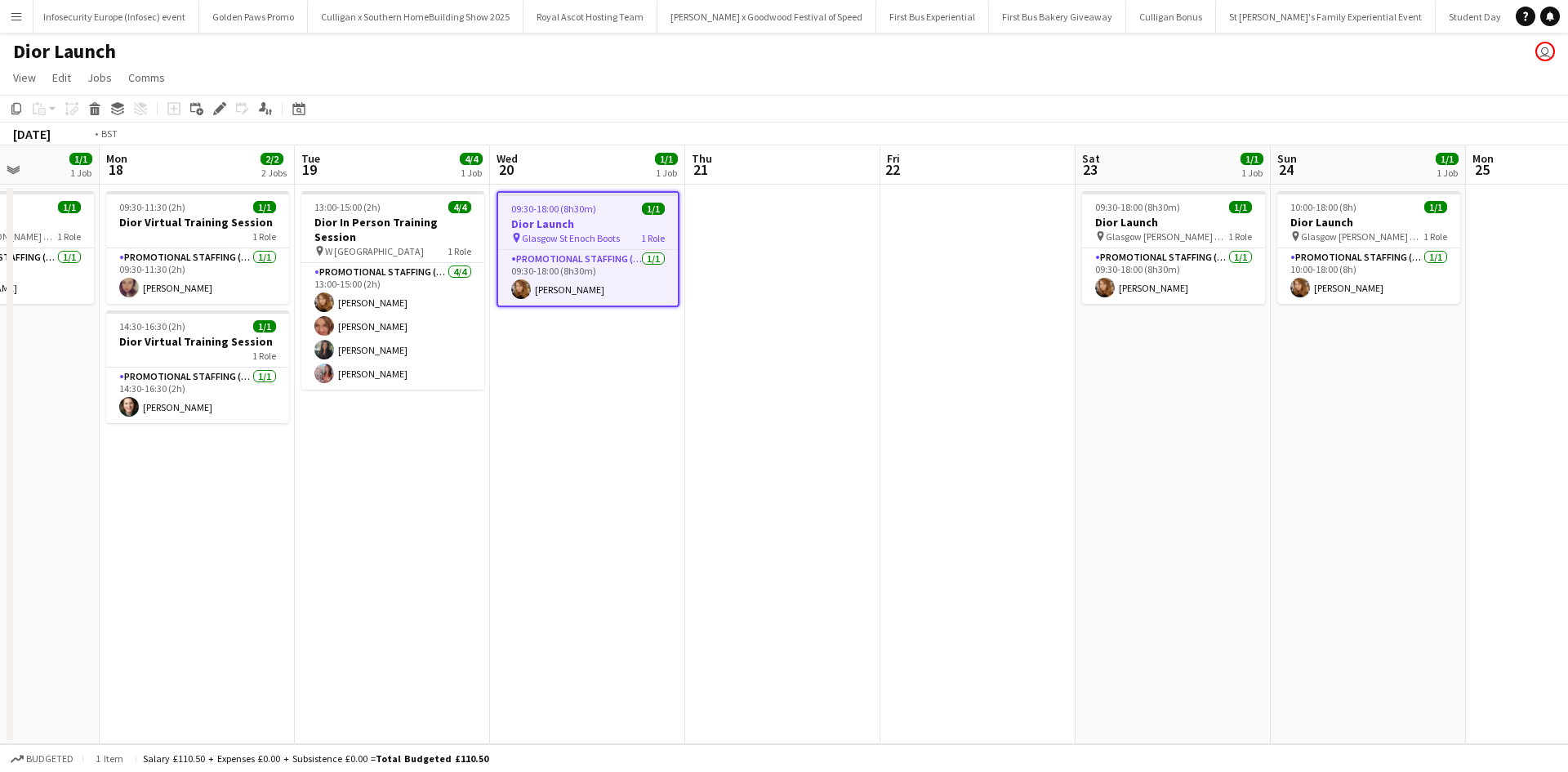
drag, startPoint x: 1364, startPoint y: 494, endPoint x: 360, endPoint y: 441, distance: 1005.4
click at [367, 442] on app-calendar-viewport "Fri 15 Sat 16 Sun 17 1/1 1 Job Mon 18 2/2 2 Jobs Tue 19 4/4 1 Job Wed 20 1/1 1 …" at bounding box center [784, 445] width 1568 height 599
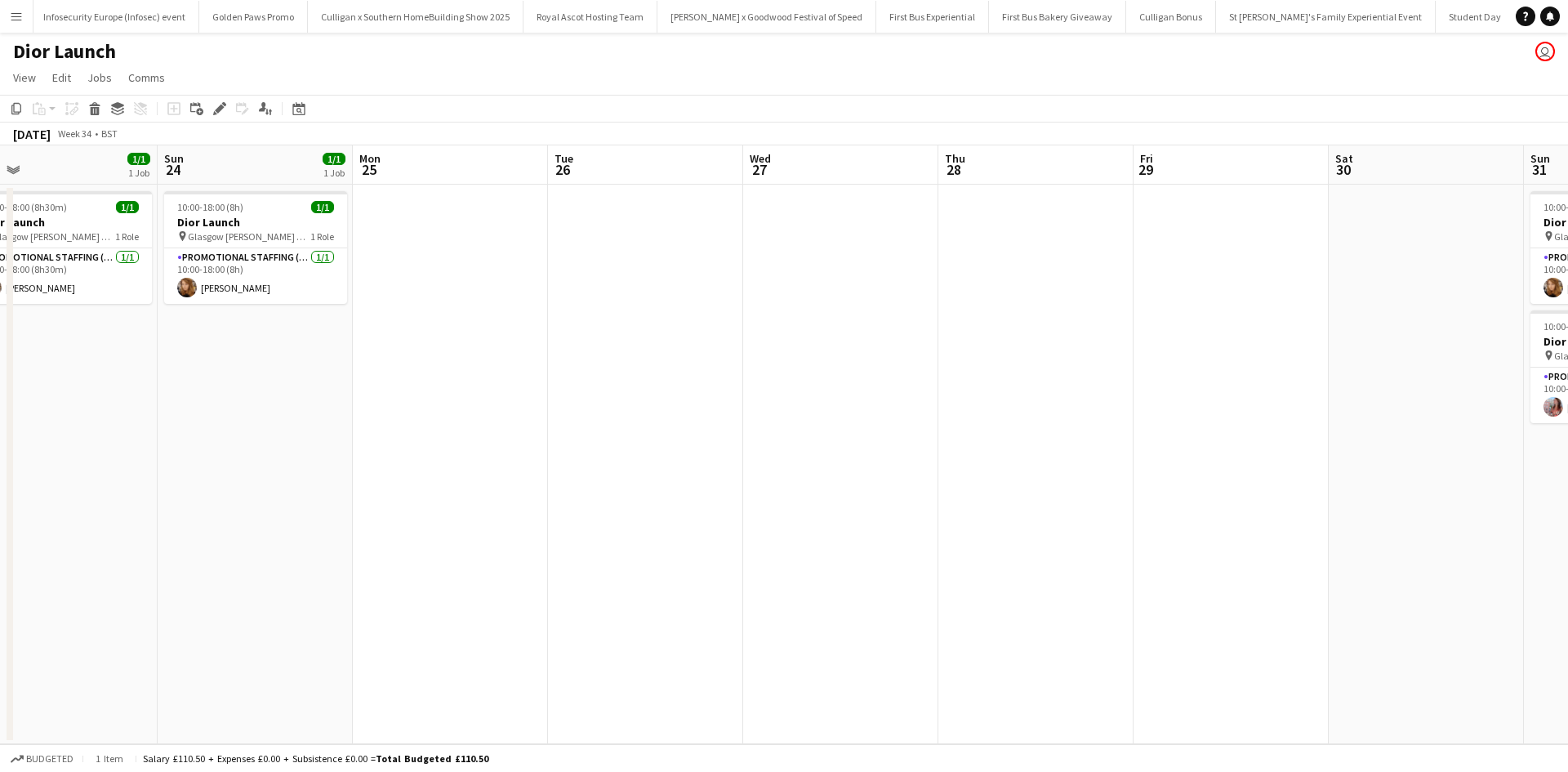
drag, startPoint x: 1117, startPoint y: 517, endPoint x: 651, endPoint y: 486, distance: 467.0
click at [659, 488] on app-calendar-viewport "Wed 20 1/1 1 Job Thu 21 Fri 22 Sat 23 1/1 1 Job Sun 24 1/1 1 Job Mon 25 Tue 26 …" at bounding box center [784, 445] width 1568 height 599
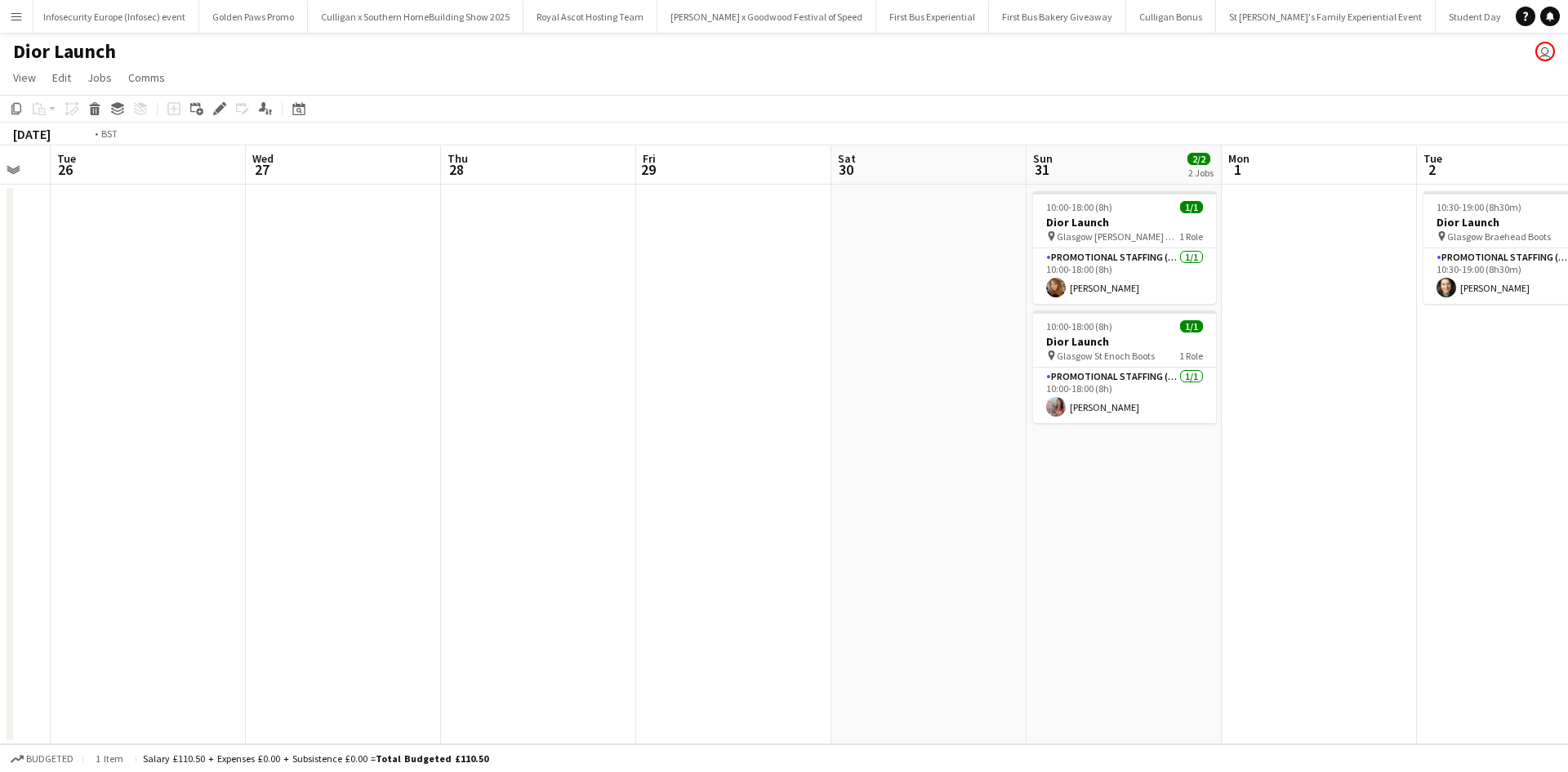
drag, startPoint x: 1338, startPoint y: 538, endPoint x: 1059, endPoint y: 517, distance: 279.8
click at [1062, 525] on app-calendar-viewport "Fri 22 Sat 23 1/1 1 Job Sun 24 1/1 1 Job Mon 25 Tue 26 Wed 27 Thu 28 Fri 29 Sat…" at bounding box center [784, 445] width 1568 height 599
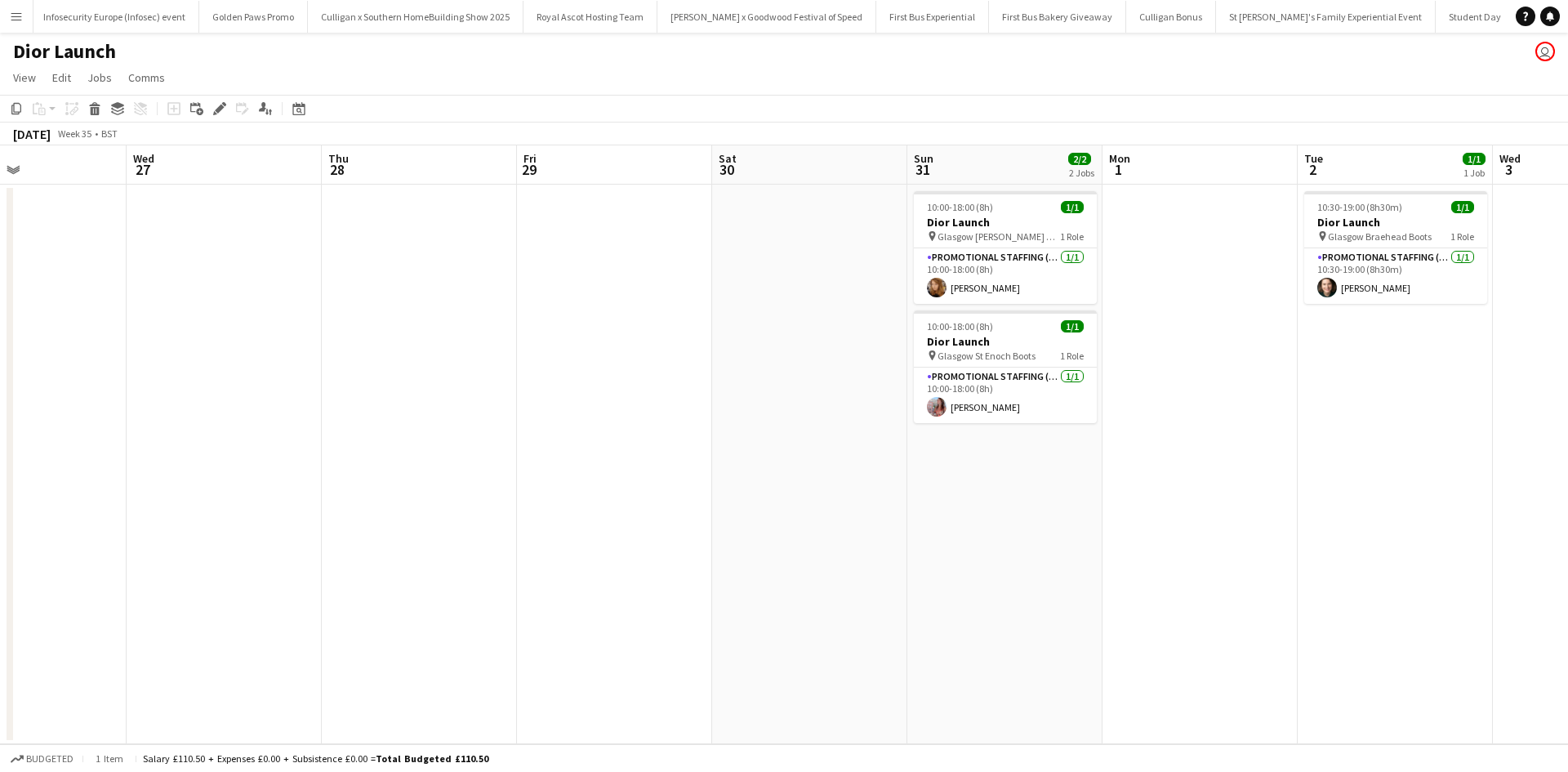
click at [1148, 253] on app-date-cell at bounding box center [1200, 464] width 196 height 559
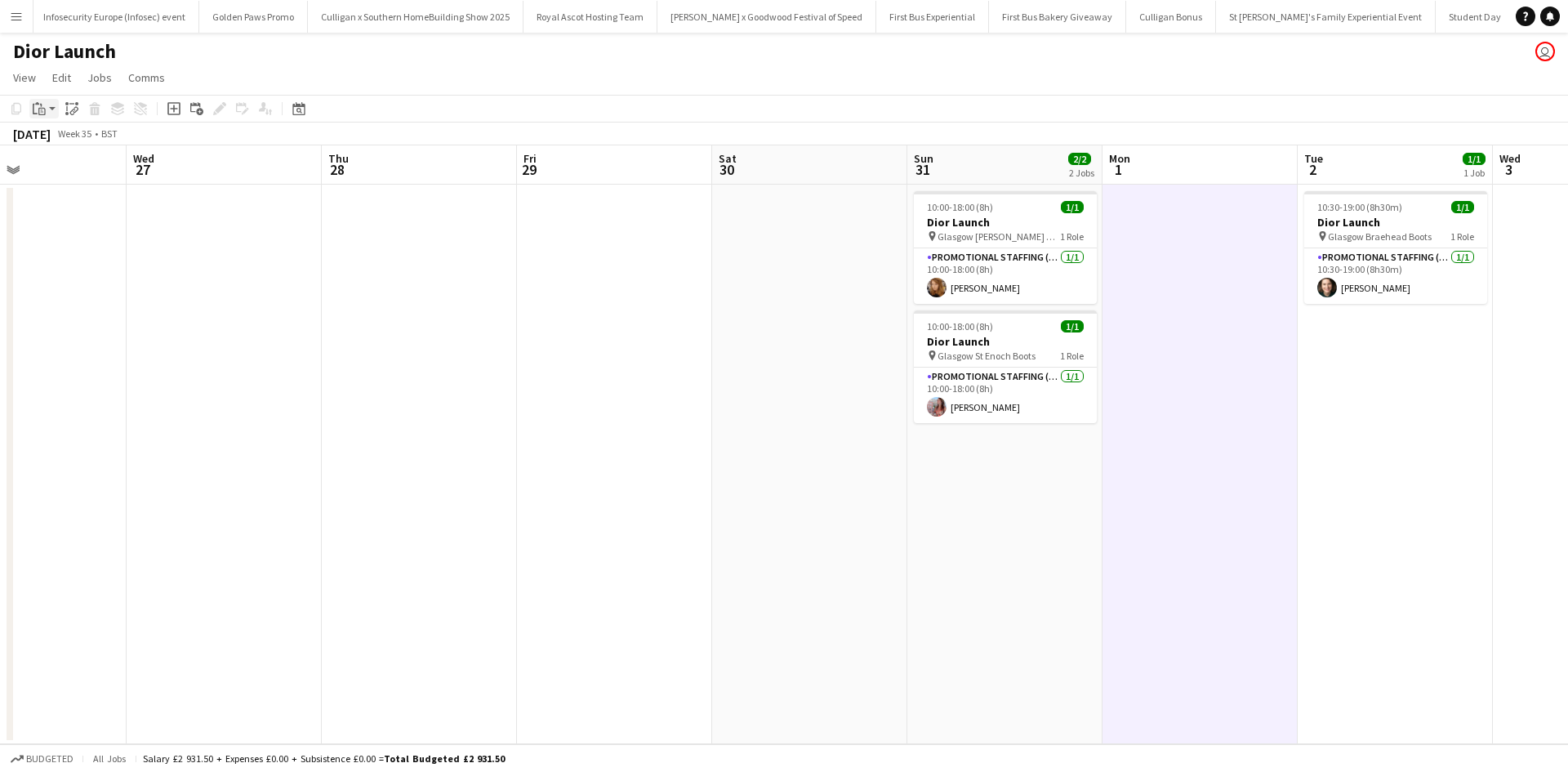
click at [36, 110] on icon "Paste" at bounding box center [39, 109] width 13 height 13
click at [62, 137] on link "Paste Ctrl+V" at bounding box center [120, 139] width 153 height 15
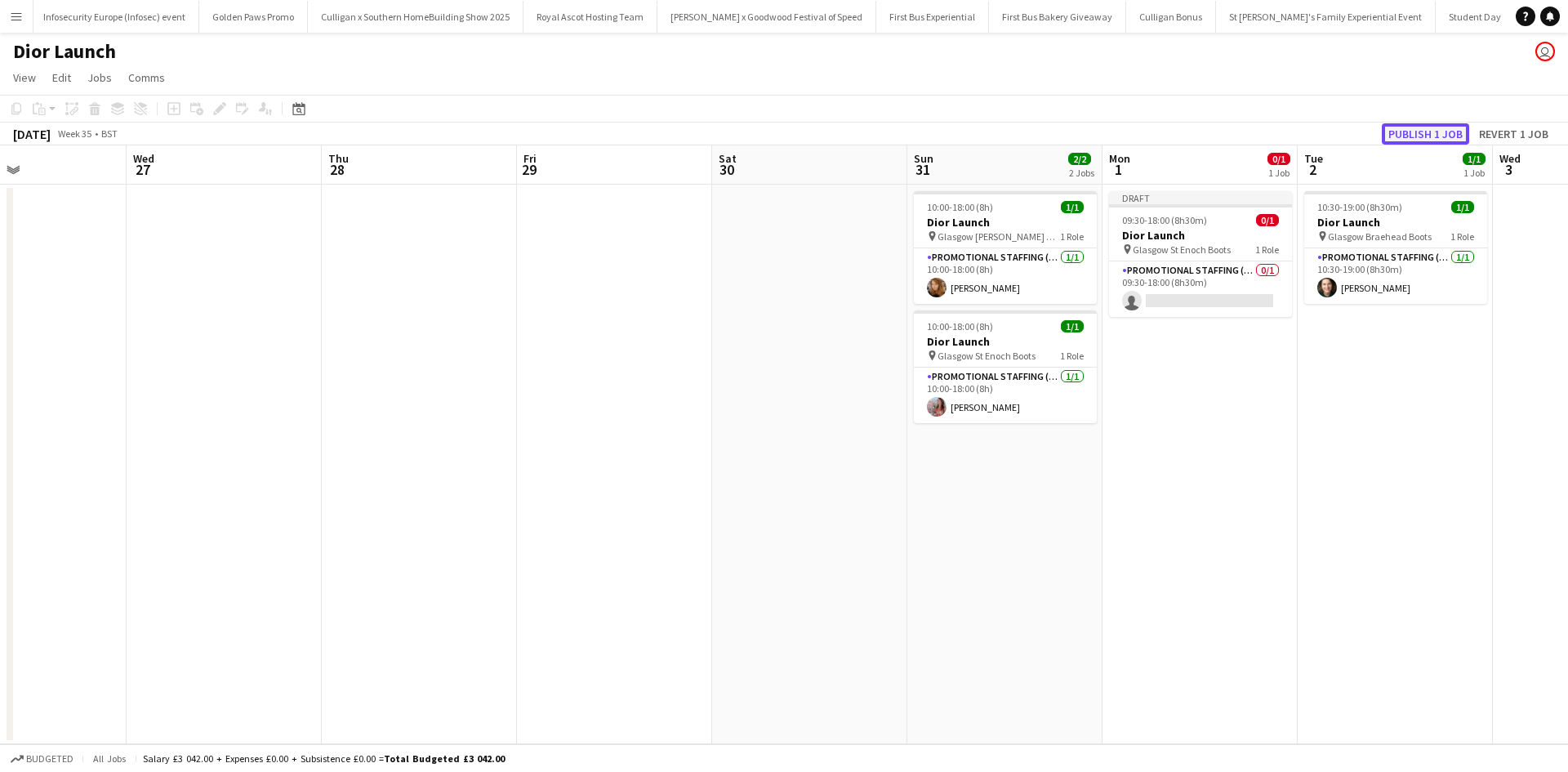
click at [1443, 130] on button "Publish 1 job" at bounding box center [1425, 134] width 88 height 21
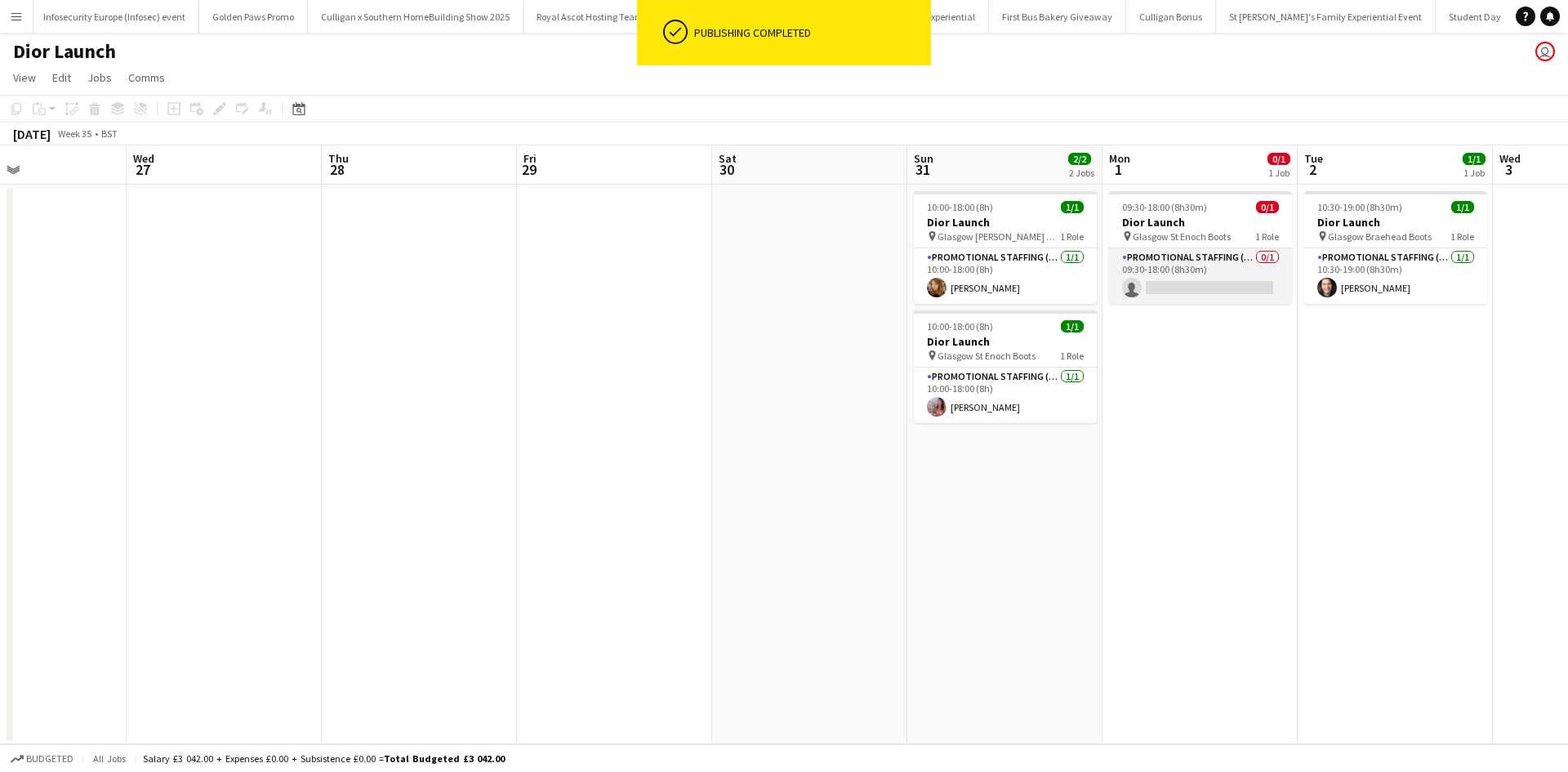
click at [1187, 282] on app-card-role "Promotional Staffing (Sales Staff) 0/1 09:30-18:00 (8h30m) single-neutral-actio…" at bounding box center [1200, 276] width 183 height 55
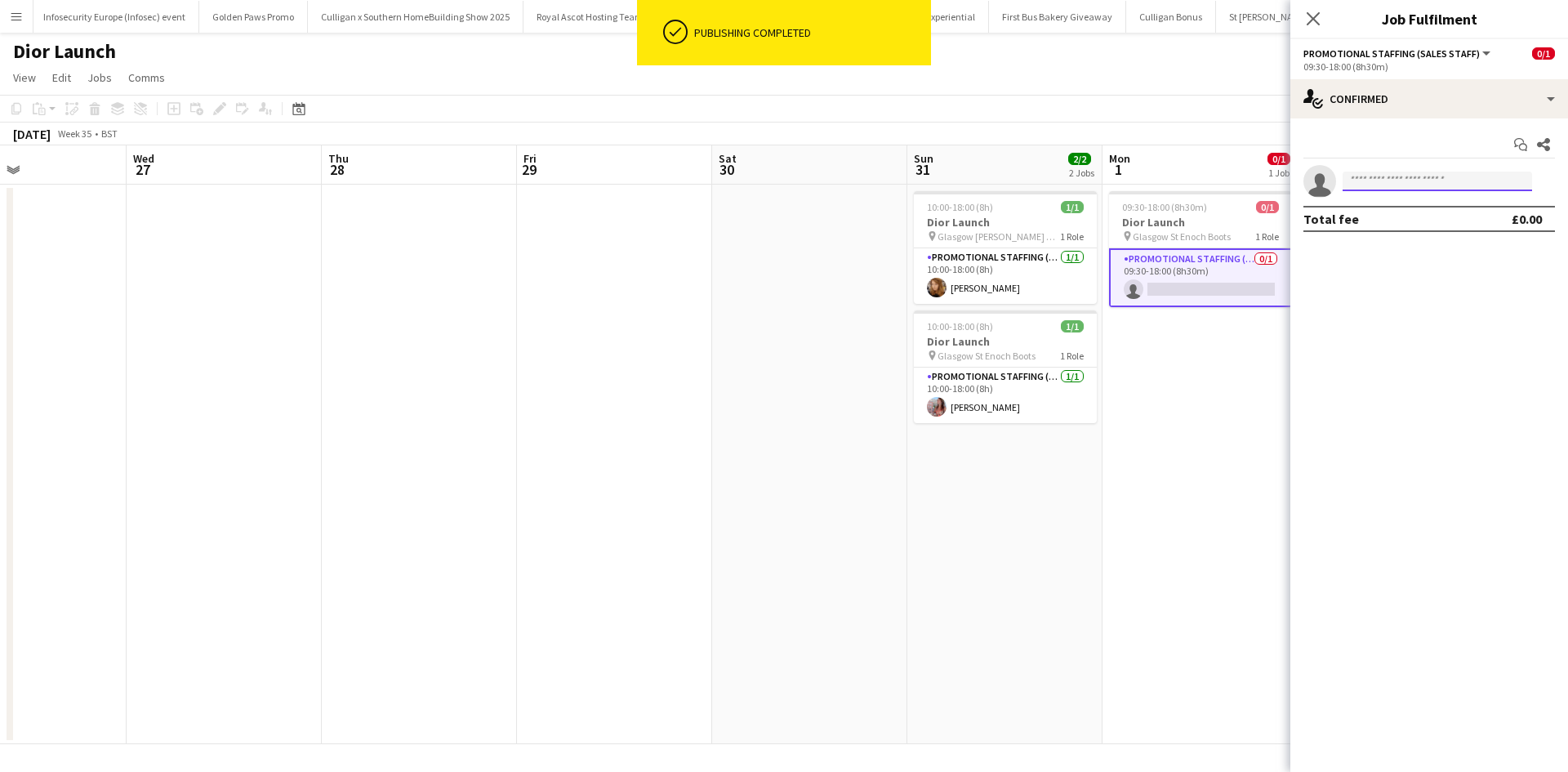
click at [1379, 177] on input at bounding box center [1436, 181] width 189 height 19
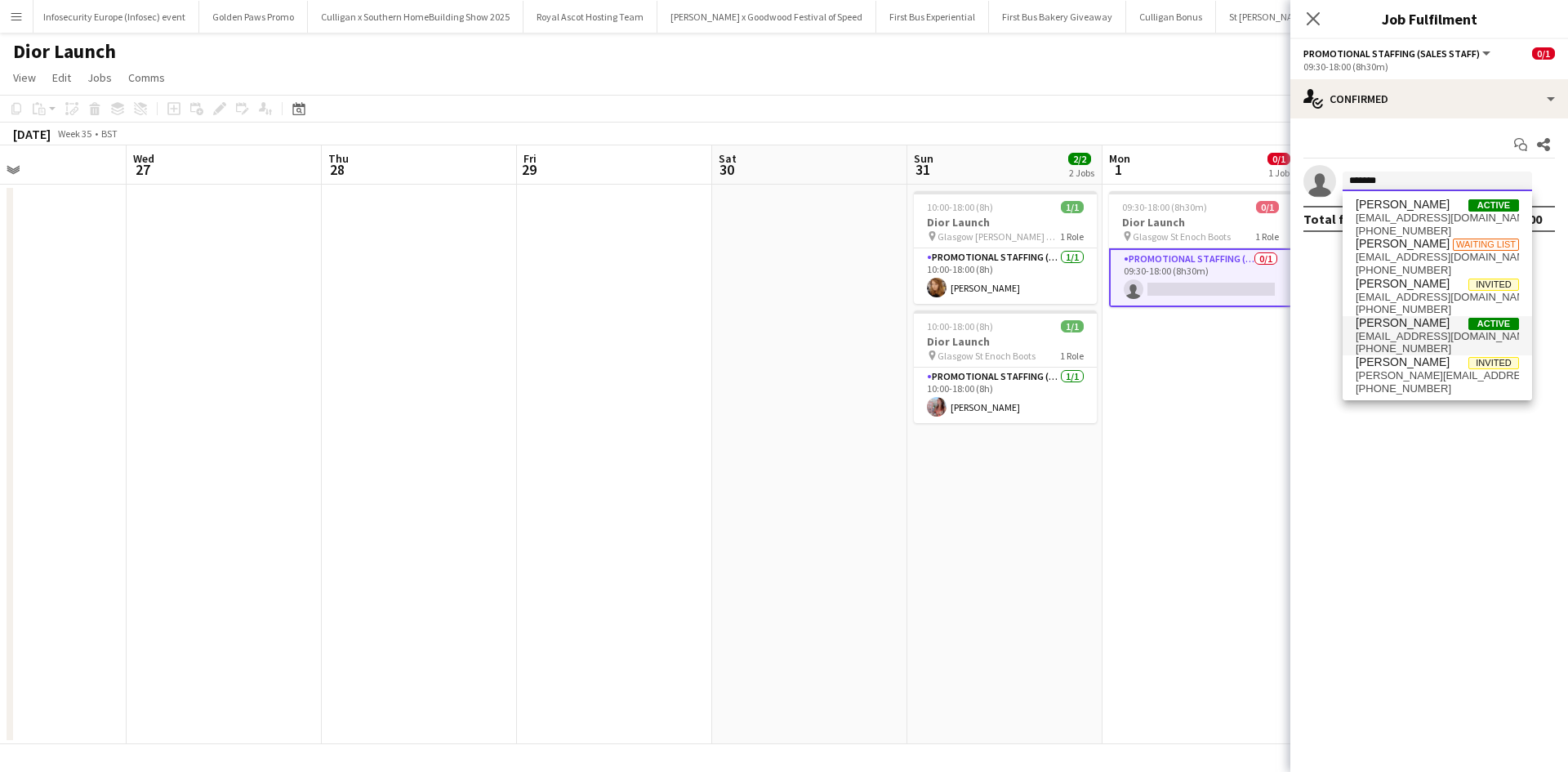
type input "*******"
click at [1404, 326] on span "[PERSON_NAME]" at bounding box center [1403, 323] width 94 height 14
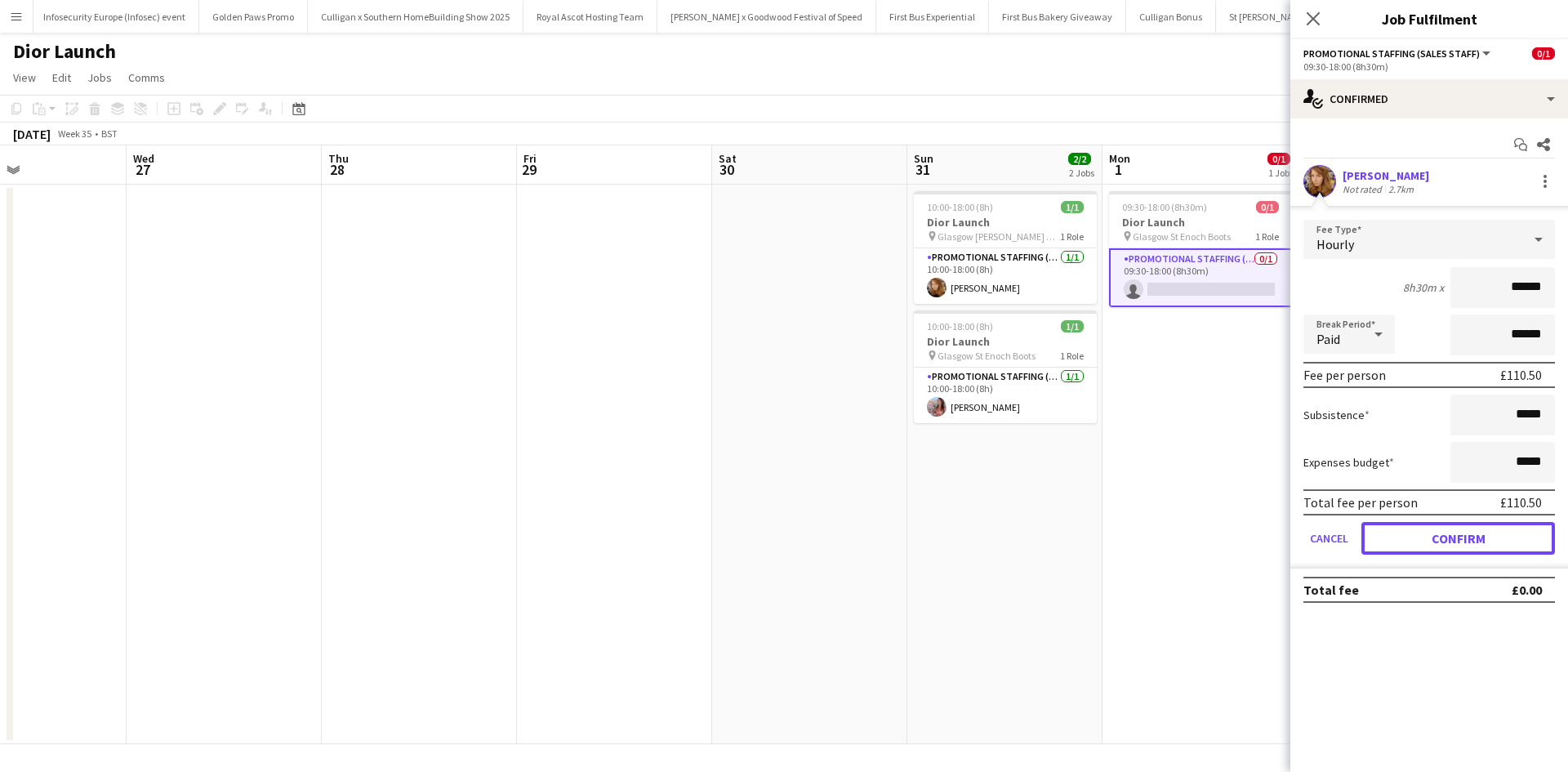
click at [1481, 532] on button "Confirm" at bounding box center [1458, 538] width 194 height 32
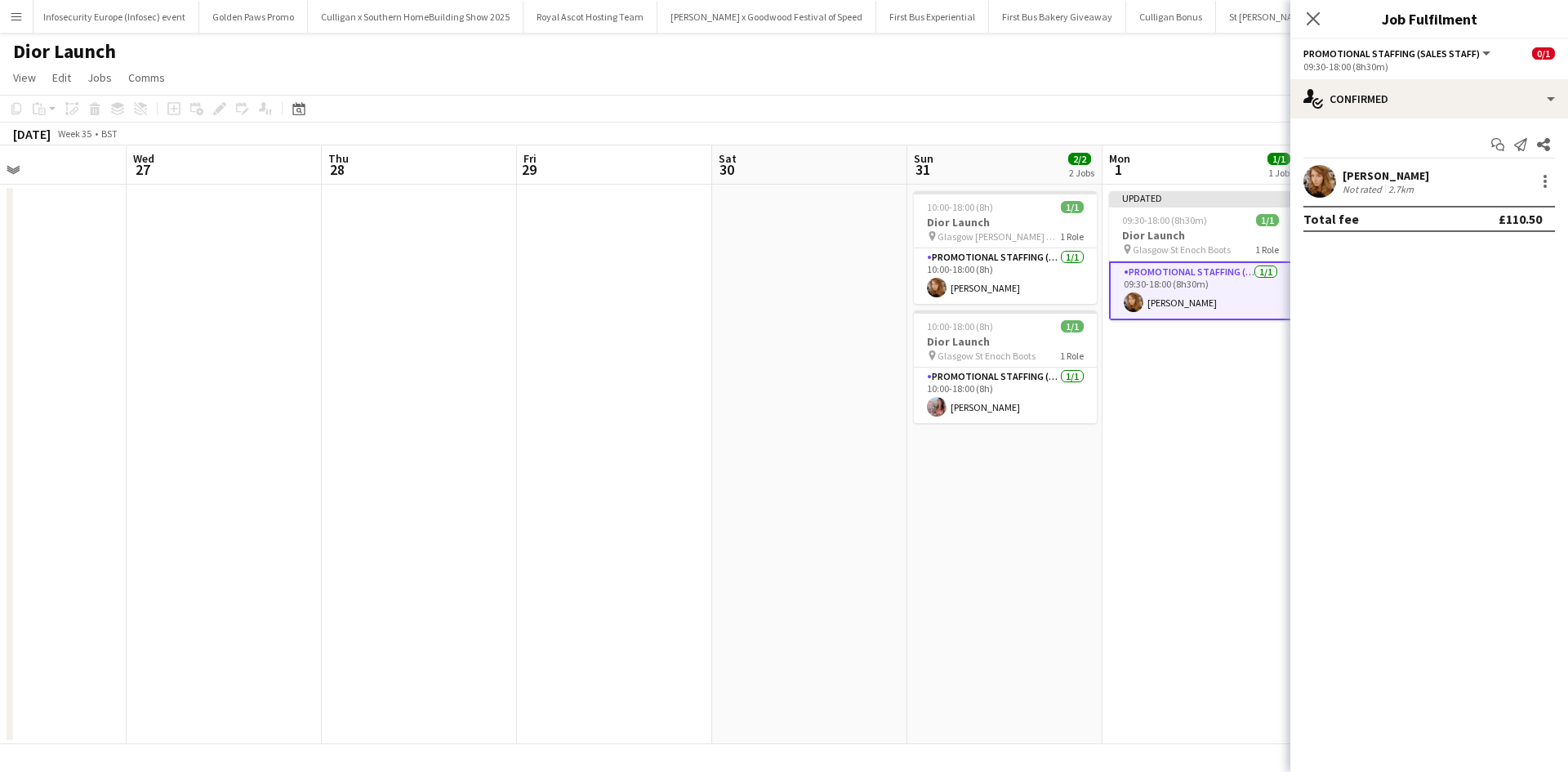
click at [1251, 529] on app-date-cell "Updated 09:30-18:00 (8h30m) 1/1 Dior Launch pin Glasgow St Enoch Boots 1 Role P…" at bounding box center [1200, 464] width 196 height 559
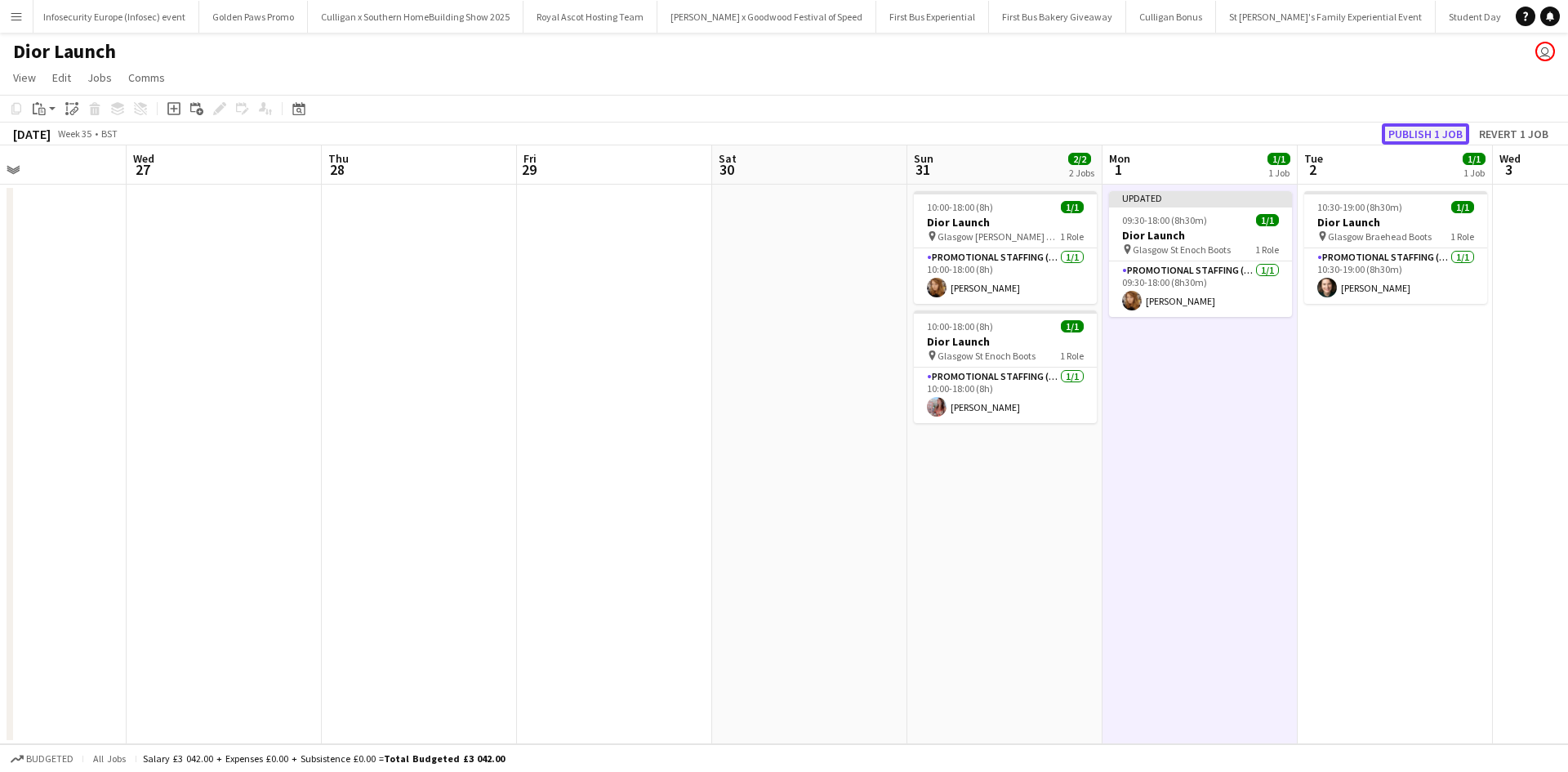
click at [1426, 125] on button "Publish 1 job" at bounding box center [1425, 134] width 88 height 21
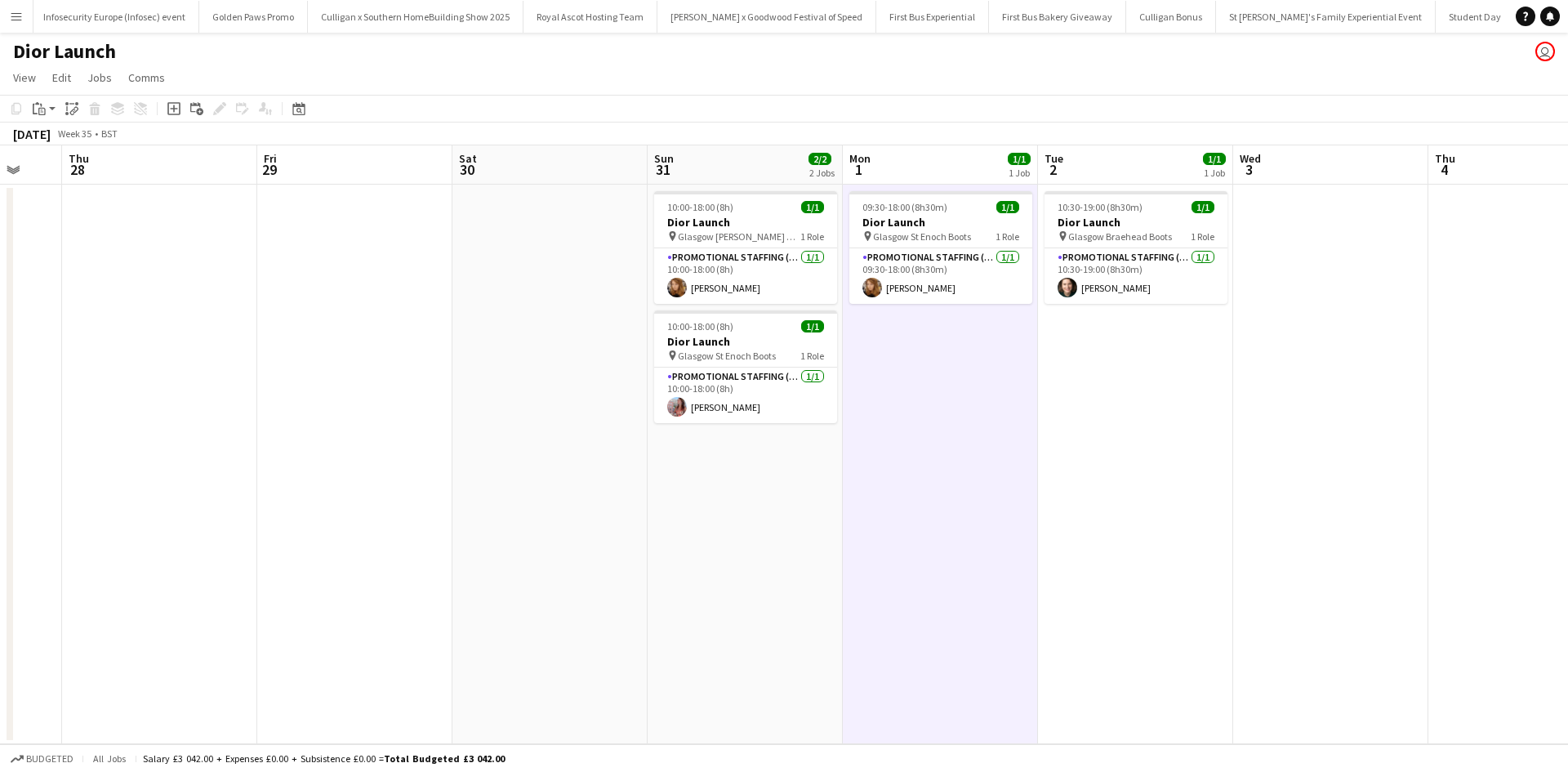
drag, startPoint x: 1362, startPoint y: 534, endPoint x: 407, endPoint y: 476, distance: 956.8
click at [425, 480] on app-calendar-viewport "Sun 24 1/1 1 Job Mon 25 Tue 26 Wed 27 Thu 28 Fri 29 Sat 30 Sun 31 2/2 2 Jobs Mo…" at bounding box center [784, 445] width 1568 height 599
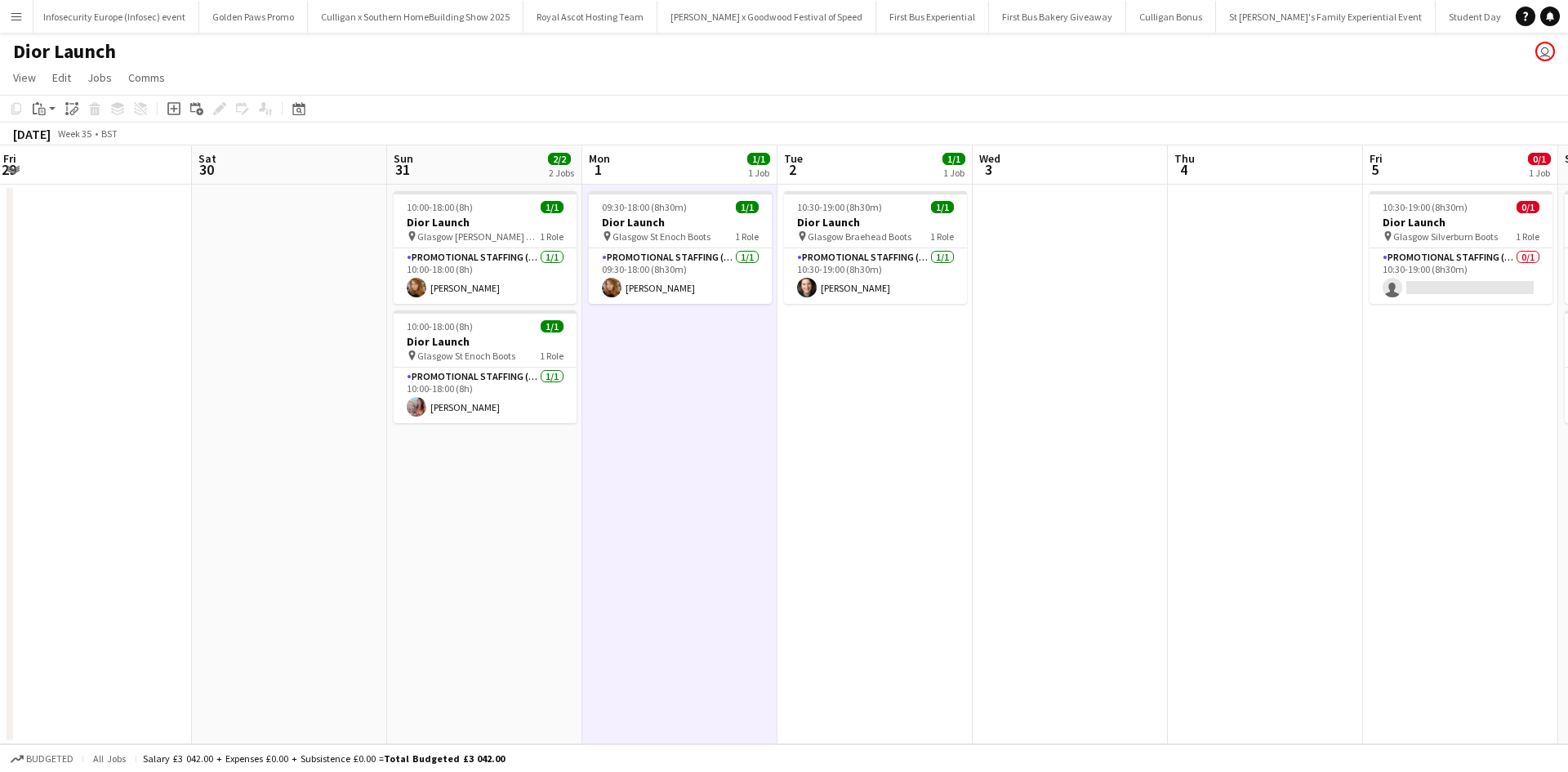
scroll to position [0, 382]
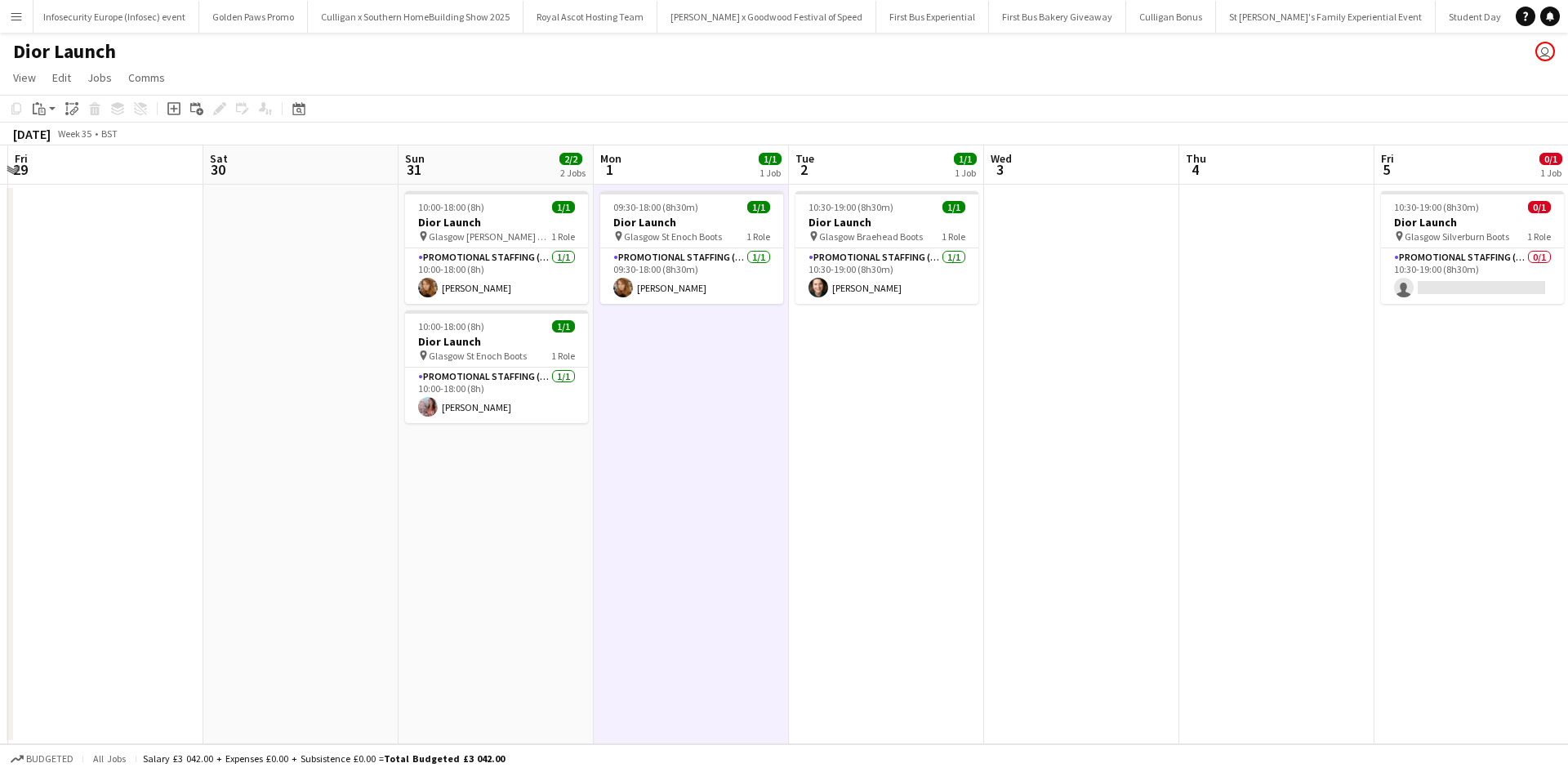
drag, startPoint x: 652, startPoint y: 609, endPoint x: 1080, endPoint y: 588, distance: 428.5
click at [1080, 588] on app-calendar-viewport "Wed 27 Thu 28 Fri 29 Sat 30 Sun 31 2/2 2 Jobs Mon 1 1/1 1 Job Tue 2 1/1 1 Job W…" at bounding box center [784, 445] width 1568 height 599
click at [497, 332] on app-job-card "10:00-18:00 (8h) 1/1 Dior Launch pin Glasgow St Enoch Boots 1 Role Promotional …" at bounding box center [496, 366] width 183 height 113
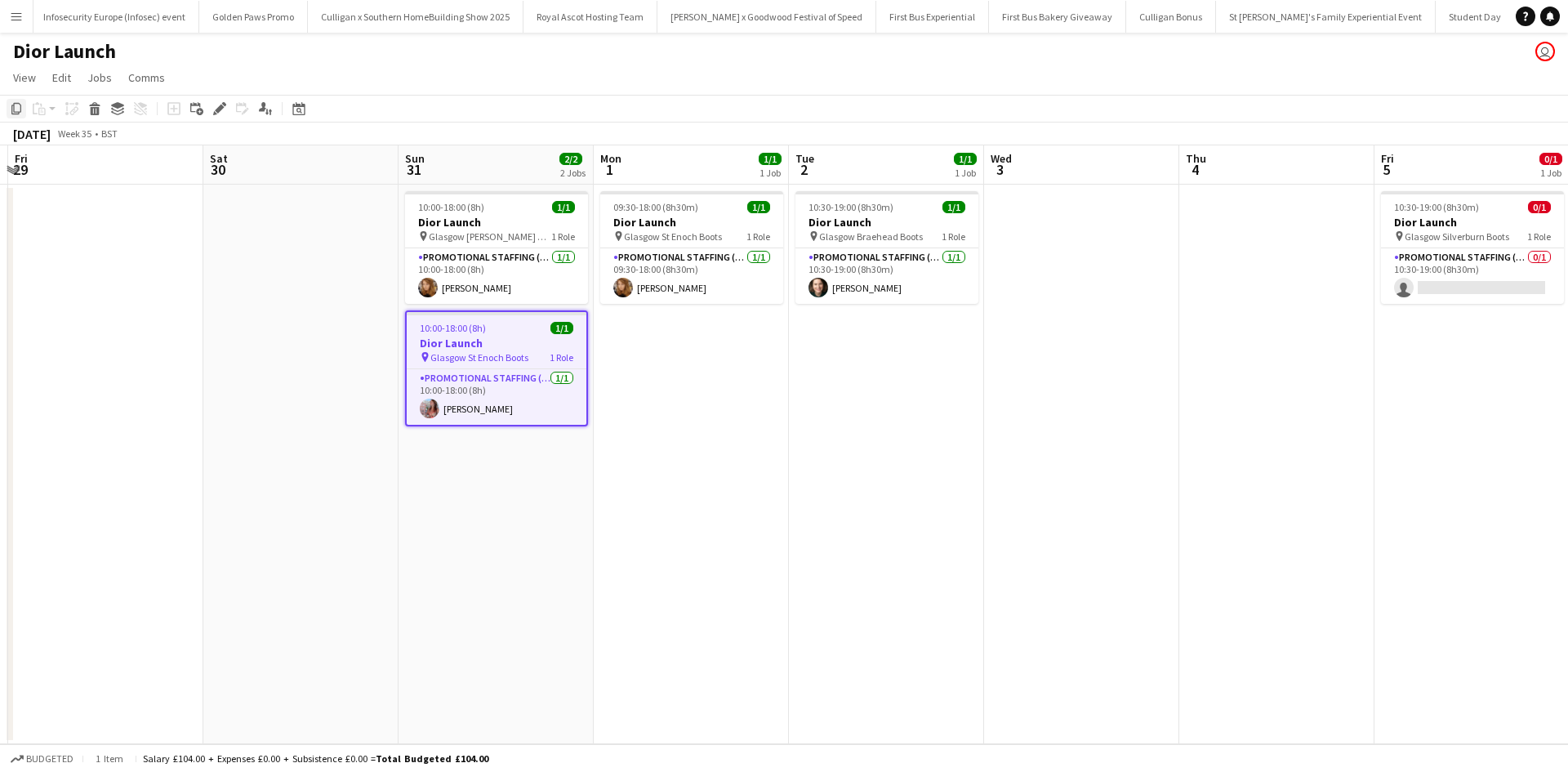
click at [13, 109] on icon "Copy" at bounding box center [17, 109] width 13 height 13
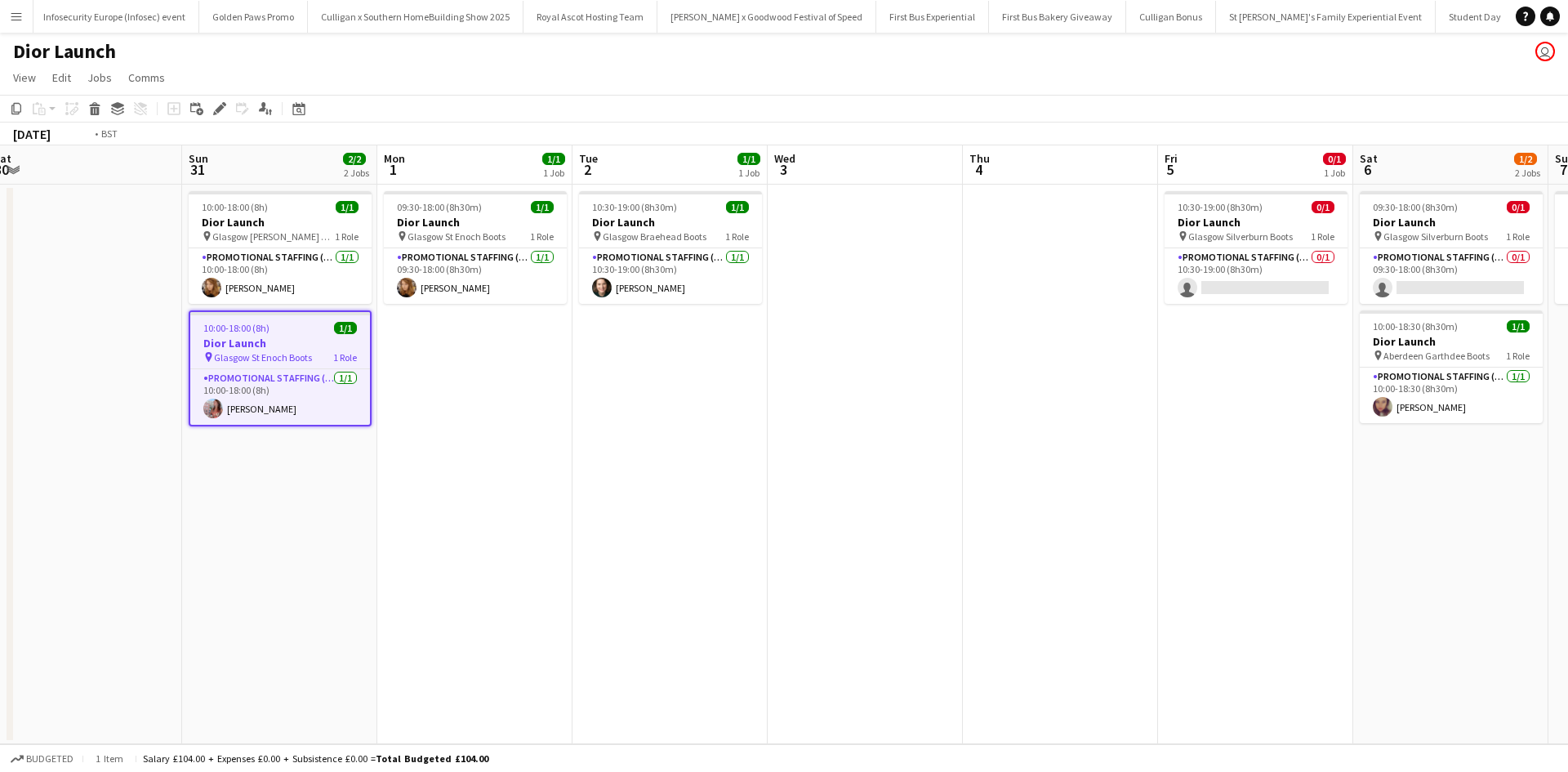
drag, startPoint x: 1400, startPoint y: 506, endPoint x: 400, endPoint y: 454, distance: 1001.4
click at [401, 457] on app-calendar-viewport "Wed 27 Thu 28 Fri 29 Sat 30 Sun 31 2/2 2 Jobs Mon 1 1/1 1 Job Tue 2 1/1 1 Job W…" at bounding box center [784, 445] width 1568 height 599
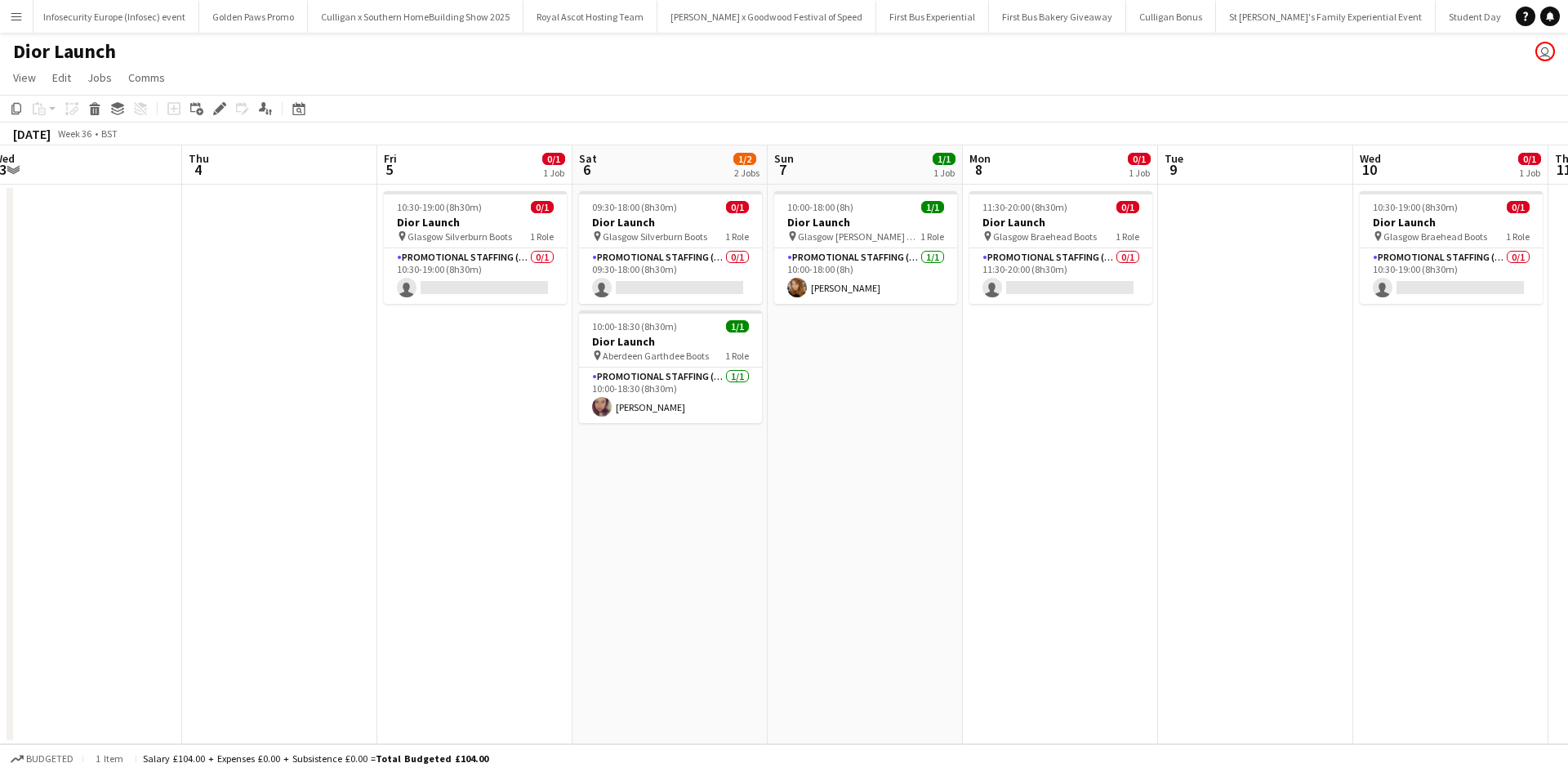
scroll to position [0, 624]
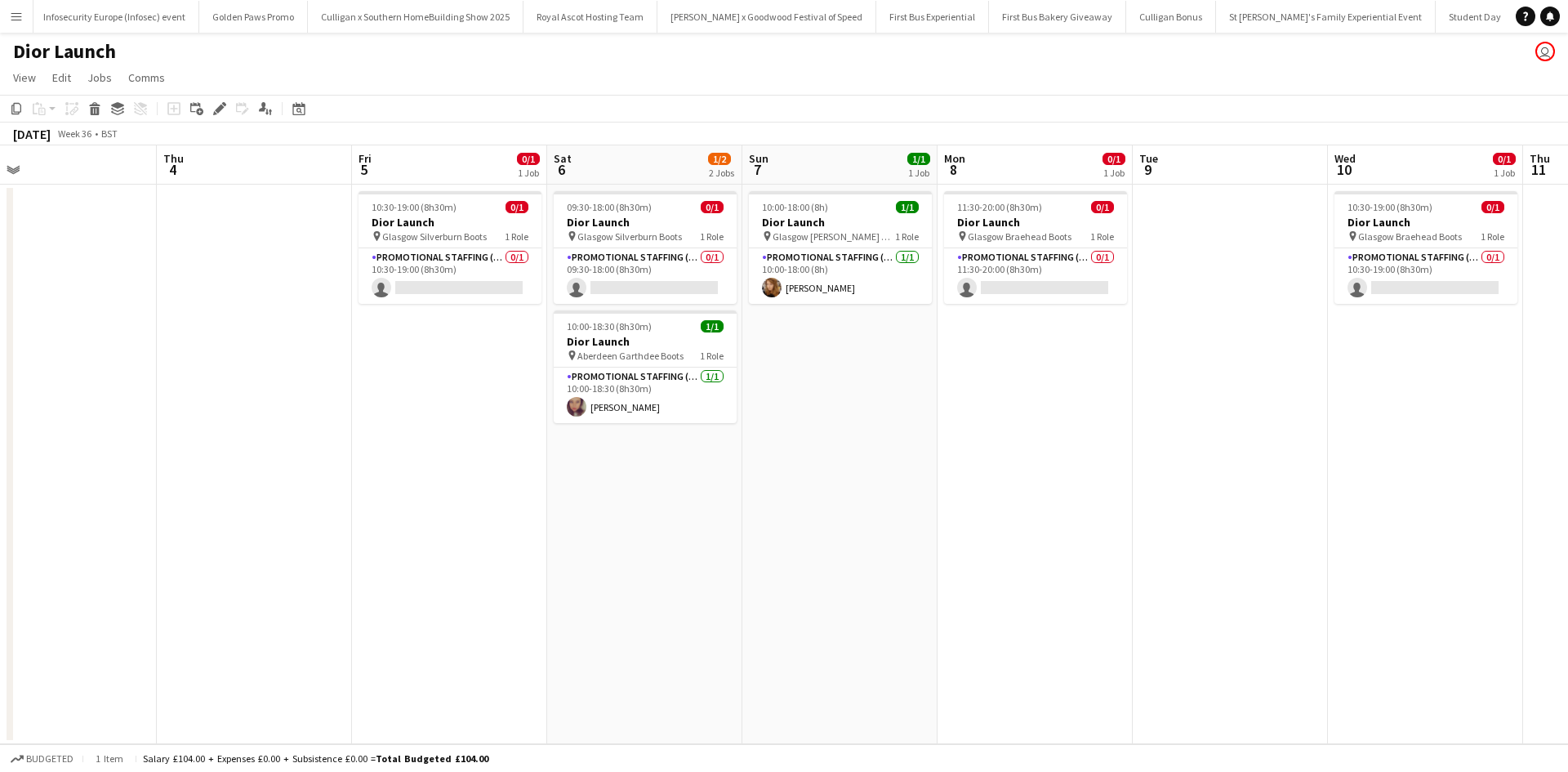
click at [818, 348] on app-date-cell "10:00-18:00 (8h) 1/1 Dior Launch pin Glasgow [PERSON_NAME] Galleries Boots 1 Ro…" at bounding box center [840, 464] width 196 height 559
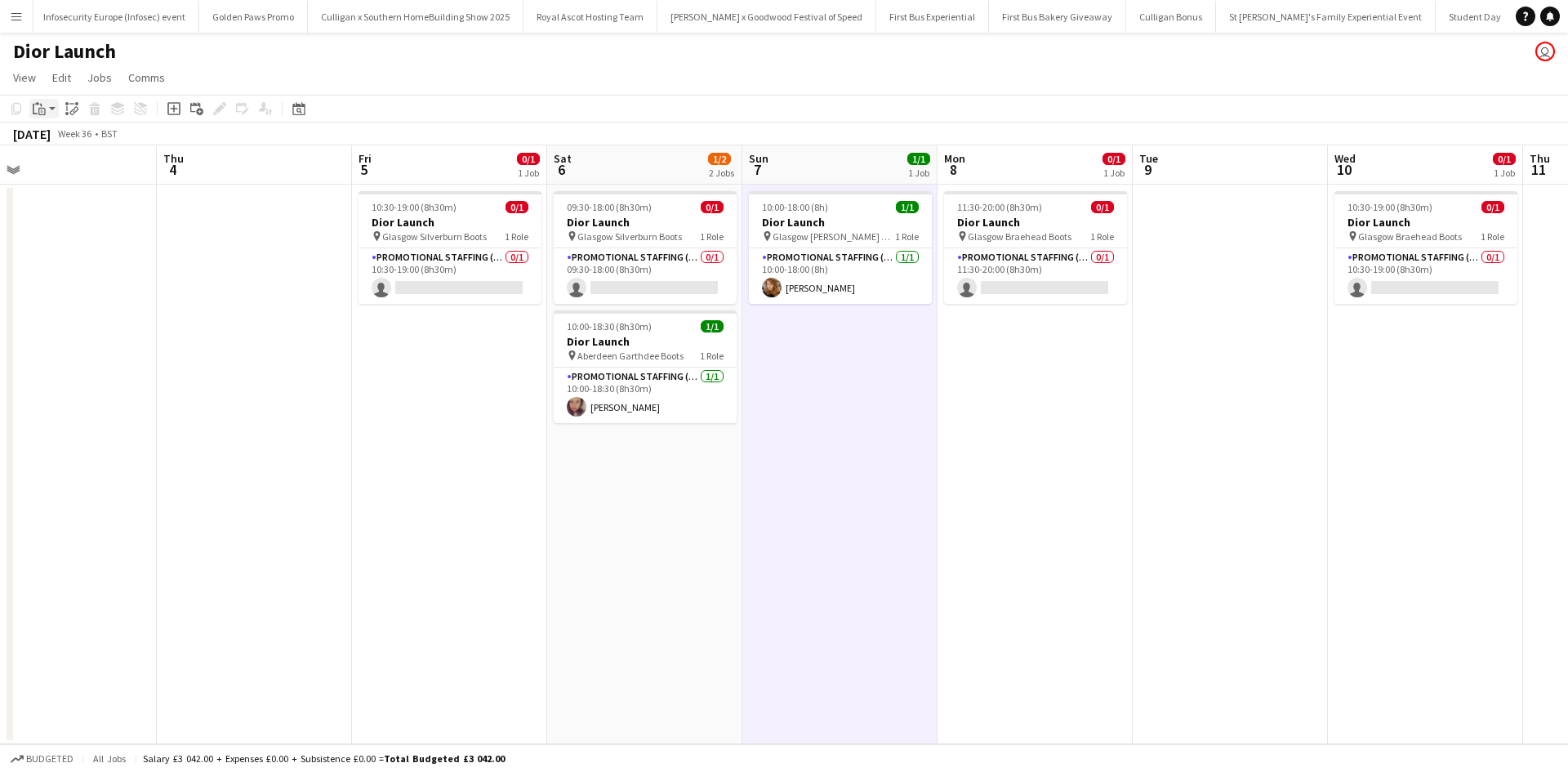
click at [42, 103] on icon "Paste" at bounding box center [39, 109] width 13 height 13
click at [67, 167] on link "Paste with crew Ctrl+Shift+V" at bounding box center [120, 168] width 153 height 15
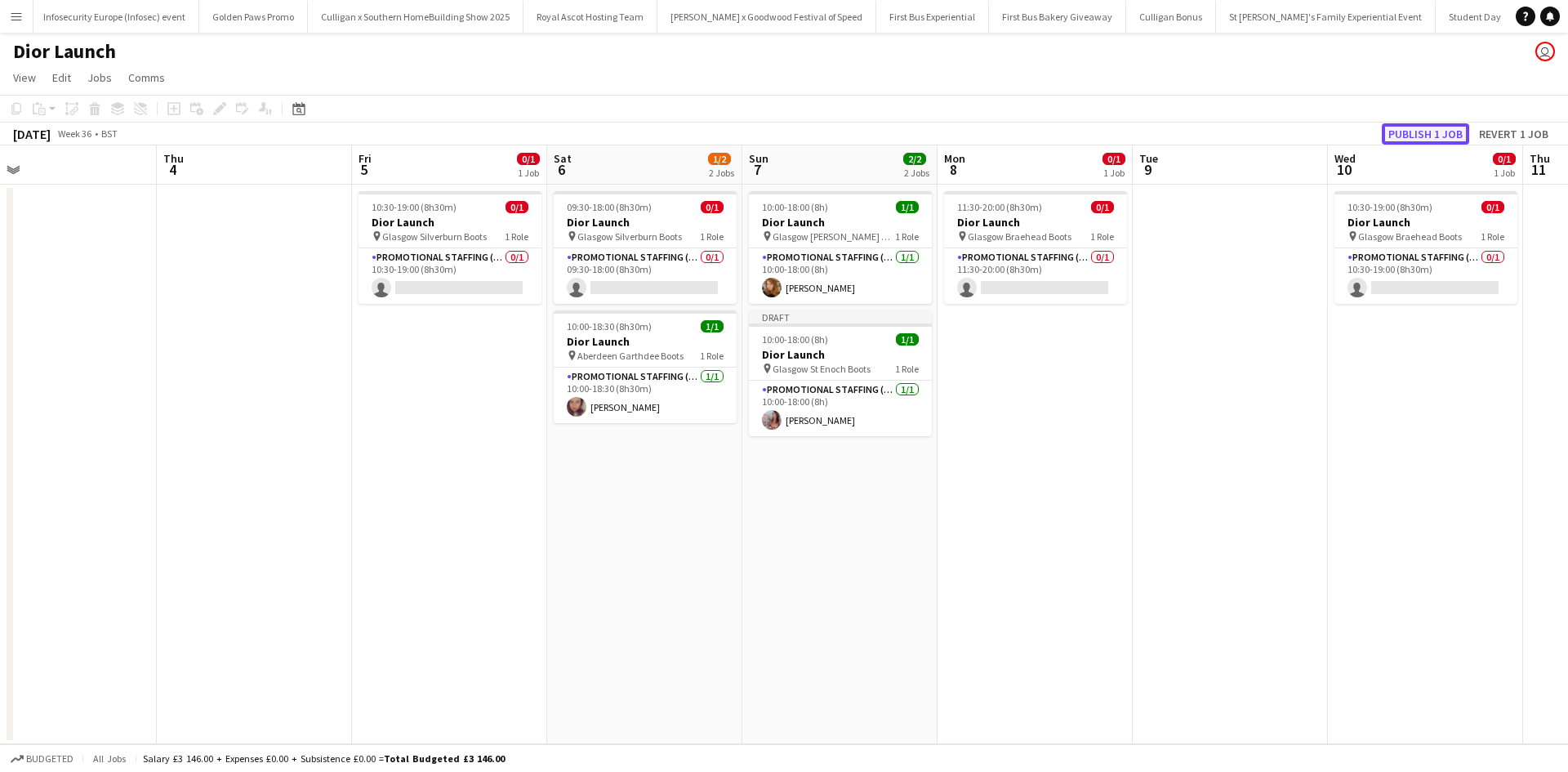
click at [1434, 139] on button "Publish 1 job" at bounding box center [1425, 134] width 88 height 21
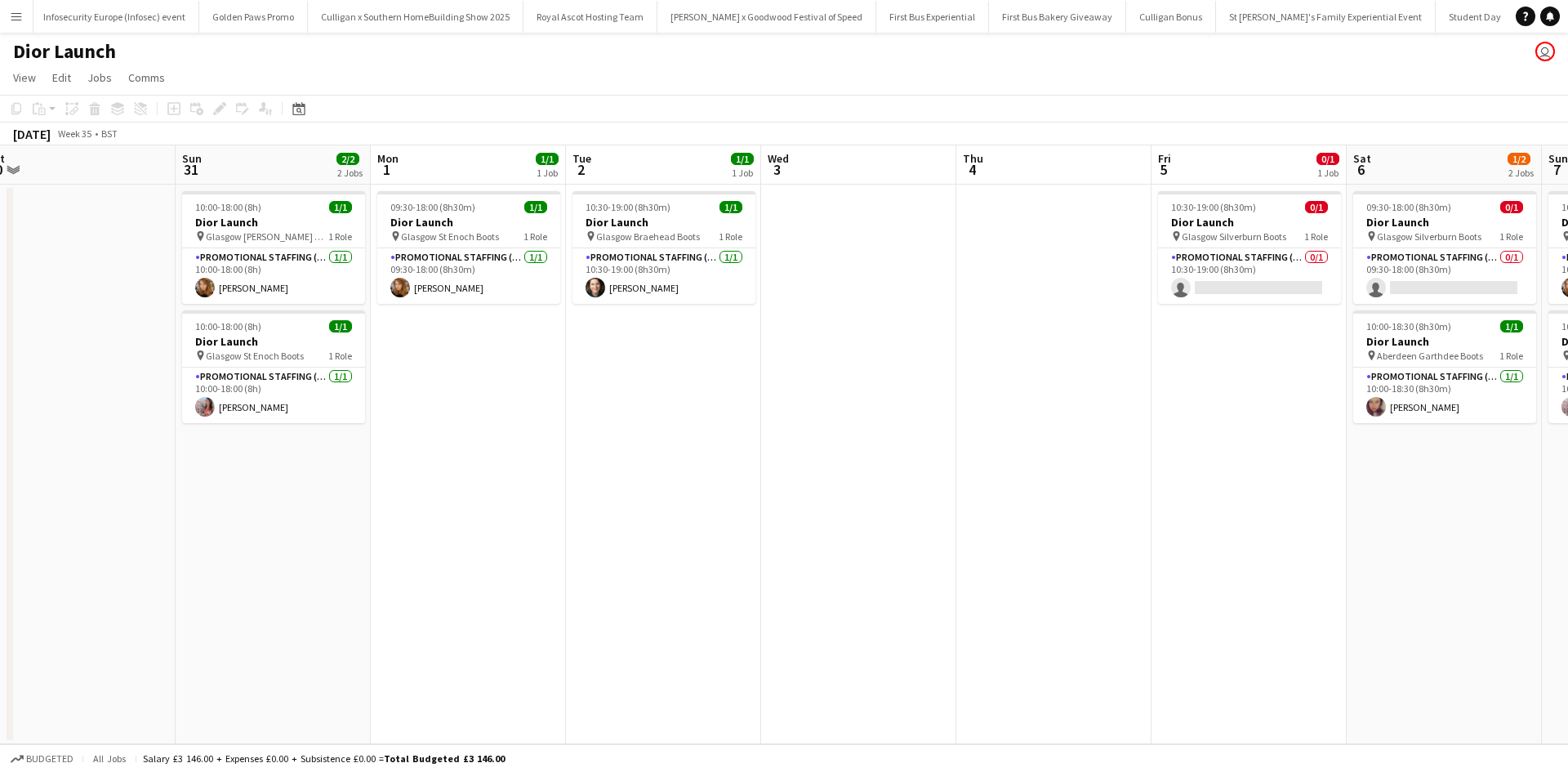
drag, startPoint x: 289, startPoint y: 517, endPoint x: 1094, endPoint y: 539, distance: 805.3
click at [1094, 539] on app-calendar-viewport "Thu 28 Fri 29 Sat 30 Sun 31 2/2 2 Jobs Mon 1 1/1 1 Job Tue 2 1/1 1 Job Wed 3 Th…" at bounding box center [784, 445] width 1568 height 599
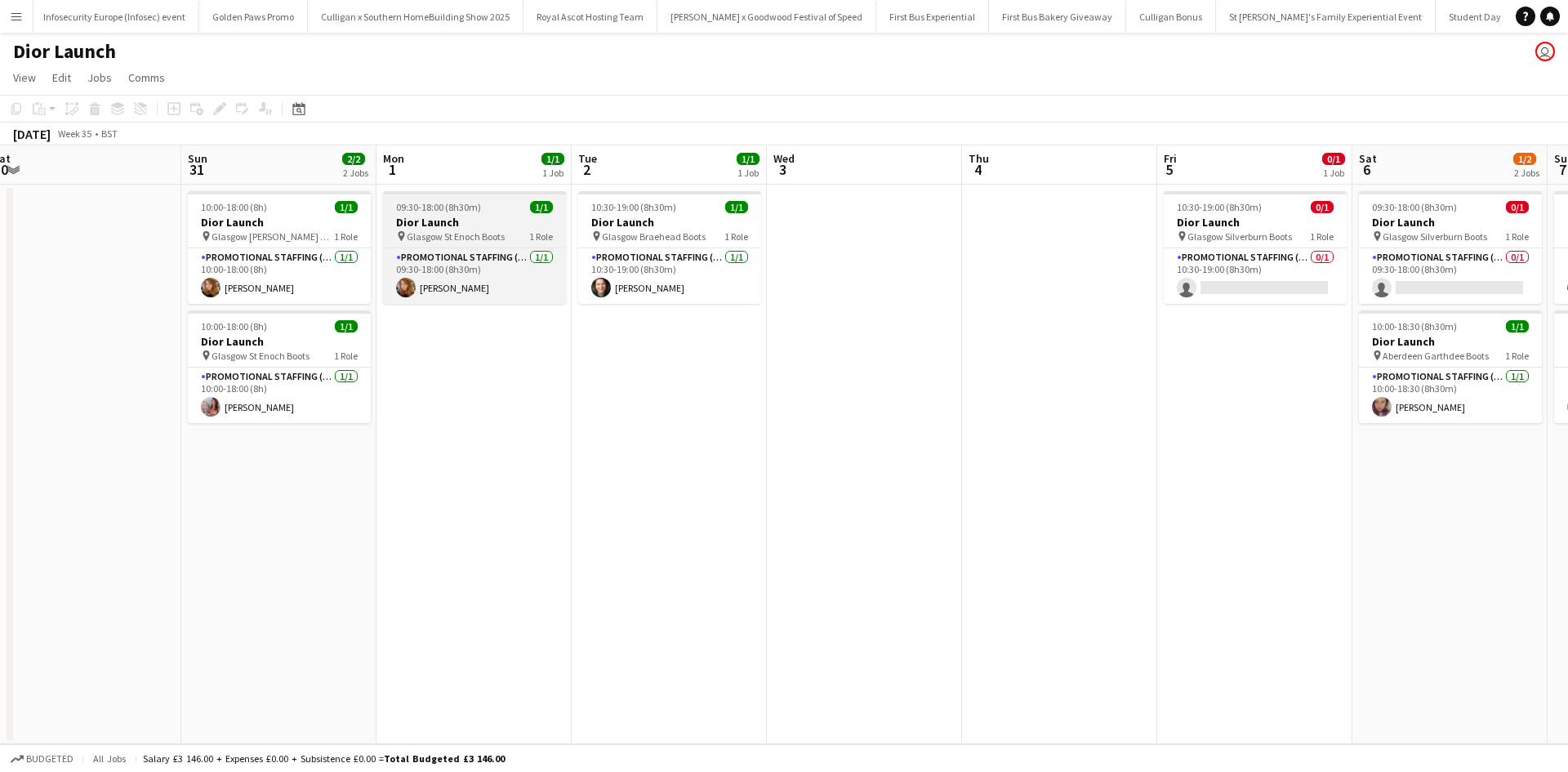
click at [508, 214] on app-job-card "09:30-18:00 (8h30m) 1/1 Dior Launch pin Glasgow St Enoch Boots 1 Role Promotion…" at bounding box center [474, 247] width 183 height 113
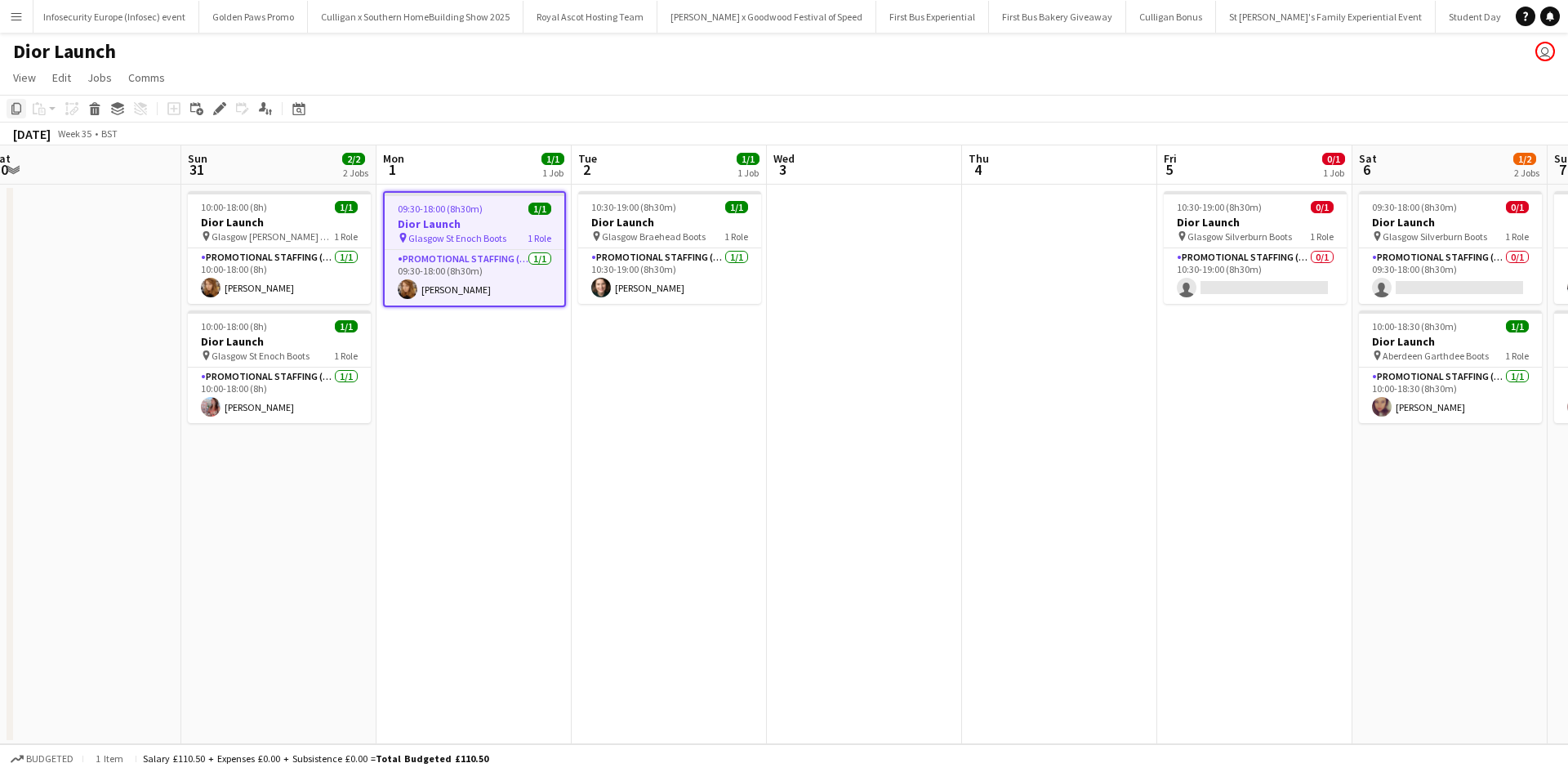
click at [17, 108] on icon "Copy" at bounding box center [17, 109] width 13 height 13
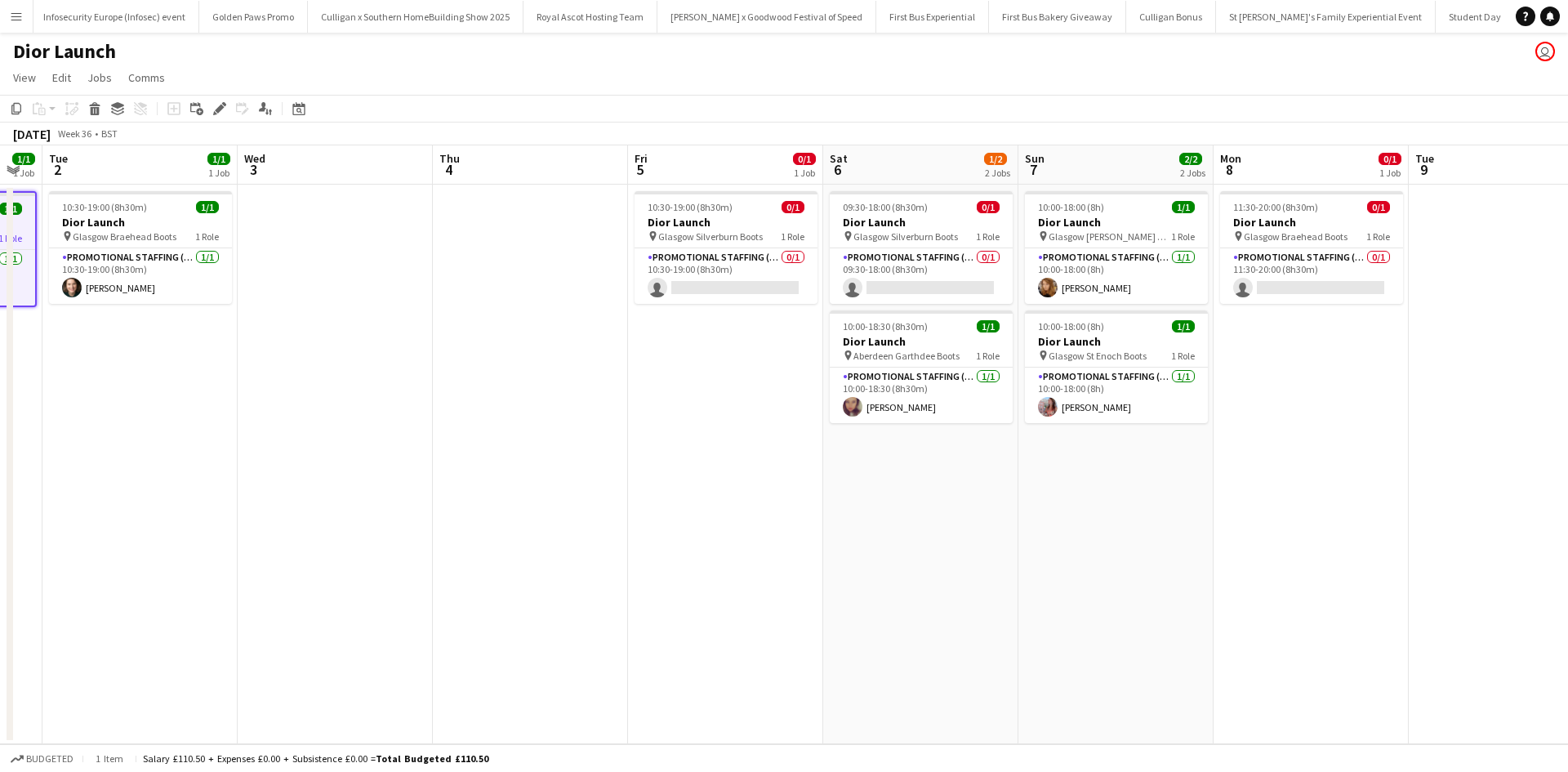
drag, startPoint x: 1512, startPoint y: 477, endPoint x: 867, endPoint y: 473, distance: 645.0
click at [881, 481] on app-calendar-viewport "Sat 30 Sun 31 2/2 2 Jobs Mon 1 1/1 1 Job Tue 2 1/1 1 Job Wed 3 Thu 4 Fri 5 0/1 …" at bounding box center [784, 445] width 1568 height 599
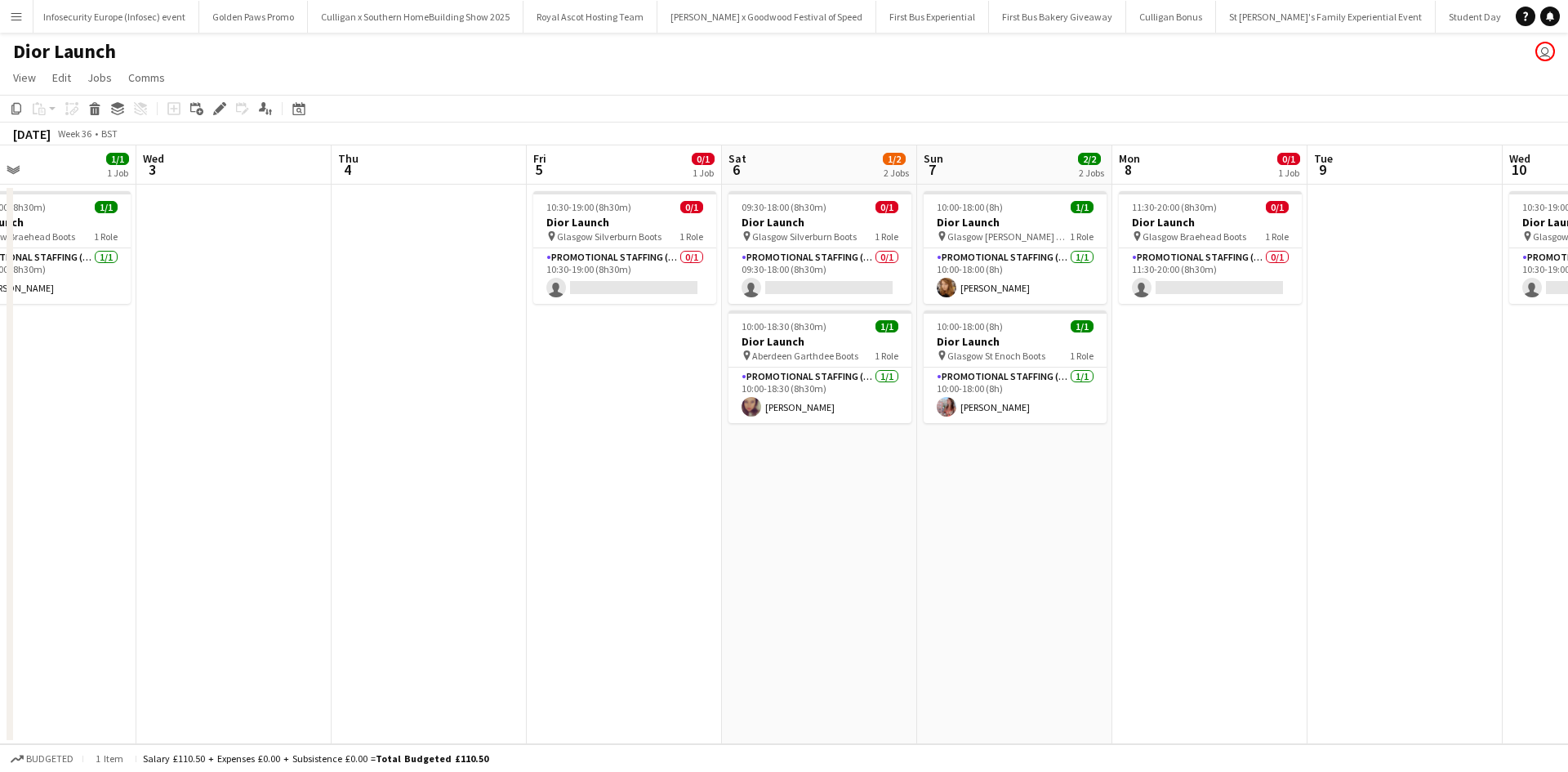
click at [1206, 329] on app-date-cell "11:30-20:00 (8h30m) 0/1 Dior Launch pin Glasgow Braehead Boots 1 Role Promotion…" at bounding box center [1210, 464] width 196 height 559
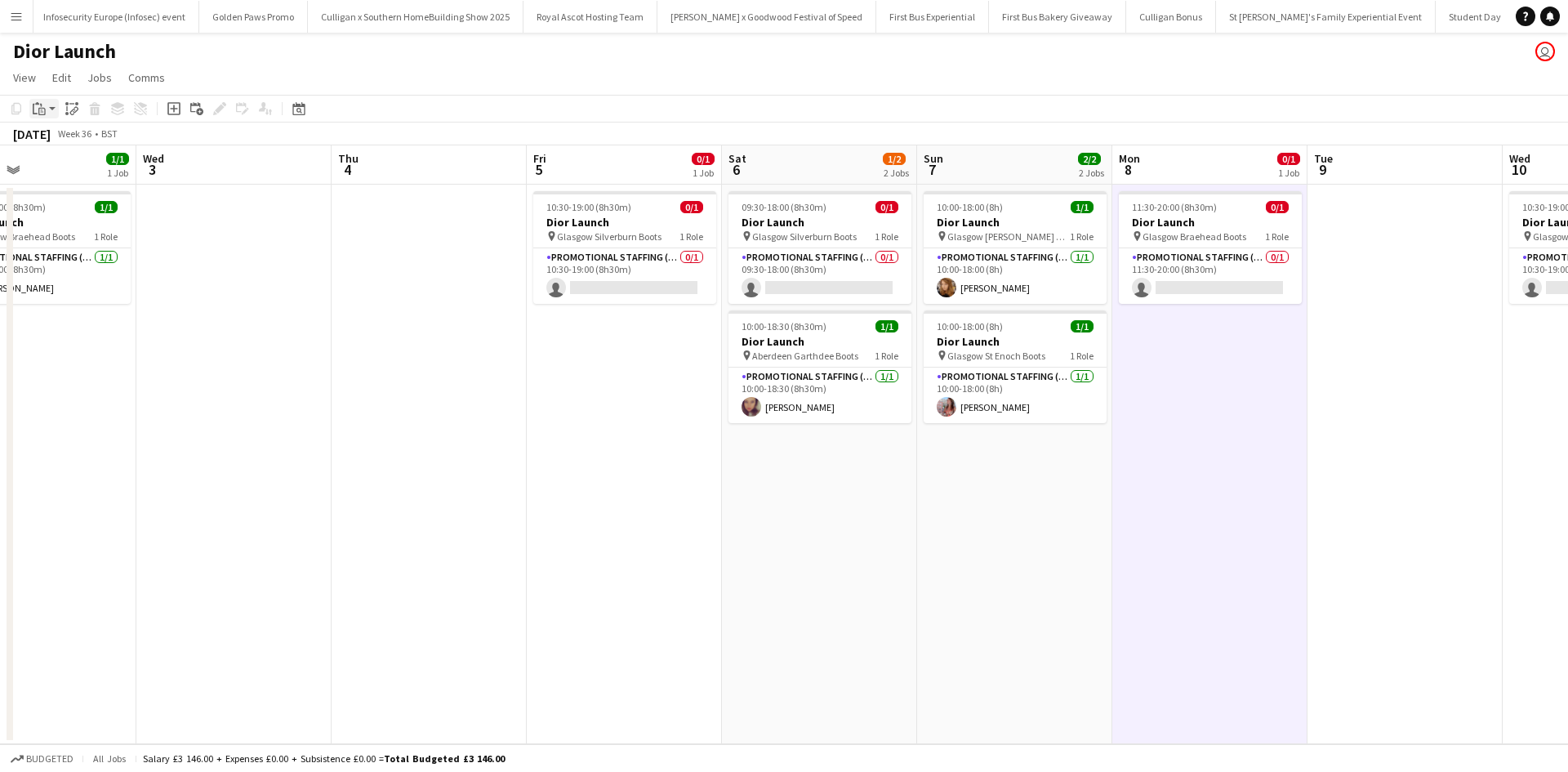
click at [39, 106] on icon "Paste" at bounding box center [39, 109] width 13 height 13
click at [67, 166] on link "Paste with crew Ctrl+Shift+V" at bounding box center [120, 168] width 153 height 15
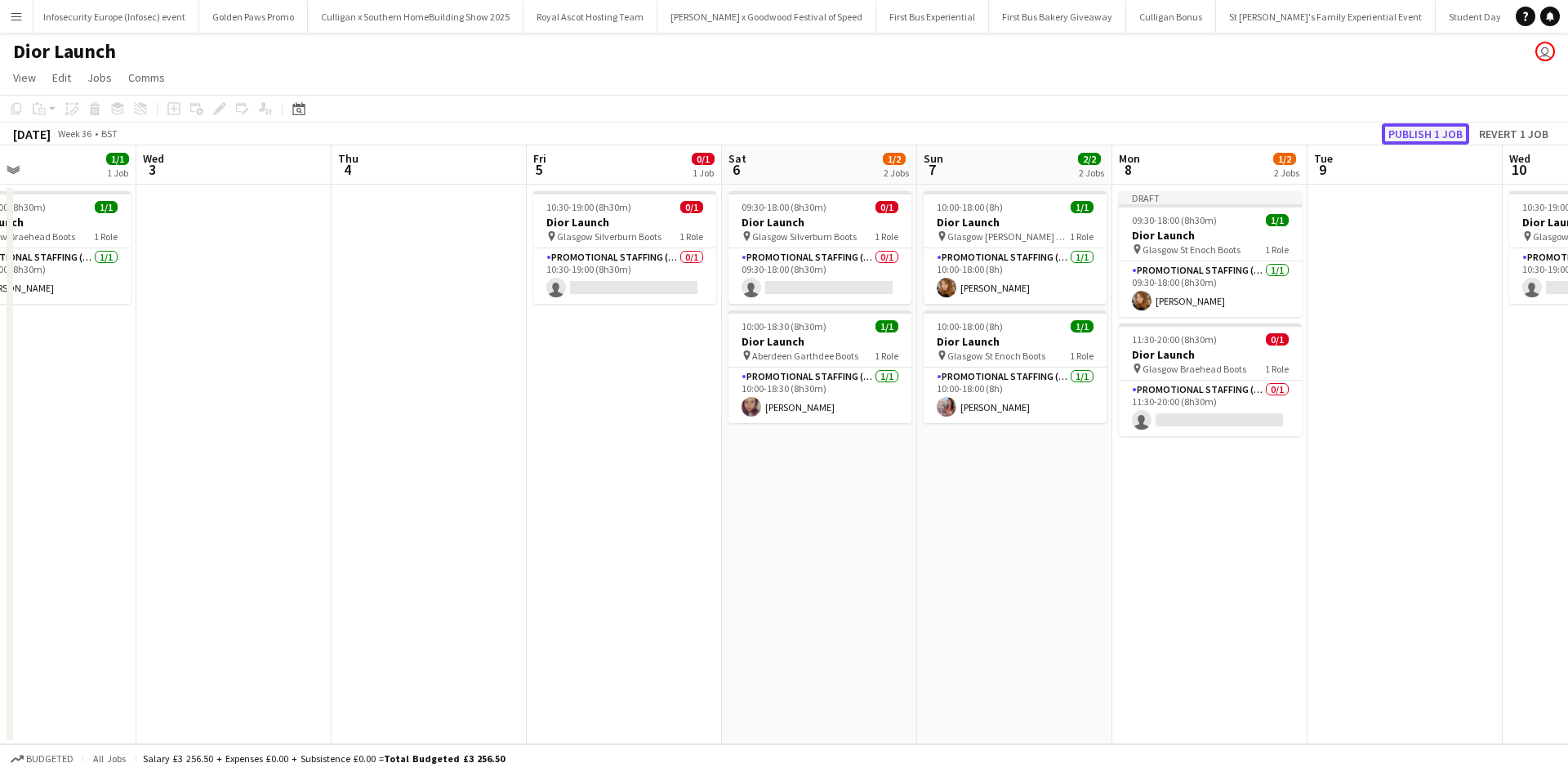
click at [1449, 132] on button "Publish 1 job" at bounding box center [1425, 134] width 88 height 21
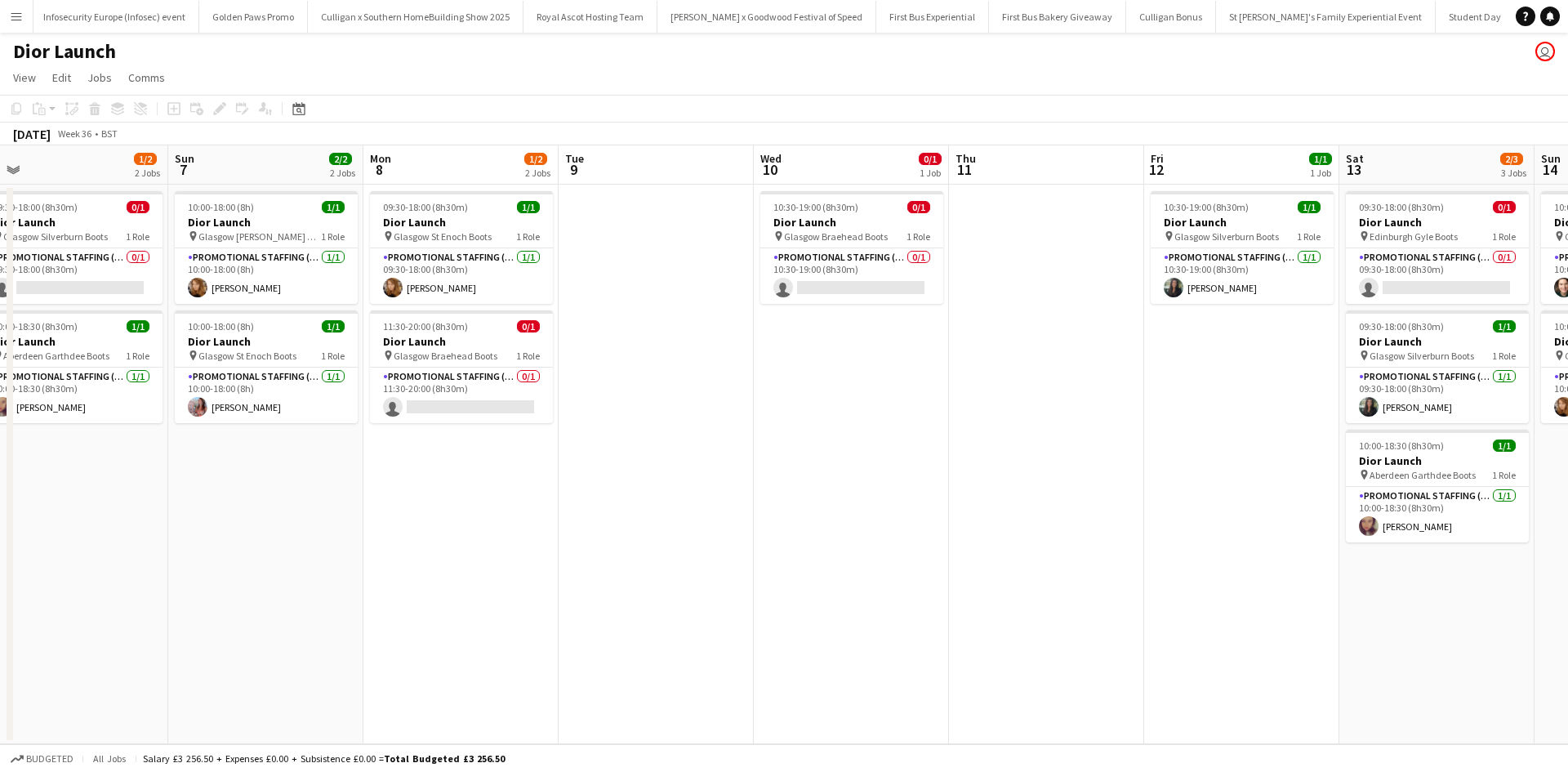
drag, startPoint x: 1252, startPoint y: 610, endPoint x: 419, endPoint y: 602, distance: 833.0
click at [420, 603] on app-calendar-viewport "Wed 3 Thu 4 Fri 5 0/1 1 Job Sat 6 1/2 2 Jobs Sun 7 2/2 2 Jobs Mon 8 1/2 2 Jobs …" at bounding box center [784, 445] width 1568 height 599
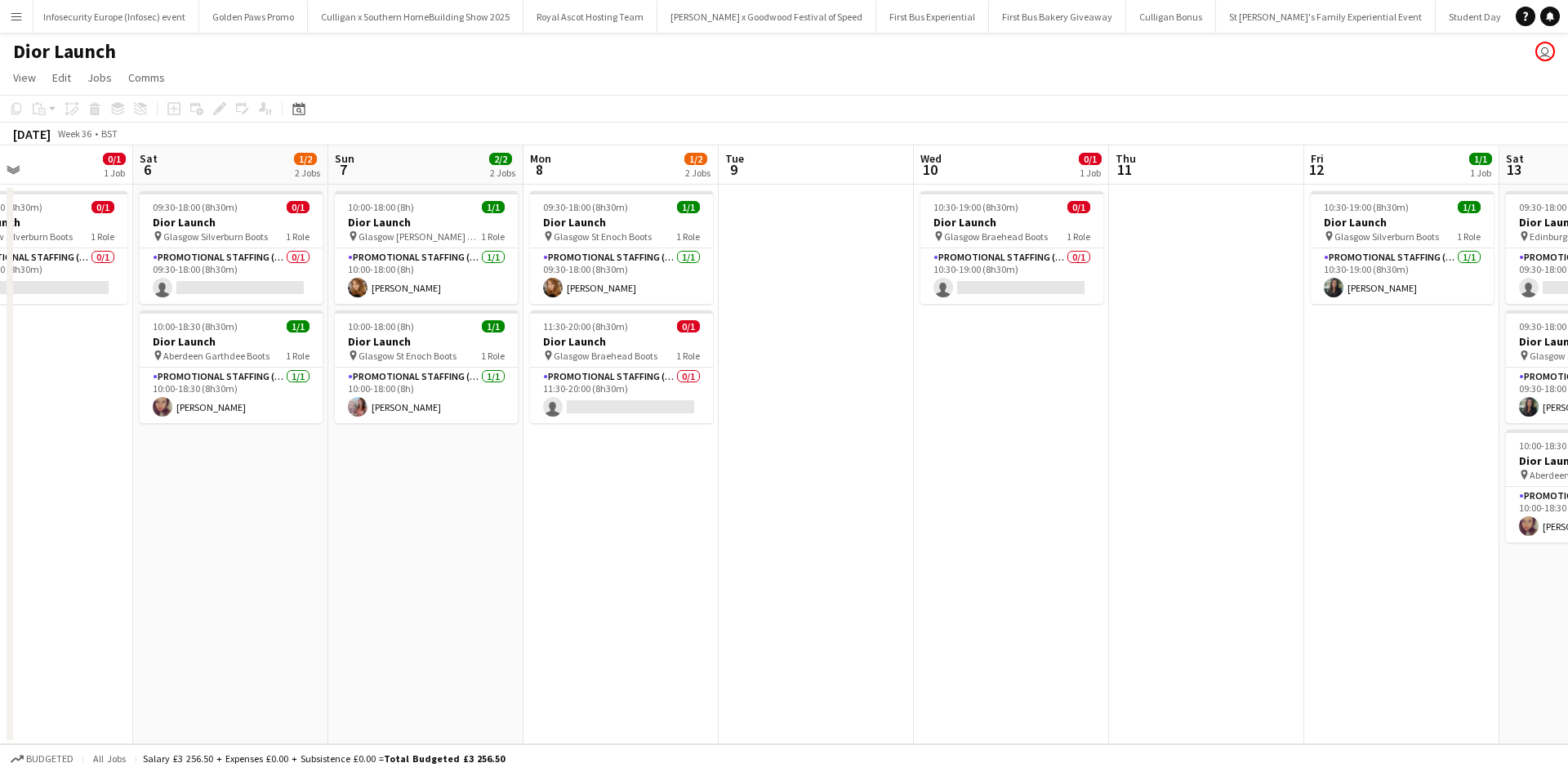
drag, startPoint x: 833, startPoint y: 593, endPoint x: 690, endPoint y: 589, distance: 143.1
click at [690, 589] on app-calendar-viewport "Wed 3 Thu 4 Fri 5 0/1 1 Job Sat 6 1/2 2 Jobs Sun 7 2/2 2 Jobs Mon 8 1/2 2 Jobs …" at bounding box center [784, 445] width 1568 height 599
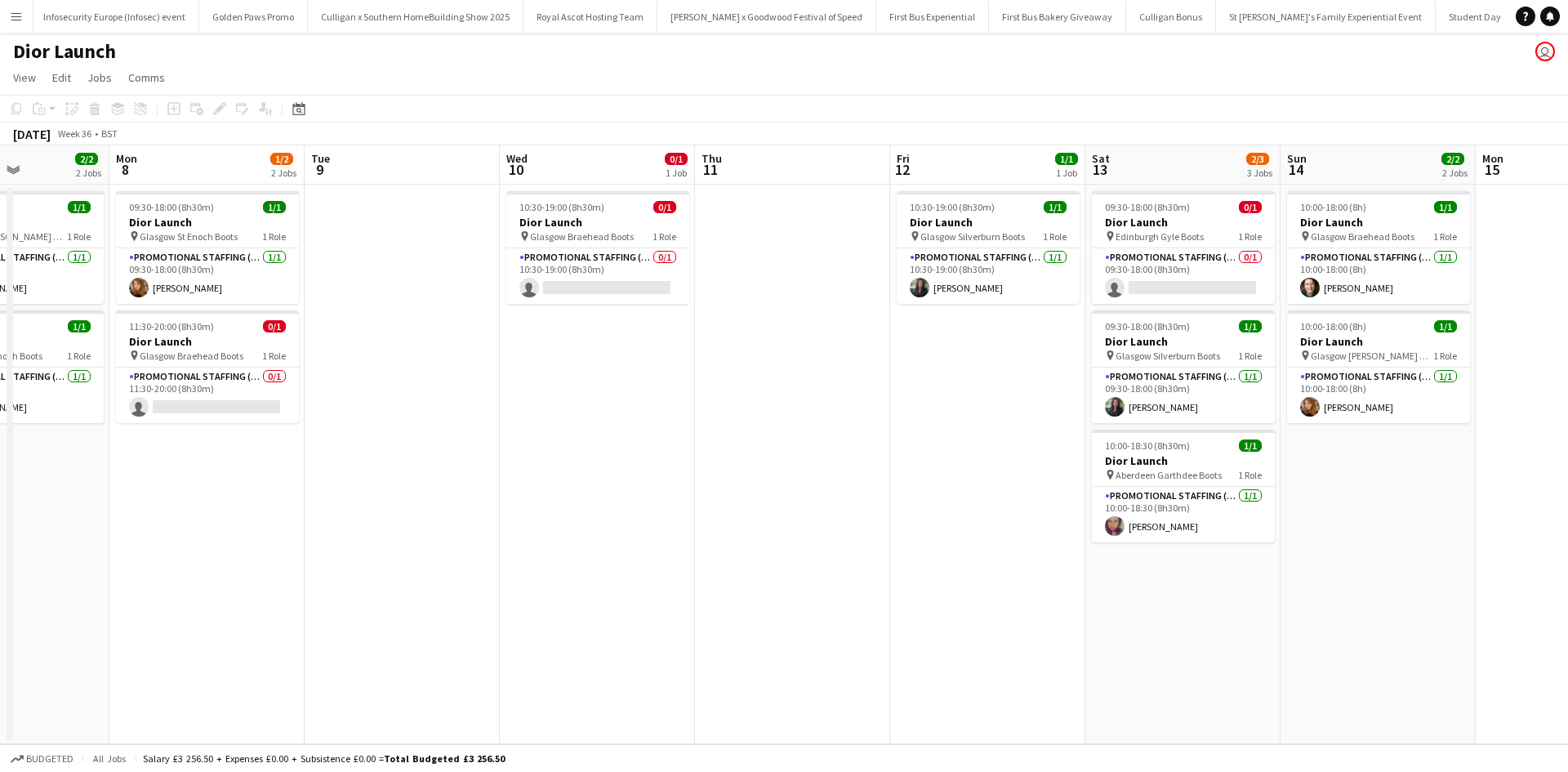
click at [1371, 481] on app-date-cell "10:00-18:00 (8h) 1/1 Dior Launch pin Glasgow Braehead Boots 1 Role Promotional …" at bounding box center [1378, 464] width 196 height 559
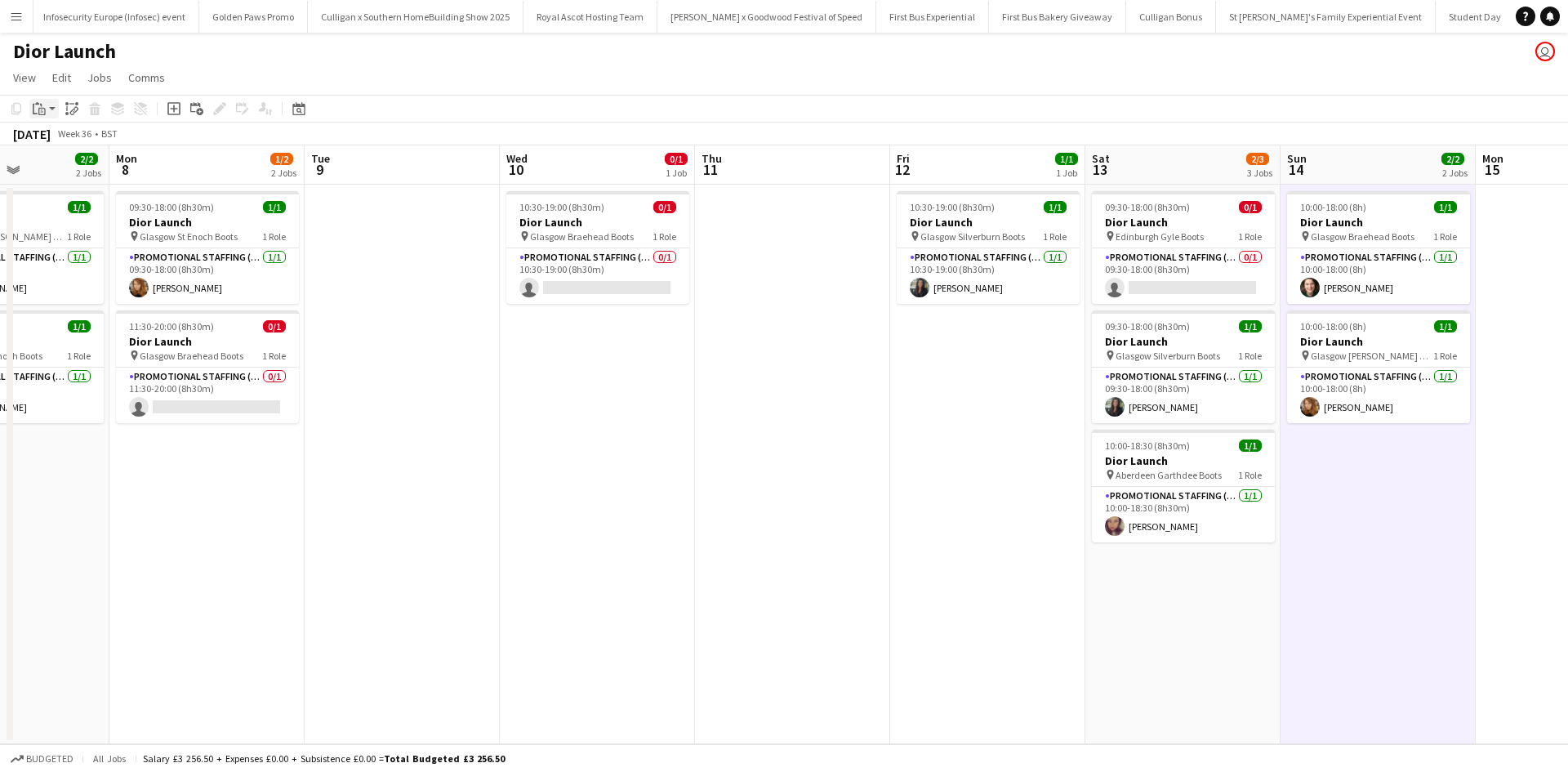
click at [34, 105] on icon "Paste" at bounding box center [39, 109] width 13 height 13
click at [628, 476] on app-date-cell "10:30-19:00 (8h30m) 0/1 Dior Launch pin Glasgow Braehead Boots 1 Role Promotion…" at bounding box center [598, 464] width 196 height 559
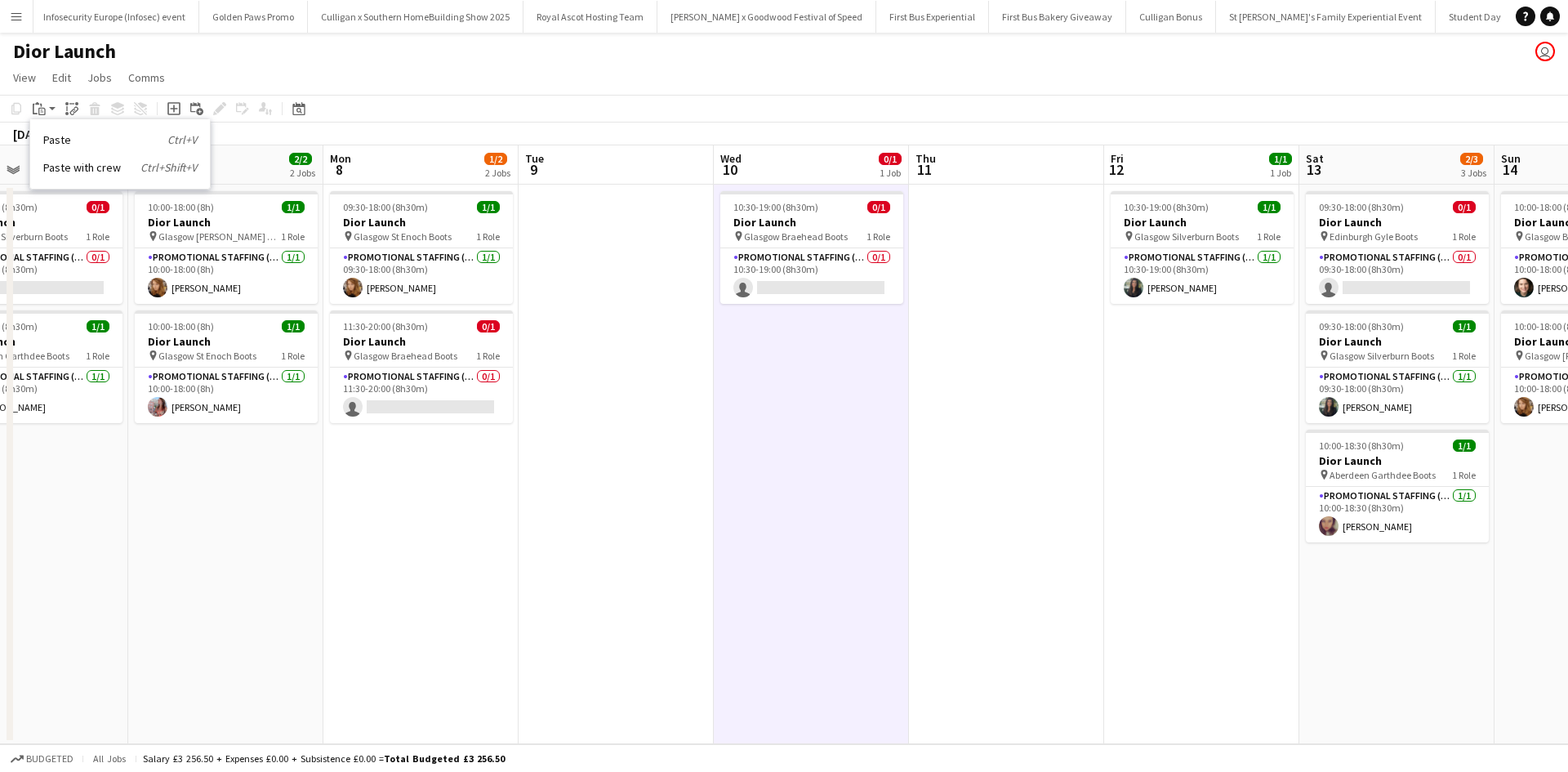
scroll to position [0, 423]
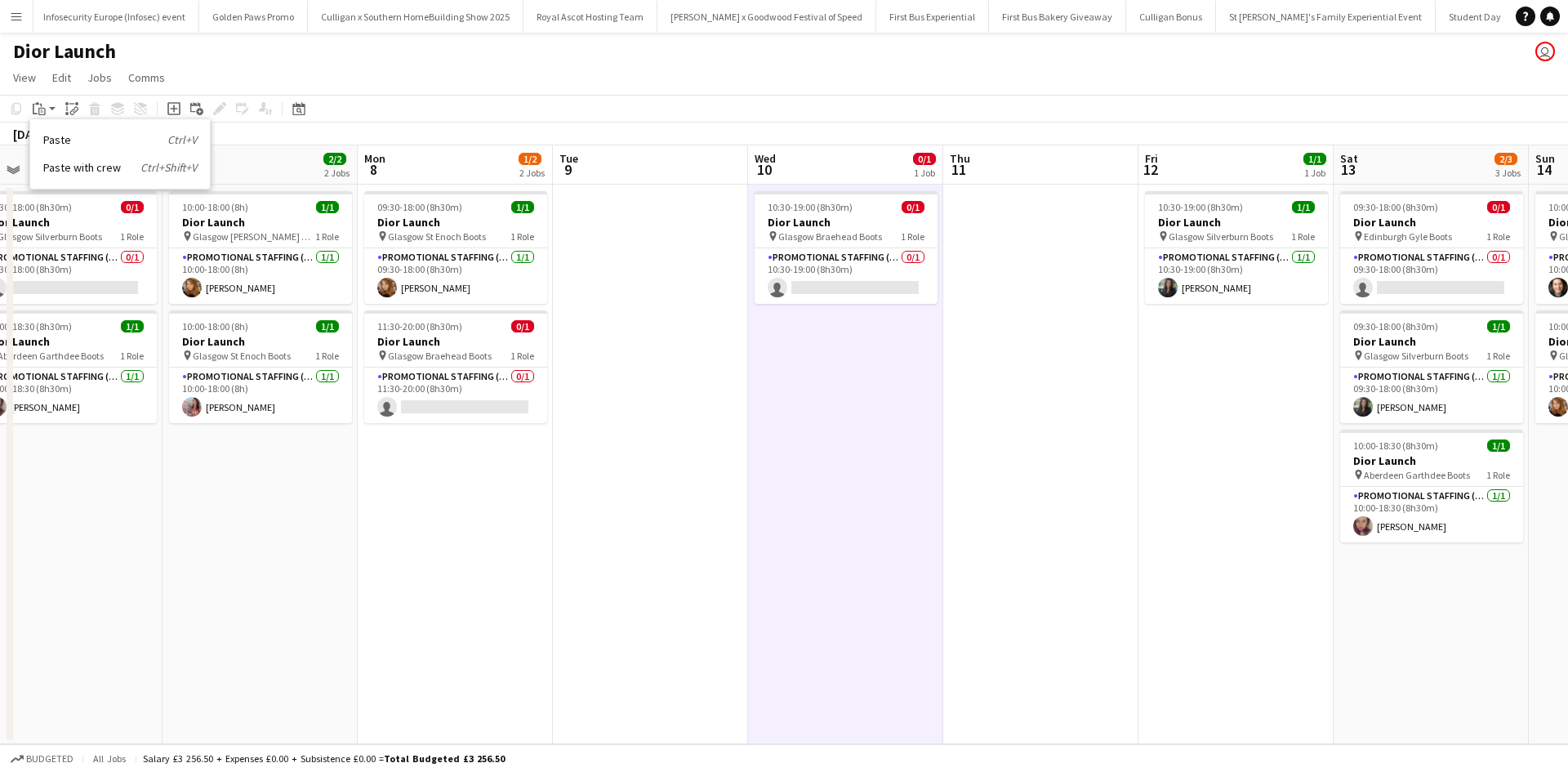
drag, startPoint x: 337, startPoint y: 524, endPoint x: 583, endPoint y: 494, distance: 247.8
click at [583, 494] on app-calendar-viewport "Thu 4 Fri 5 0/1 1 Job Sat 6 1/2 2 Jobs Sun 7 2/2 2 Jobs Mon 8 1/2 2 Jobs Tue 9 …" at bounding box center [784, 445] width 1568 height 599
click at [482, 530] on app-date-cell "09:30-18:00 (8h30m) 1/1 Dior Launch pin Glasgow St Enoch Boots 1 Role Promotion…" at bounding box center [456, 464] width 196 height 559
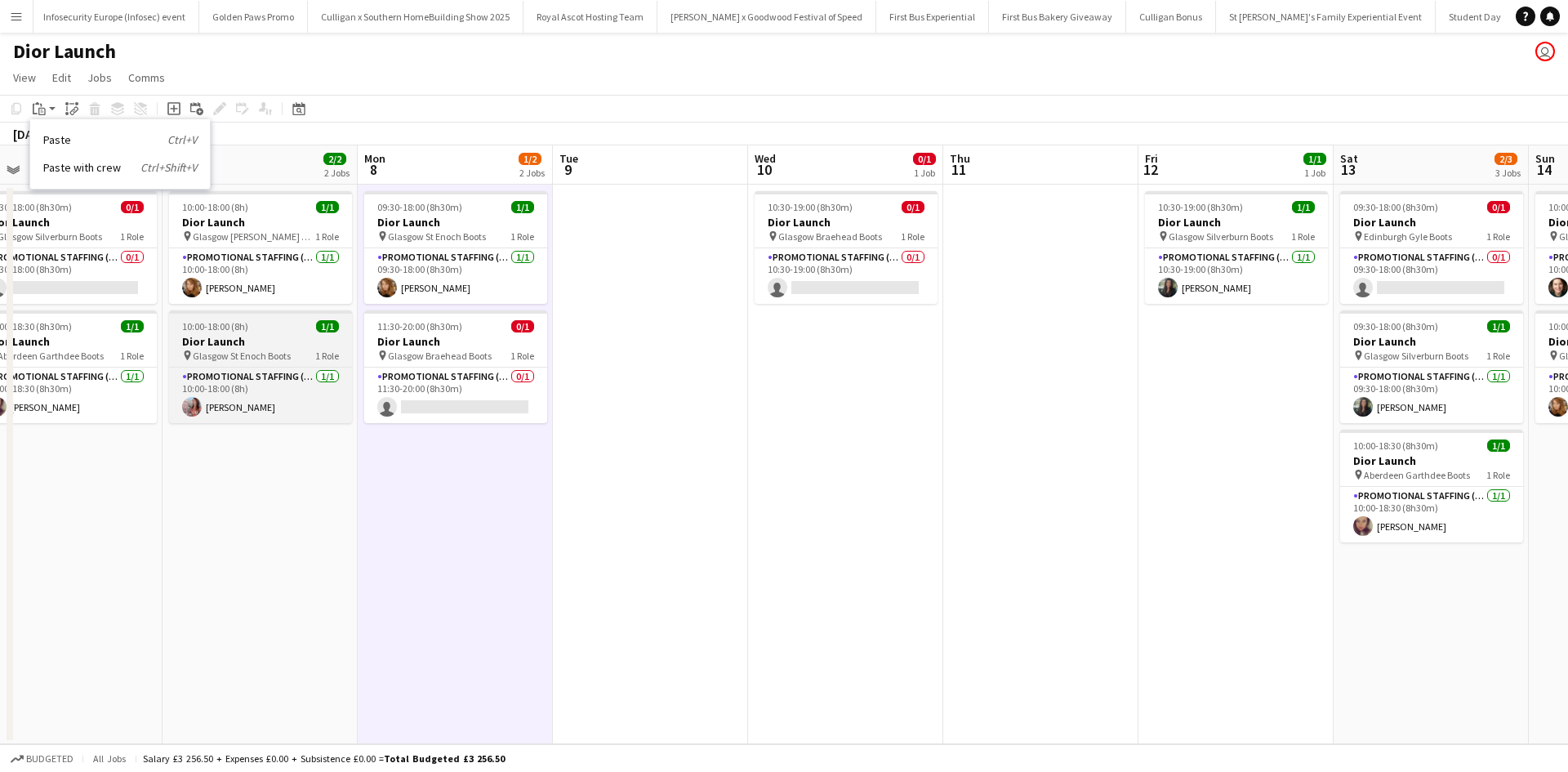
click at [274, 327] on div "10:00-18:00 (8h) 1/1" at bounding box center [260, 326] width 183 height 12
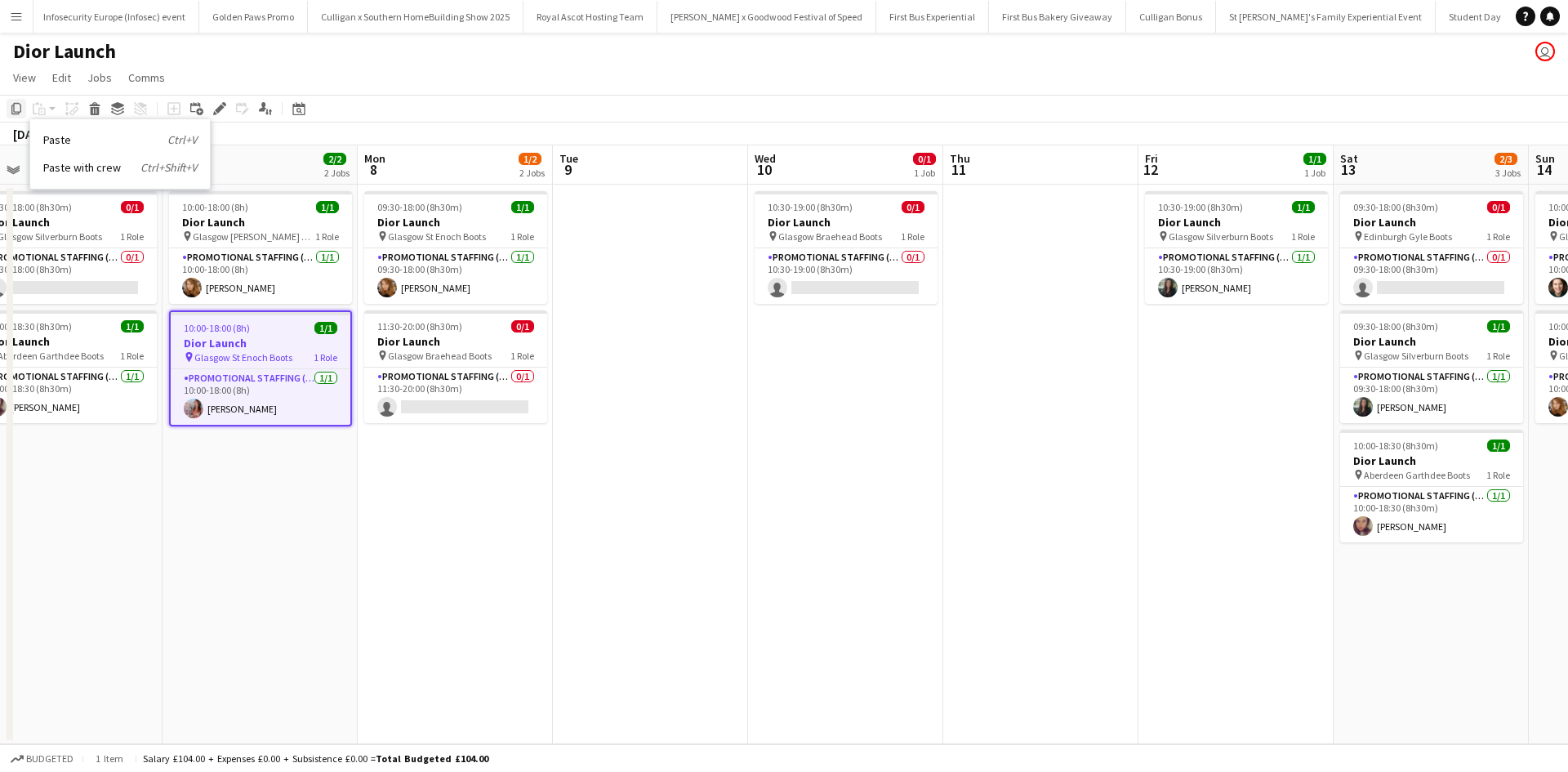
click at [20, 111] on icon at bounding box center [16, 109] width 10 height 11
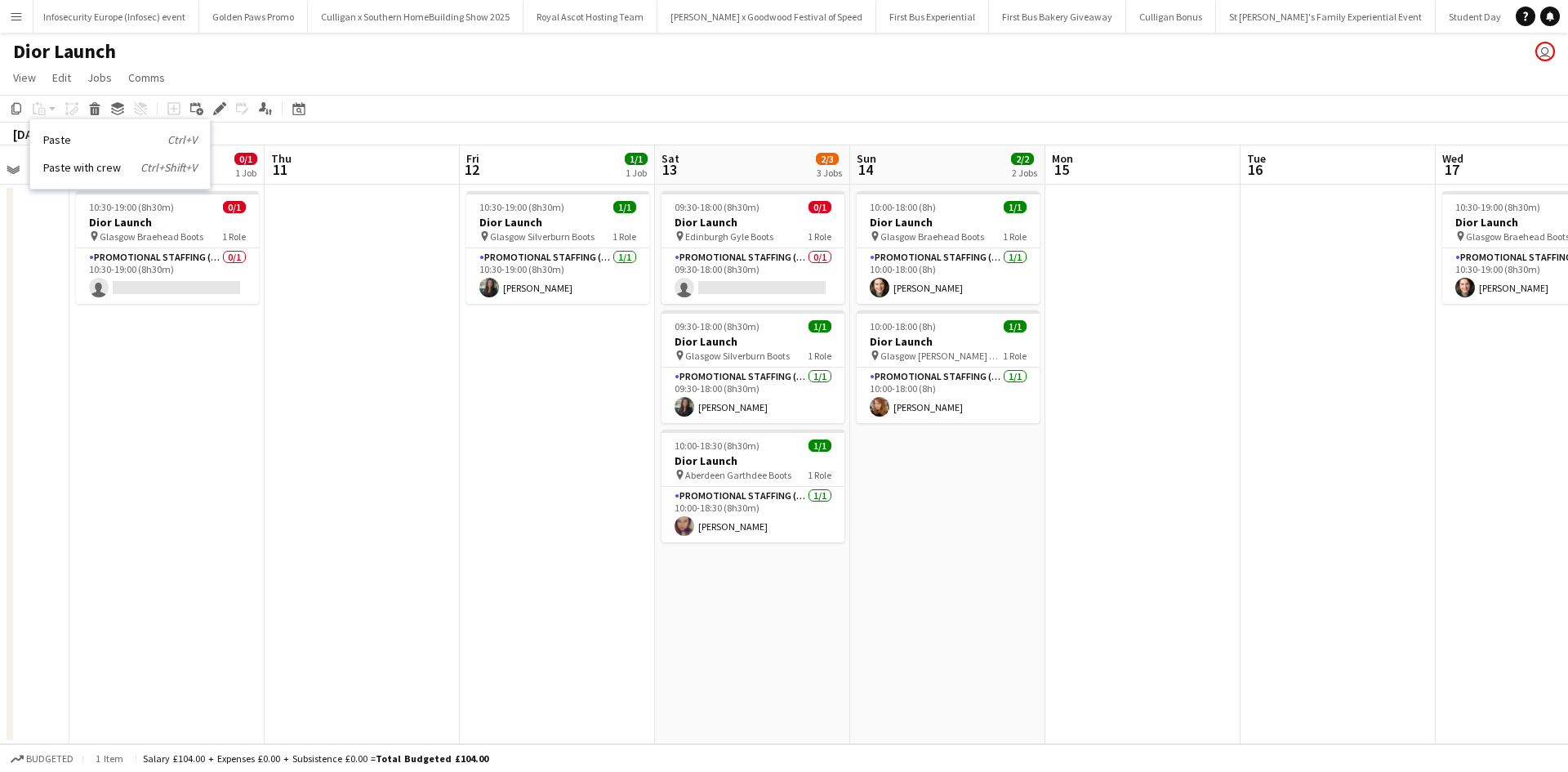
scroll to position [0, 544]
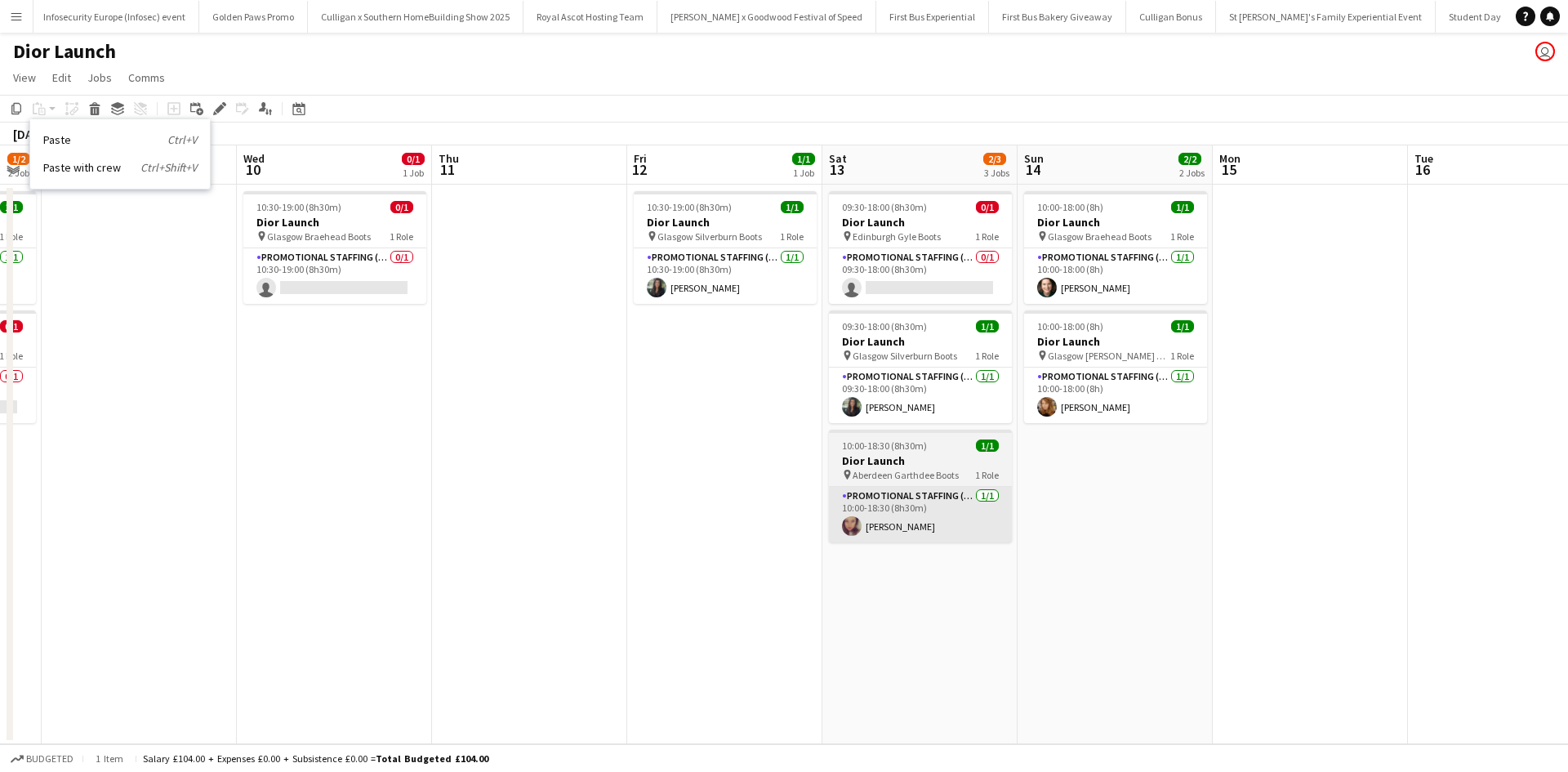
drag, startPoint x: 1194, startPoint y: 581, endPoint x: 884, endPoint y: 517, distance: 316.5
click at [695, 530] on app-calendar-viewport "Sat 6 1/2 2 Jobs Sun 7 2/2 2 Jobs Mon 8 1/2 2 Jobs Tue 9 Wed 10 0/1 1 Job Thu 1…" at bounding box center [784, 445] width 1568 height 599
click at [1122, 478] on app-date-cell "10:00-18:00 (8h) 1/1 Dior Launch pin Glasgow Braehead Boots 1 Role Promotional …" at bounding box center [1115, 464] width 196 height 559
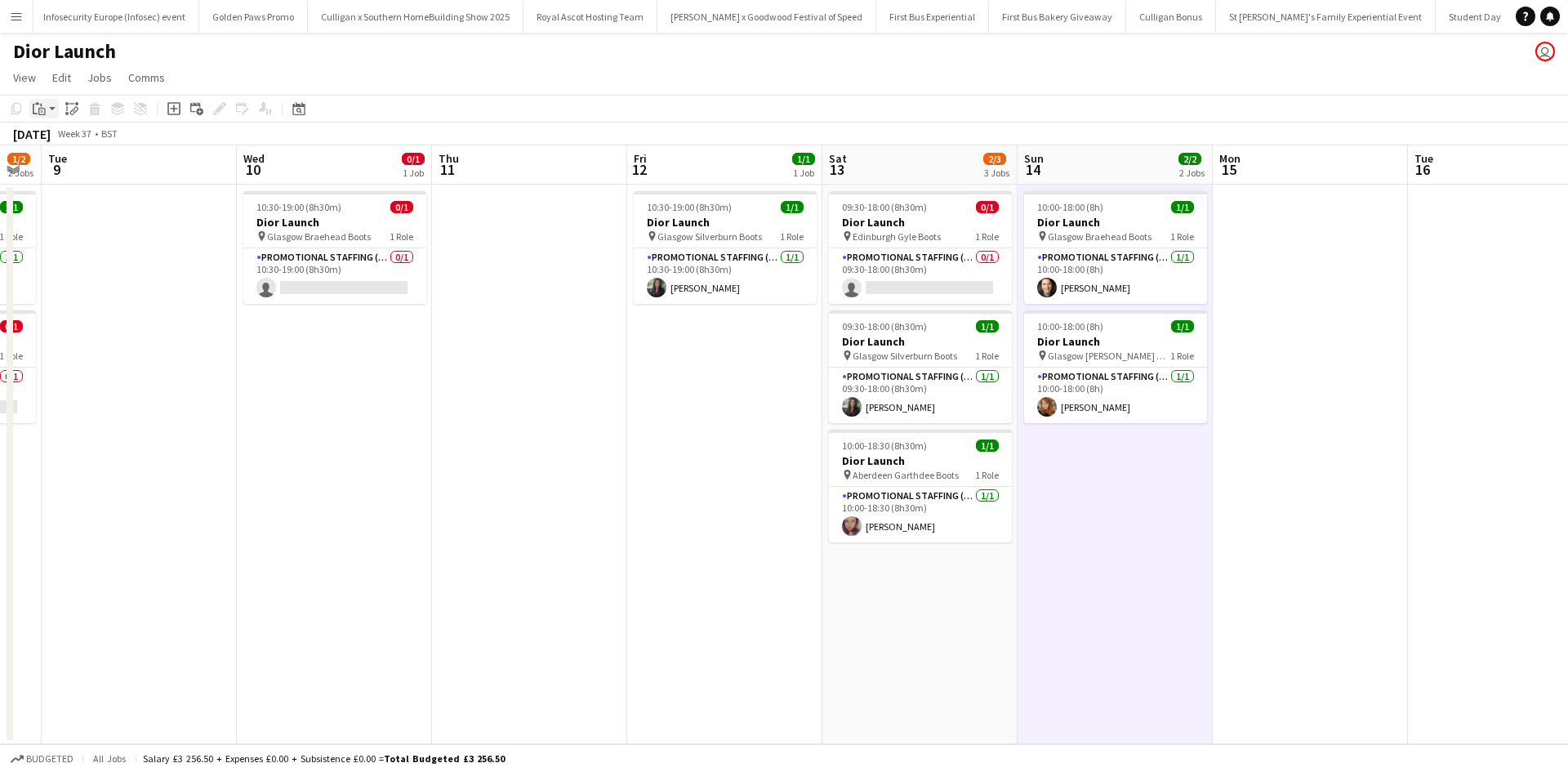
click at [37, 103] on icon at bounding box center [37, 103] width 4 height 3
click at [58, 140] on link "Paste Ctrl+V" at bounding box center [120, 139] width 153 height 15
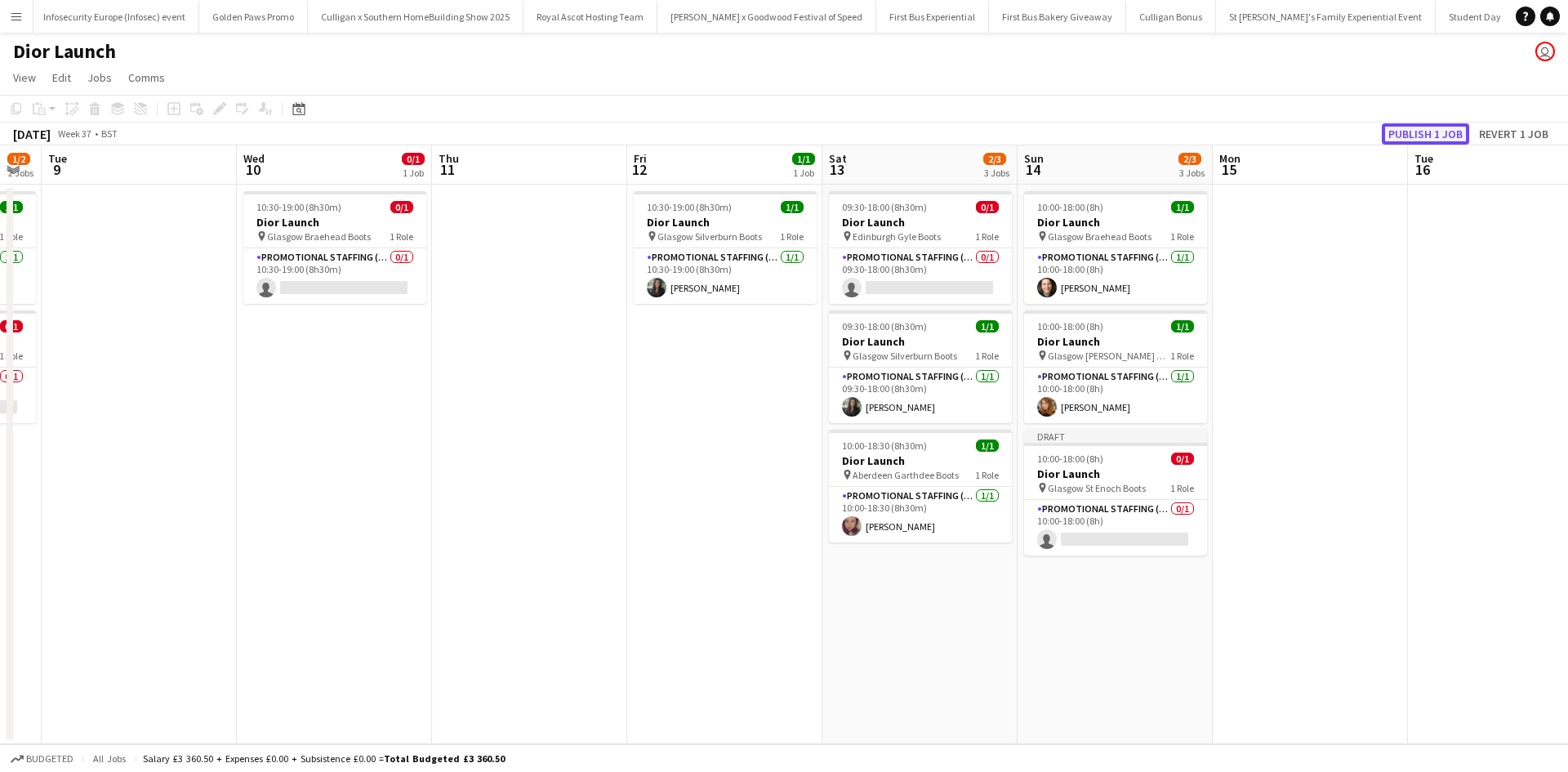
click at [1425, 130] on button "Publish 1 job" at bounding box center [1425, 134] width 88 height 21
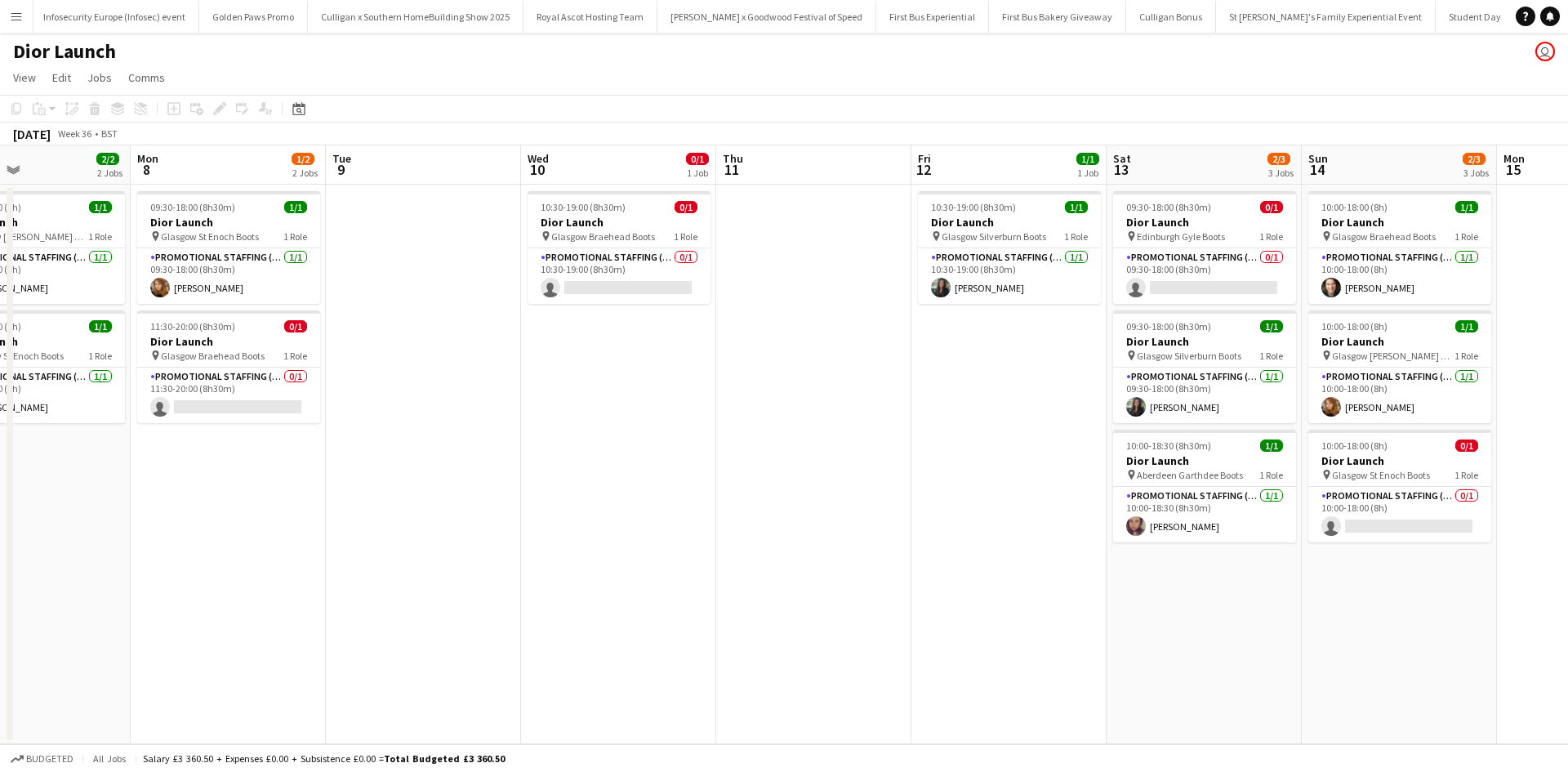
drag, startPoint x: 377, startPoint y: 511, endPoint x: 666, endPoint y: 481, distance: 290.6
click at [666, 481] on app-calendar-viewport "Fri 5 0/1 1 Job Sat 6 1/2 2 Jobs Sun 7 2/2 2 Jobs Mon 8 1/2 2 Jobs Tue 9 Wed 10…" at bounding box center [784, 445] width 1568 height 599
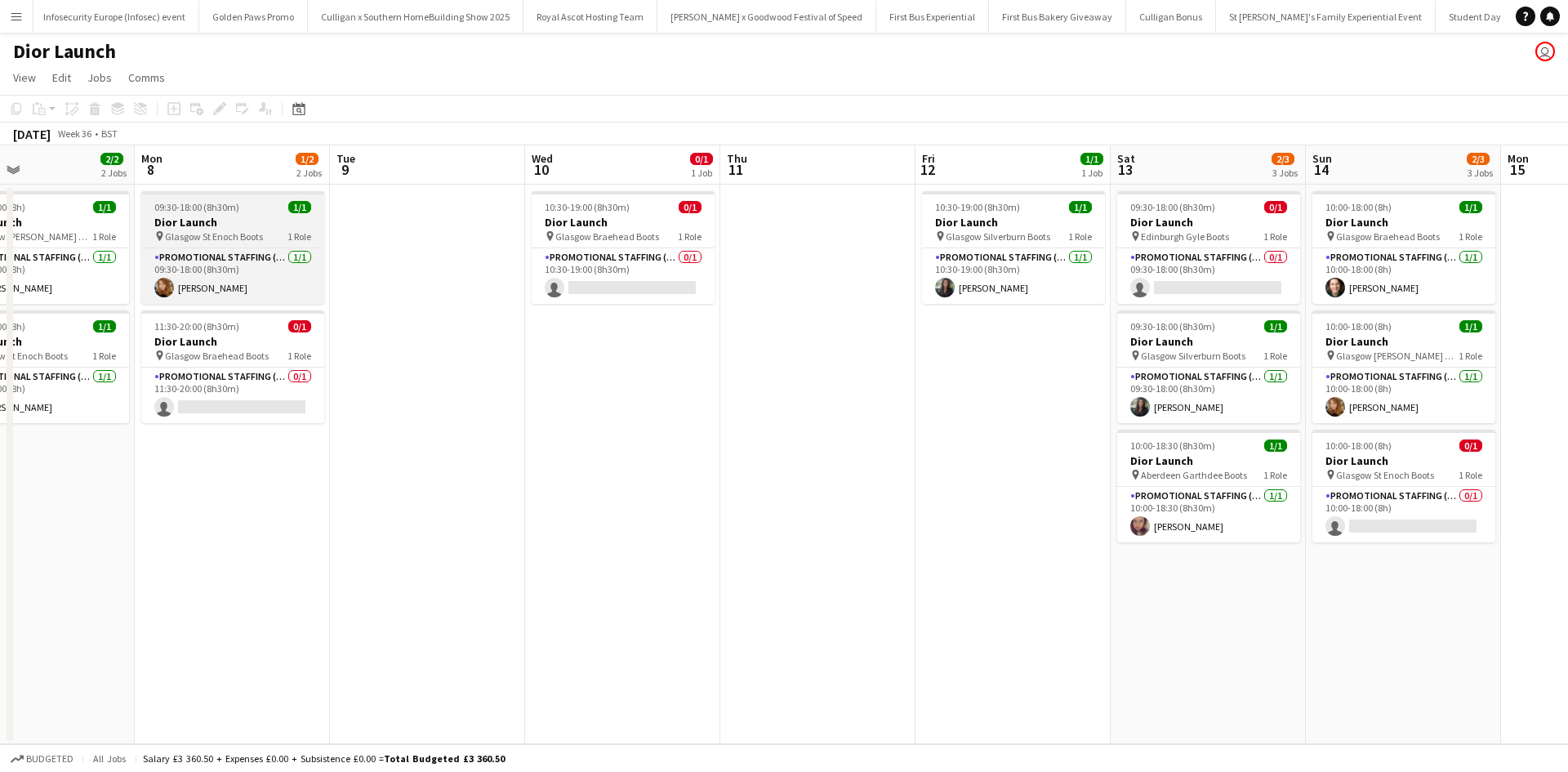
click at [253, 217] on h3 "Dior Launch" at bounding box center [232, 222] width 183 height 15
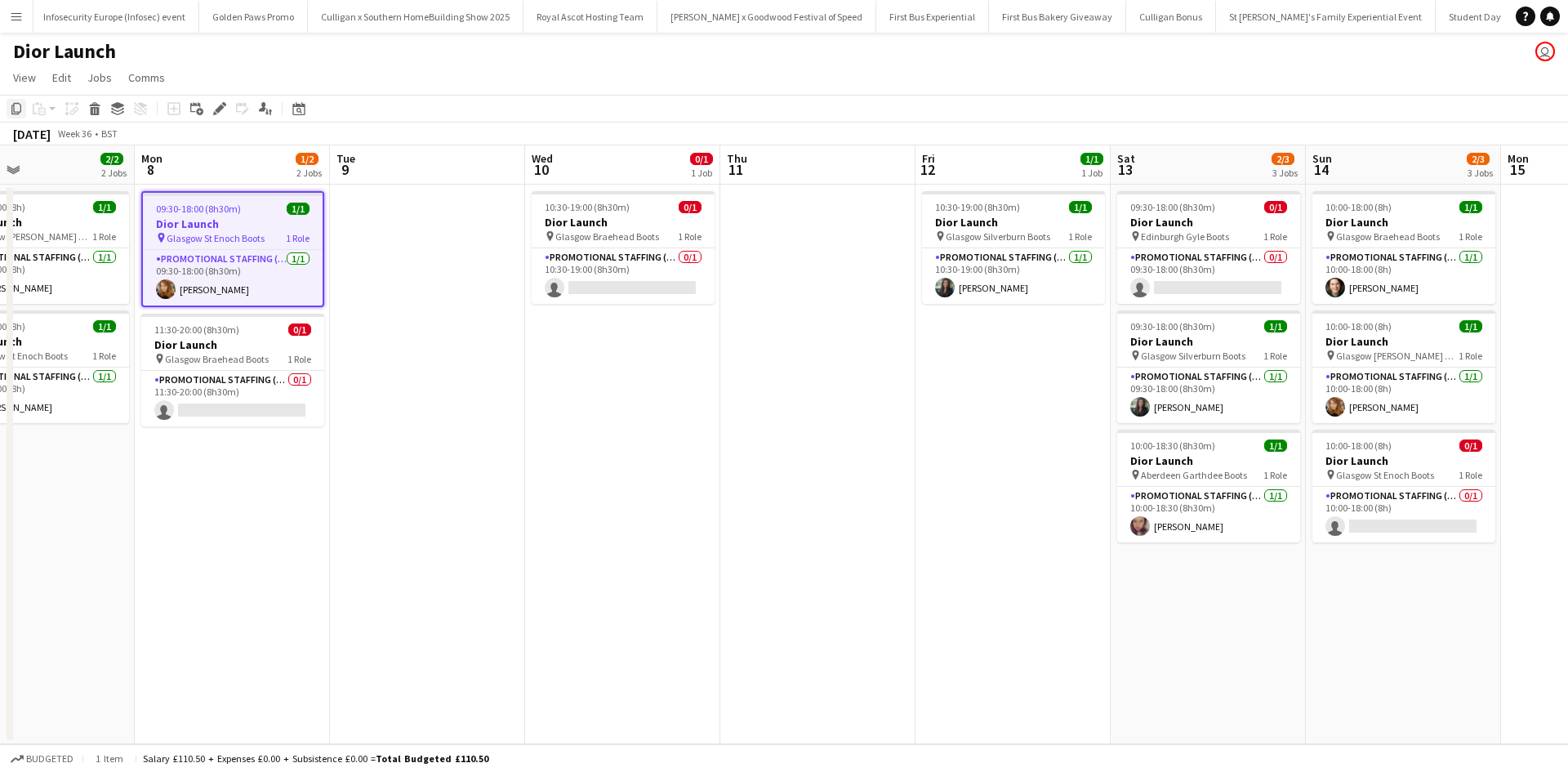
click at [18, 109] on icon "Copy" at bounding box center [17, 109] width 13 height 13
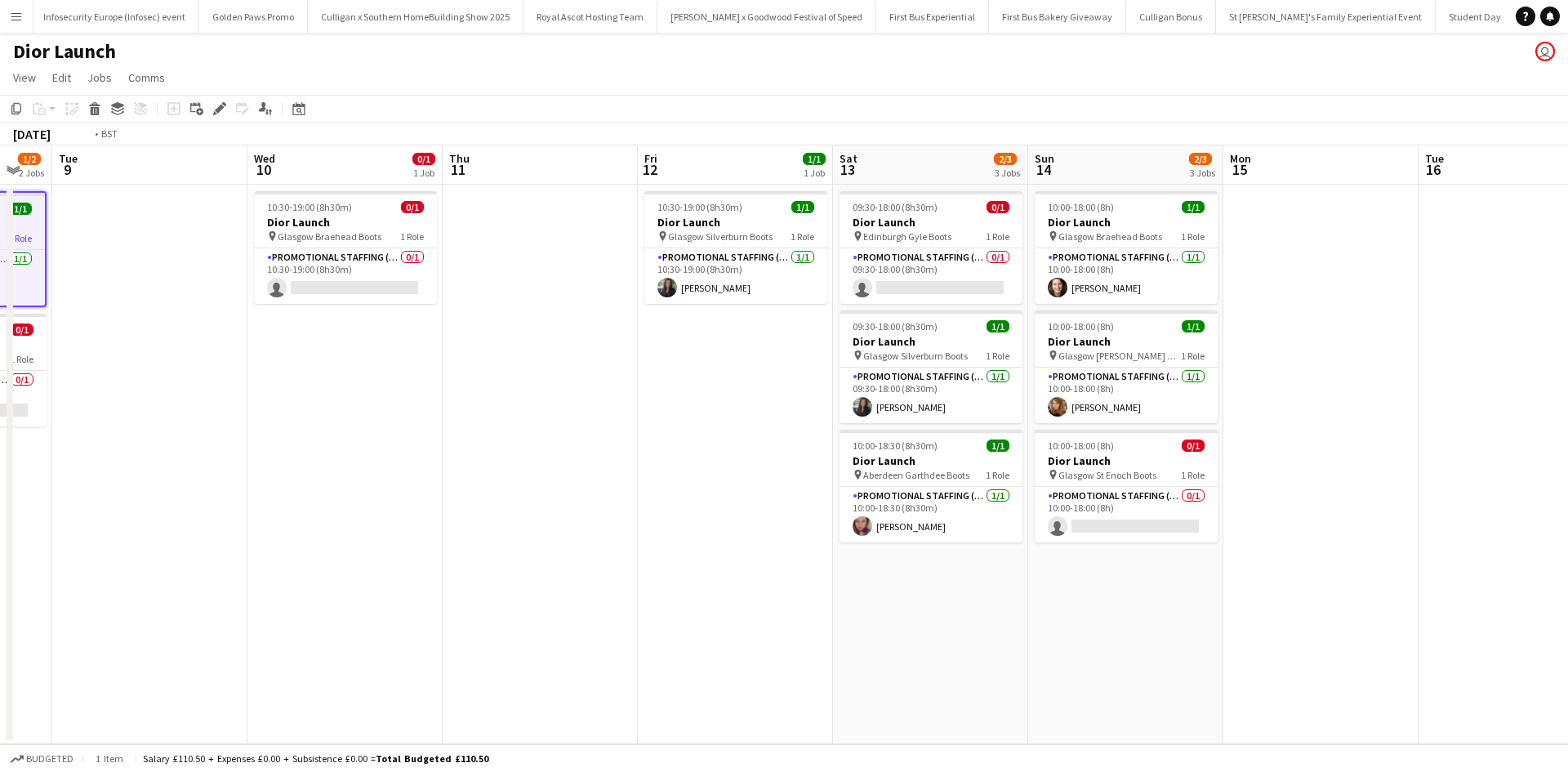
drag, startPoint x: 1334, startPoint y: 665, endPoint x: 844, endPoint y: 566, distance: 499.9
click at [843, 575] on app-calendar-viewport "Fri 5 0/1 1 Job Sat 6 1/2 2 Jobs Sun 7 2/2 2 Jobs Mon 8 1/2 2 Jobs Tue 9 Wed 10…" at bounding box center [784, 445] width 1568 height 599
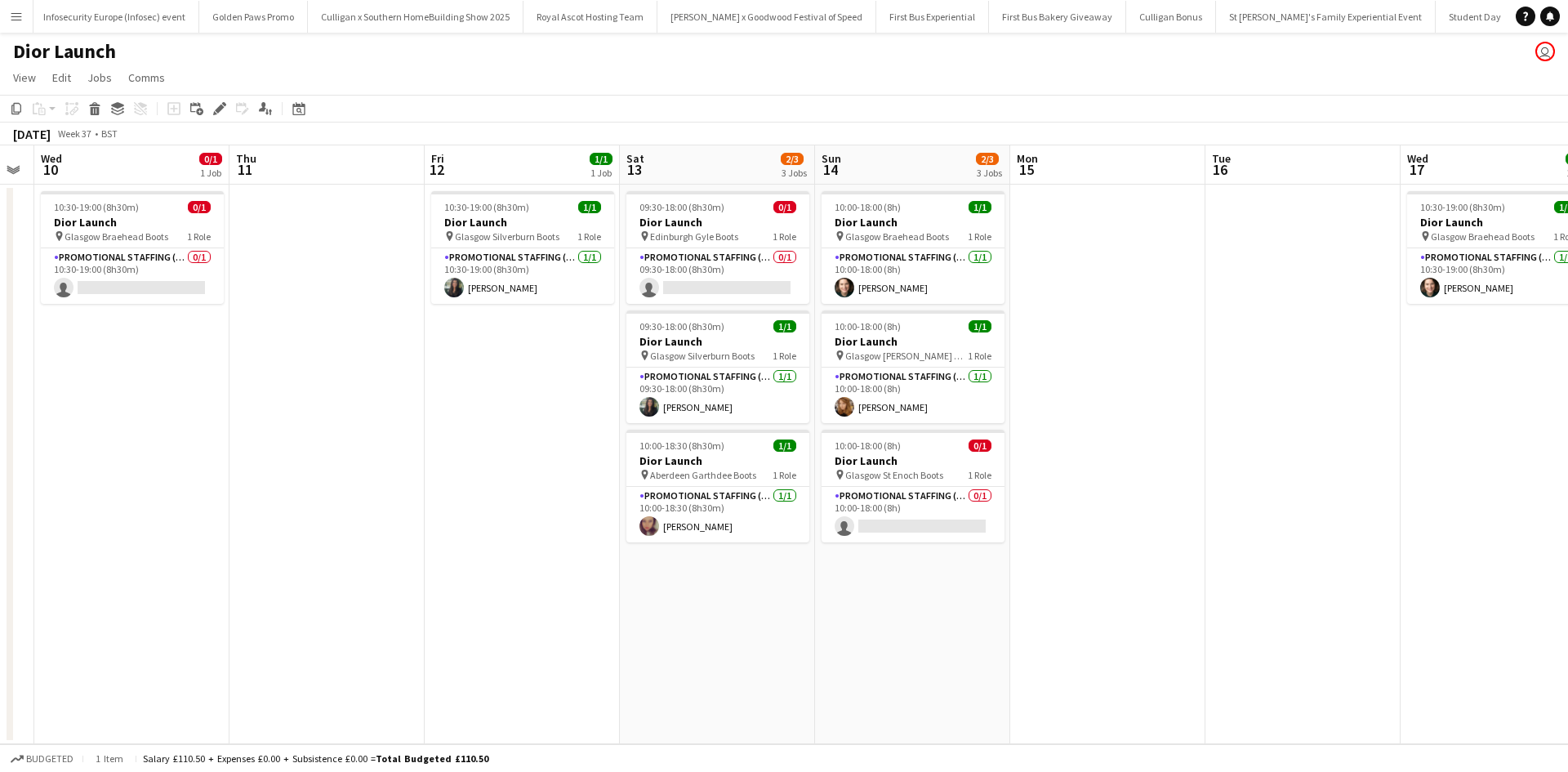
click at [1086, 269] on app-date-cell at bounding box center [1108, 464] width 196 height 559
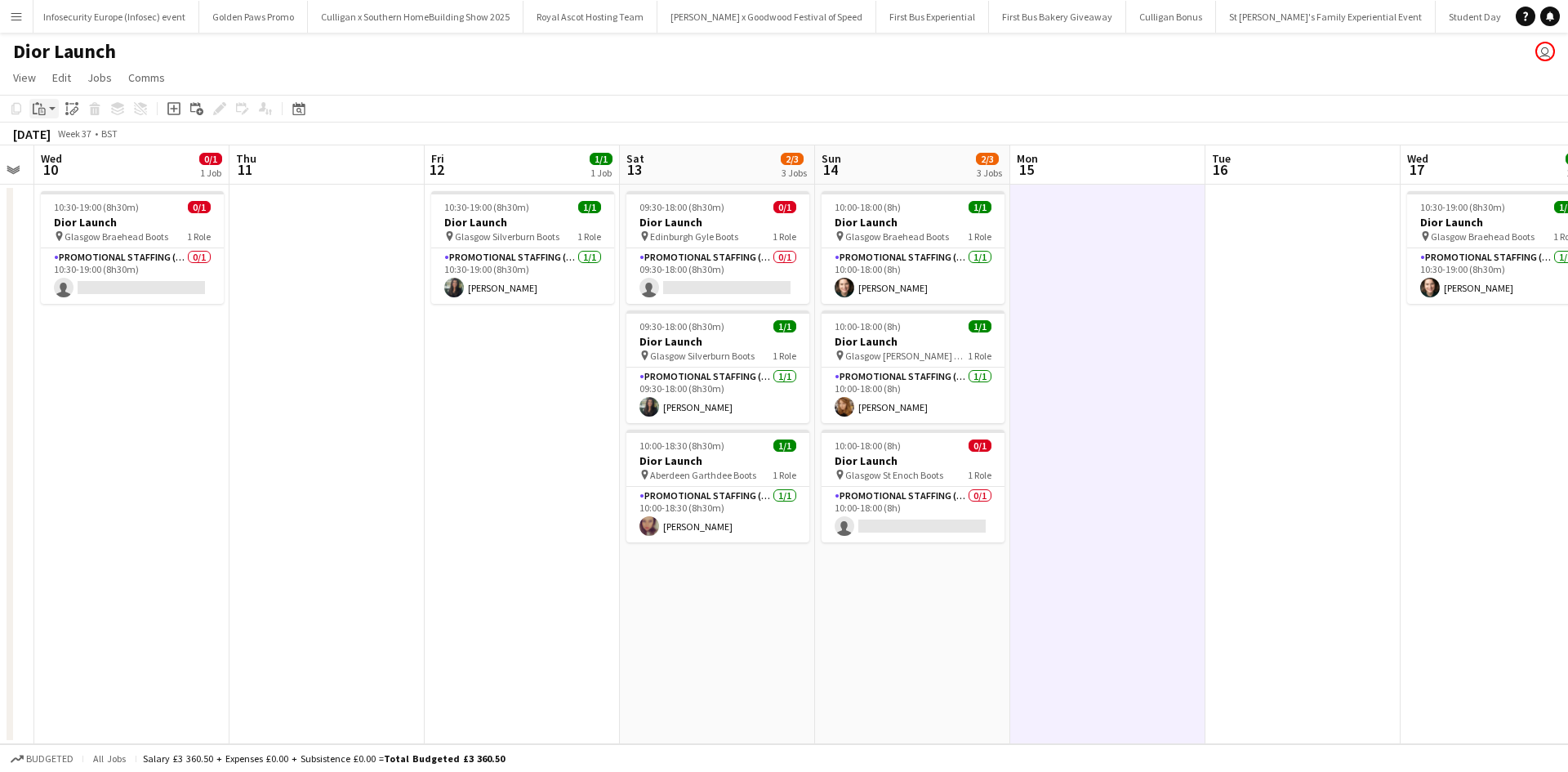
click at [38, 111] on icon "Paste" at bounding box center [39, 109] width 13 height 13
click at [56, 139] on link "Paste Ctrl+V" at bounding box center [120, 139] width 153 height 15
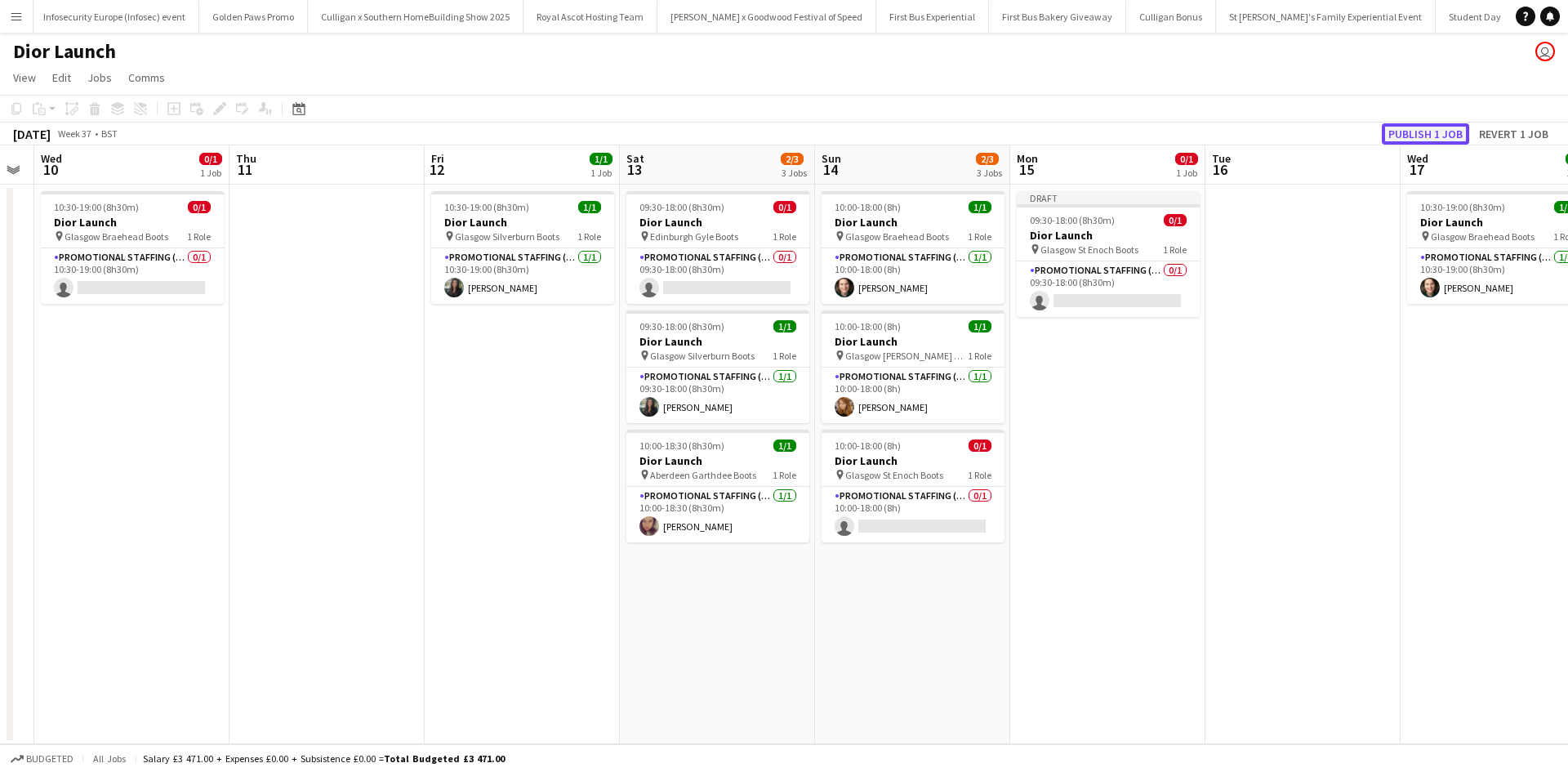
click at [1425, 130] on button "Publish 1 job" at bounding box center [1425, 134] width 88 height 21
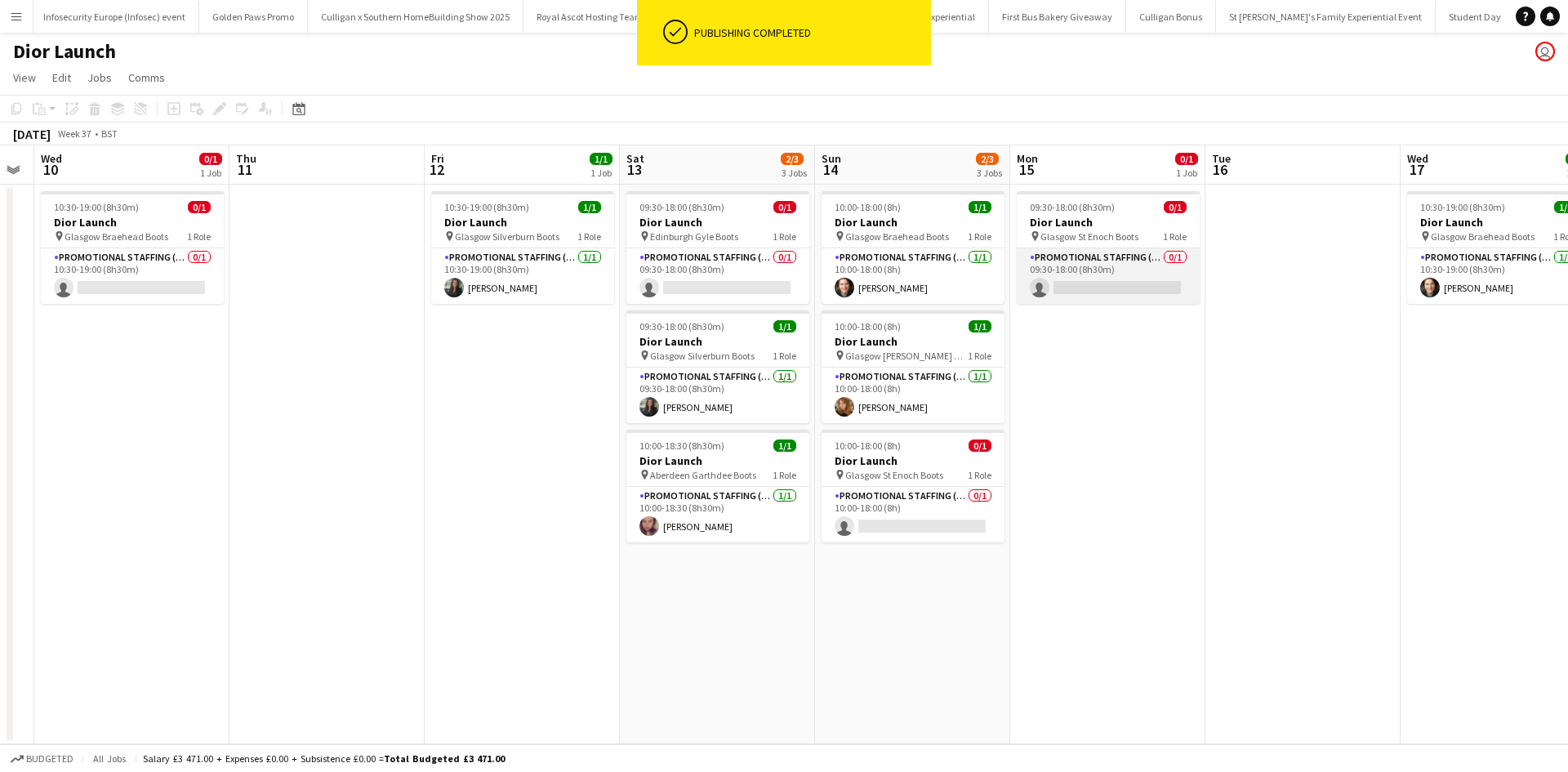
click at [1118, 291] on app-card-role "Promotional Staffing (Sales Staff) 0/1 09:30-18:00 (8h30m) single-neutral-actio…" at bounding box center [1108, 276] width 183 height 55
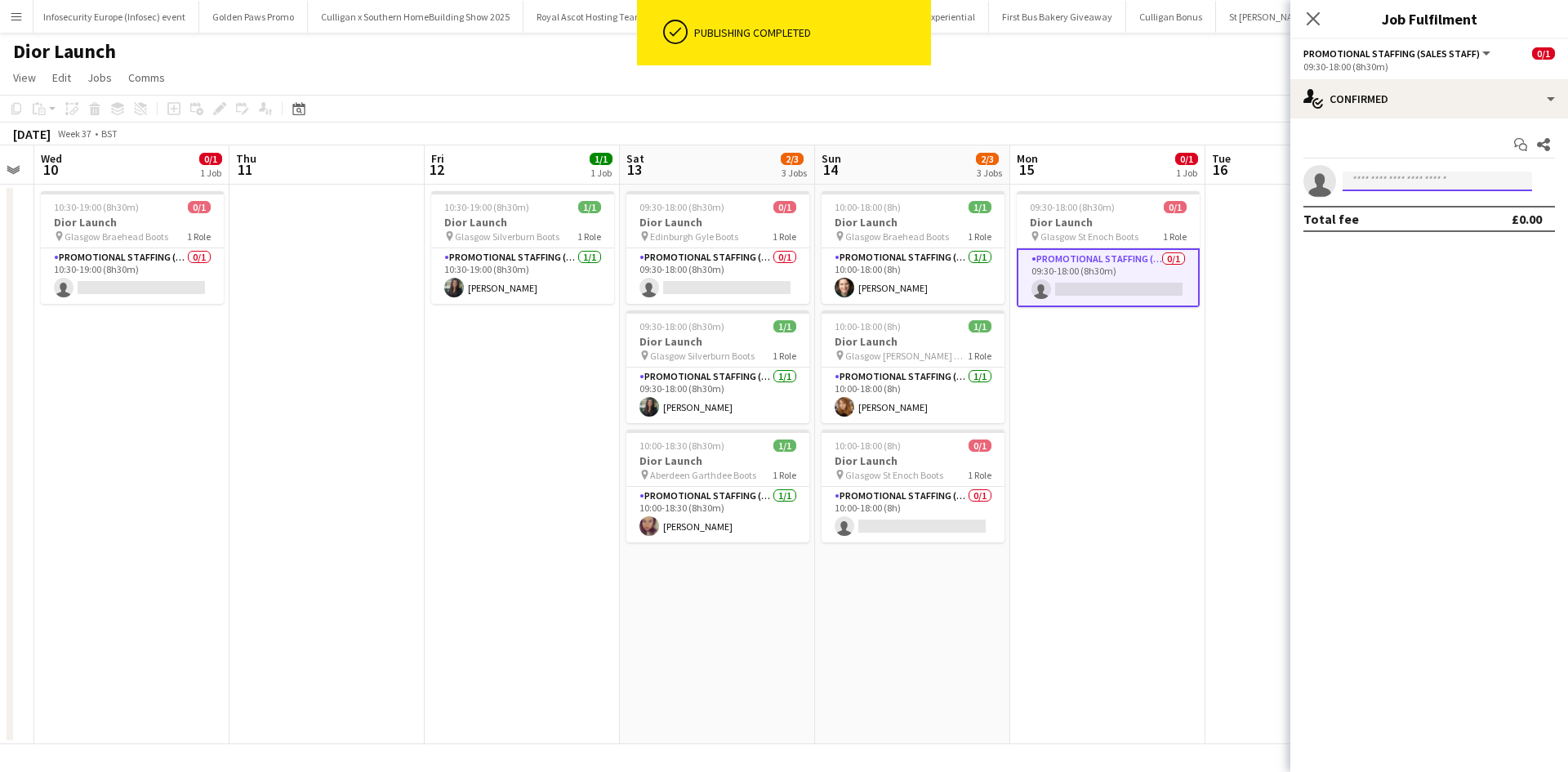
click at [1445, 189] on input at bounding box center [1436, 181] width 189 height 19
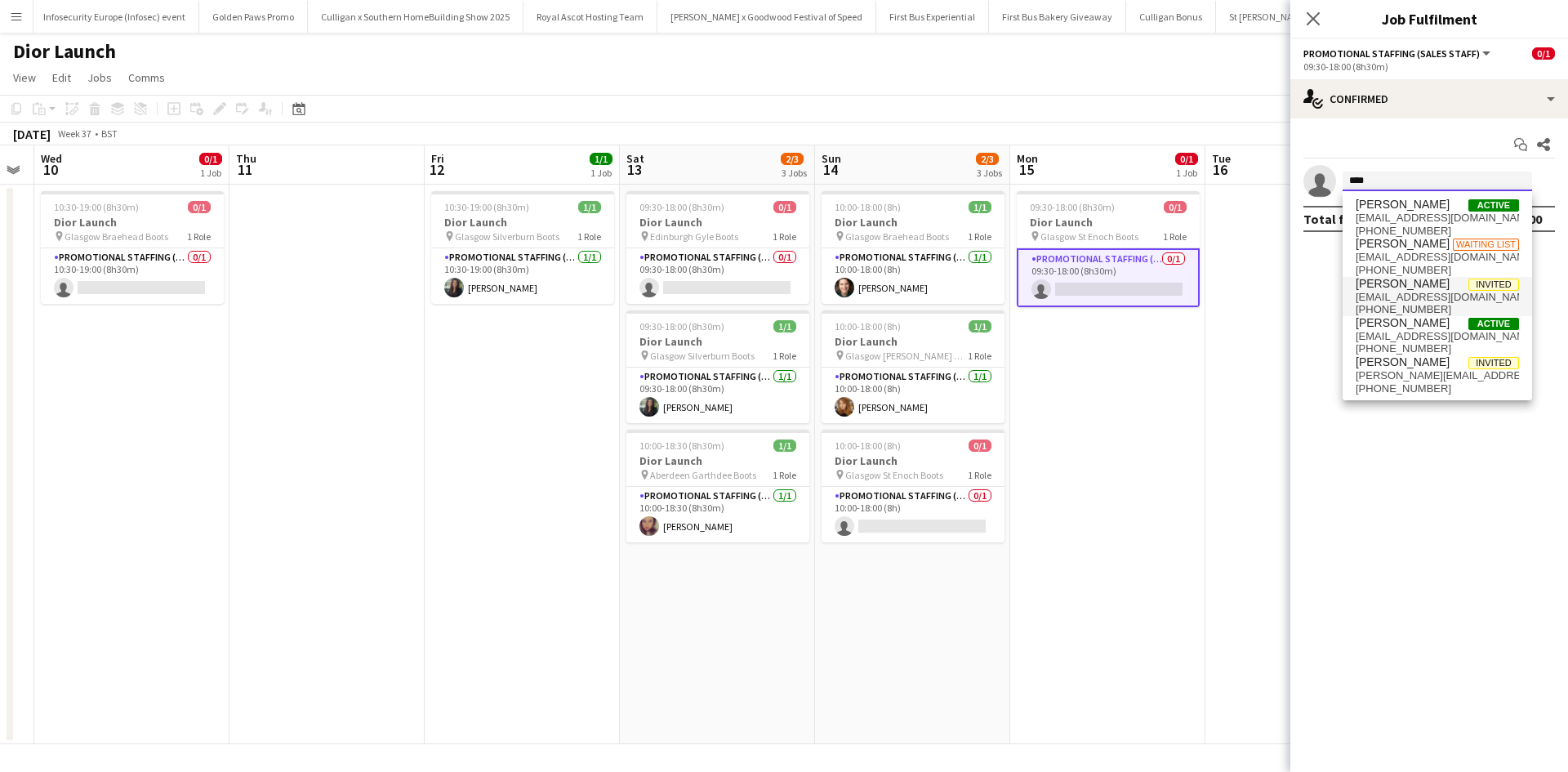
type input "****"
click at [1420, 284] on span "[PERSON_NAME]" at bounding box center [1403, 283] width 94 height 14
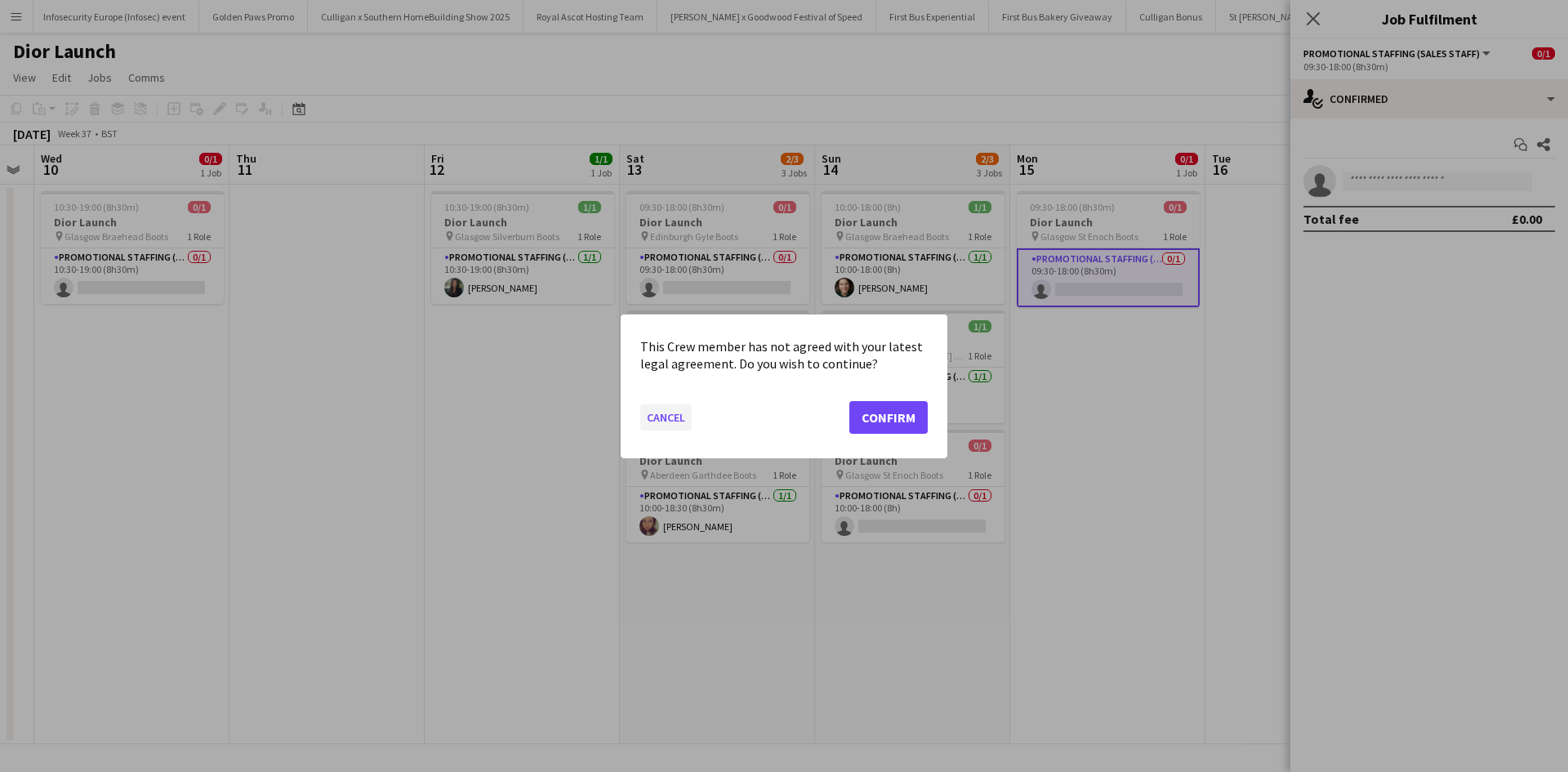
click at [665, 423] on button "Cancel" at bounding box center [666, 416] width 52 height 26
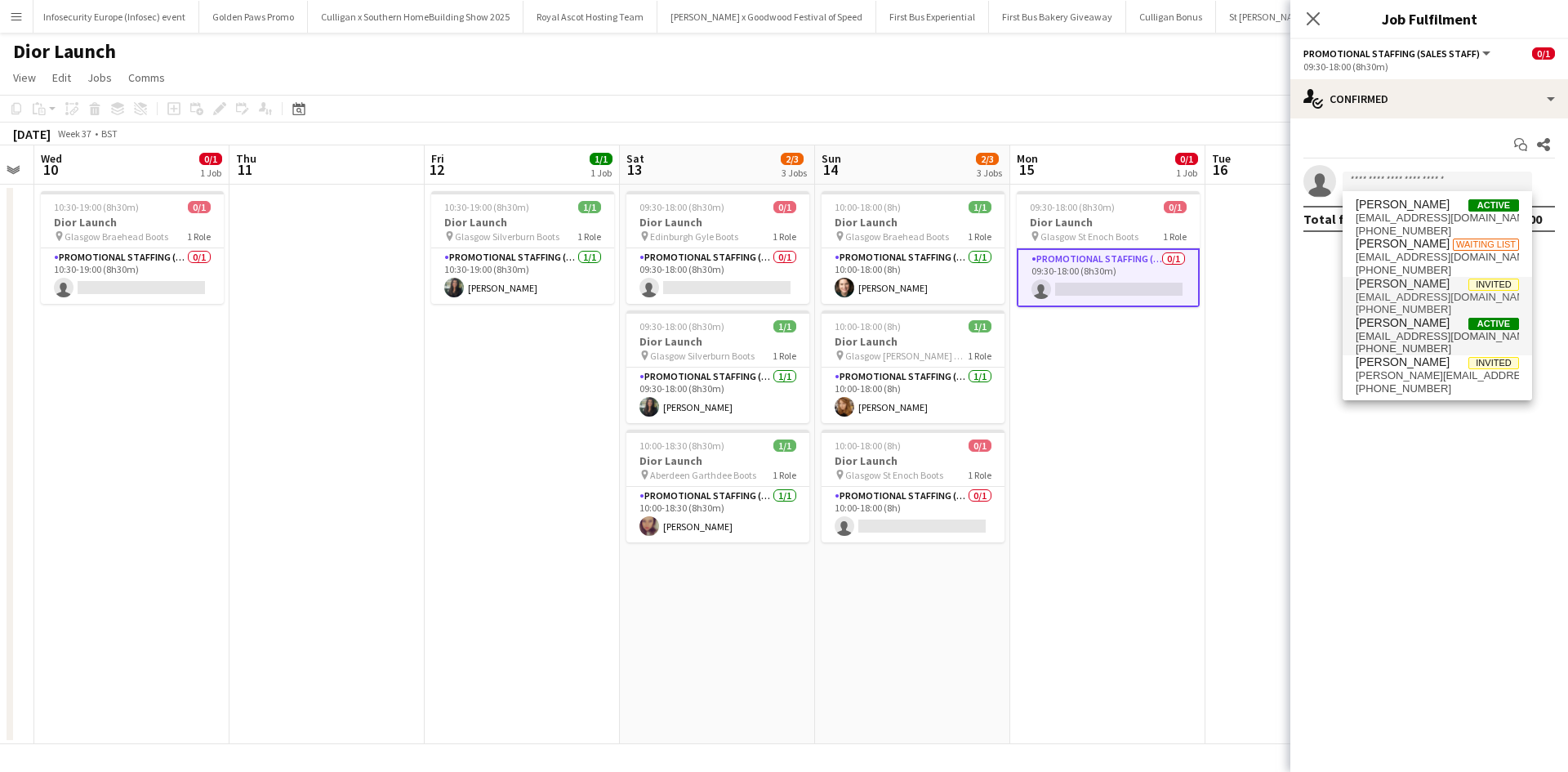
click at [1396, 336] on span "[EMAIL_ADDRESS][DOMAIN_NAME]" at bounding box center [1437, 337] width 163 height 13
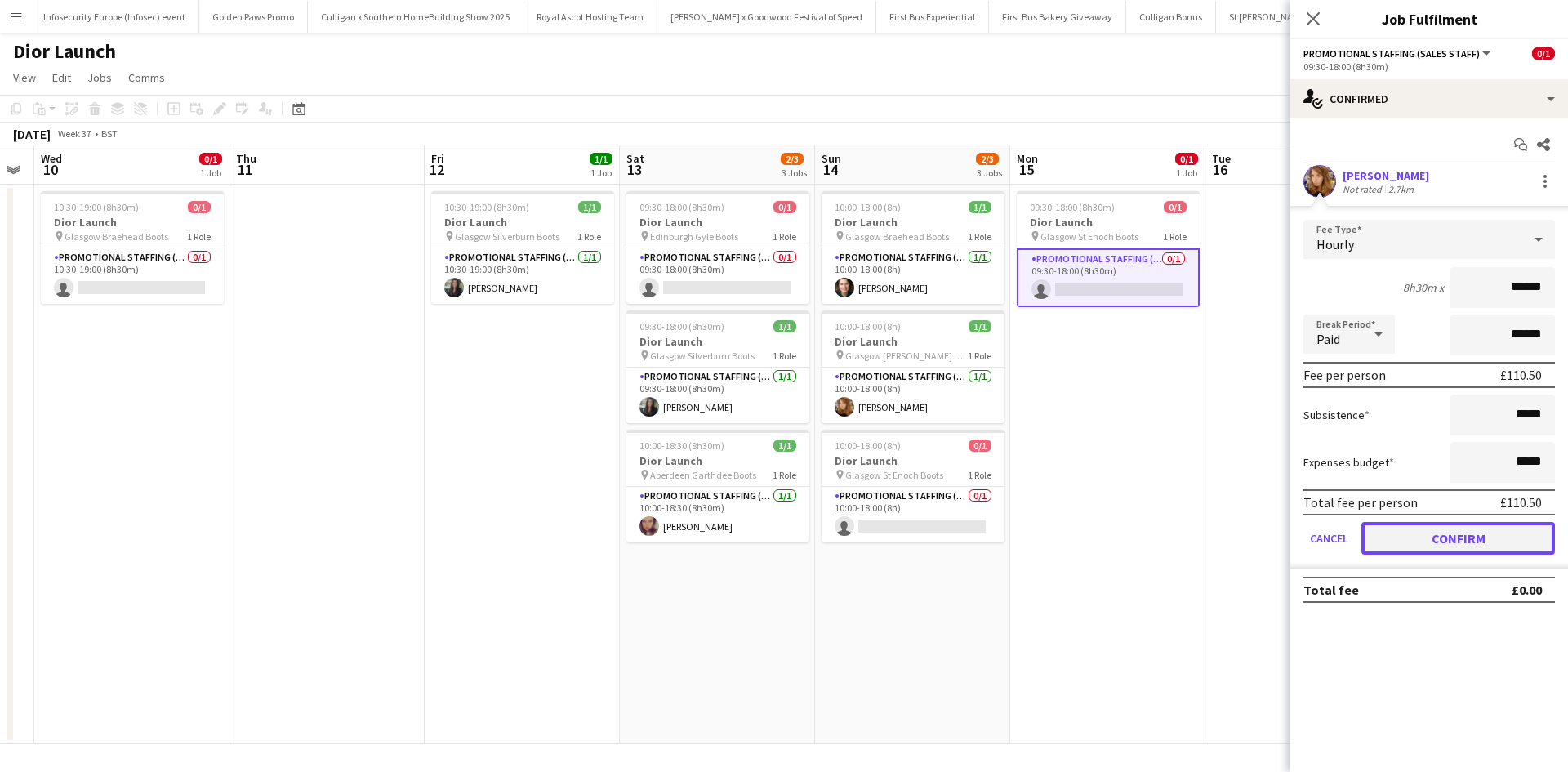
click at [1500, 531] on button "Confirm" at bounding box center [1458, 538] width 194 height 32
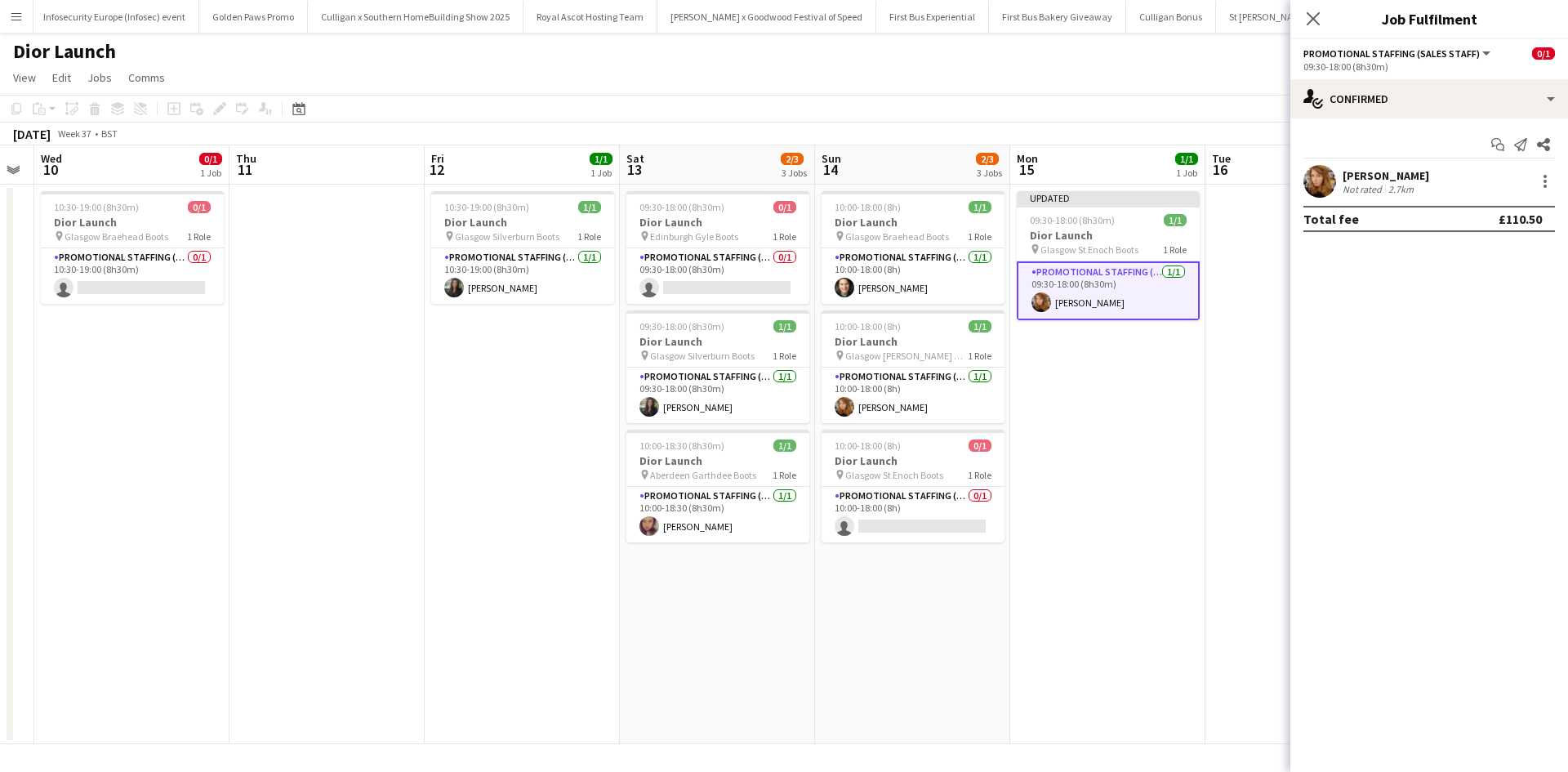
click at [1200, 493] on app-date-cell "Updated 09:30-18:00 (8h30m) 1/1 Dior Launch pin Glasgow St Enoch Boots 1 Role P…" at bounding box center [1108, 464] width 196 height 559
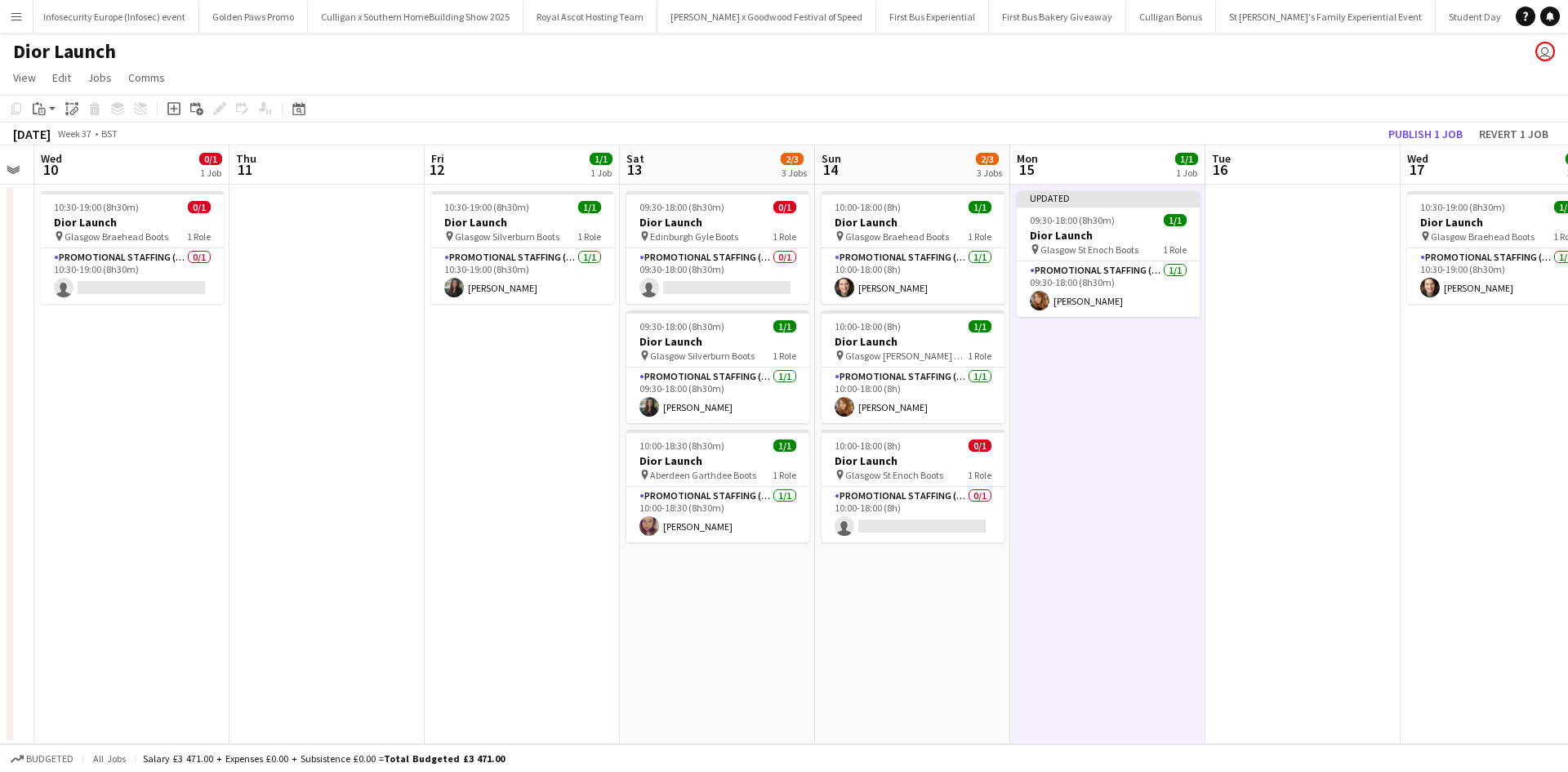
click at [1402, 148] on app-board-header-date "Wed 17 1/1 1 Job" at bounding box center [1498, 165] width 196 height 39
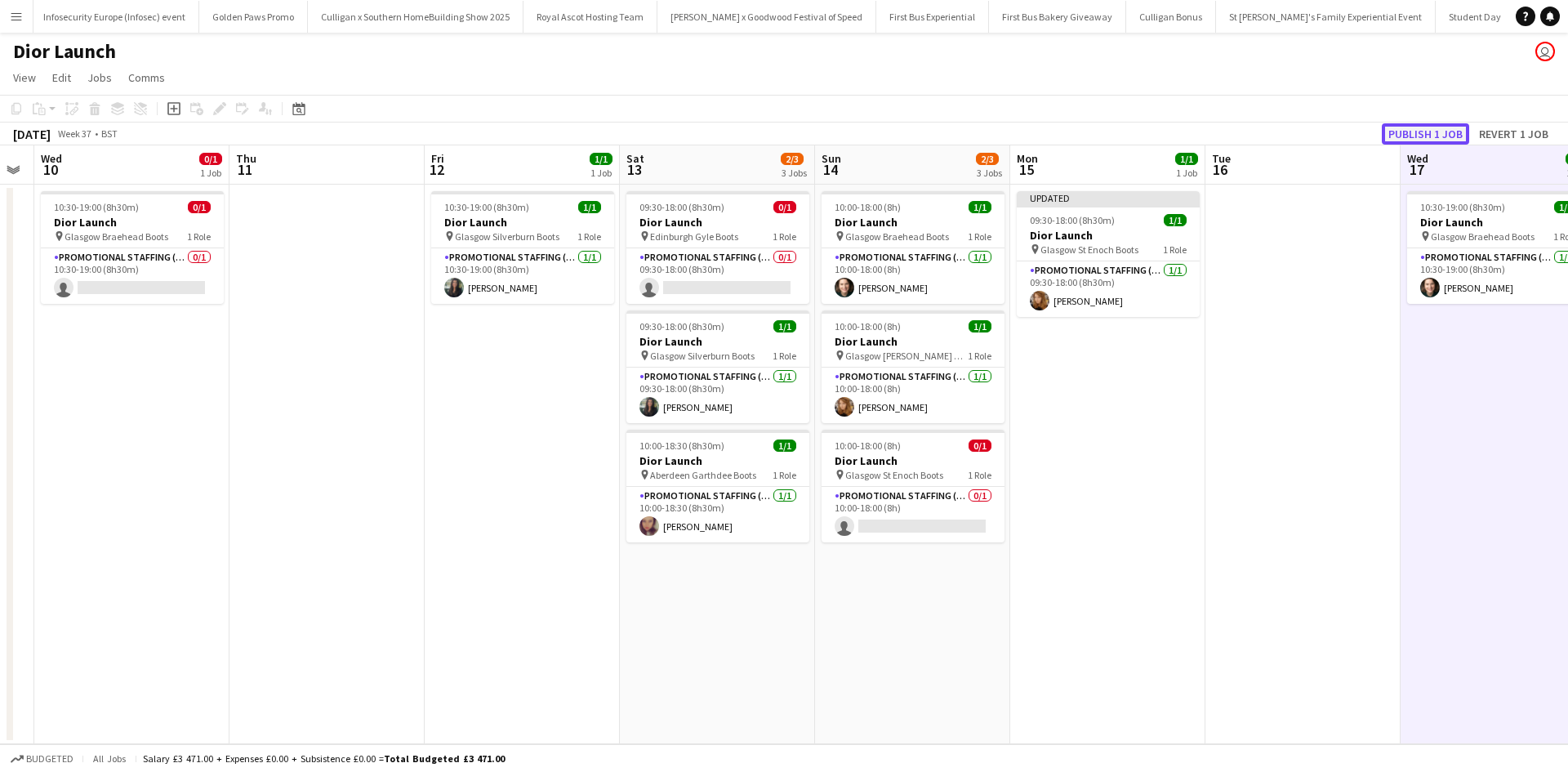
click at [1404, 139] on button "Publish 1 job" at bounding box center [1425, 134] width 88 height 21
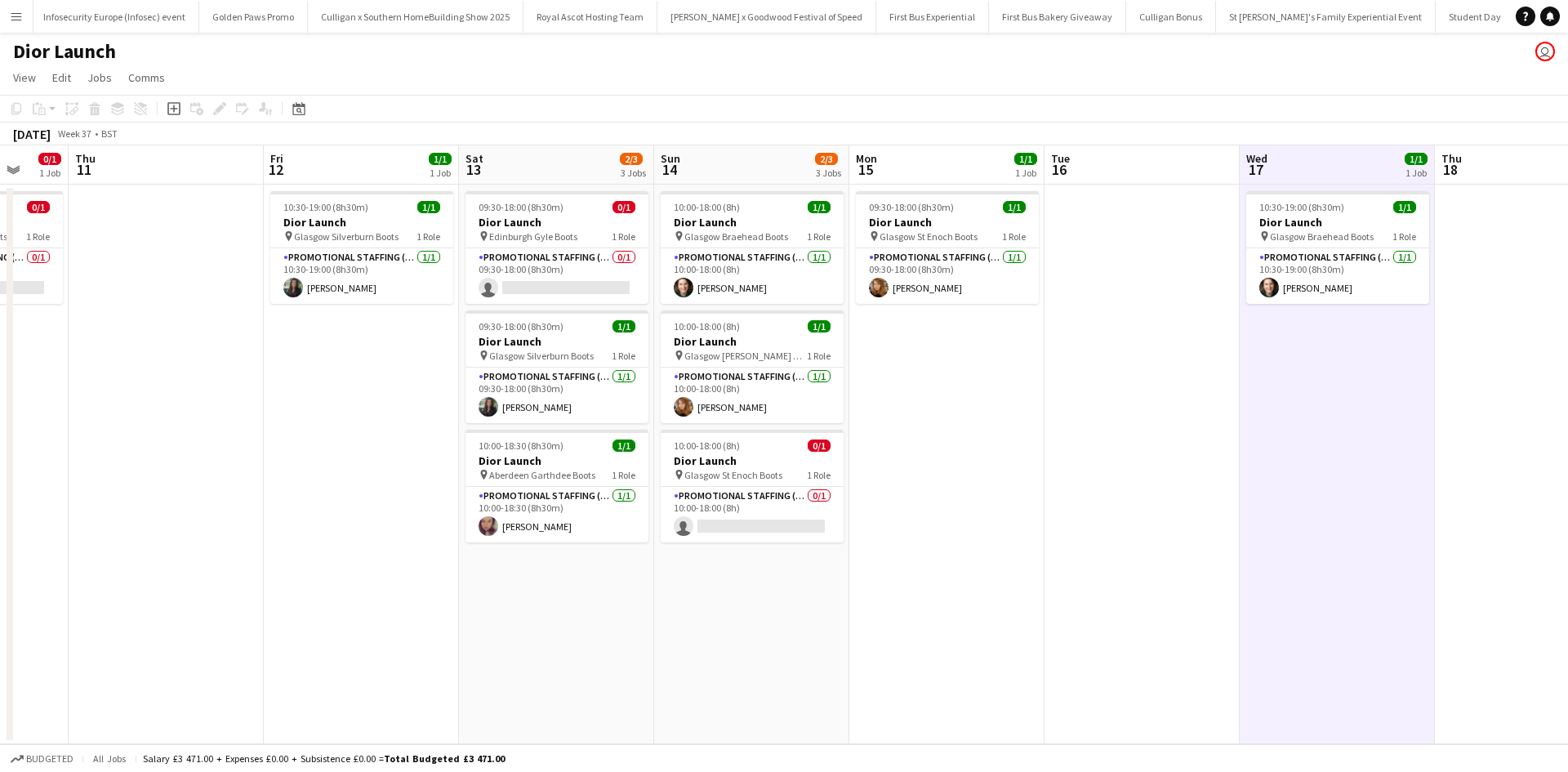
drag, startPoint x: 1259, startPoint y: 488, endPoint x: 588, endPoint y: 450, distance: 672.1
click at [604, 453] on app-calendar-viewport "Sun 7 2/2 2 Jobs Mon 8 1/2 2 Jobs Tue 9 Wed 10 0/1 1 Job Thu 11 Fri 12 1/1 1 Jo…" at bounding box center [784, 445] width 1568 height 599
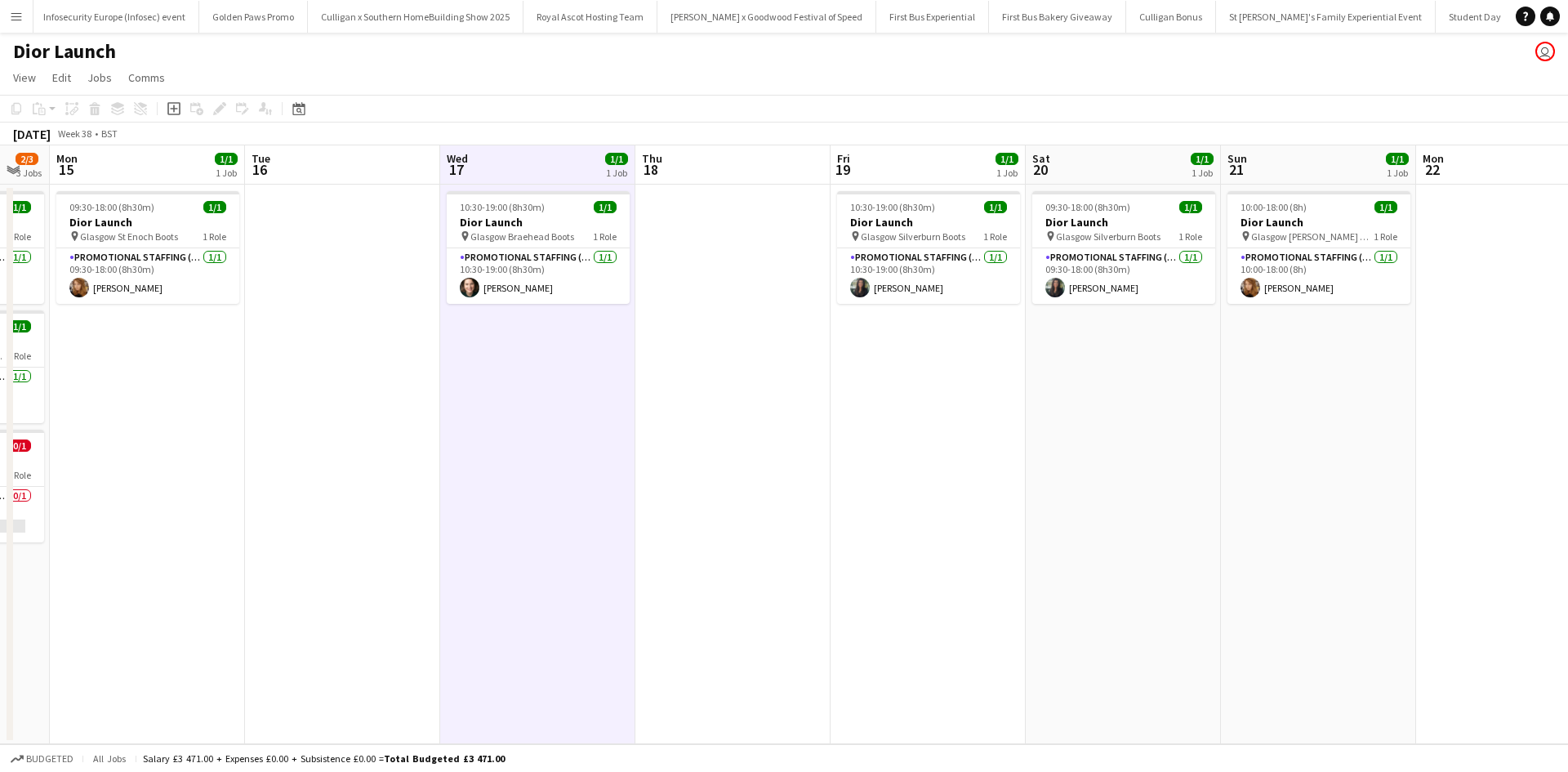
scroll to position [0, 786]
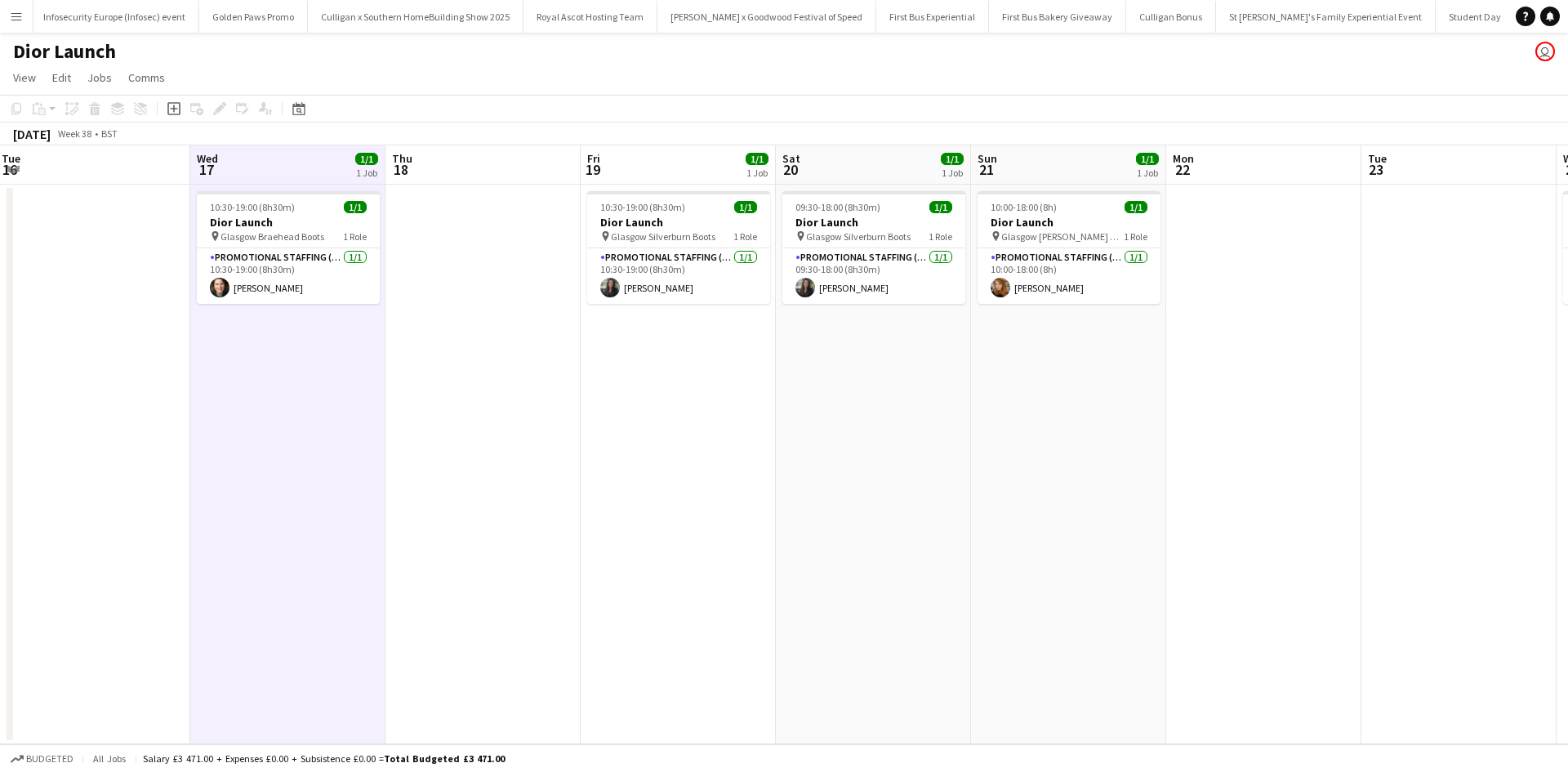
drag, startPoint x: 1078, startPoint y: 489, endPoint x: 626, endPoint y: 431, distance: 455.7
click at [626, 431] on app-calendar-viewport "Fri 12 1/1 1 Job Sat 13 2/3 3 Jobs Sun 14 2/3 3 Jobs Mon 15 1/1 1 Job Tue 16 We…" at bounding box center [784, 445] width 1568 height 599
click at [1258, 256] on app-date-cell at bounding box center [1264, 464] width 196 height 559
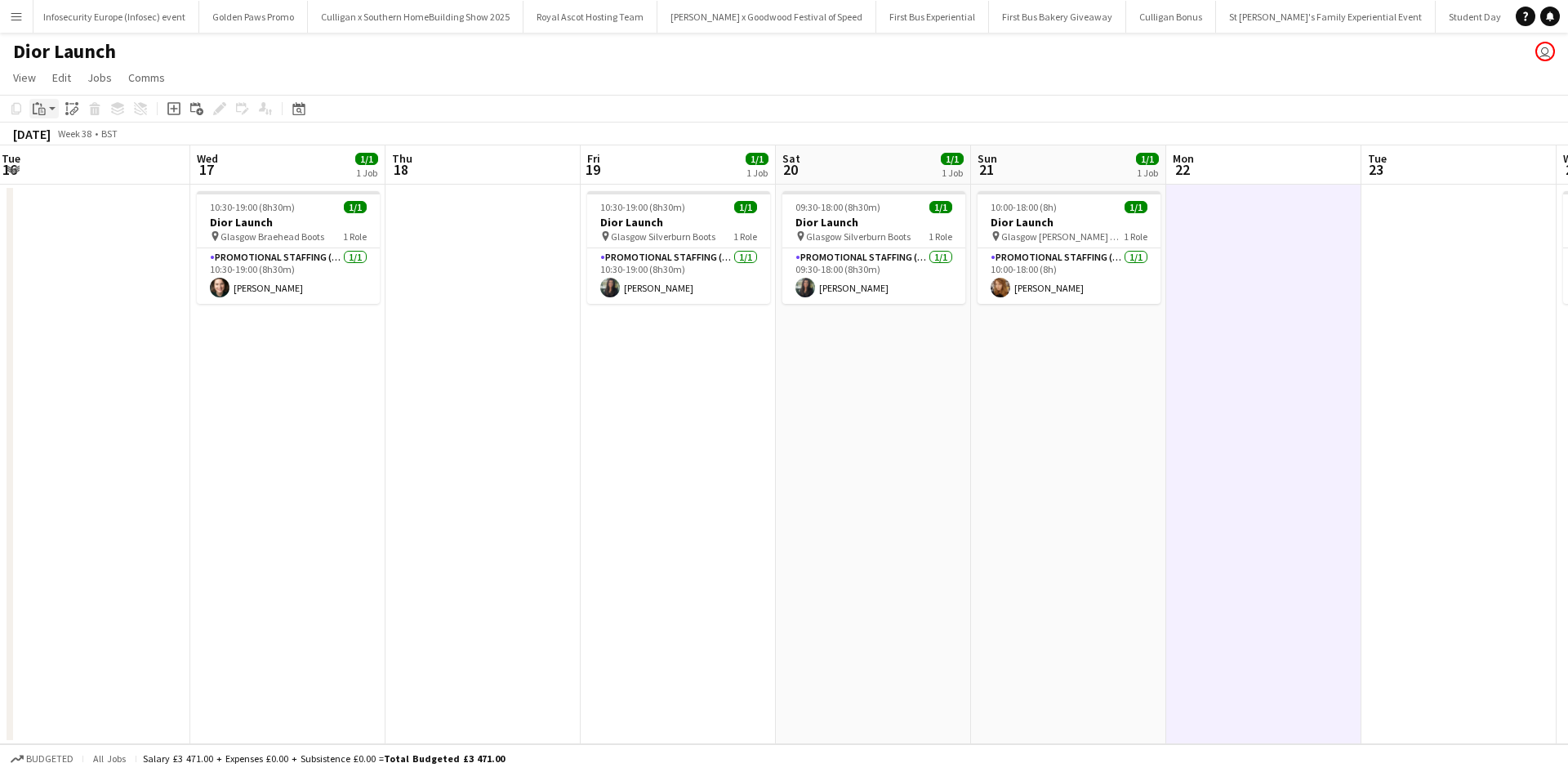
click at [39, 108] on icon at bounding box center [42, 112] width 7 height 7
click at [61, 168] on link "Paste with crew Ctrl+Shift+V" at bounding box center [120, 168] width 153 height 15
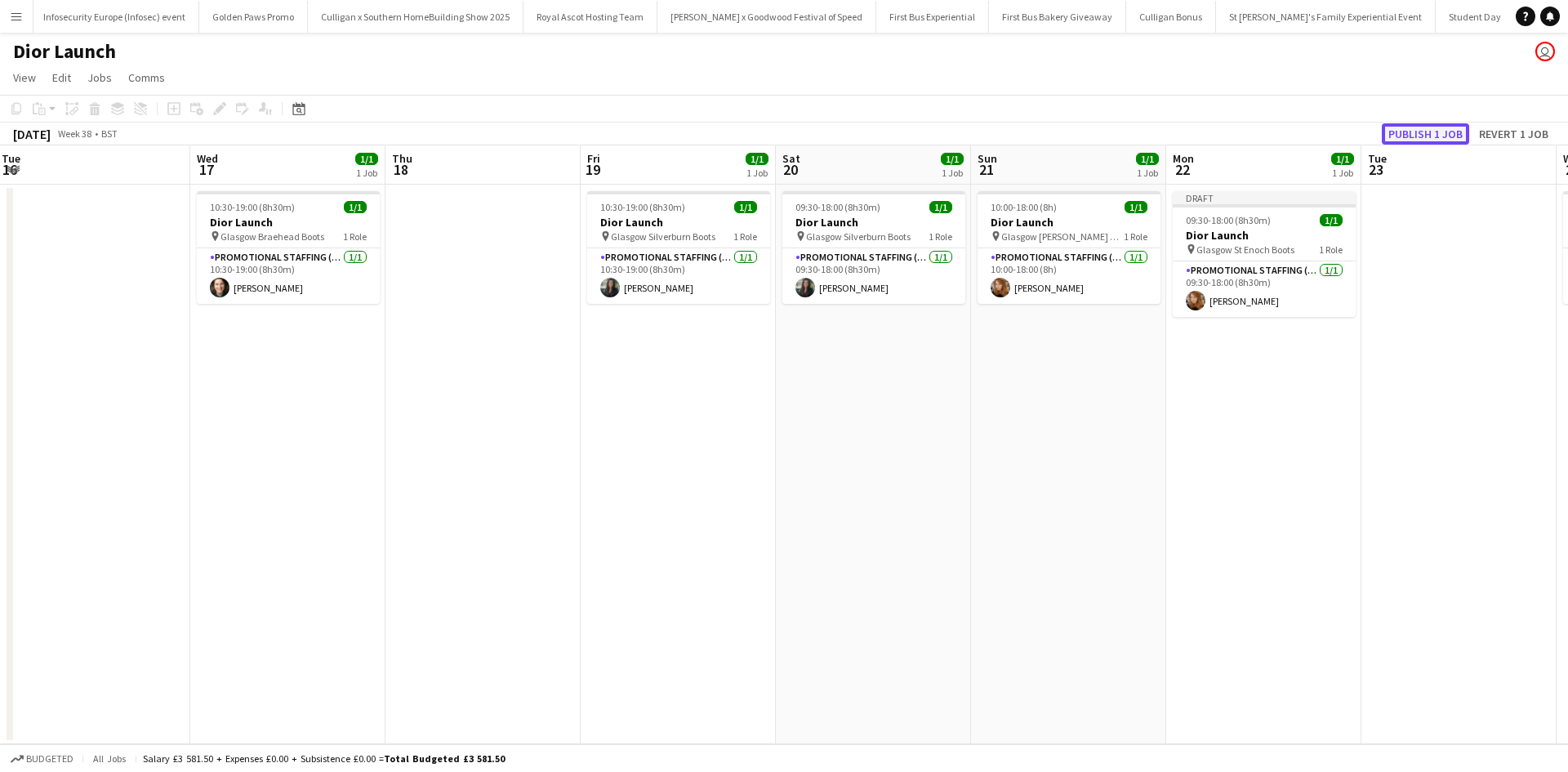
click at [1408, 126] on button "Publish 1 job" at bounding box center [1425, 134] width 88 height 21
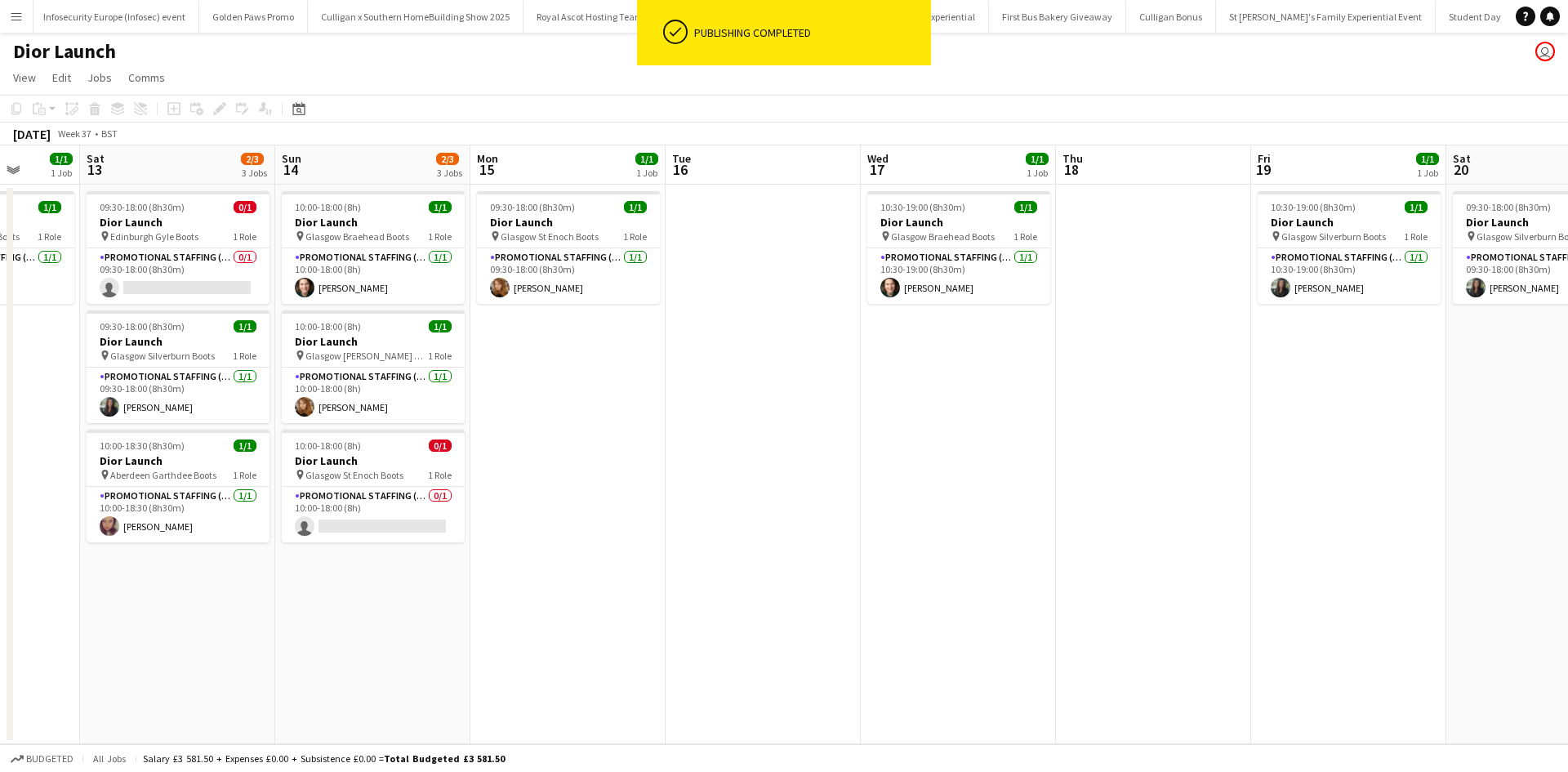
scroll to position [0, 437]
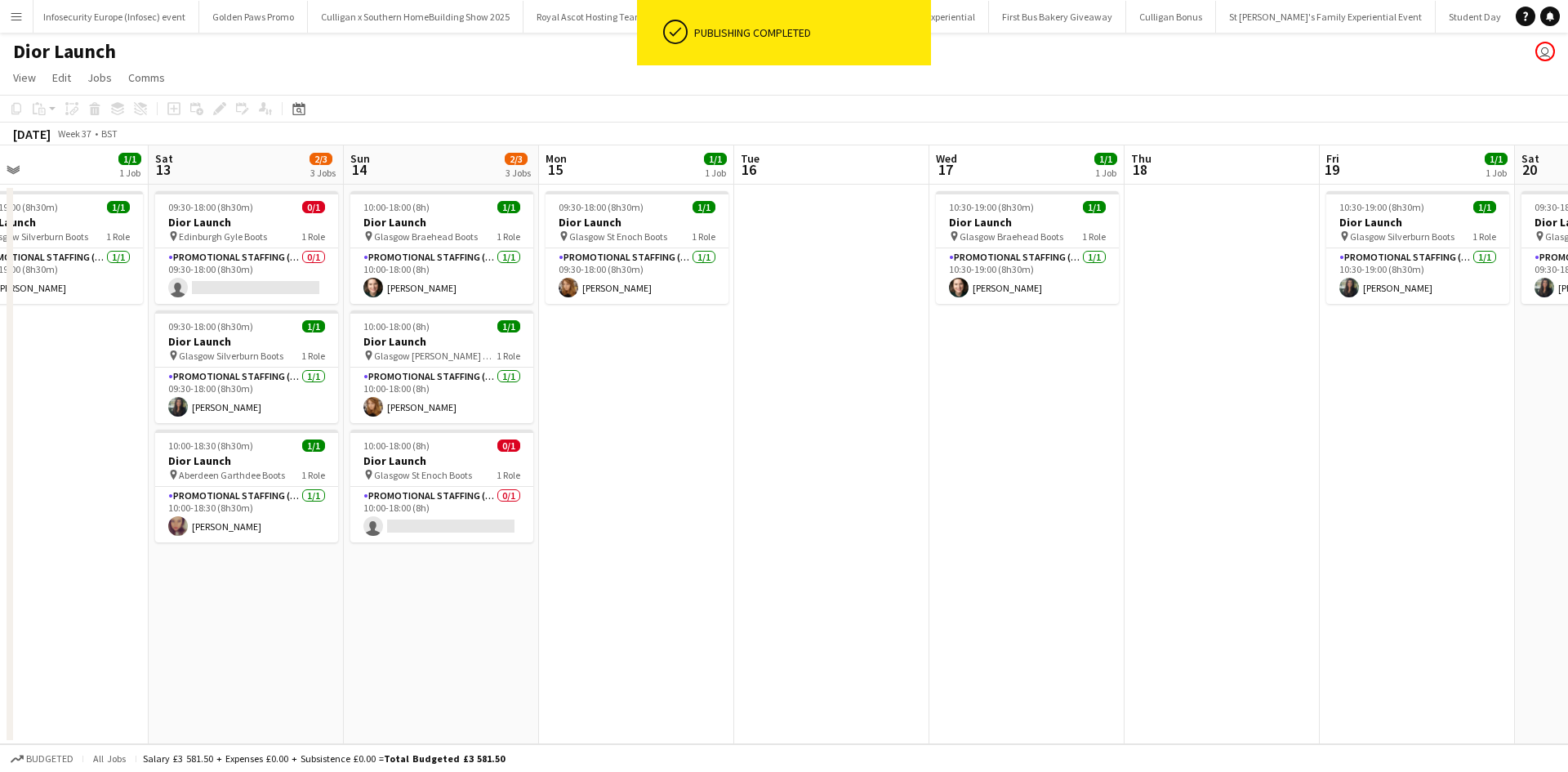
drag, startPoint x: 323, startPoint y: 479, endPoint x: 1062, endPoint y: 483, distance: 739.0
click at [1062, 483] on app-calendar-viewport "Wed 10 0/1 1 Job Thu 11 Fri 12 1/1 1 Job Sat 13 2/3 3 Jobs Sun 14 2/3 3 Jobs Mo…" at bounding box center [784, 445] width 1568 height 599
click at [467, 448] on div "10:00-18:00 (8h) 0/1" at bounding box center [442, 445] width 183 height 12
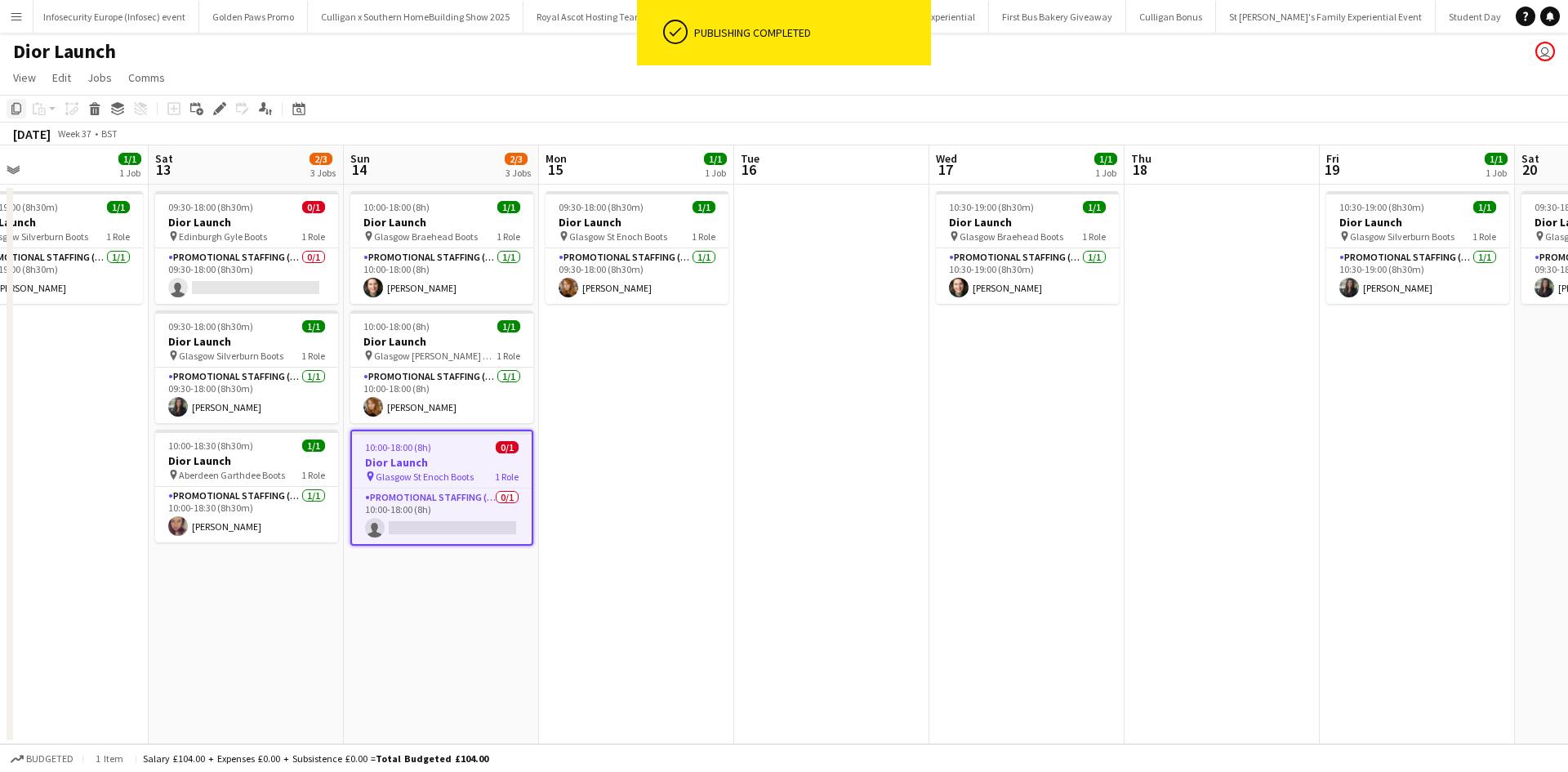
click at [15, 104] on icon "Copy" at bounding box center [17, 109] width 13 height 13
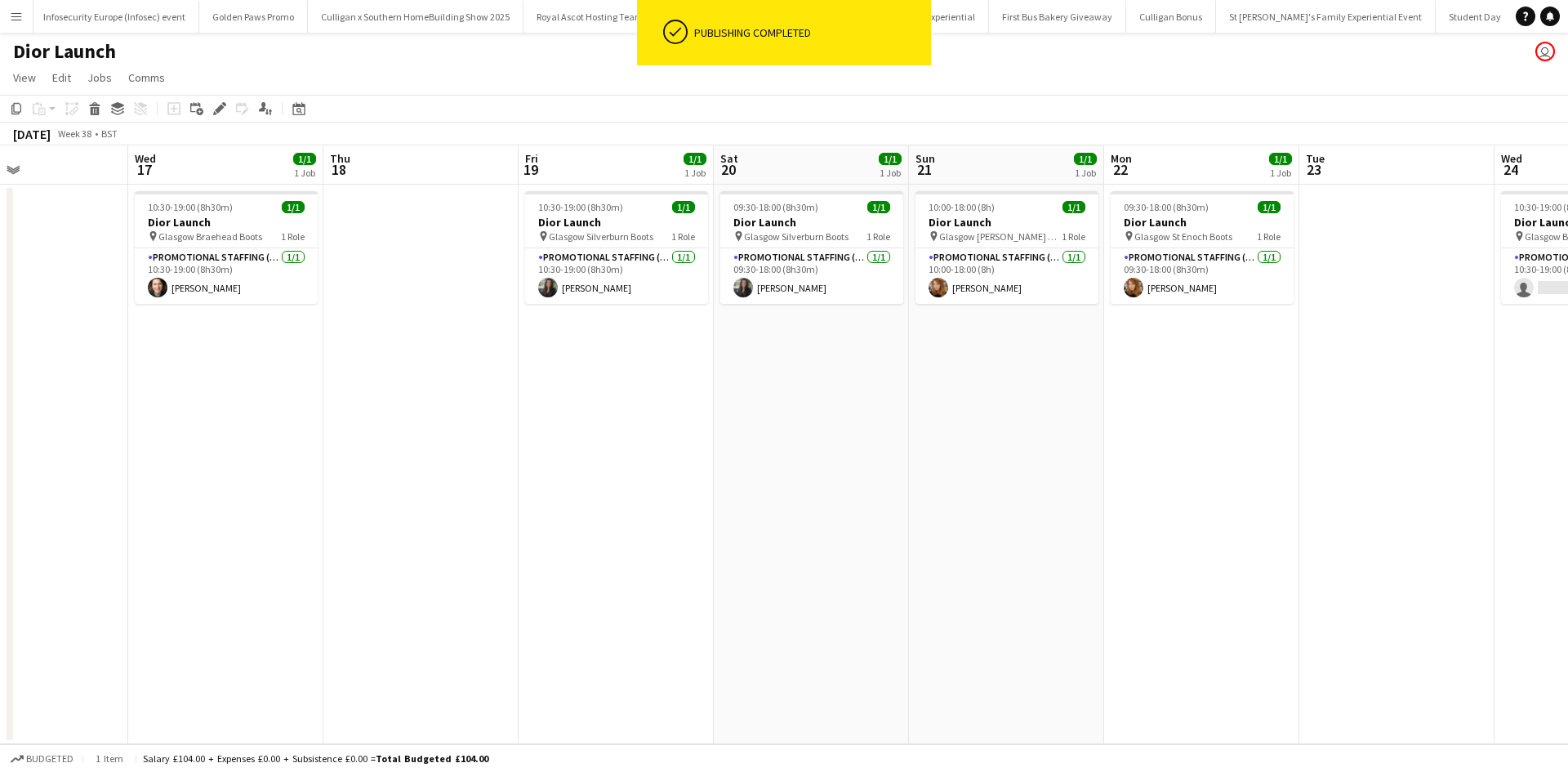
scroll to position [0, 826]
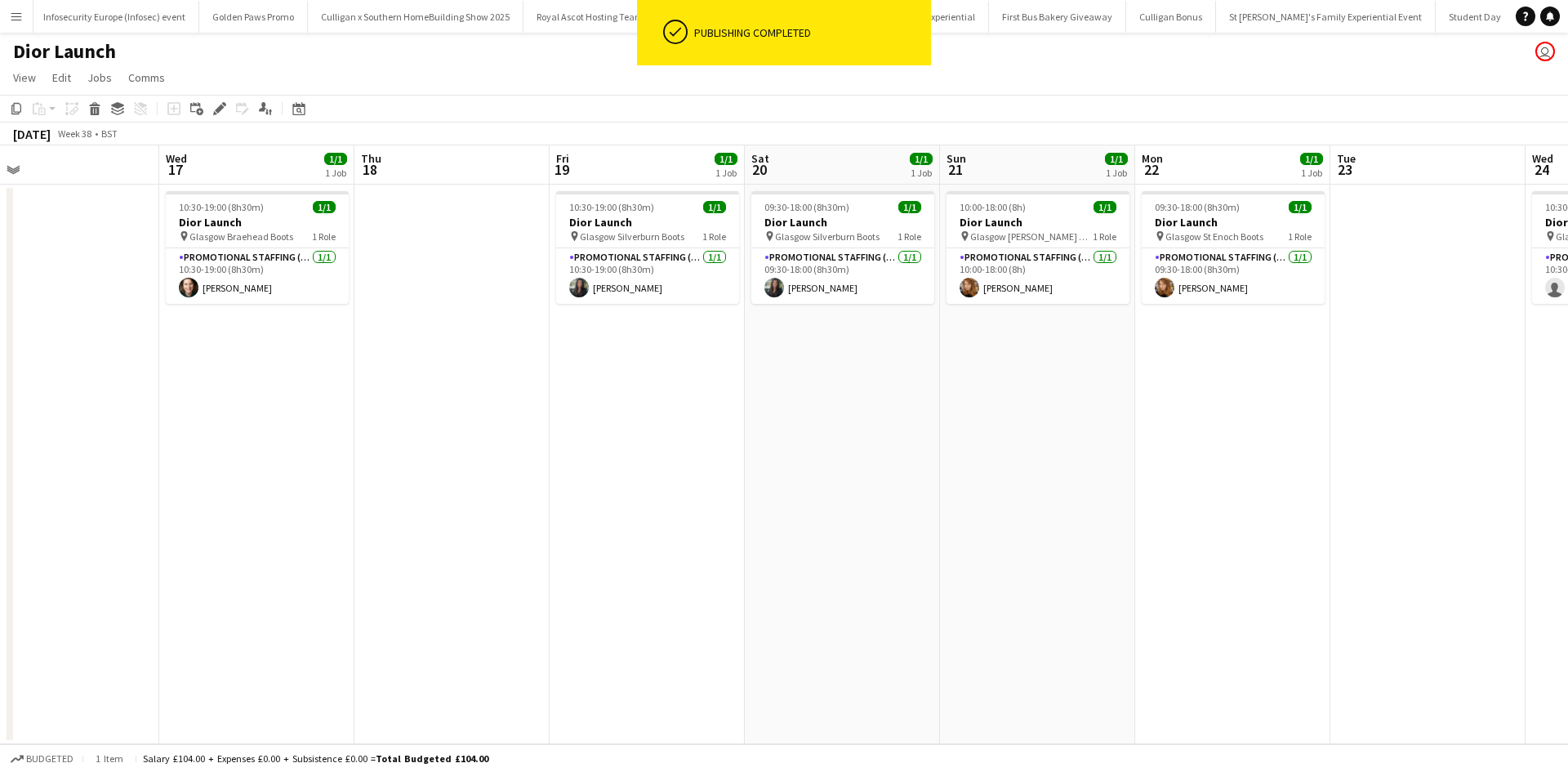
drag, startPoint x: 1405, startPoint y: 532, endPoint x: 623, endPoint y: 423, distance: 789.6
click at [625, 426] on app-calendar-viewport "Fri 12 1/1 1 Job Sat 13 2/3 3 Jobs Sun 14 2/3 3 Jobs Mon 15 1/1 1 Job Tue 16 We…" at bounding box center [784, 445] width 1568 height 599
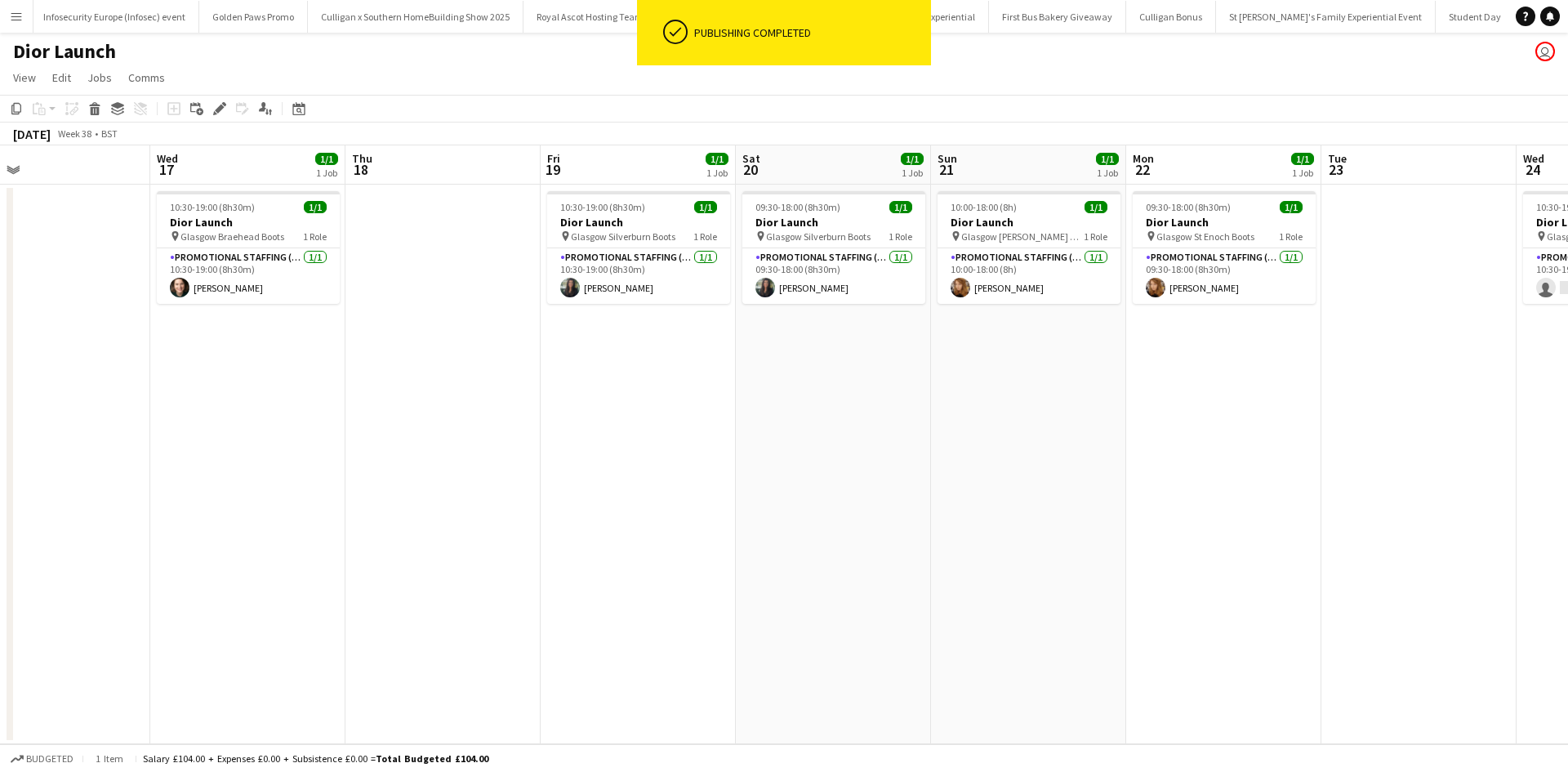
click at [979, 394] on app-date-cell "10:00-18:00 (8h) 1/1 Dior Launch pin Glasgow [PERSON_NAME] Galleries Boots 1 Ro…" at bounding box center [1028, 464] width 196 height 559
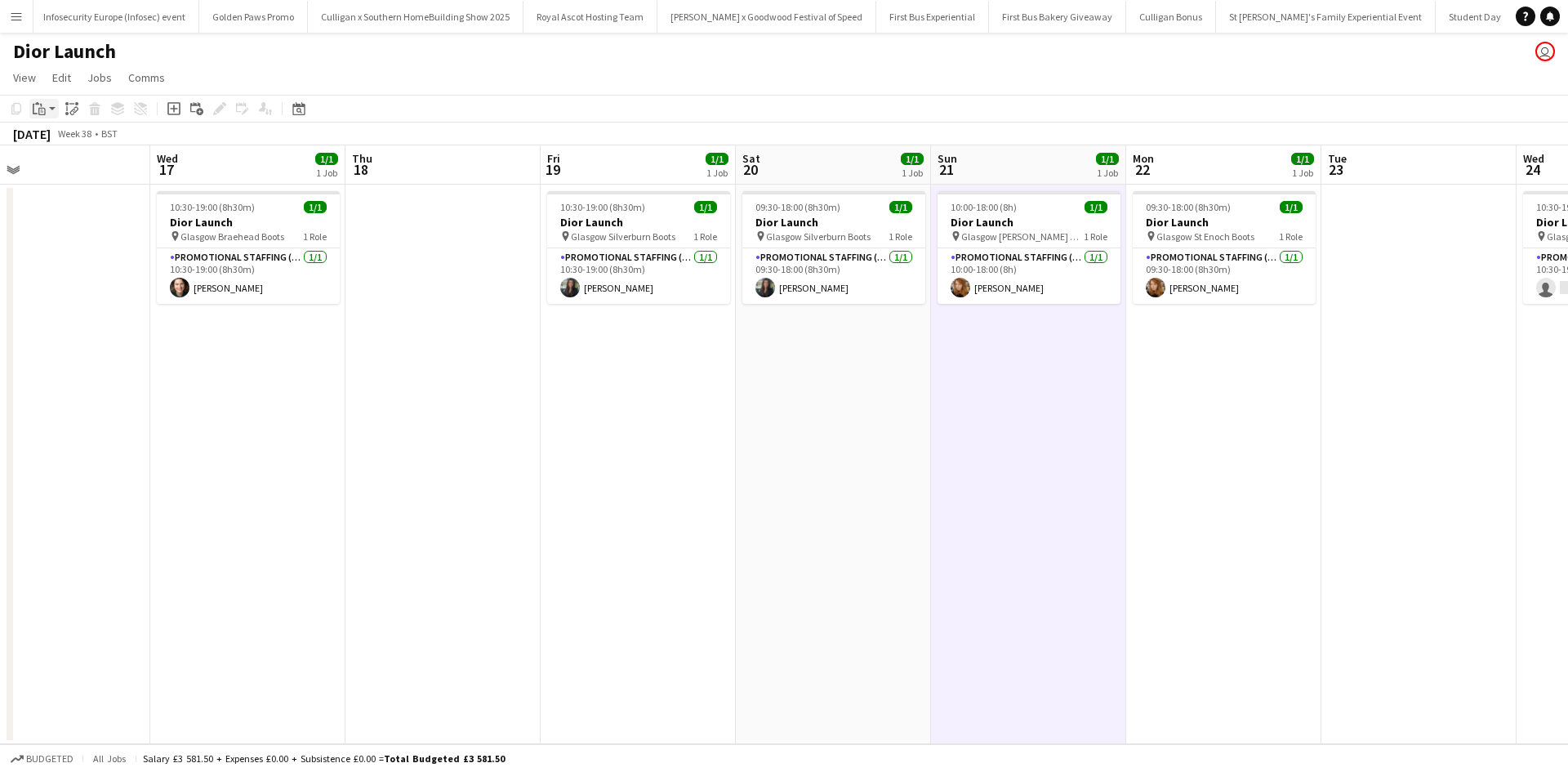
click at [40, 102] on icon "Paste" at bounding box center [39, 109] width 13 height 13
click at [65, 137] on link "Paste Ctrl+V" at bounding box center [120, 139] width 153 height 15
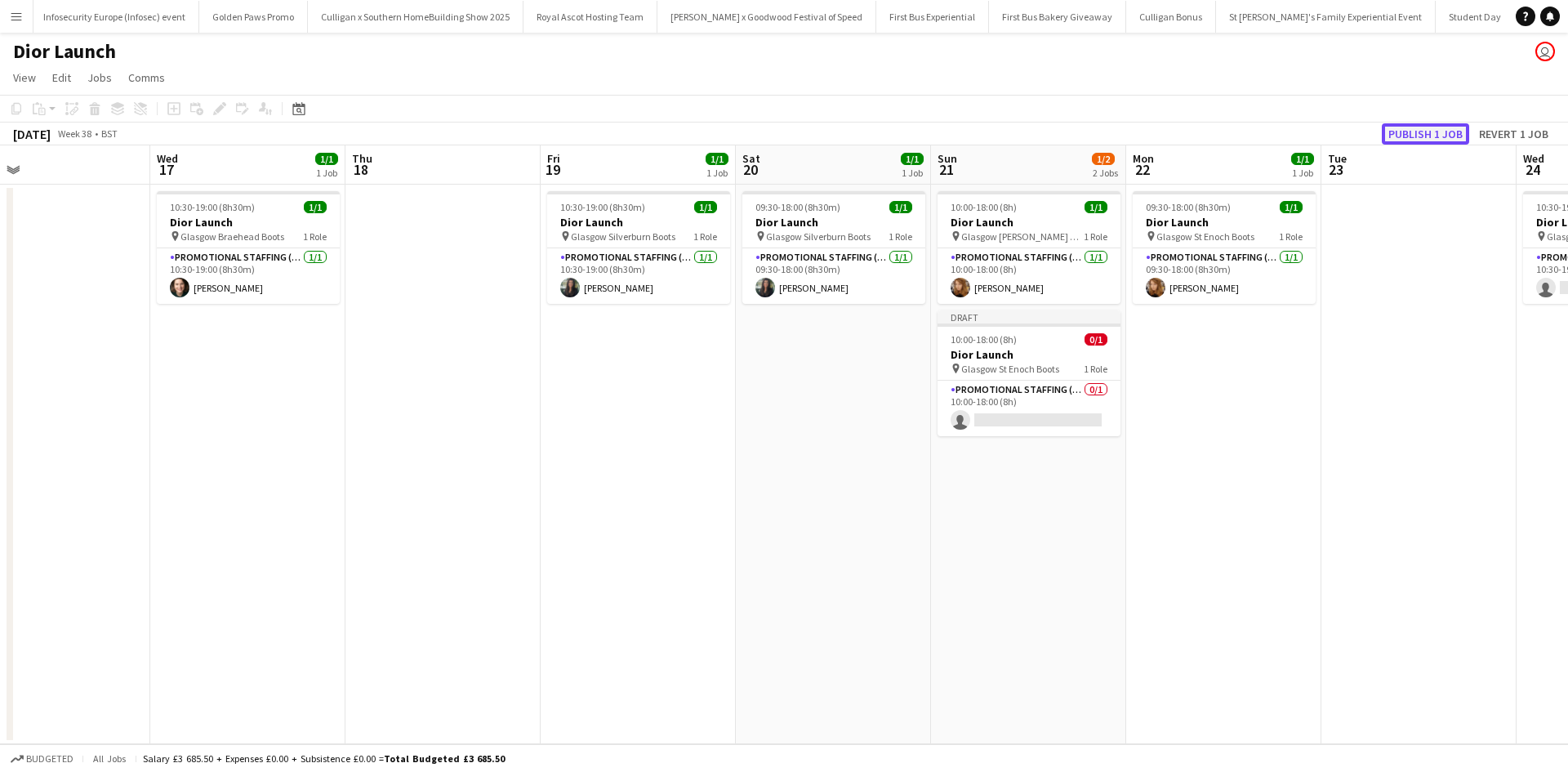
click at [1448, 131] on button "Publish 1 job" at bounding box center [1425, 134] width 88 height 21
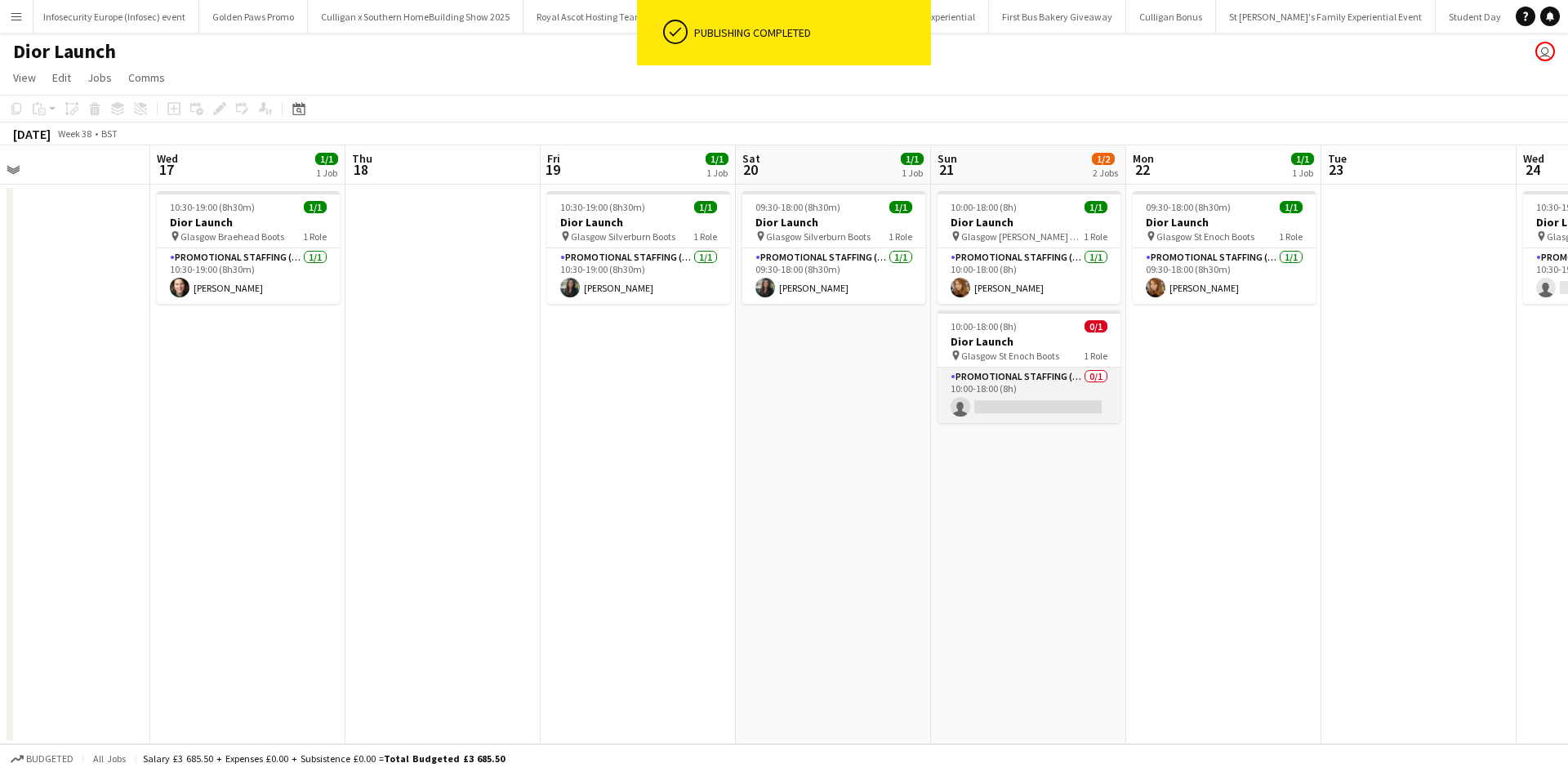
click at [1036, 401] on app-card-role "Promotional Staffing (Sales Staff) 0/1 10:00-18:00 (8h) single-neutral-actions" at bounding box center [1028, 395] width 183 height 55
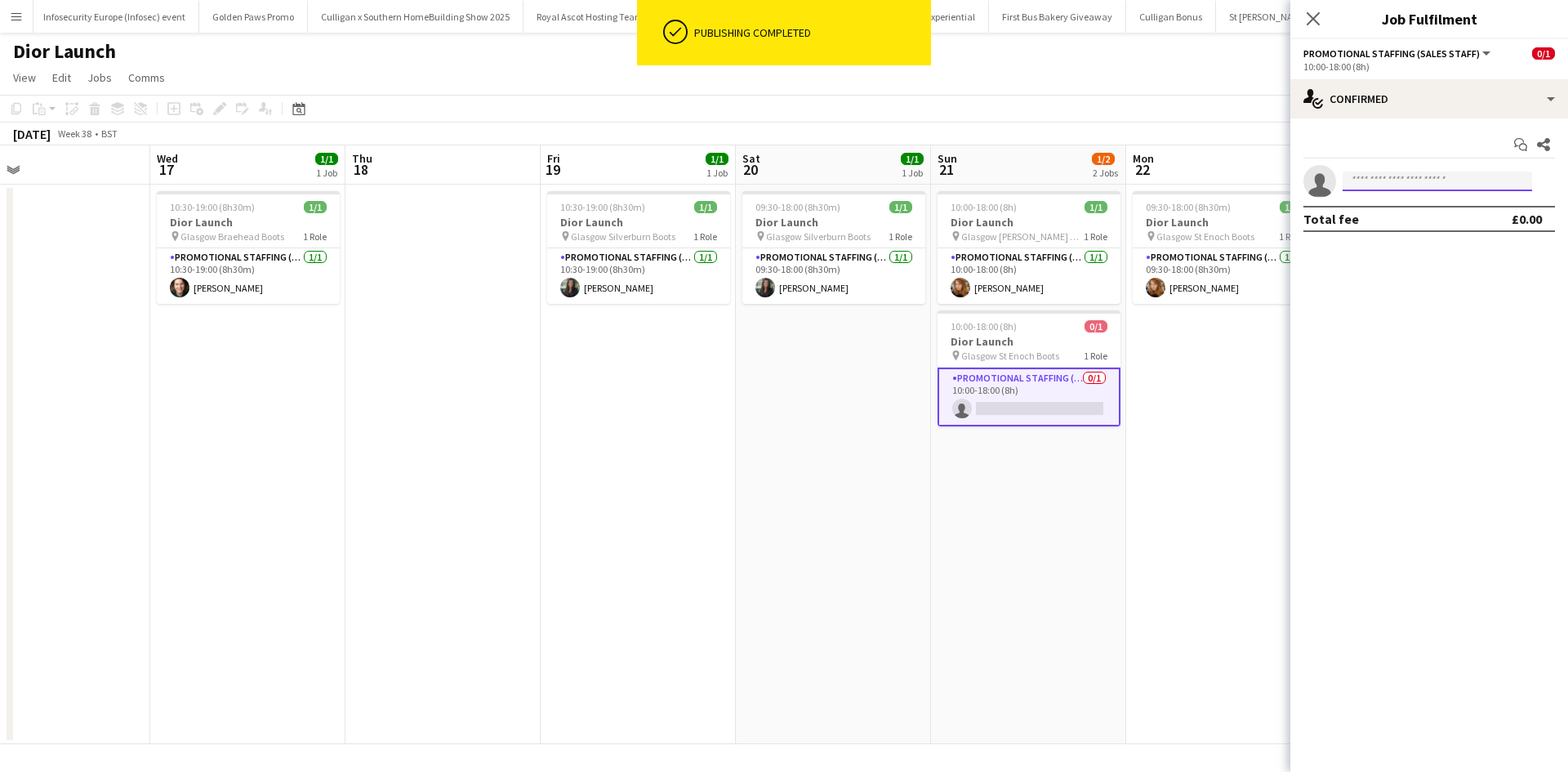
click at [1431, 182] on input at bounding box center [1436, 181] width 189 height 19
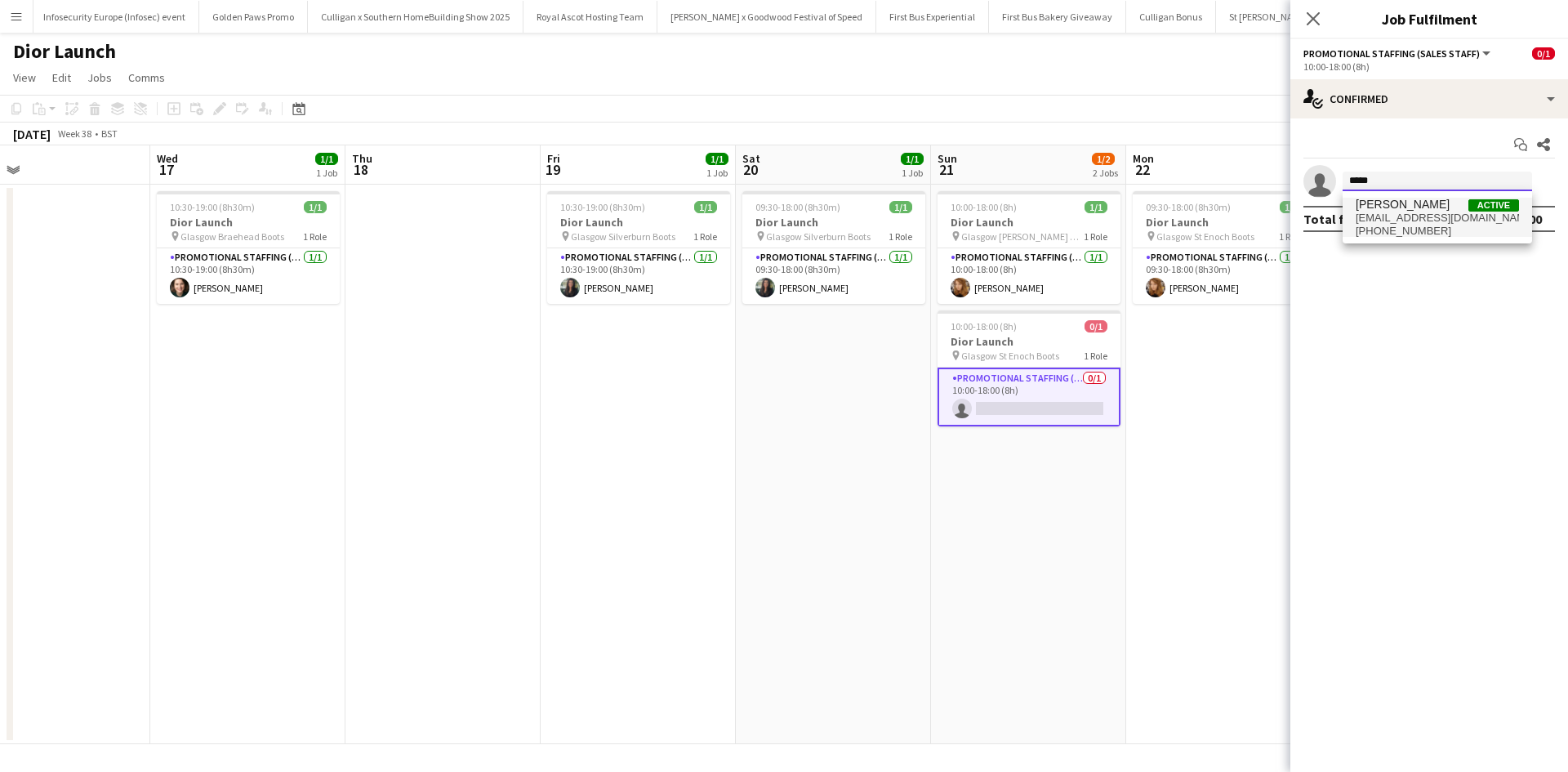
type input "*****"
click at [1423, 216] on span "[EMAIL_ADDRESS][DOMAIN_NAME]" at bounding box center [1437, 218] width 163 height 13
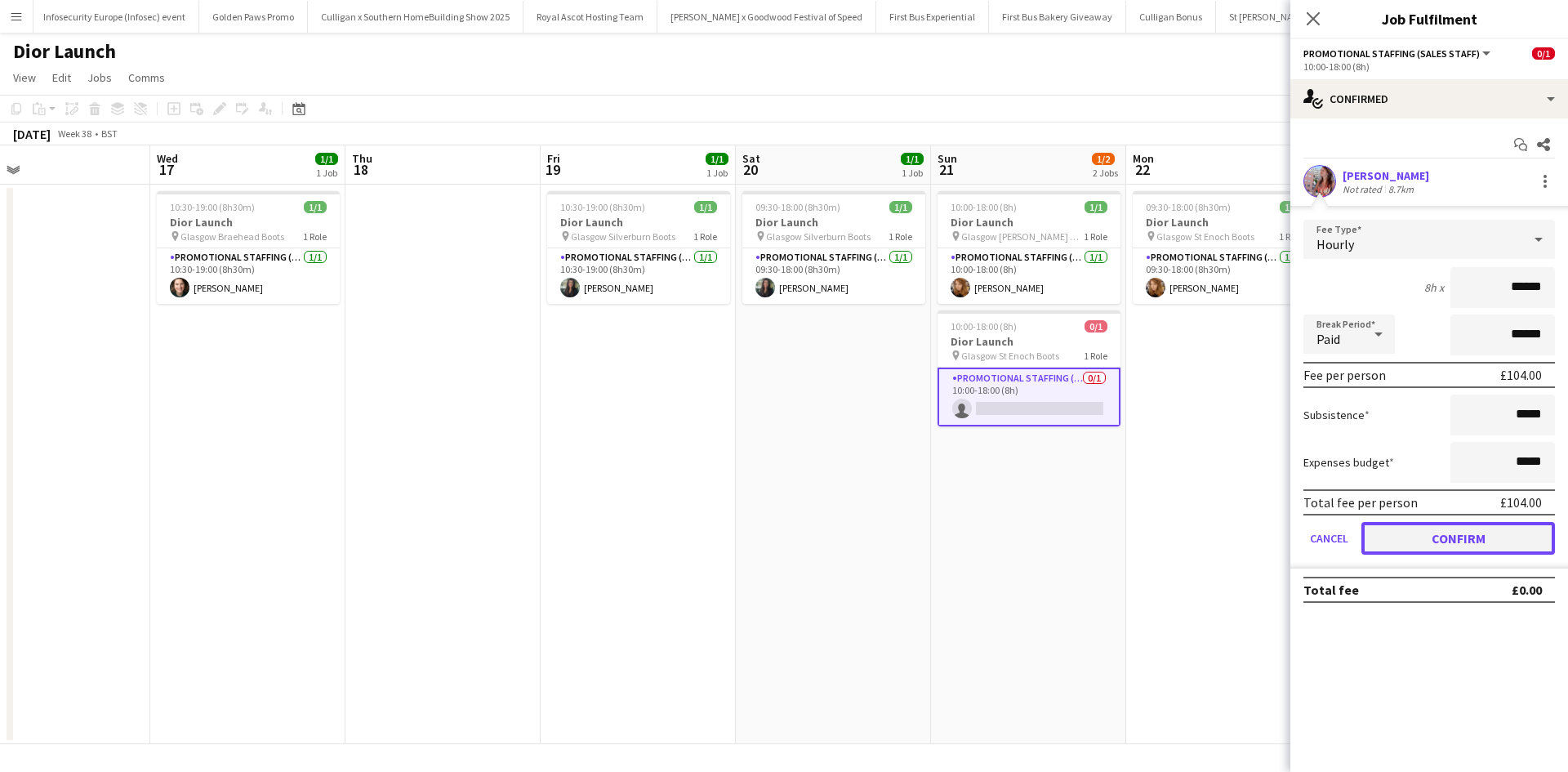
click at [1479, 550] on button "Confirm" at bounding box center [1458, 538] width 194 height 32
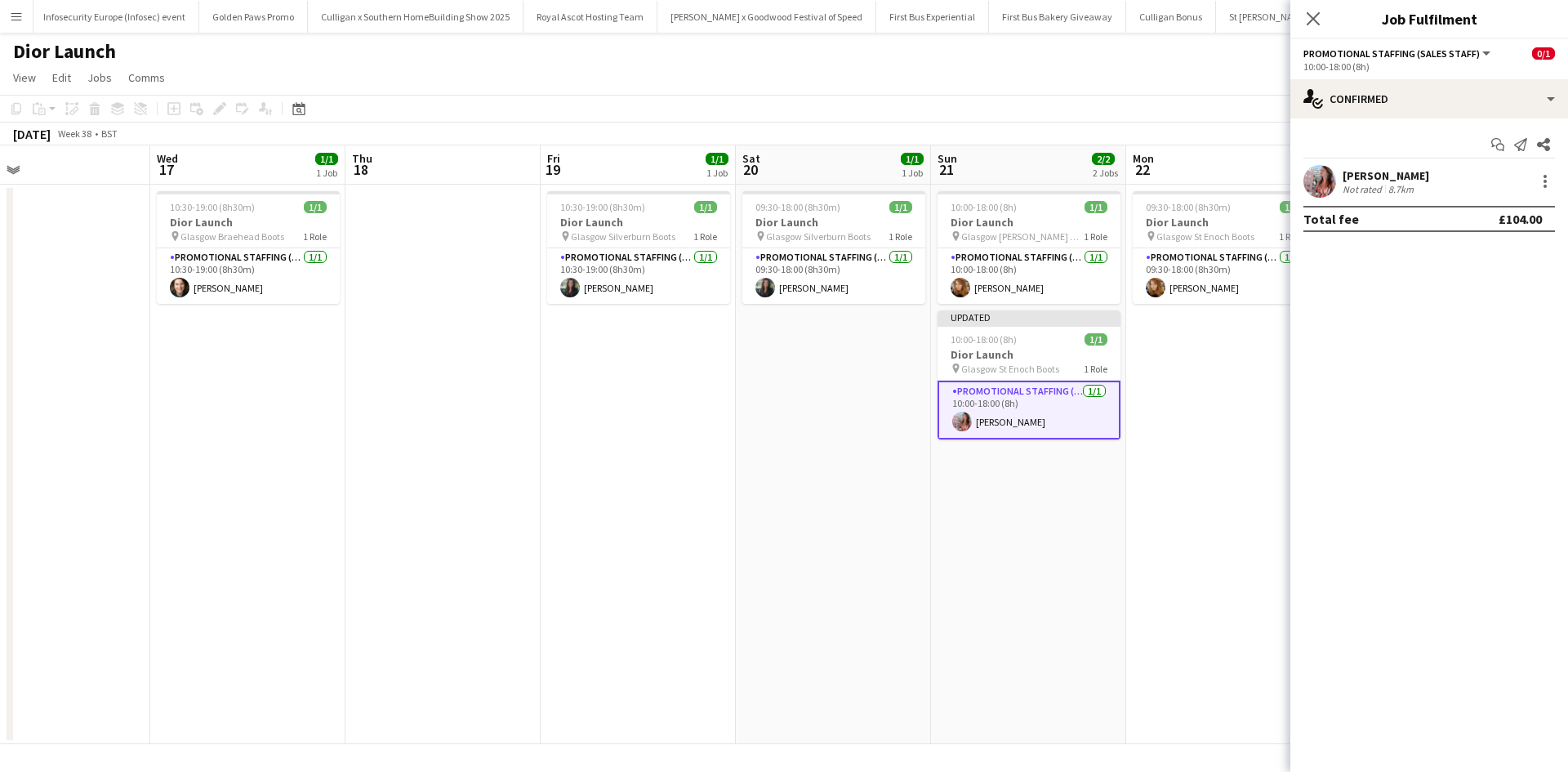
drag, startPoint x: 1038, startPoint y: 481, endPoint x: 1223, endPoint y: 395, distance: 204.0
click at [1037, 481] on app-date-cell "10:00-18:00 (8h) 1/1 Dior Launch pin Glasgow [PERSON_NAME] Galleries Boots 1 Ro…" at bounding box center [1028, 464] width 196 height 559
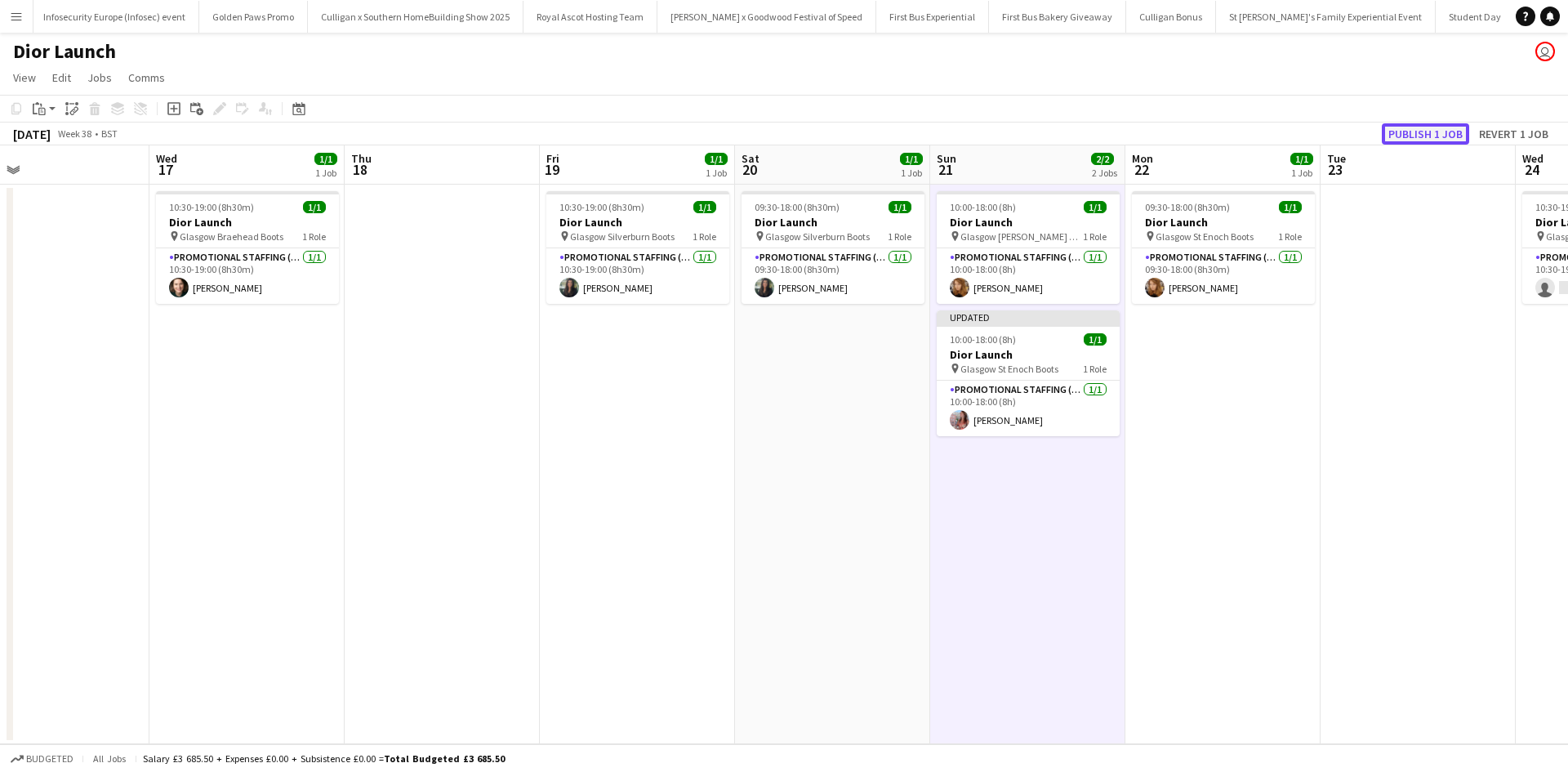
click at [1423, 136] on button "Publish 1 job" at bounding box center [1425, 134] width 88 height 21
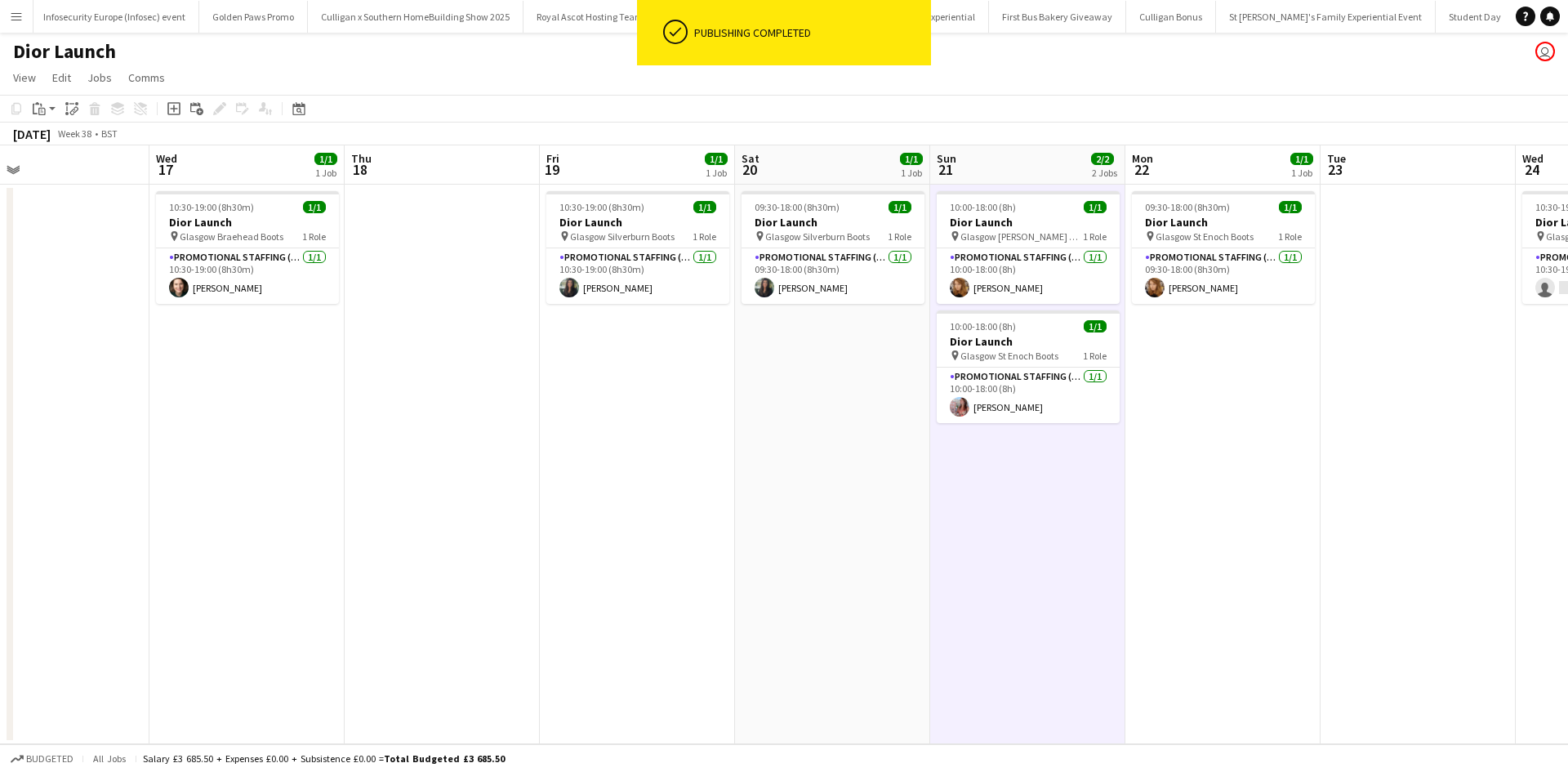
click at [1147, 548] on app-date-cell "09:30-18:00 (8h30m) 1/1 Dior Launch pin Glasgow St Enoch Boots 1 Role Promotion…" at bounding box center [1223, 464] width 196 height 559
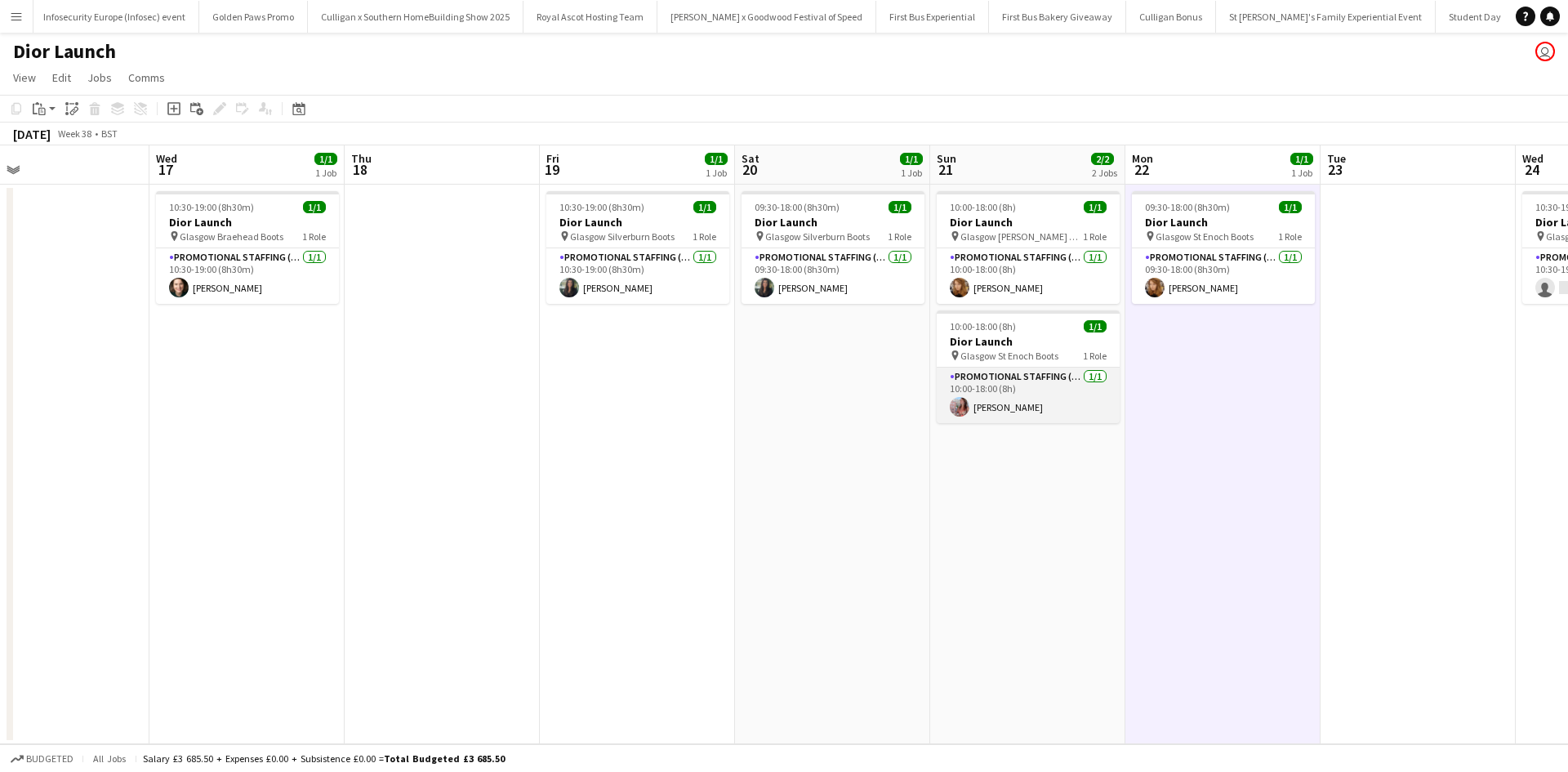
click at [990, 408] on app-card-role "Promotional Staffing (Sales Staff) [DATE] 10:00-18:00 (8h) [PERSON_NAME]" at bounding box center [1028, 395] width 183 height 55
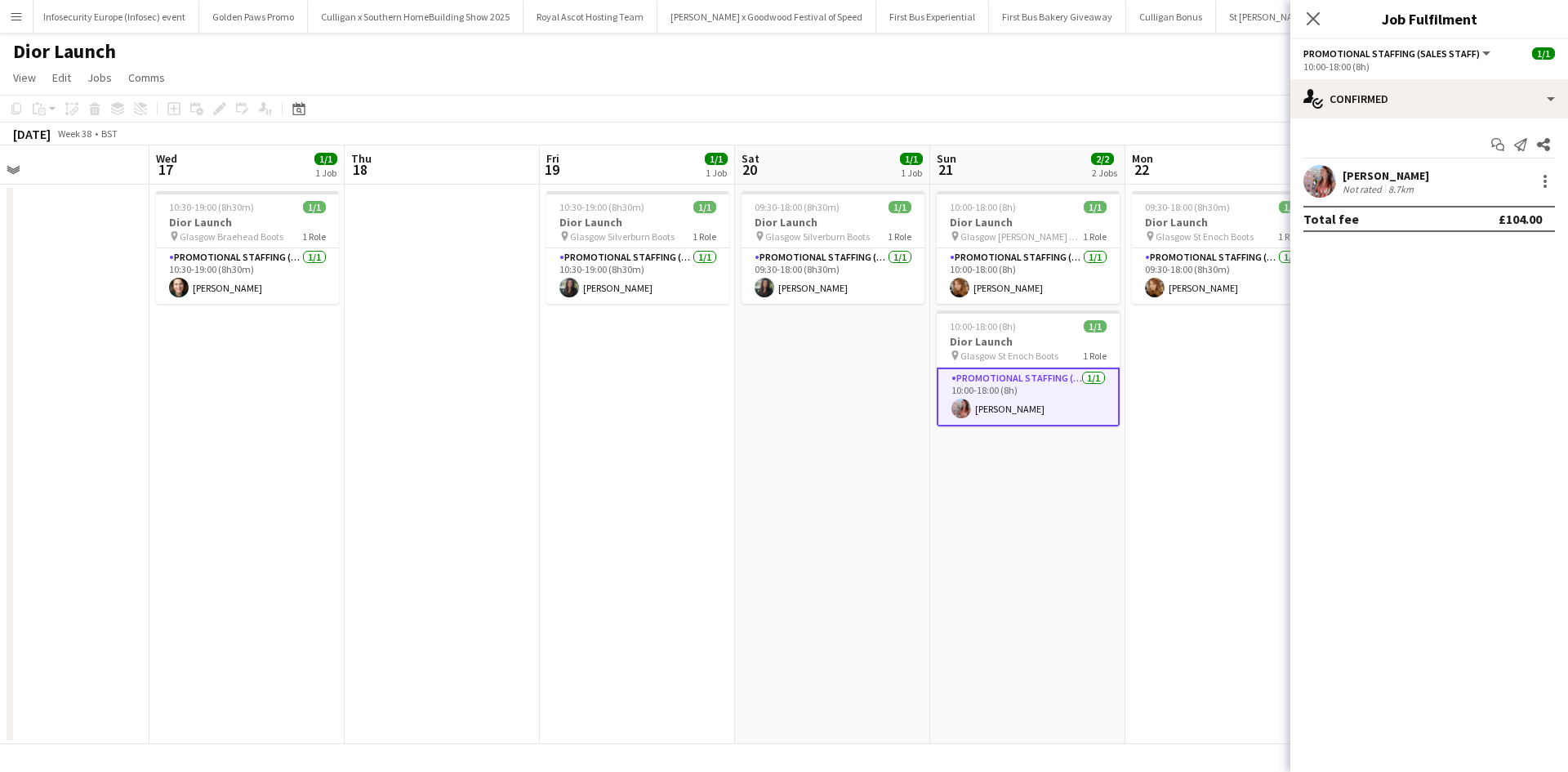
click at [1379, 173] on div "[PERSON_NAME]" at bounding box center [1385, 175] width 87 height 15
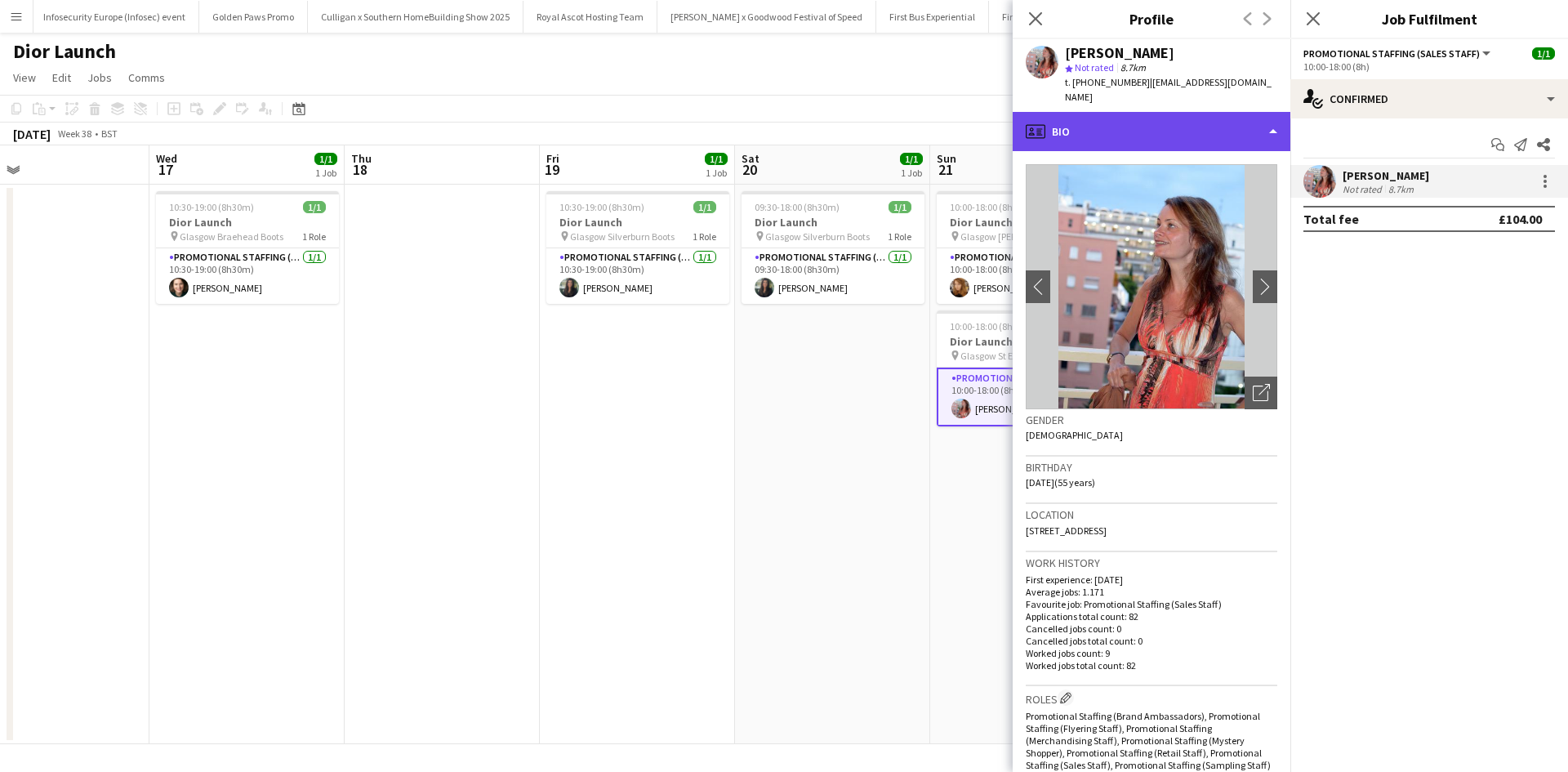
click at [1123, 112] on div "profile Bio" at bounding box center [1151, 131] width 278 height 39
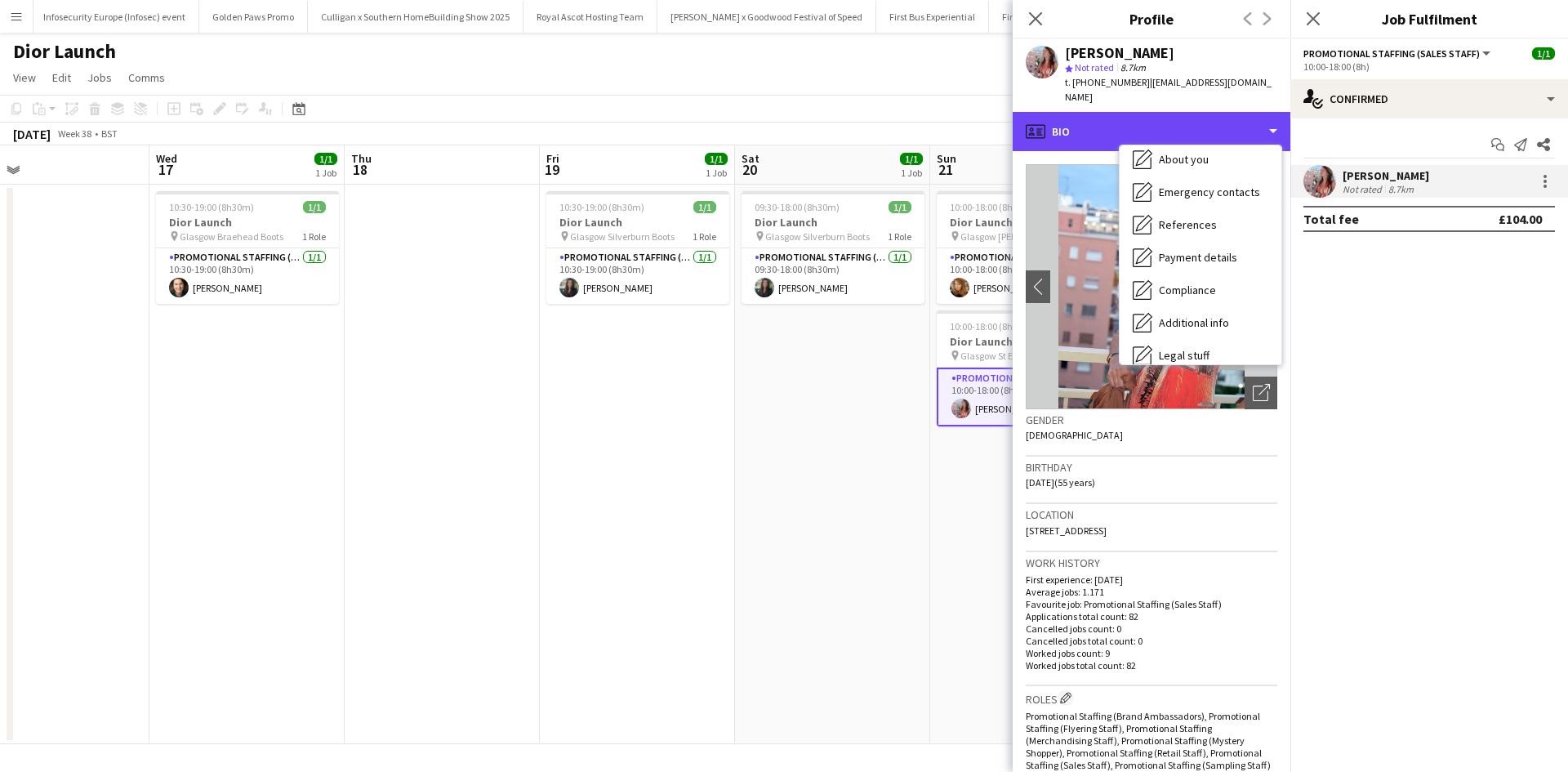
scroll to position [186, 0]
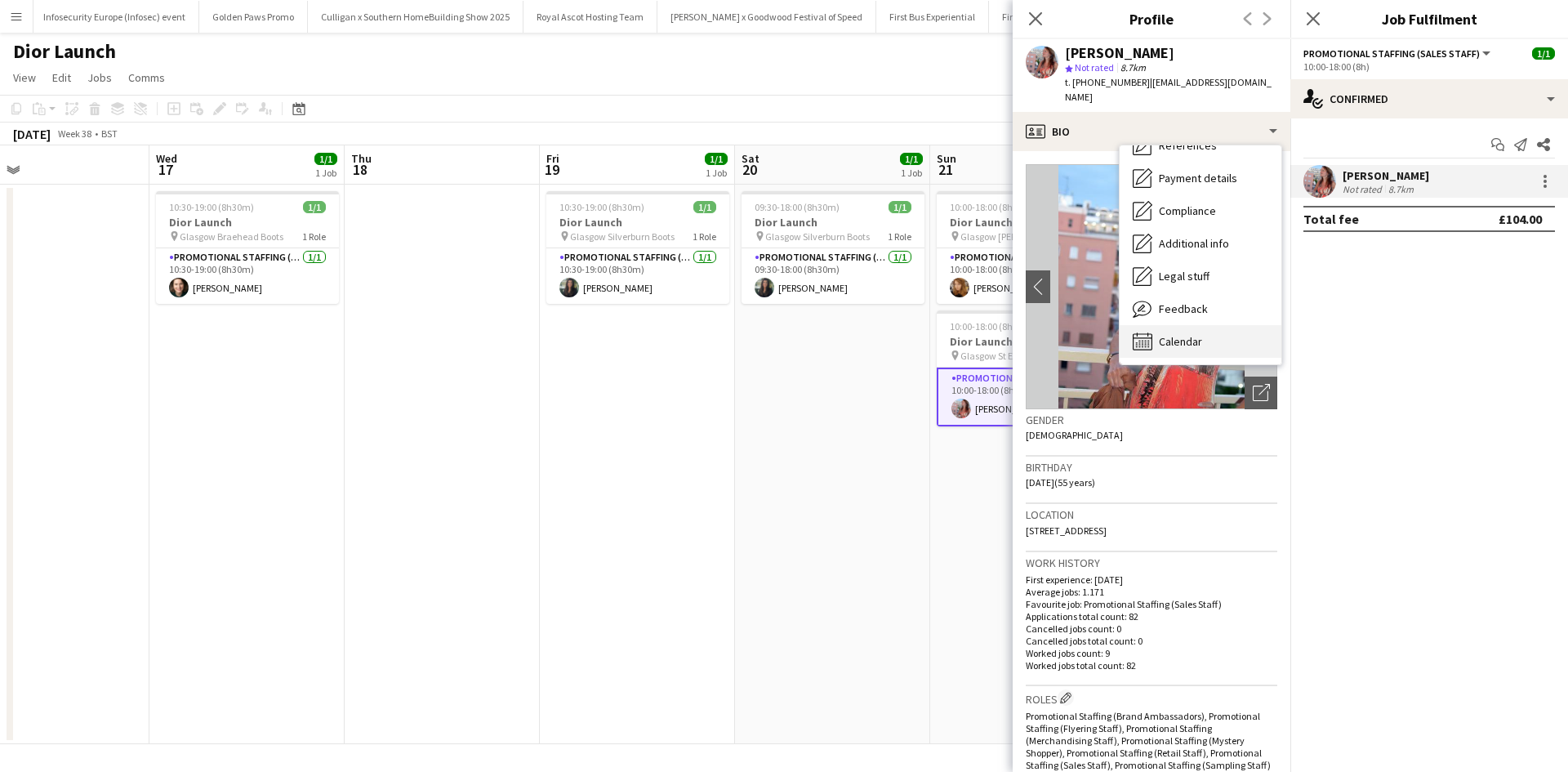
click at [1218, 328] on div "Calendar Calendar" at bounding box center [1200, 340] width 161 height 32
